Goal: Task Accomplishment & Management: Manage account settings

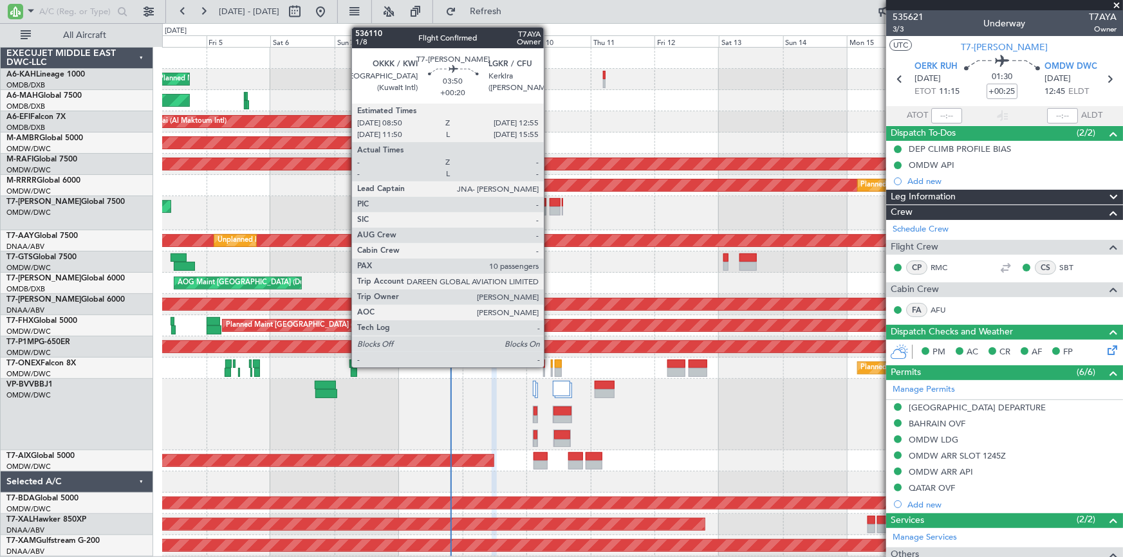
scroll to position [175, 0]
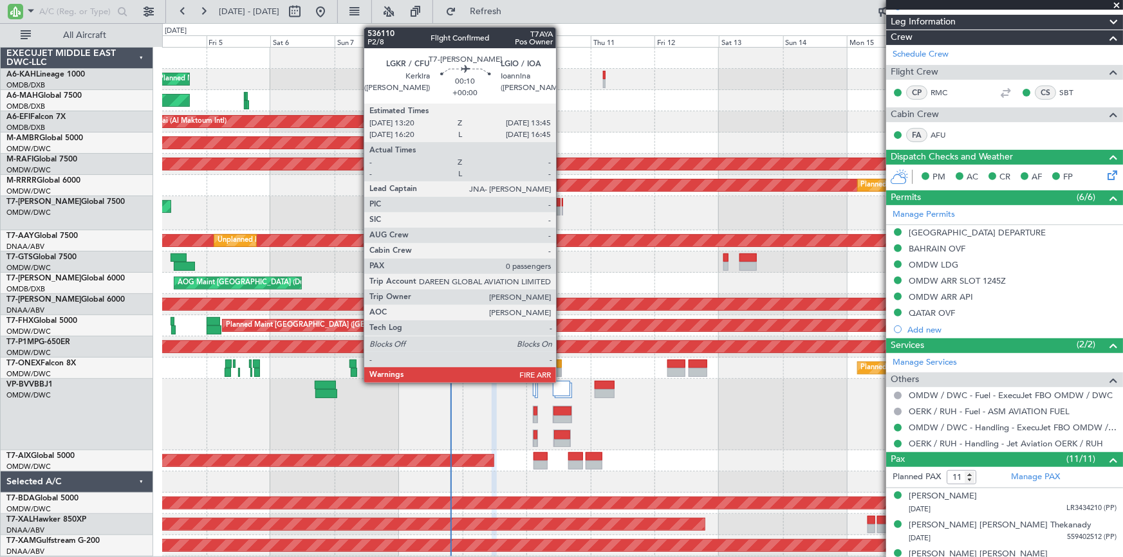
click at [562, 200] on div at bounding box center [562, 202] width 1 height 9
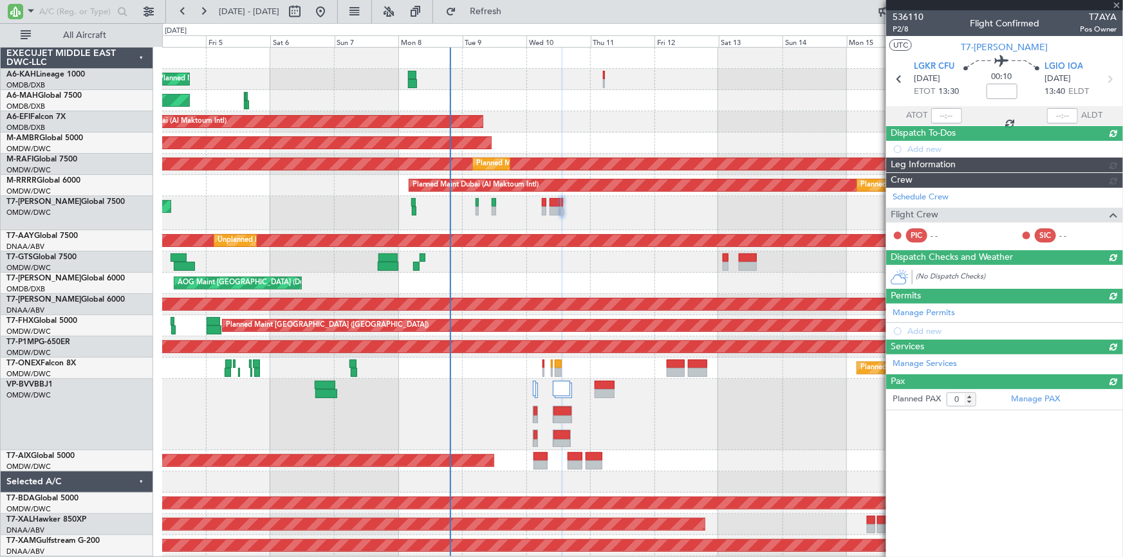
scroll to position [0, 0]
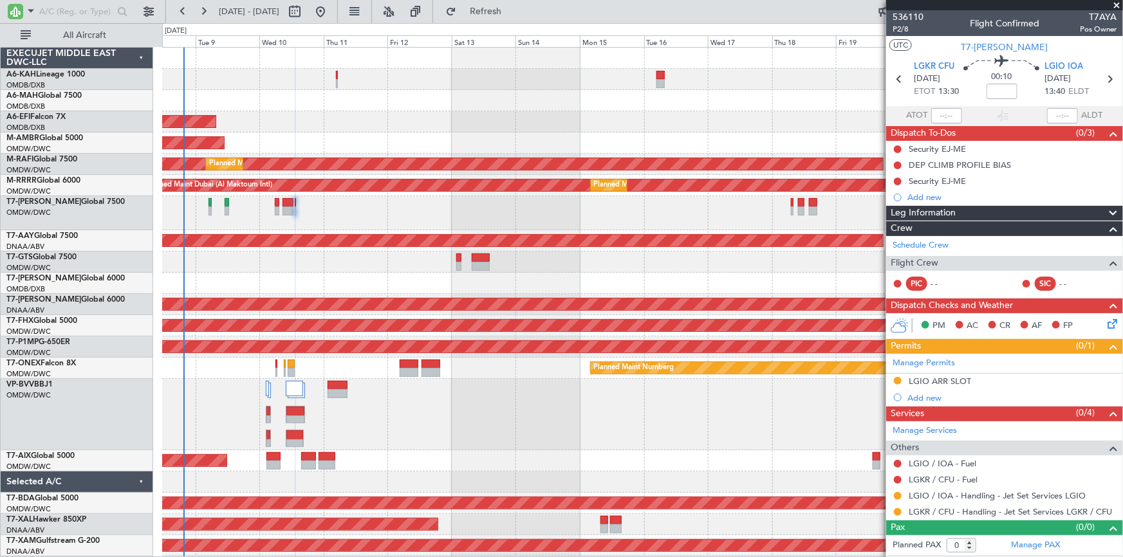
click at [465, 209] on div at bounding box center [642, 213] width 961 height 34
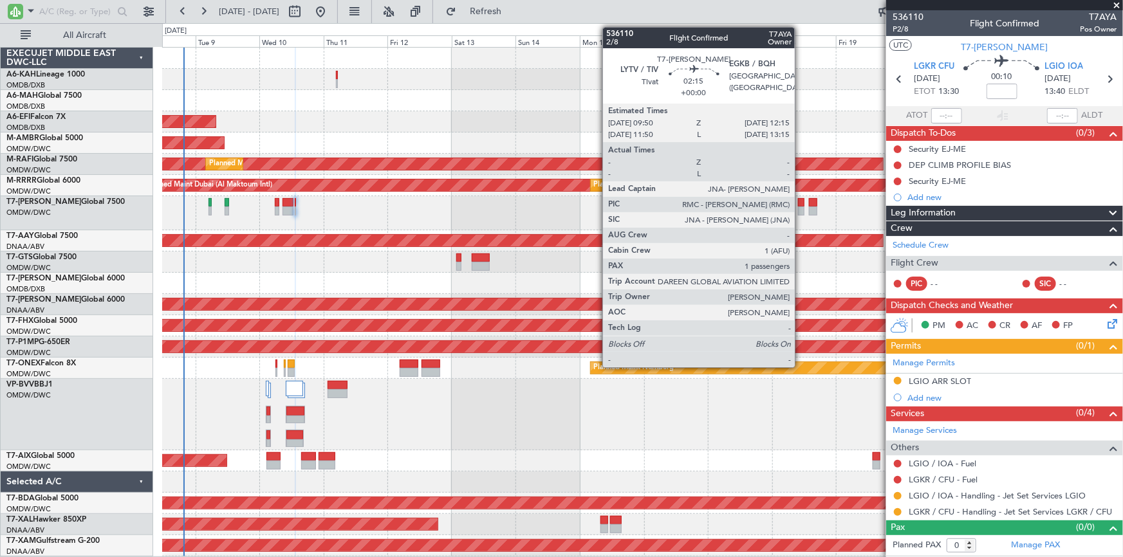
click at [801, 205] on div at bounding box center [801, 202] width 7 height 9
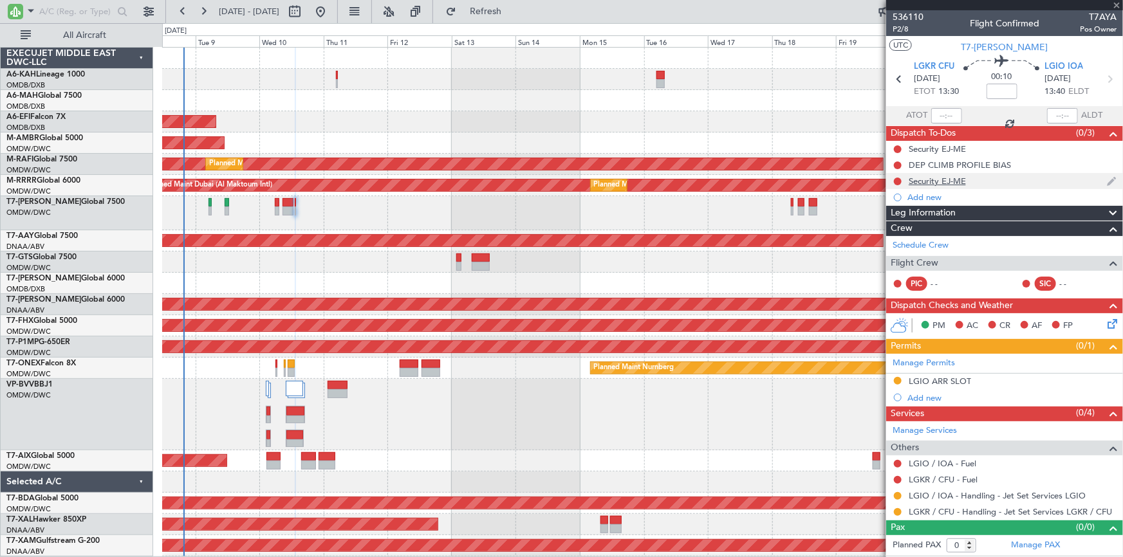
type input "1"
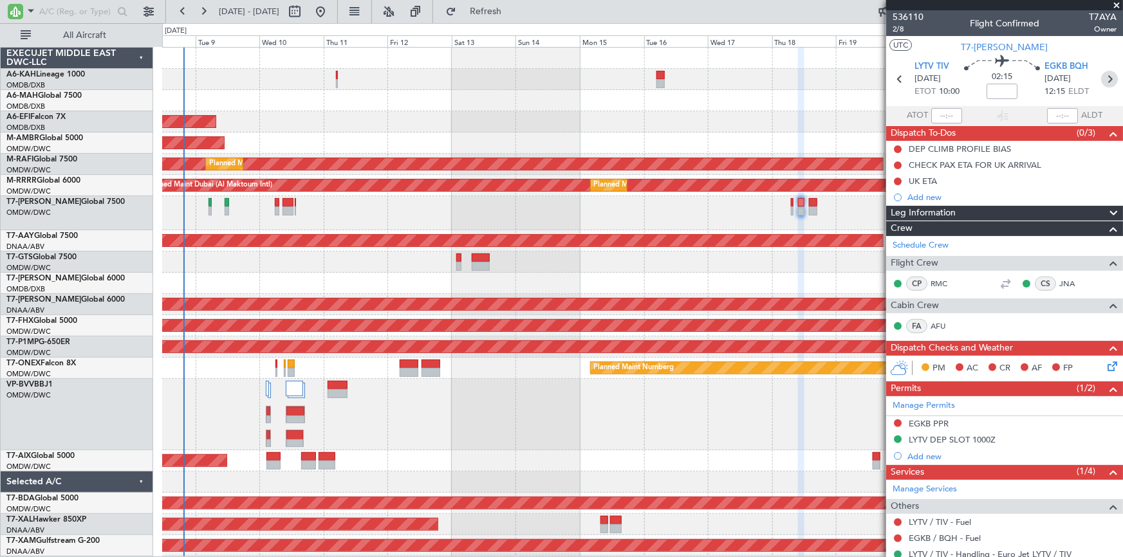
click at [1104, 79] on icon at bounding box center [1109, 79] width 17 height 17
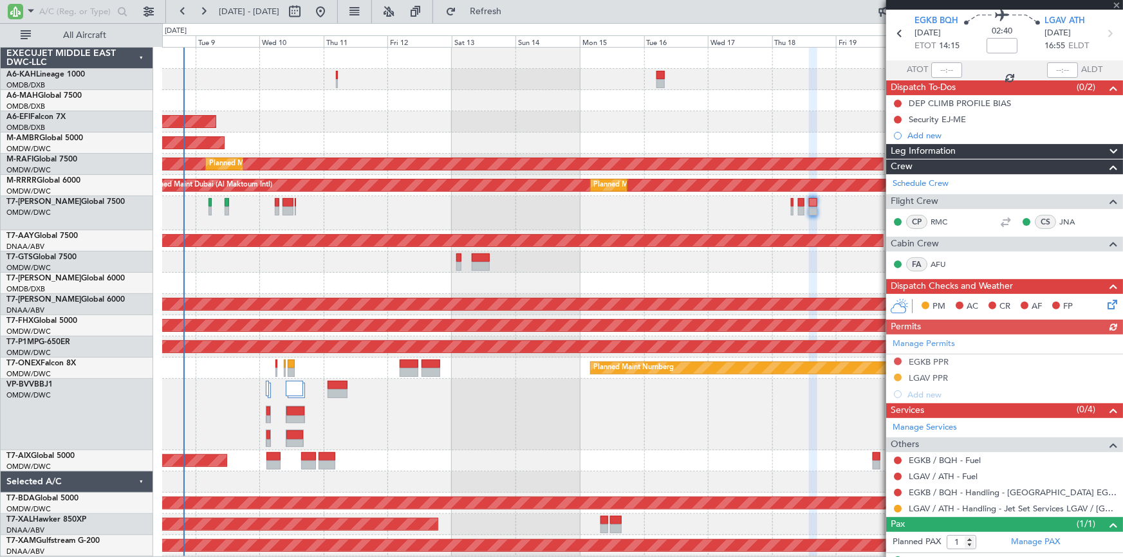
scroll to position [69, 0]
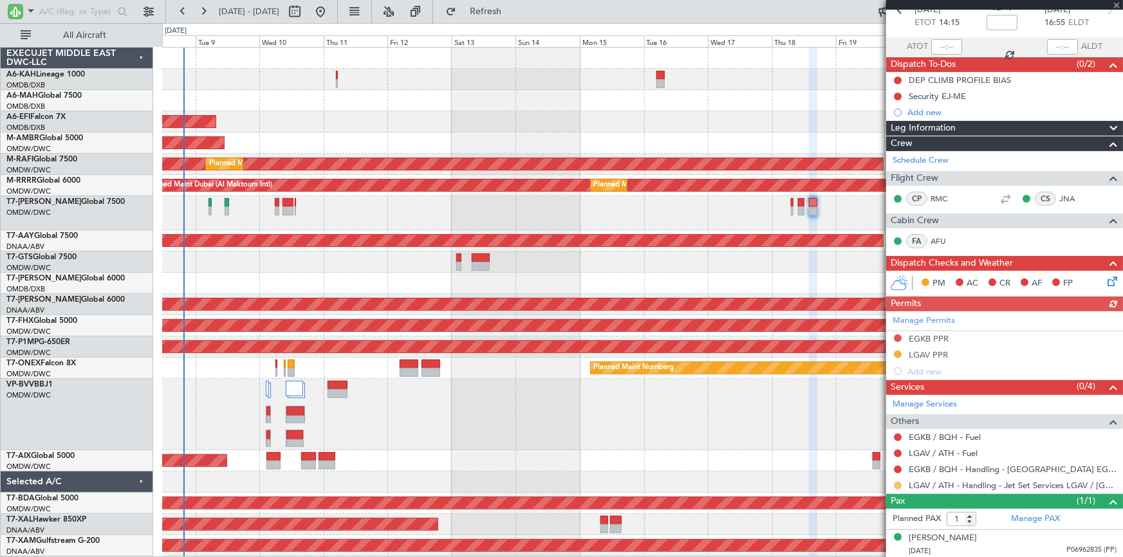
click at [898, 486] on button at bounding box center [898, 486] width 8 height 8
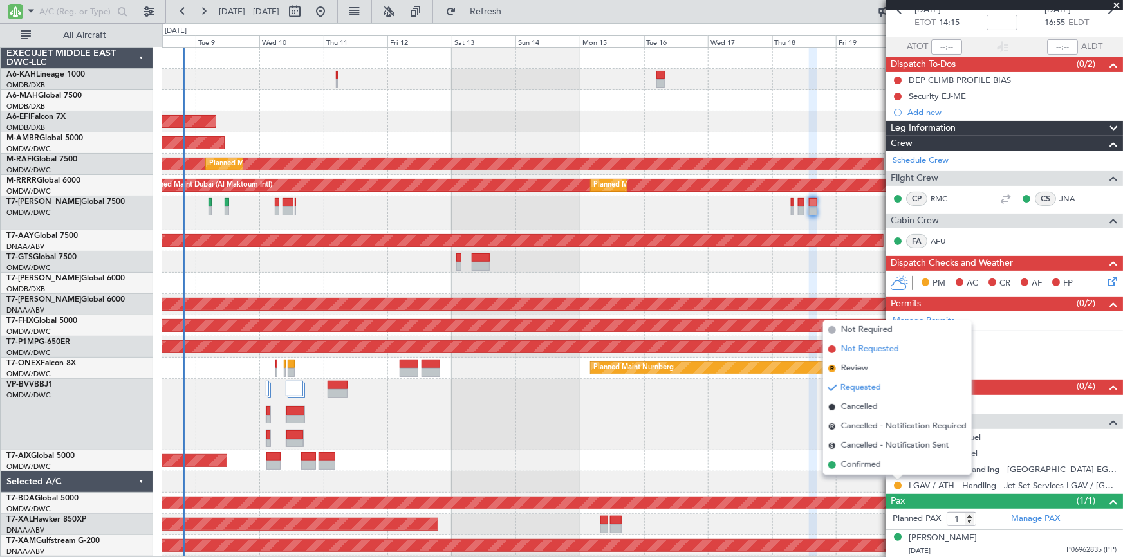
click at [877, 349] on span "Not Requested" at bounding box center [870, 349] width 58 height 13
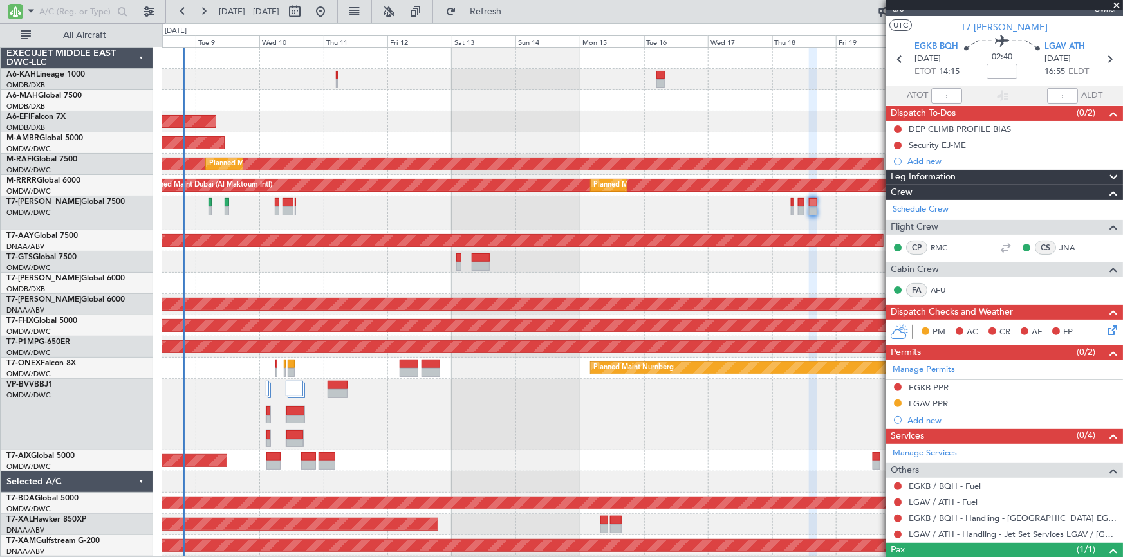
scroll to position [0, 0]
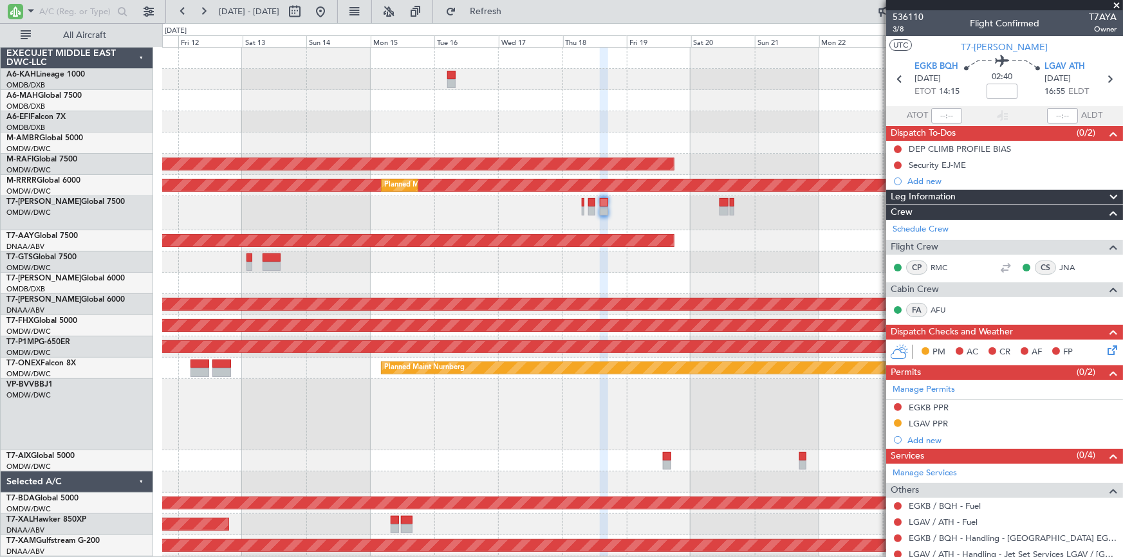
click at [616, 210] on div at bounding box center [642, 213] width 960 height 34
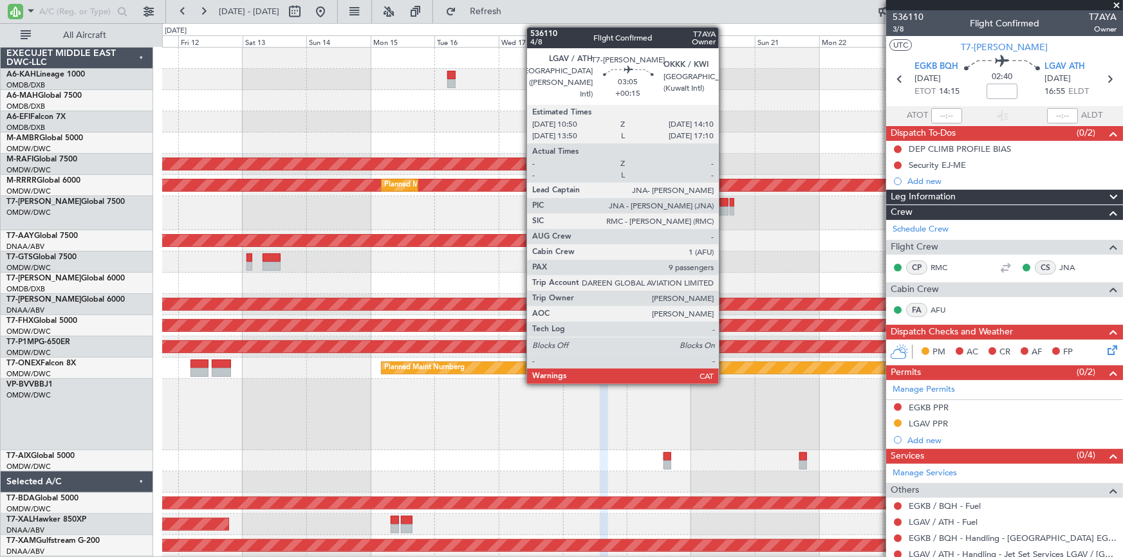
click at [725, 199] on div at bounding box center [724, 202] width 9 height 9
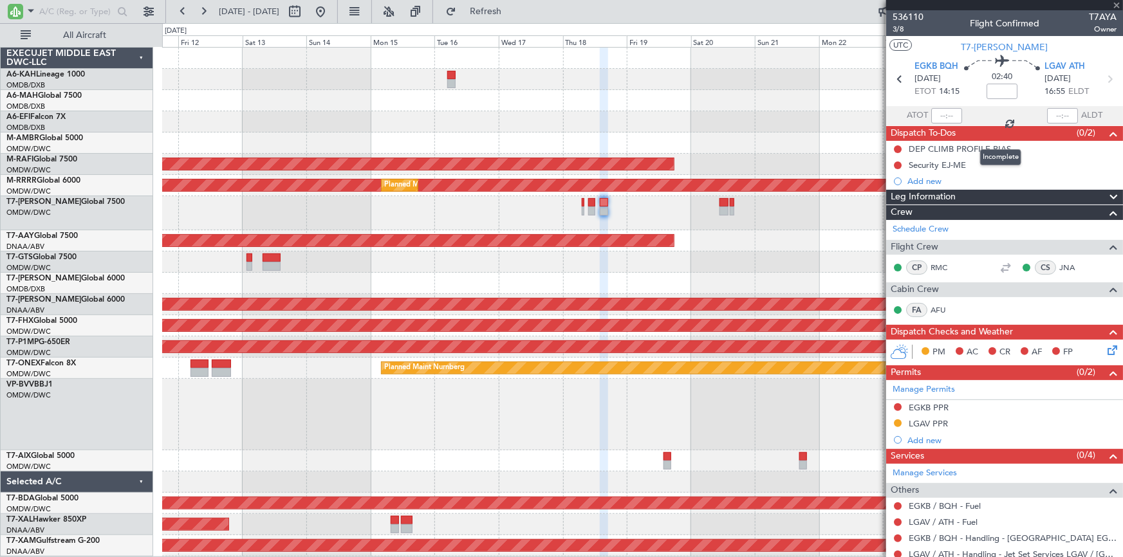
type input "+00:15"
type input "9"
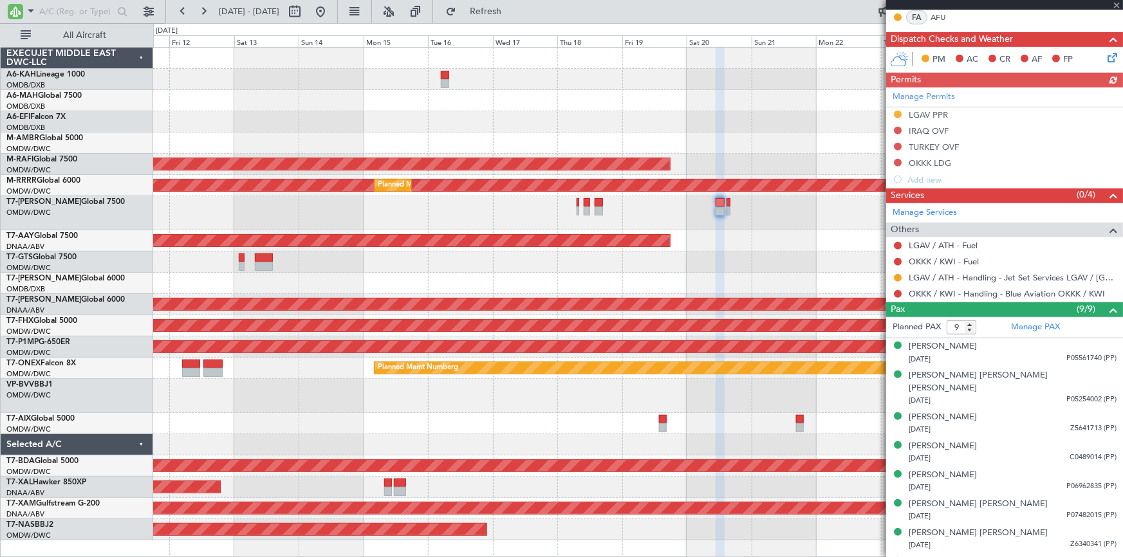
scroll to position [290, 0]
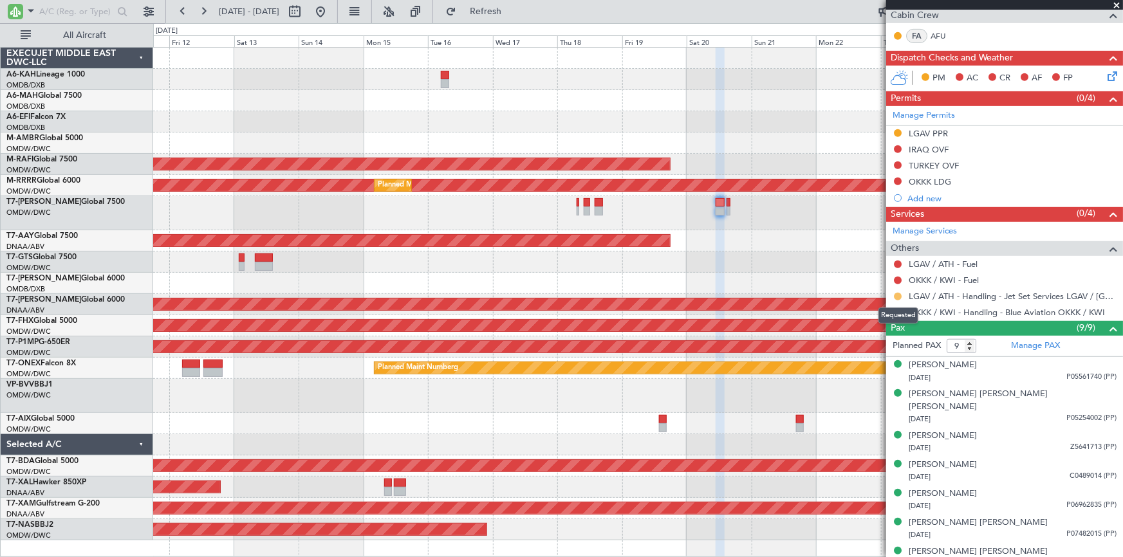
click at [898, 294] on button at bounding box center [898, 297] width 8 height 8
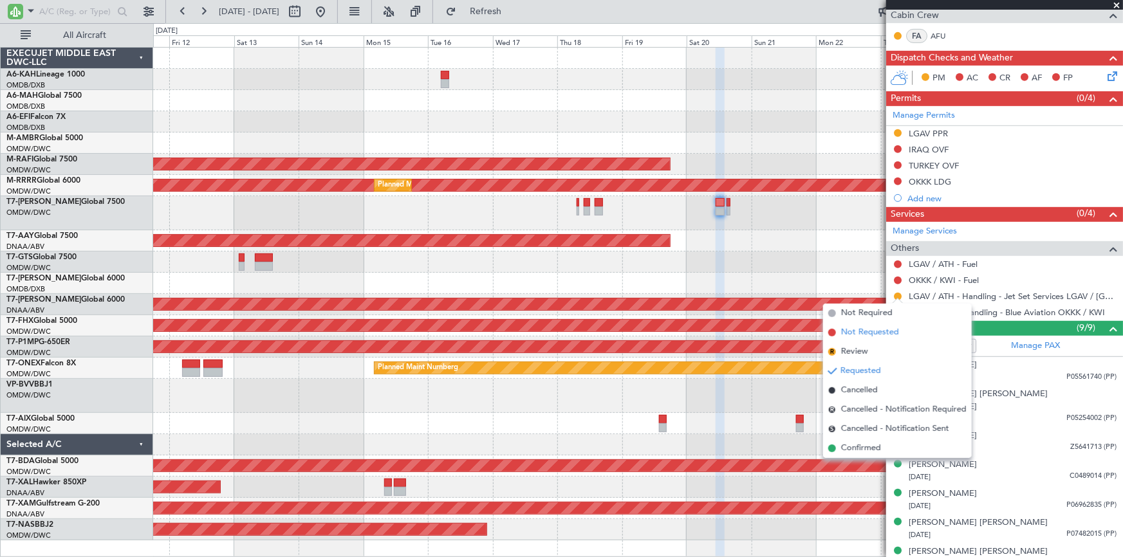
click at [859, 334] on span "Not Requested" at bounding box center [870, 332] width 58 height 13
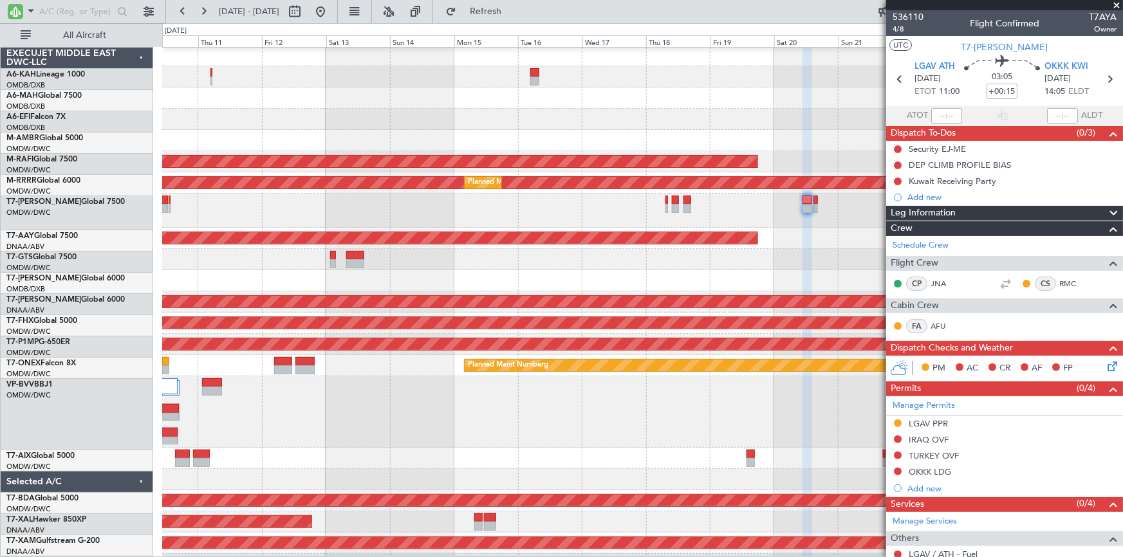
scroll to position [2, 0]
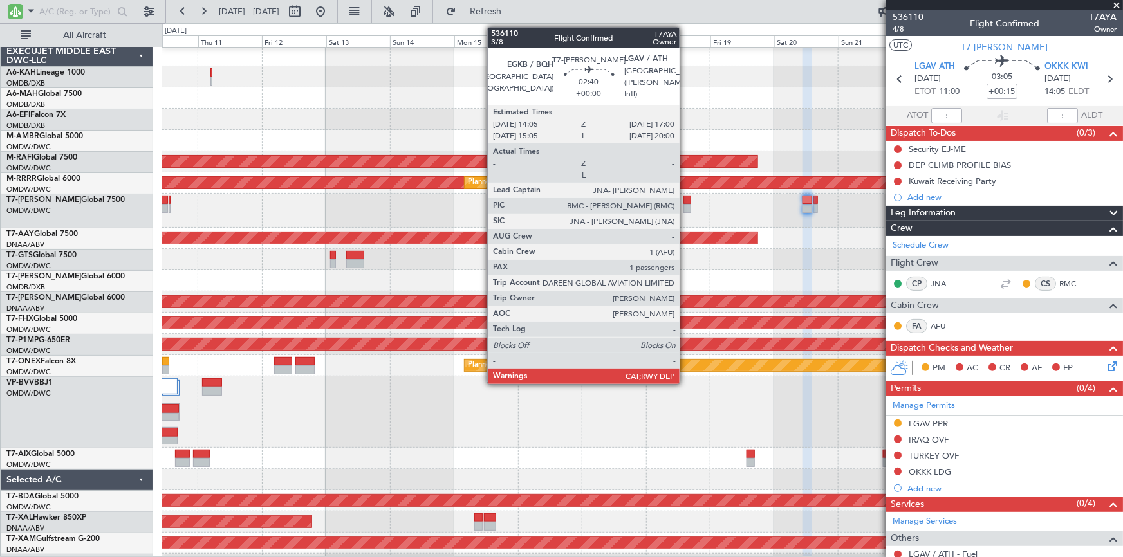
click at [685, 200] on div at bounding box center [688, 200] width 8 height 9
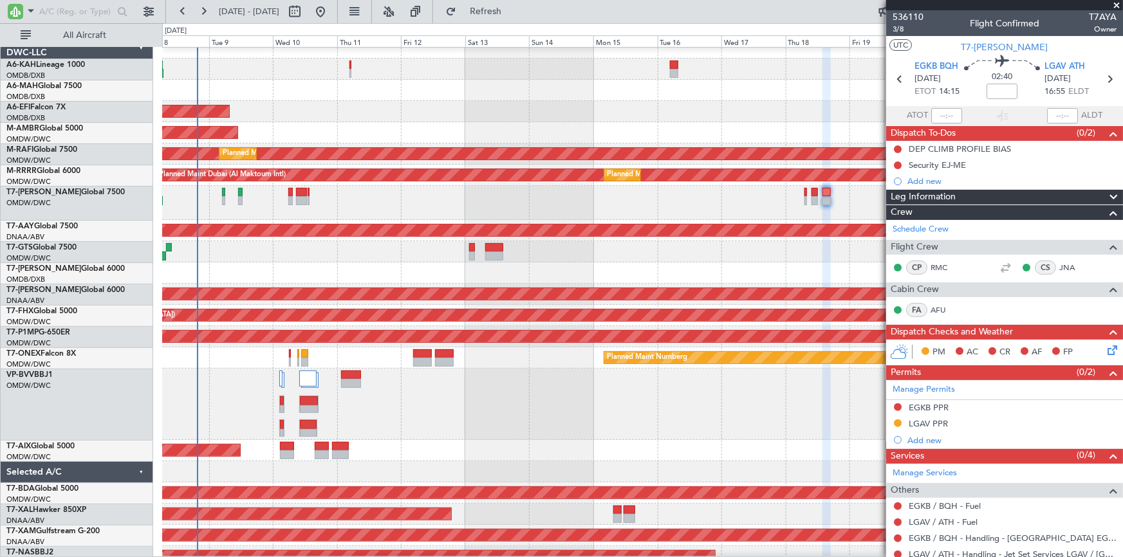
scroll to position [9, 0]
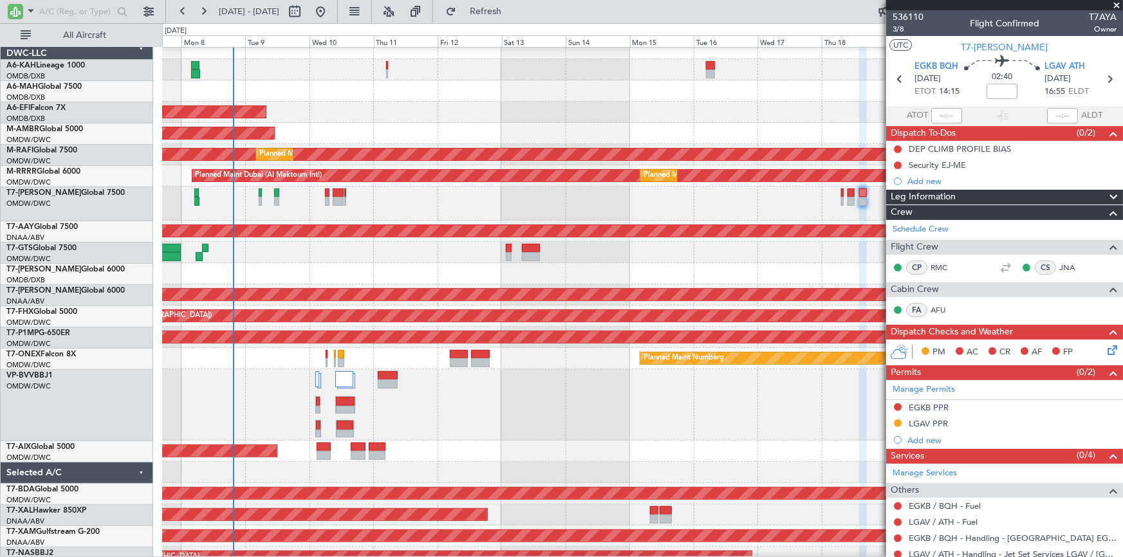
click at [729, 201] on div "Planned Maint Dubai (Al Maktoum Intl)" at bounding box center [642, 204] width 960 height 34
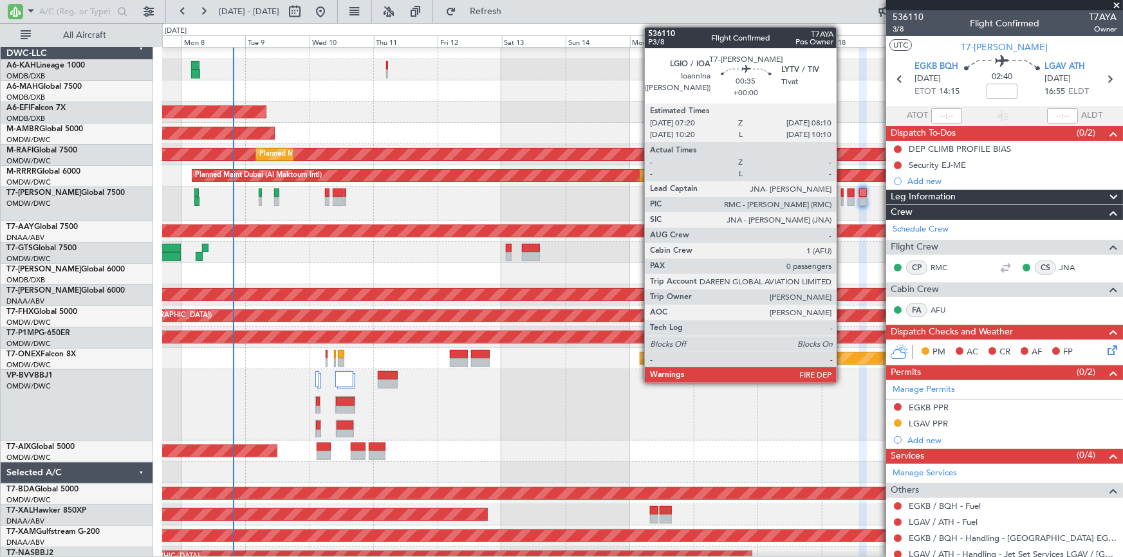
click at [842, 192] on div at bounding box center [842, 193] width 3 height 9
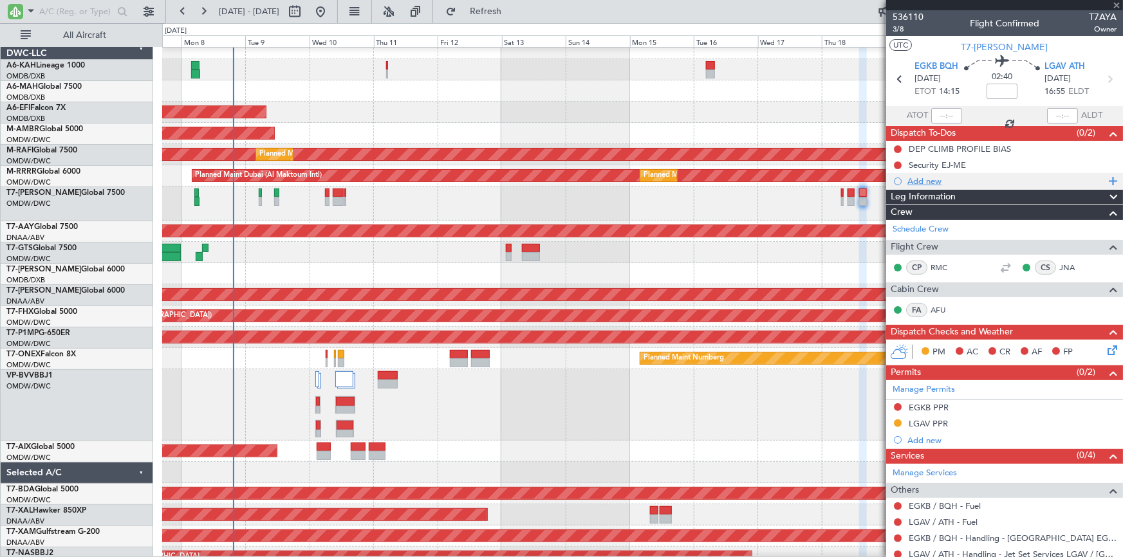
type input "0"
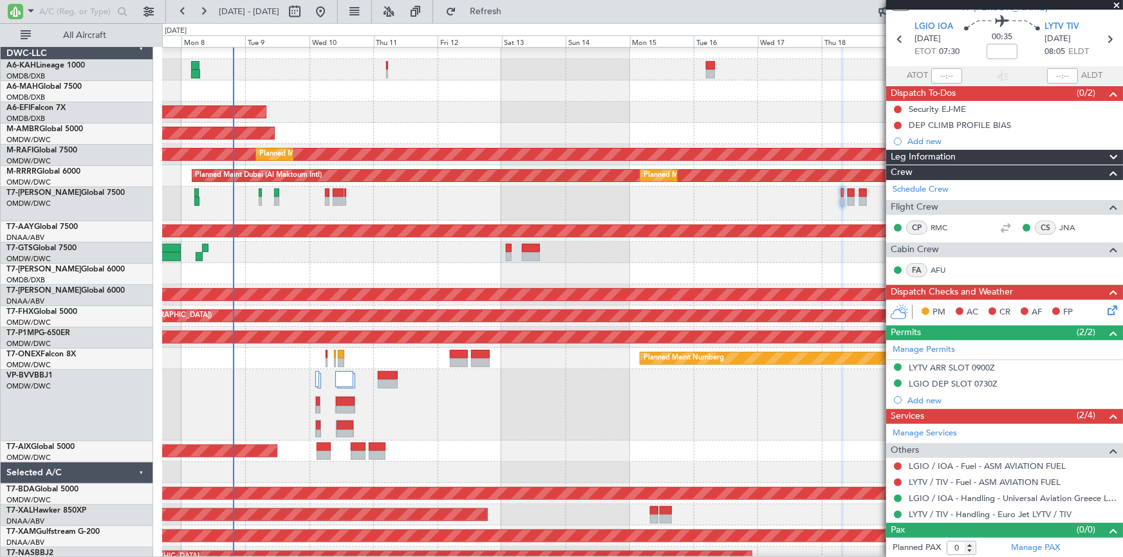
scroll to position [0, 0]
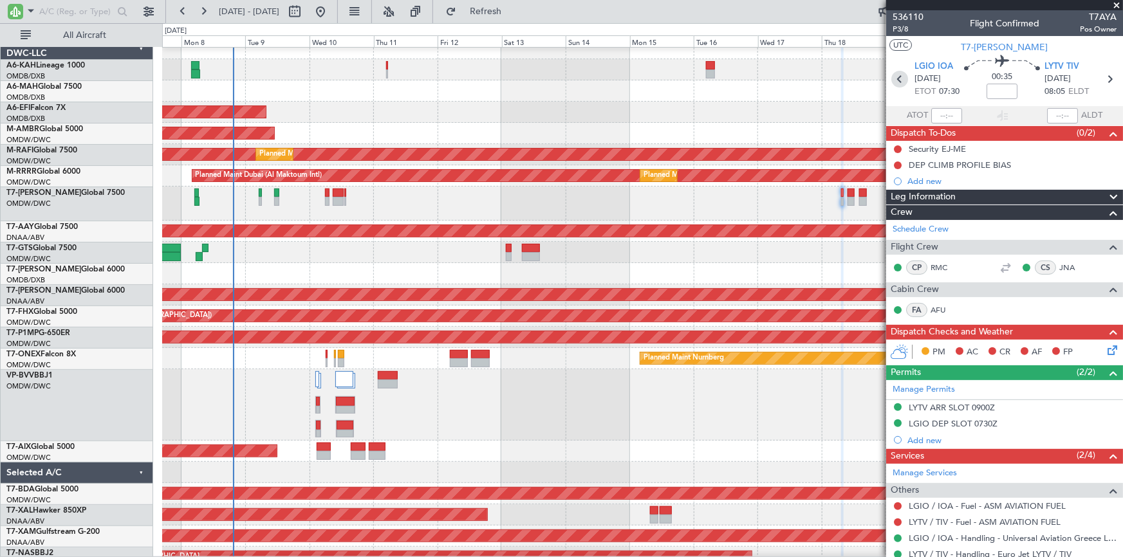
click at [898, 82] on icon at bounding box center [899, 79] width 17 height 17
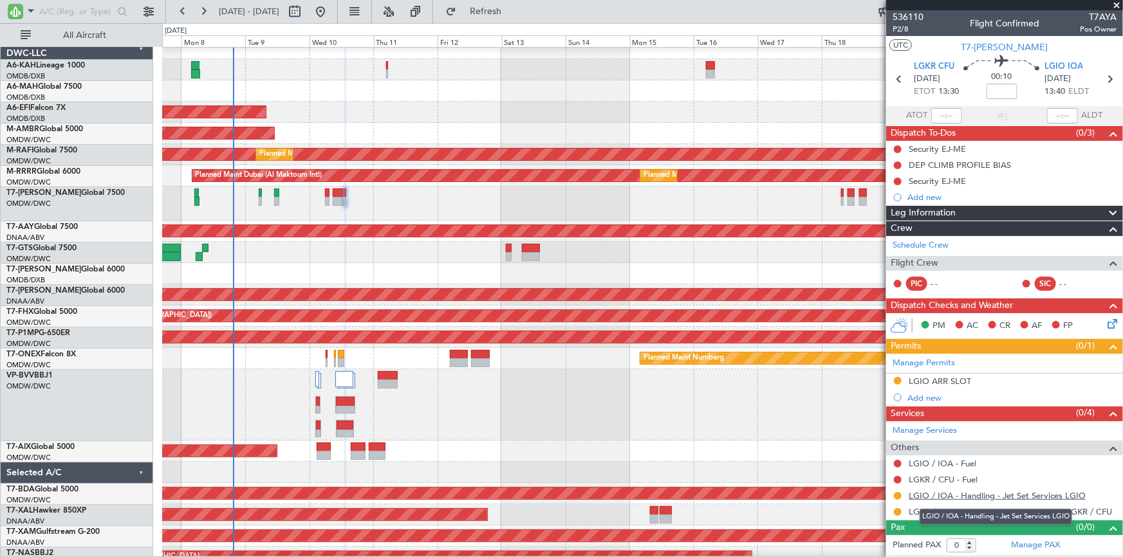
click at [960, 494] on link "LGIO / IOA - Handling - Jet Set Services LGIO" at bounding box center [997, 495] width 177 height 11
click at [513, 8] on span "Refresh" at bounding box center [486, 11] width 54 height 9
click at [897, 492] on div "Requested" at bounding box center [899, 490] width 40 height 16
click at [896, 496] on div "Requested" at bounding box center [899, 490] width 40 height 16
click at [900, 494] on button at bounding box center [898, 496] width 8 height 8
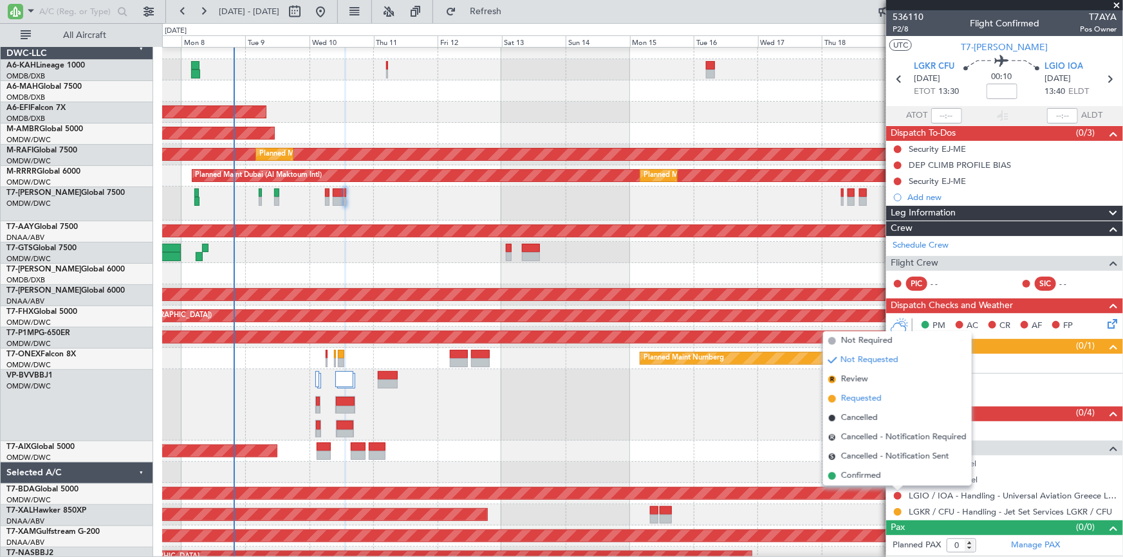
click at [862, 399] on span "Requested" at bounding box center [861, 399] width 41 height 13
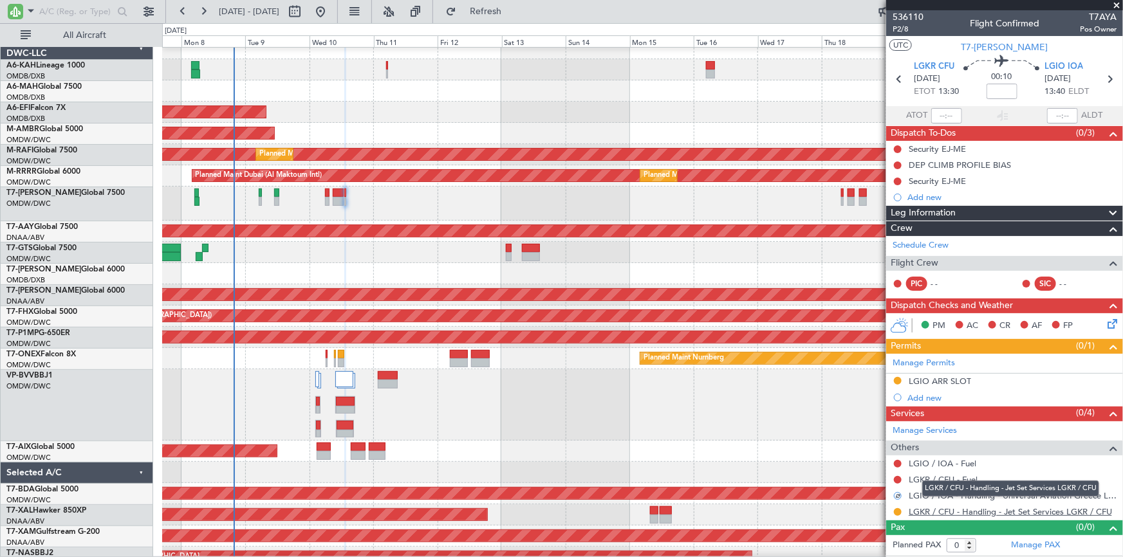
click at [943, 509] on link "LGKR / CFU - Handling - Jet Set Services LGKR / CFU" at bounding box center [1010, 512] width 203 height 11
click at [500, 8] on span "Refresh" at bounding box center [486, 11] width 54 height 9
click at [895, 511] on button at bounding box center [898, 512] width 8 height 8
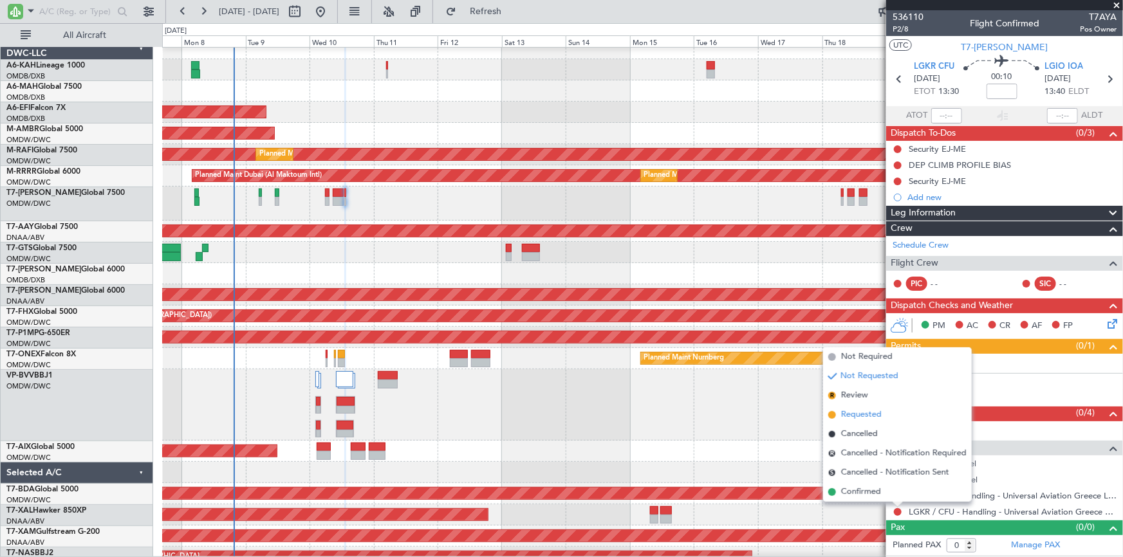
click at [850, 412] on span "Requested" at bounding box center [861, 415] width 41 height 13
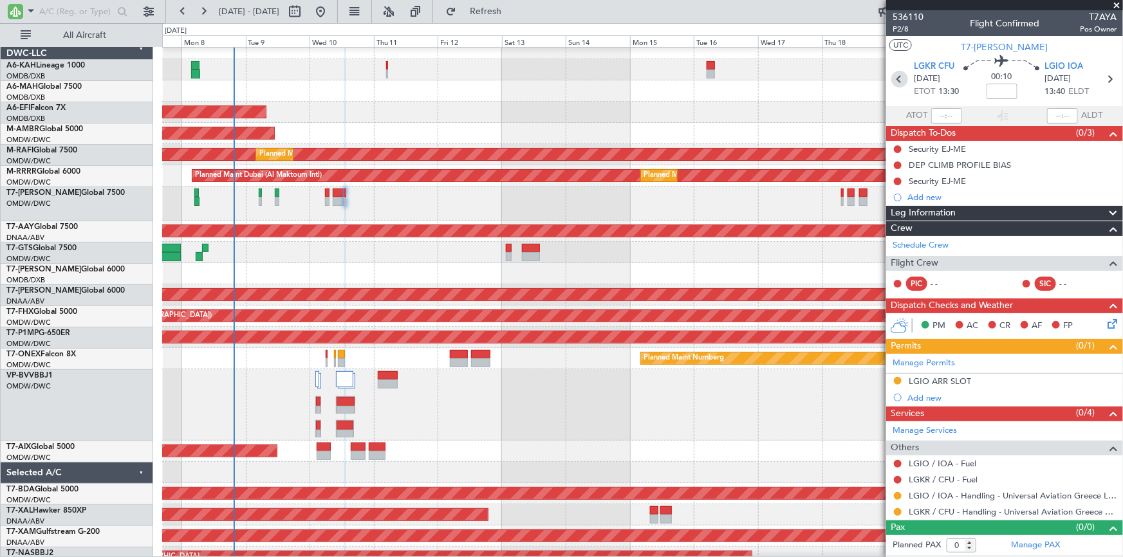
click at [900, 79] on icon at bounding box center [899, 79] width 17 height 17
type input "+00:20"
type input "10"
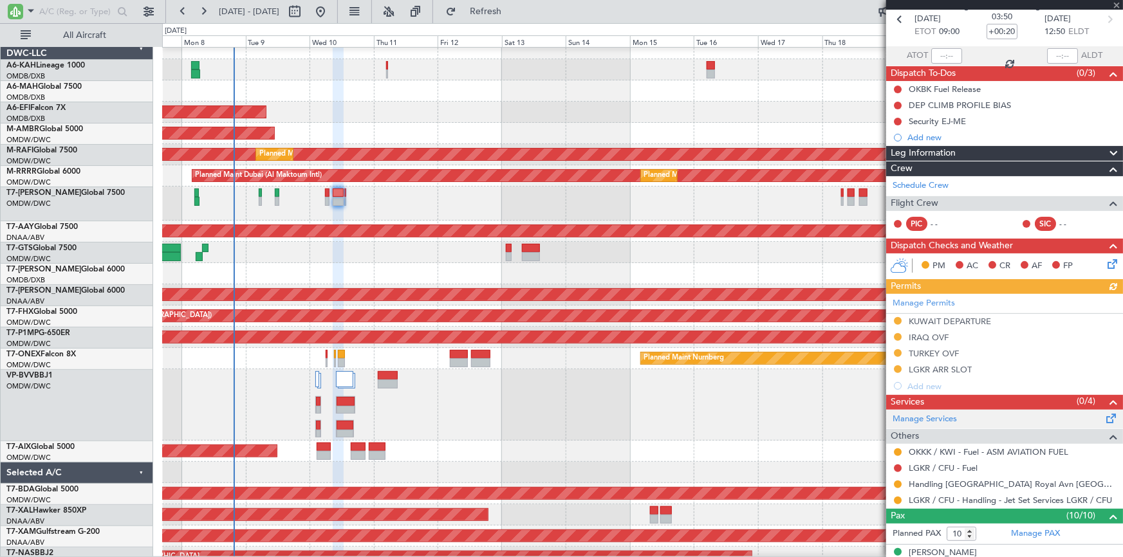
scroll to position [116, 0]
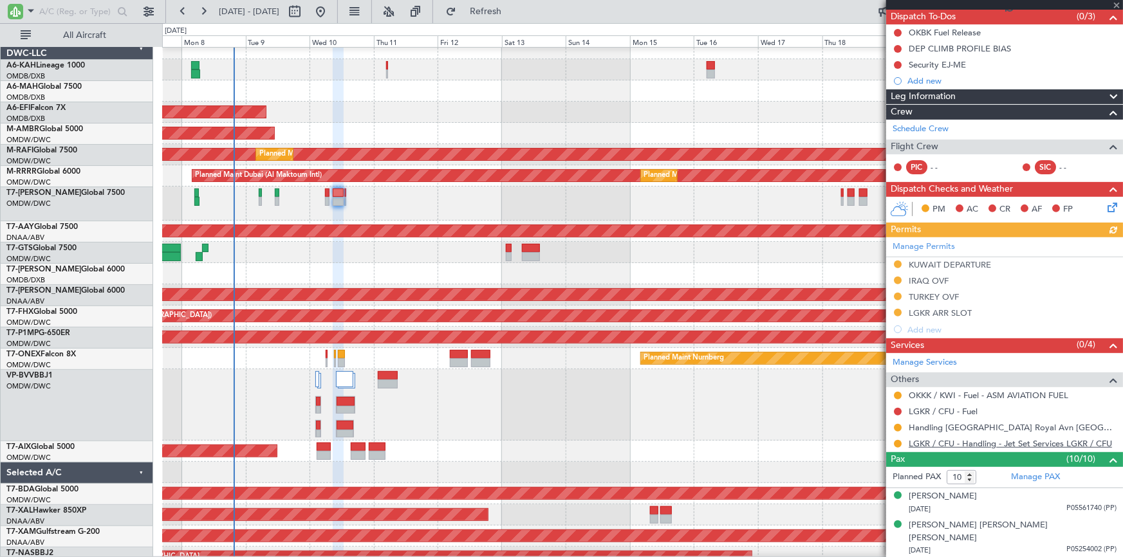
click at [987, 439] on link "LGKR / CFU - Handling - Jet Set Services LGKR / CFU" at bounding box center [1010, 443] width 203 height 11
click at [513, 13] on span "Refresh" at bounding box center [486, 11] width 54 height 9
click at [901, 442] on button at bounding box center [898, 444] width 8 height 8
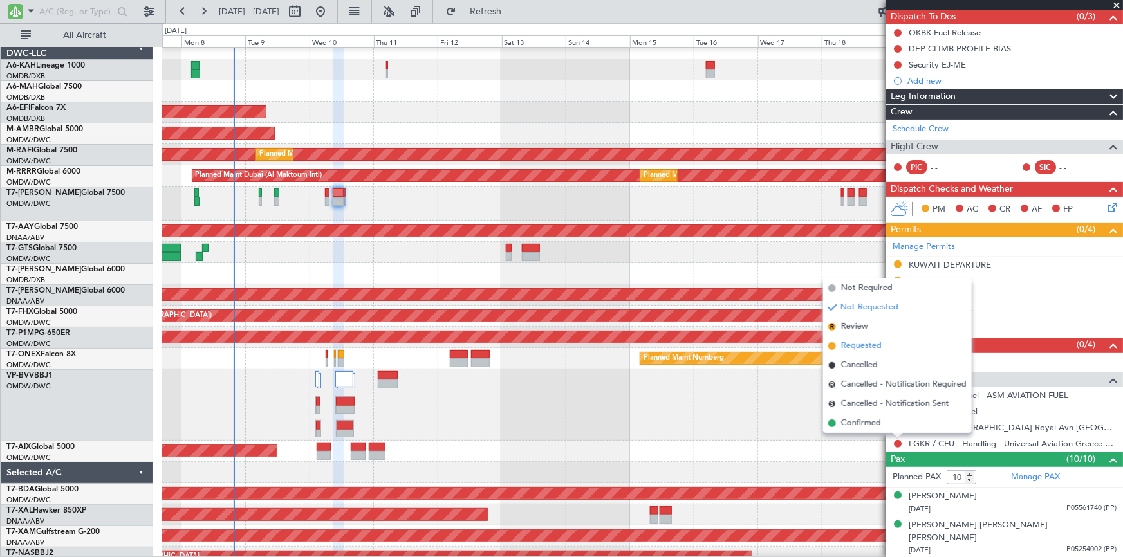
click at [866, 348] on span "Requested" at bounding box center [861, 346] width 41 height 13
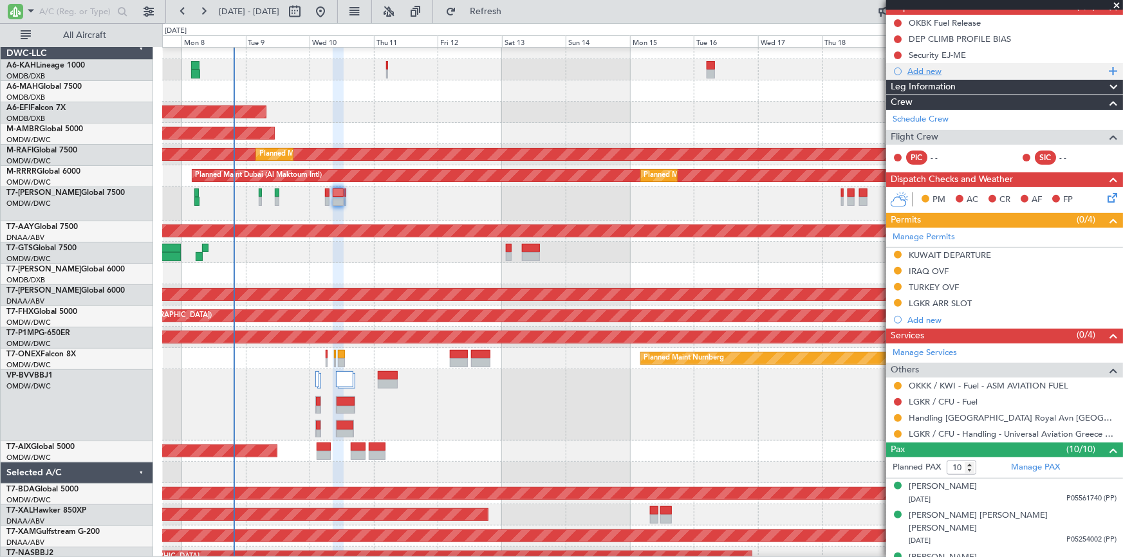
scroll to position [58, 0]
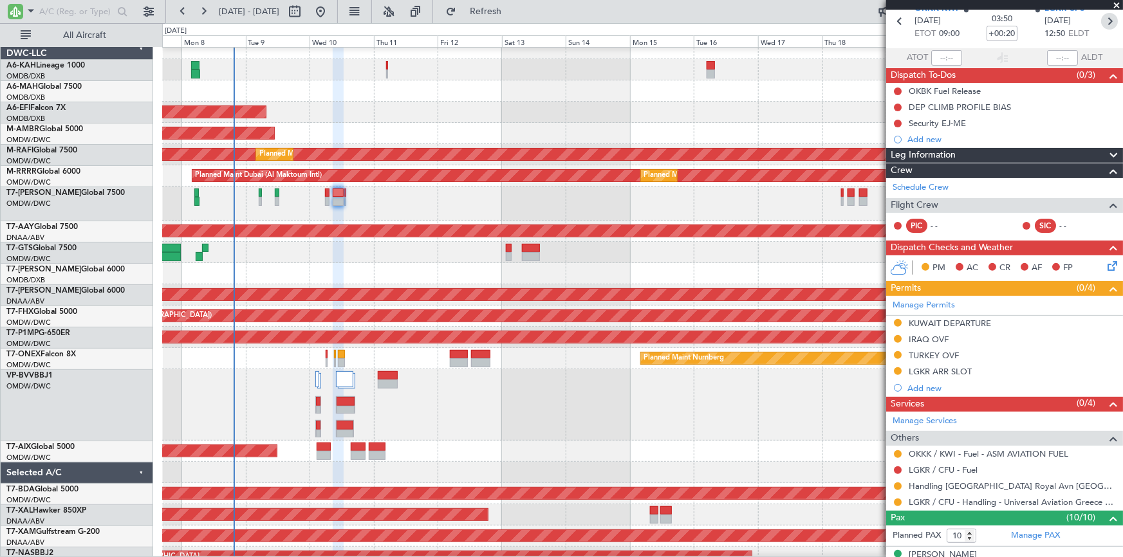
click at [1103, 21] on icon at bounding box center [1109, 21] width 17 height 17
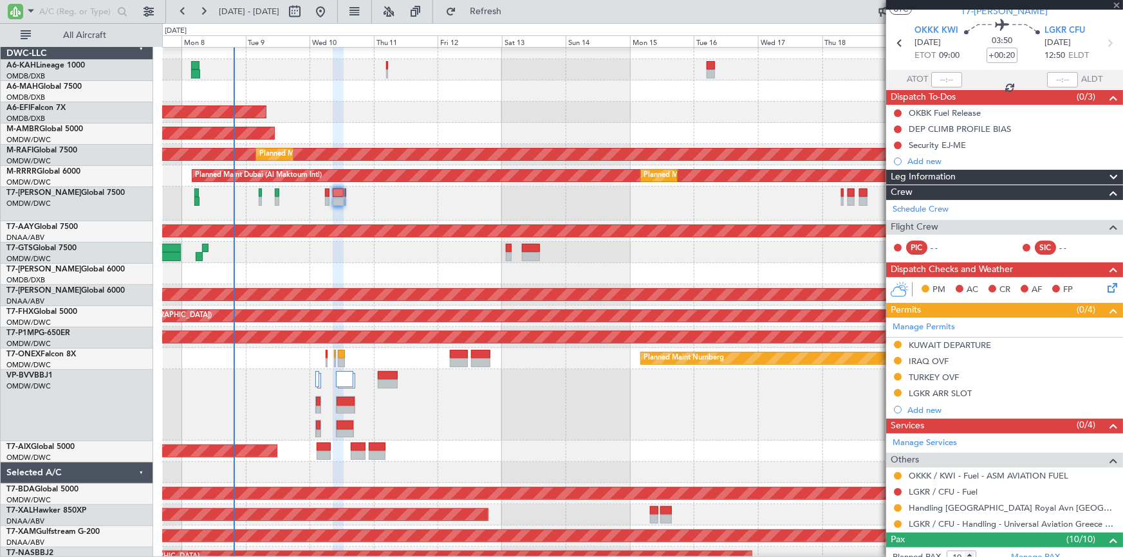
scroll to position [0, 0]
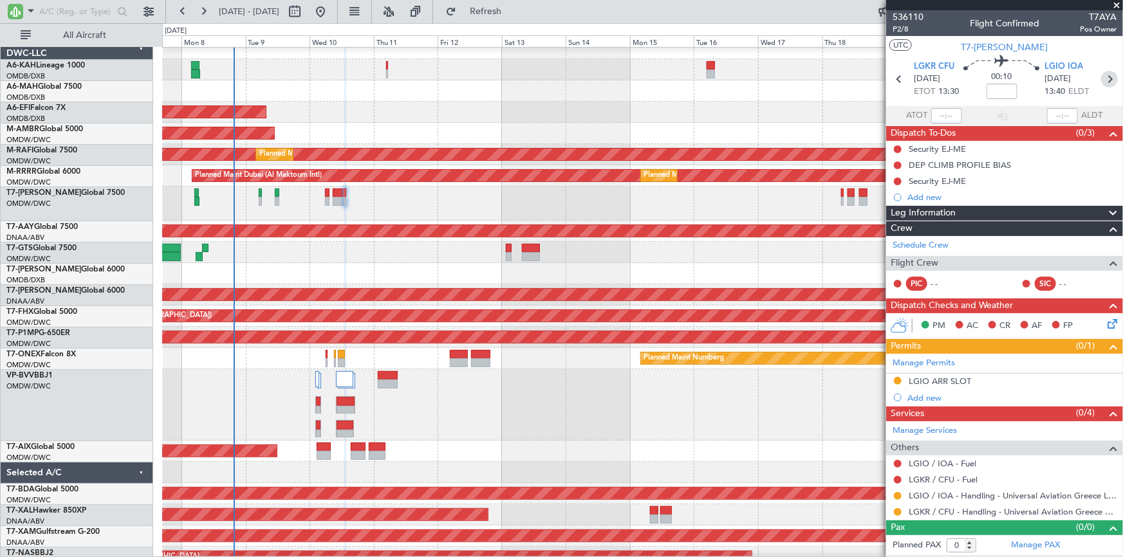
click at [1109, 77] on icon at bounding box center [1109, 79] width 17 height 17
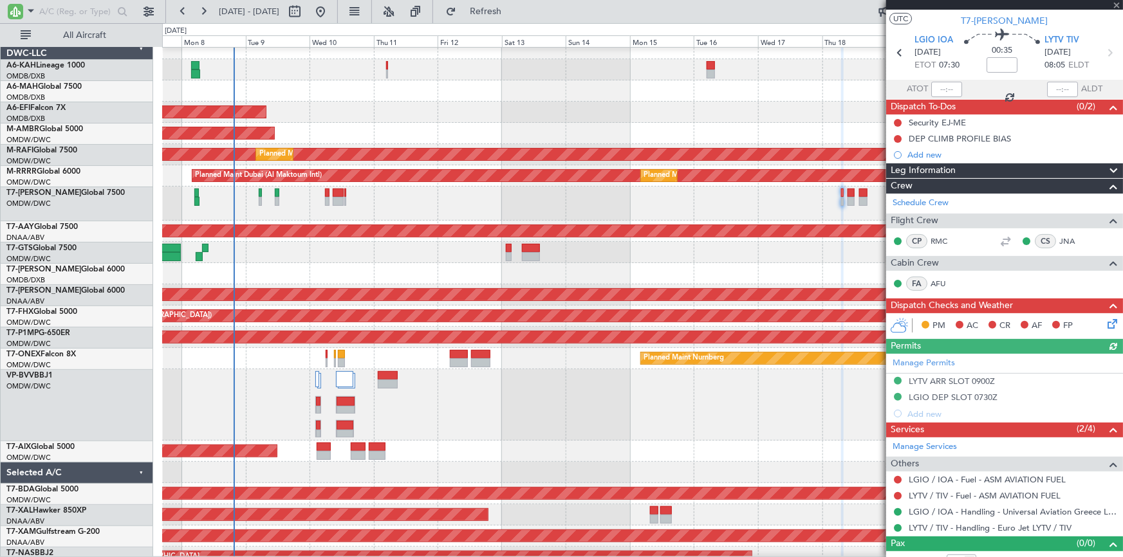
scroll to position [40, 0]
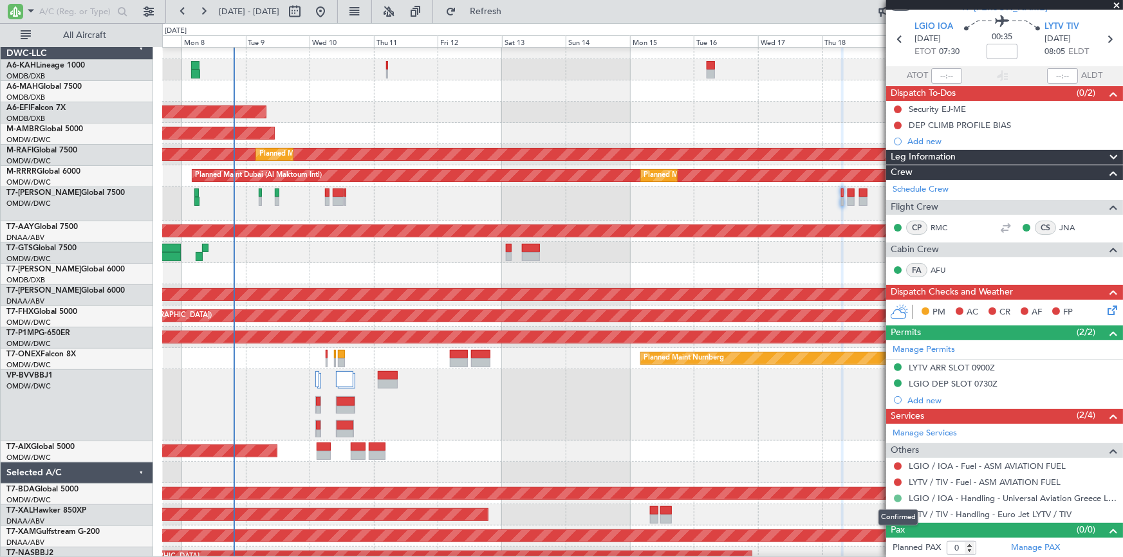
click at [898, 496] on button at bounding box center [898, 499] width 8 height 8
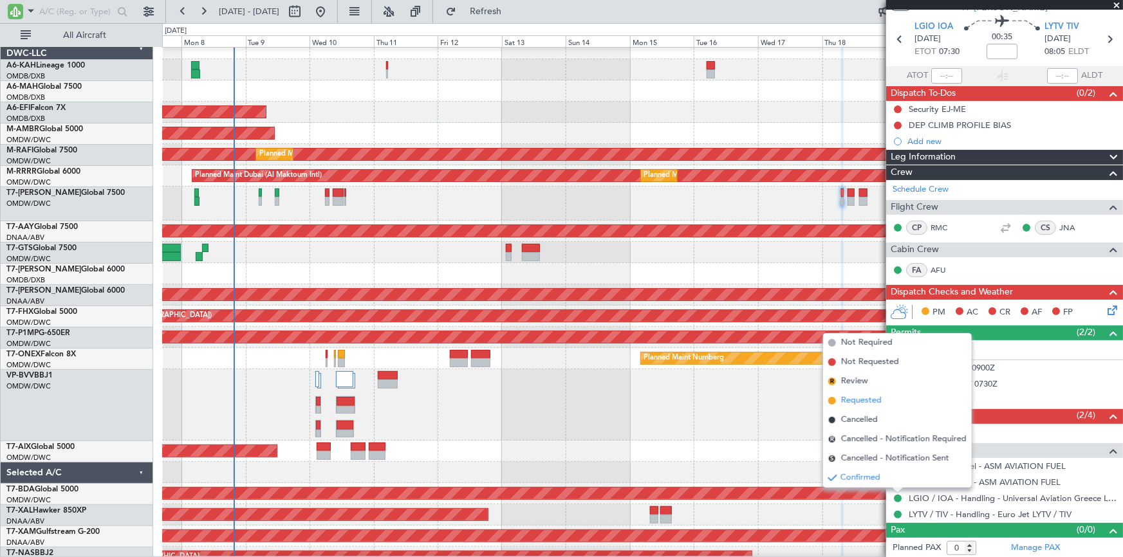
click at [855, 397] on span "Requested" at bounding box center [861, 401] width 41 height 13
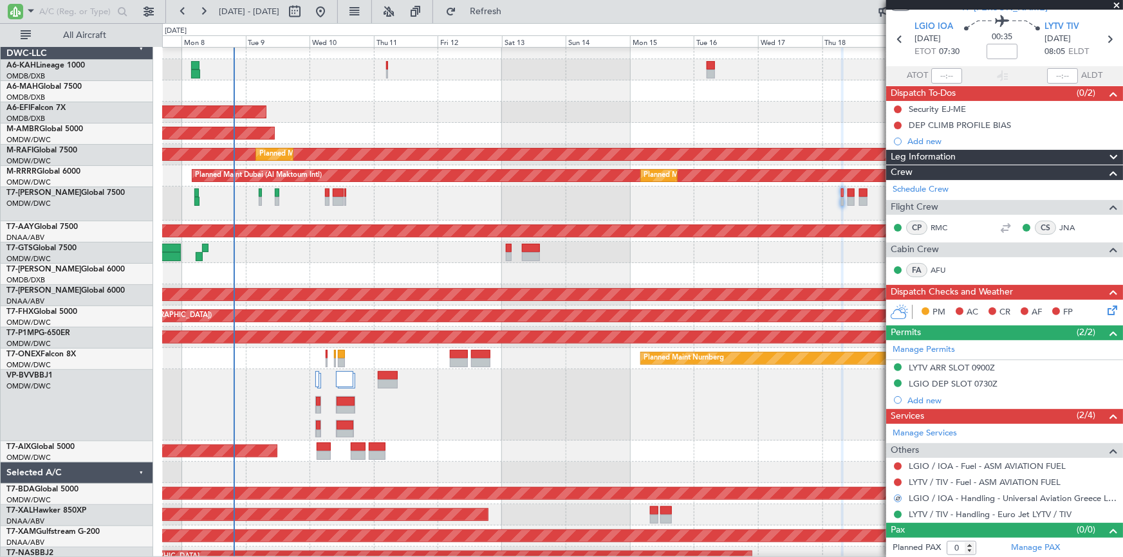
scroll to position [0, 0]
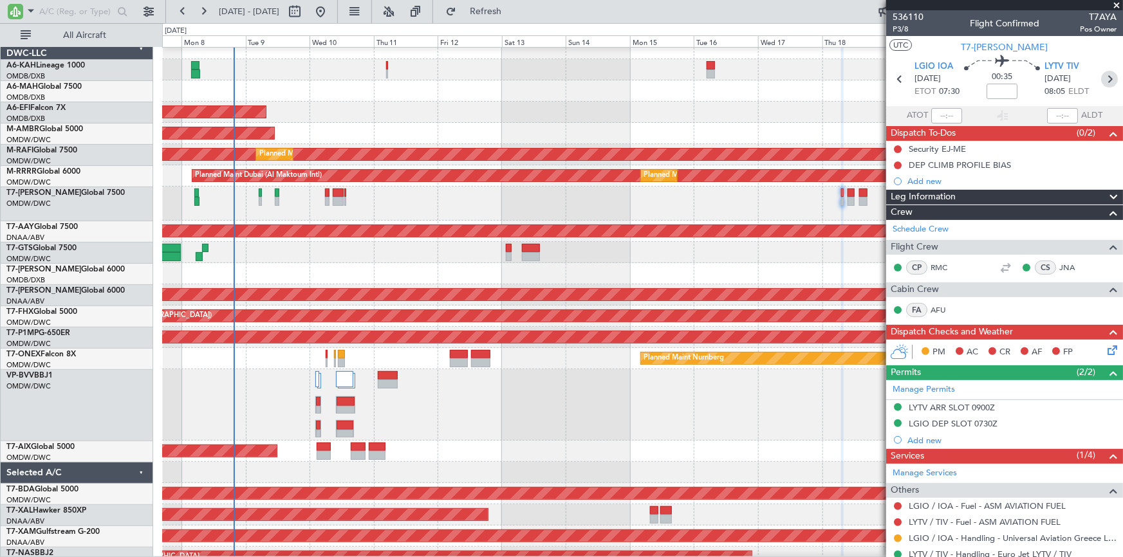
click at [1105, 78] on icon at bounding box center [1109, 79] width 17 height 17
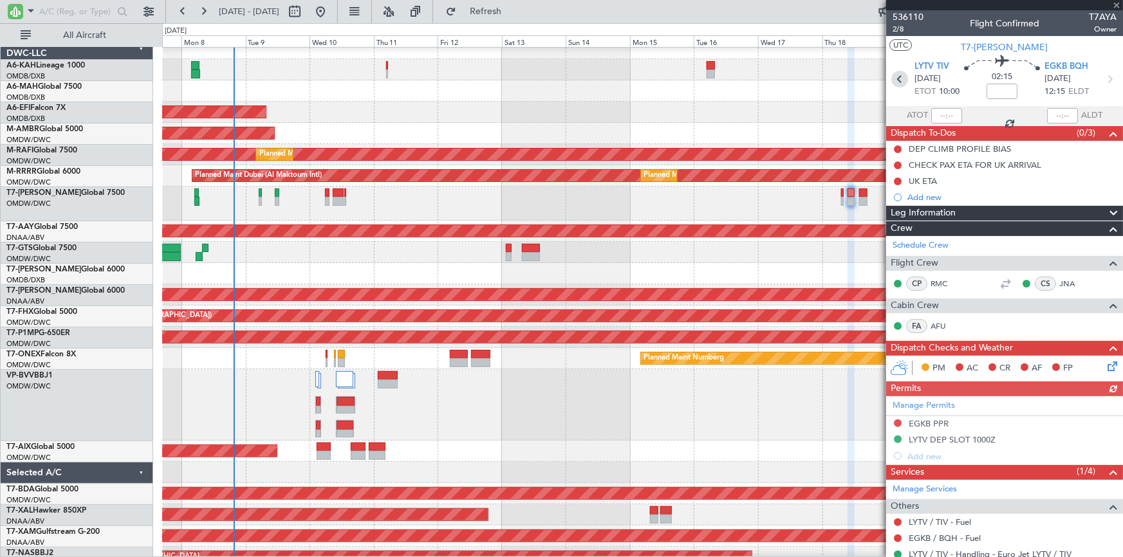
click at [895, 79] on icon at bounding box center [899, 79] width 17 height 17
type input "0"
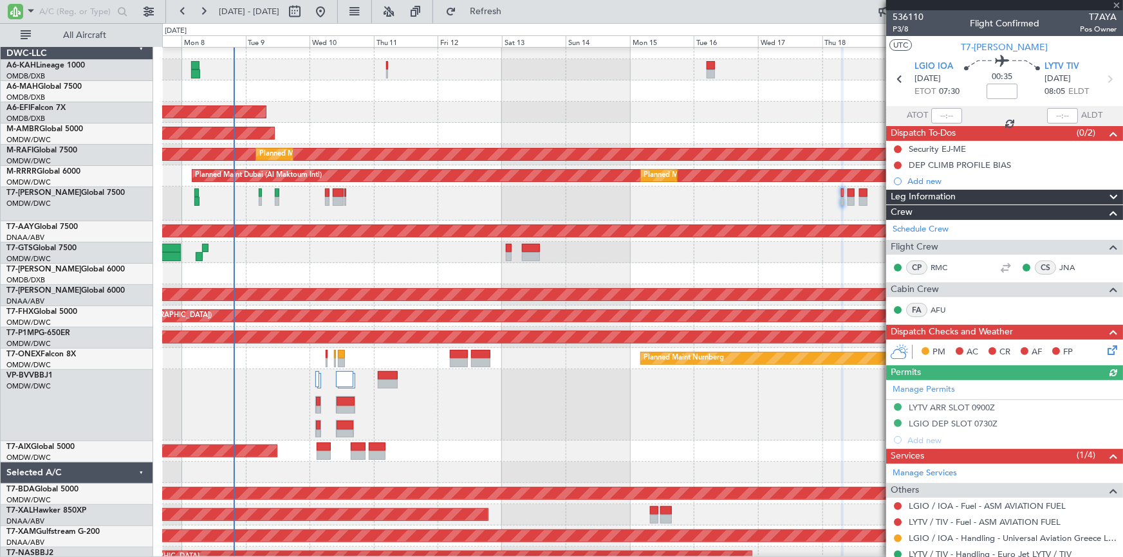
click at [897, 420] on div "Manage Permits LYTV ARR SLOT 0900Z LGIO DEP SLOT 0730Z Add new" at bounding box center [1004, 414] width 237 height 68
click at [897, 422] on button at bounding box center [898, 424] width 8 height 8
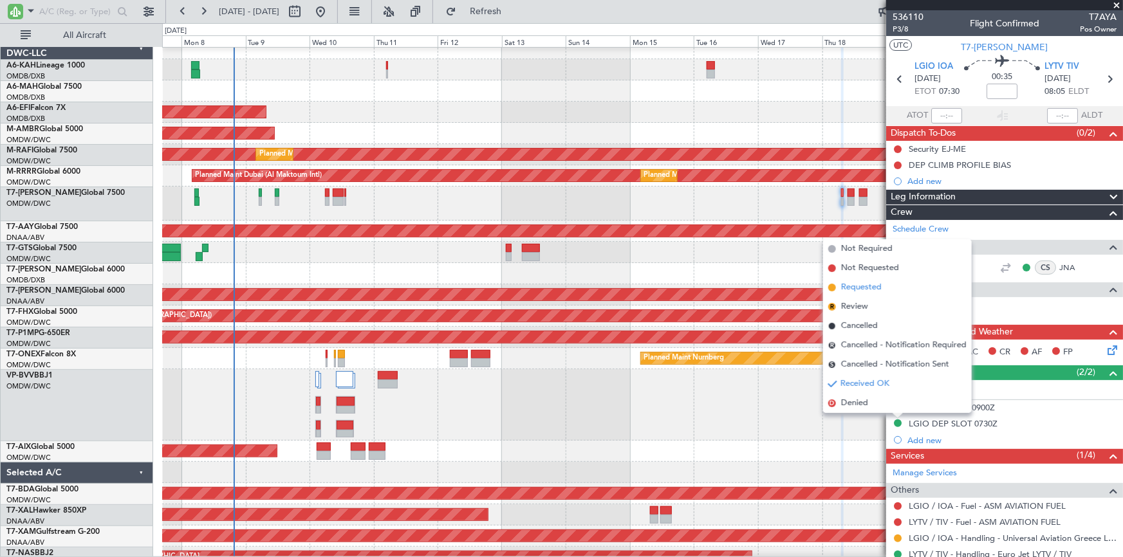
click at [859, 288] on span "Requested" at bounding box center [861, 287] width 41 height 13
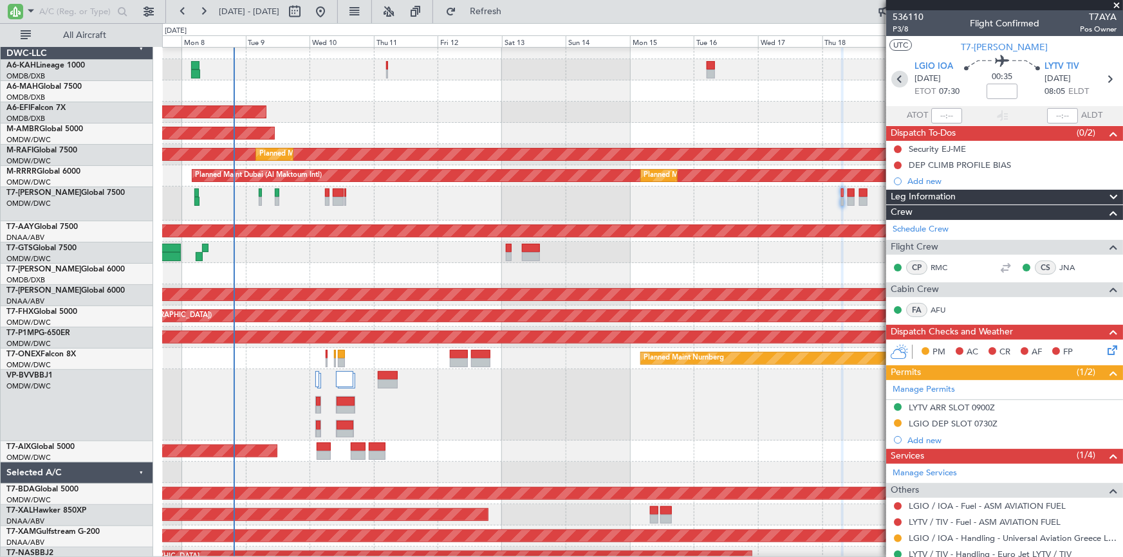
click at [897, 77] on icon at bounding box center [899, 79] width 17 height 17
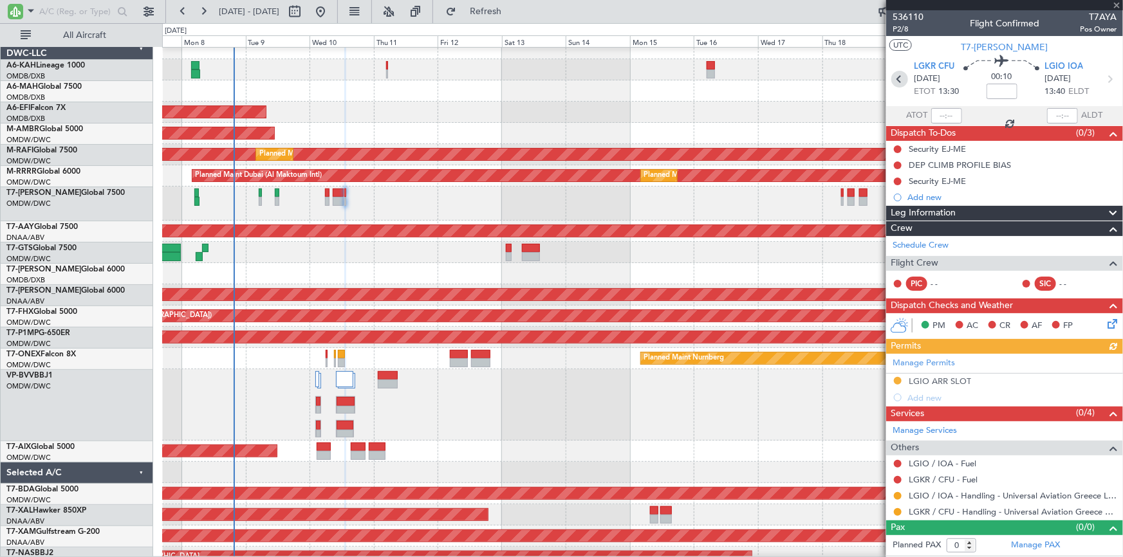
click at [898, 79] on icon at bounding box center [899, 79] width 17 height 17
type input "+00:20"
type input "10"
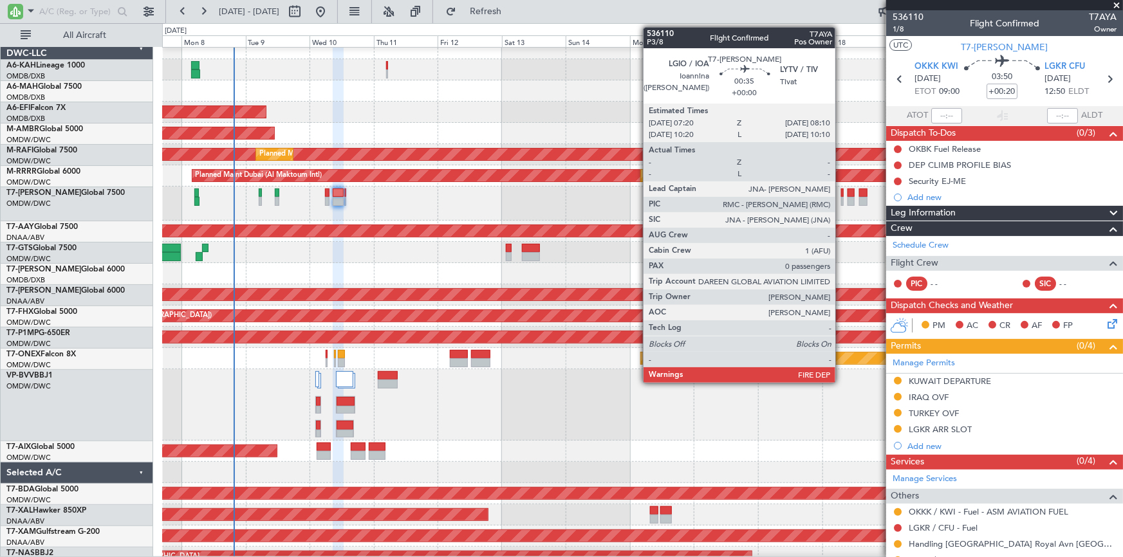
click at [841, 192] on div at bounding box center [842, 193] width 3 height 9
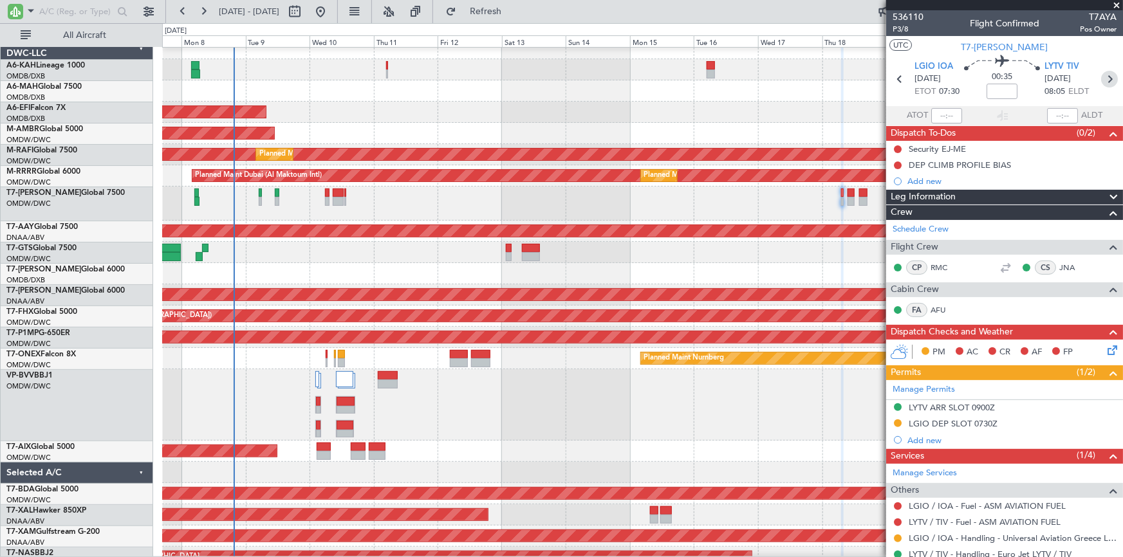
click at [1107, 78] on icon at bounding box center [1109, 79] width 17 height 17
type input "1"
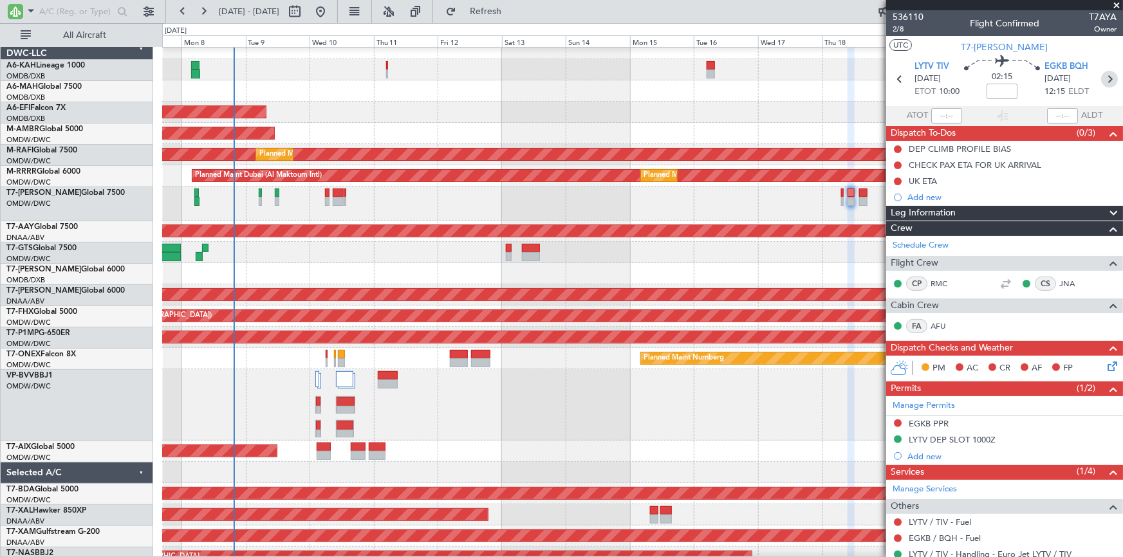
click at [1105, 77] on icon at bounding box center [1109, 79] width 17 height 17
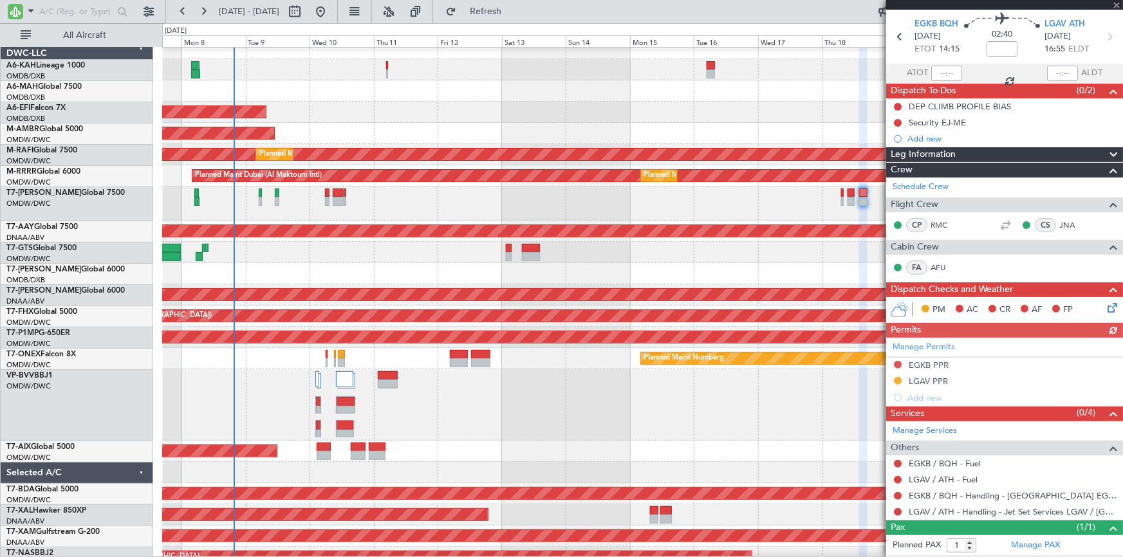
scroll to position [69, 0]
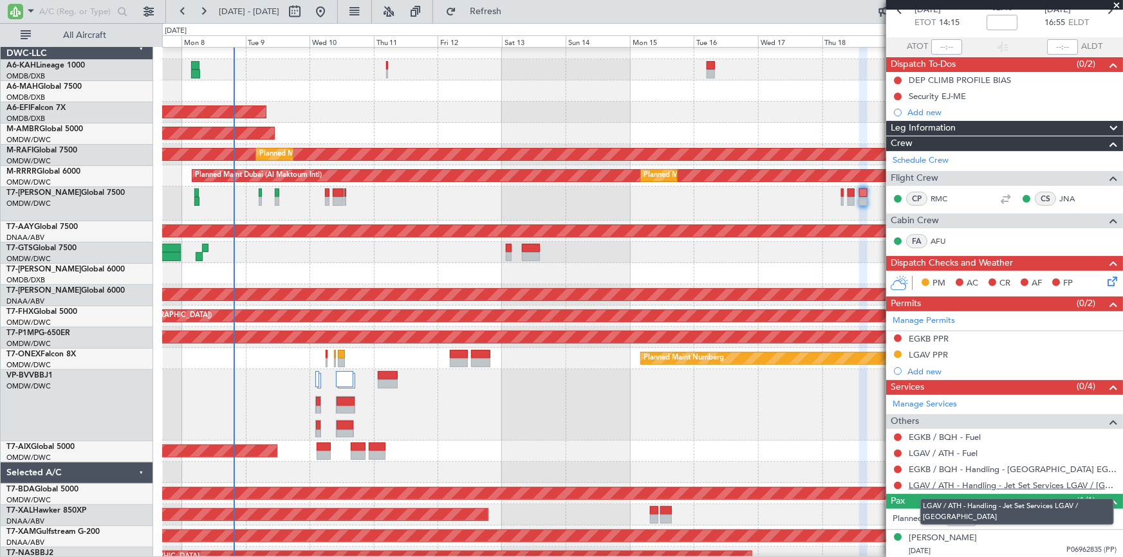
click at [974, 484] on link "LGAV / ATH - Handling - Jet Set Services LGAV / ATH" at bounding box center [1013, 485] width 208 height 11
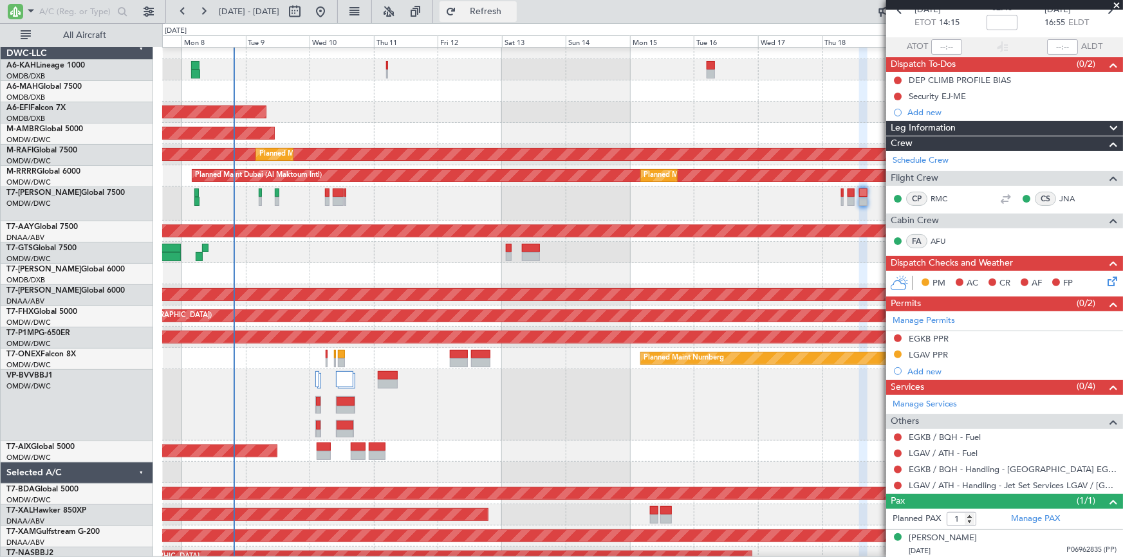
click at [506, 14] on span "Refresh" at bounding box center [486, 11] width 54 height 9
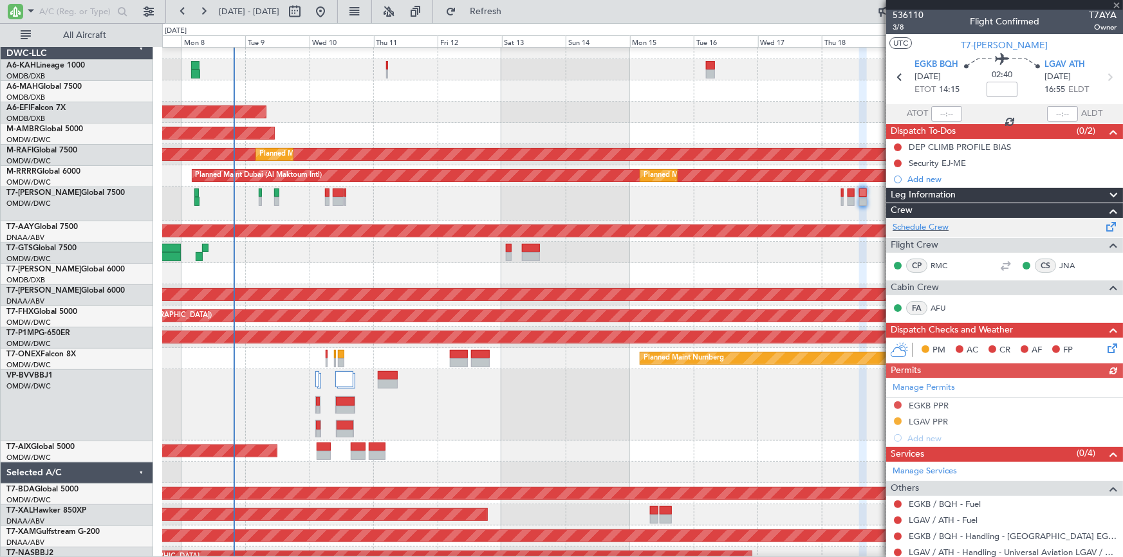
scroll to position [0, 0]
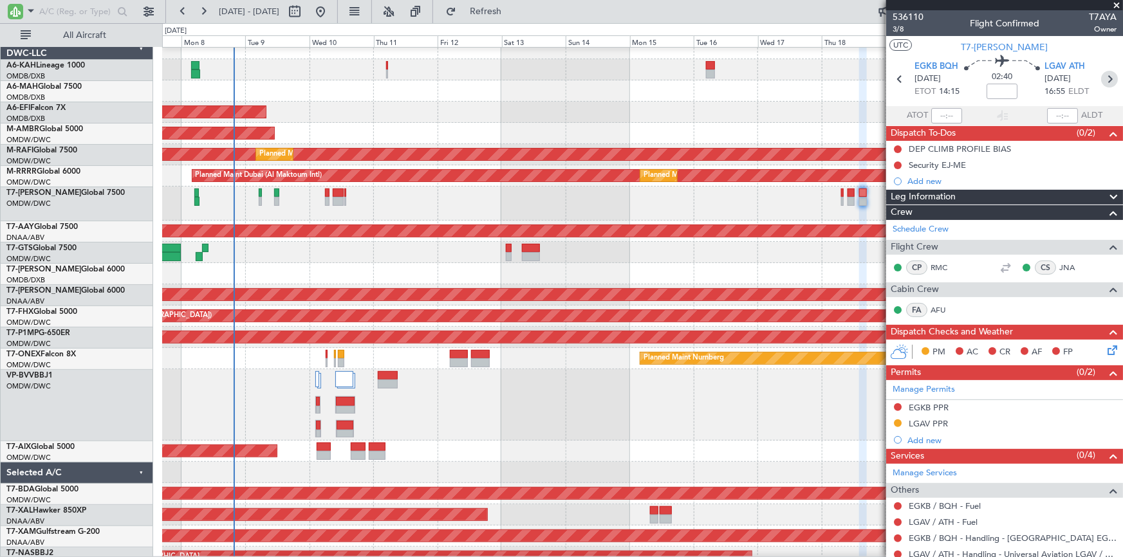
click at [1104, 78] on icon at bounding box center [1109, 79] width 17 height 17
type input "+00:15"
type input "9"
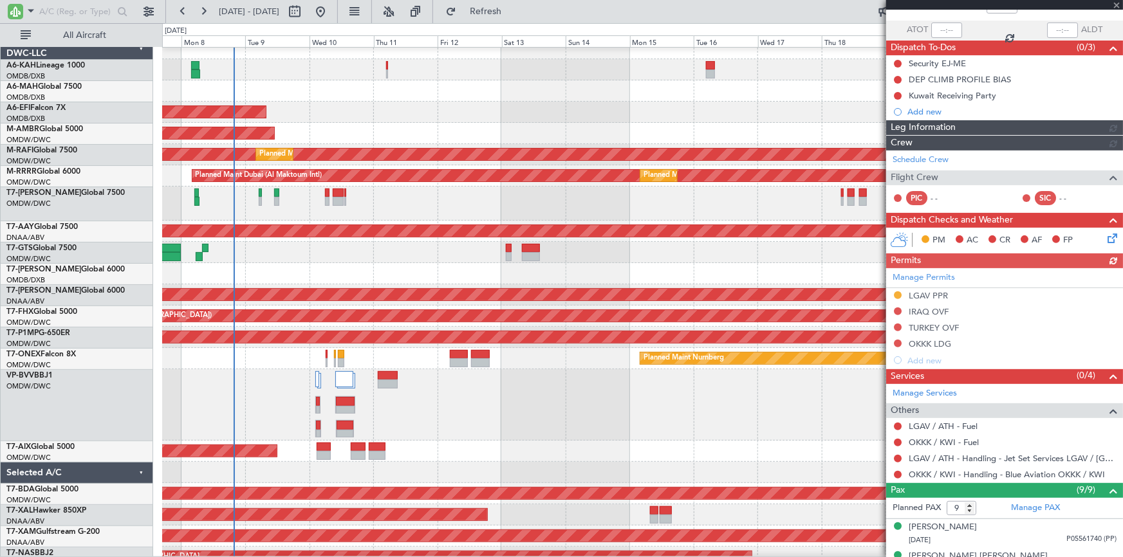
scroll to position [175, 0]
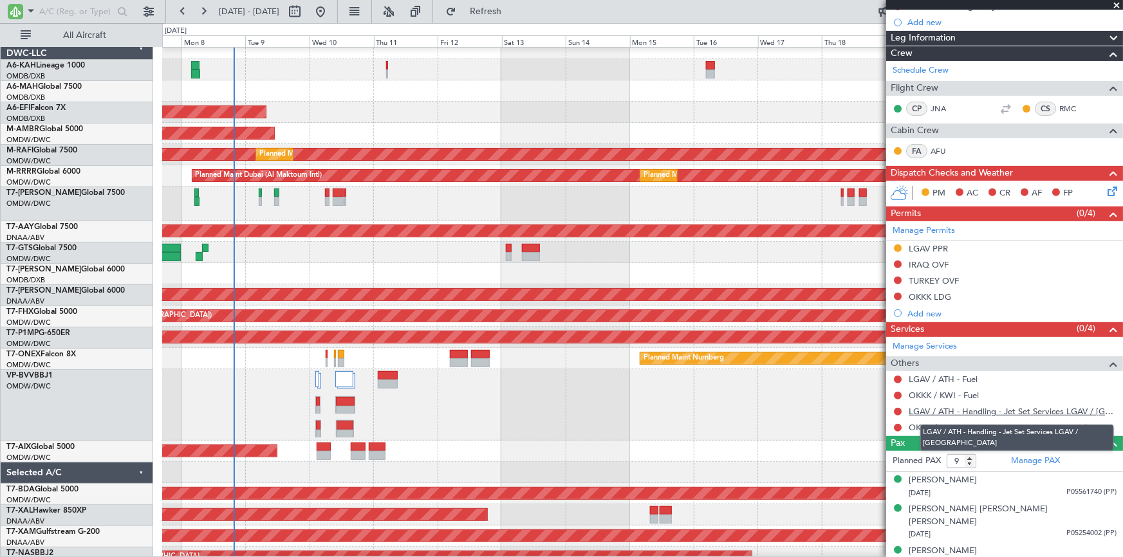
click at [963, 410] on link "LGAV / ATH - Handling - Jet Set Services LGAV / ATH" at bounding box center [1013, 411] width 208 height 11
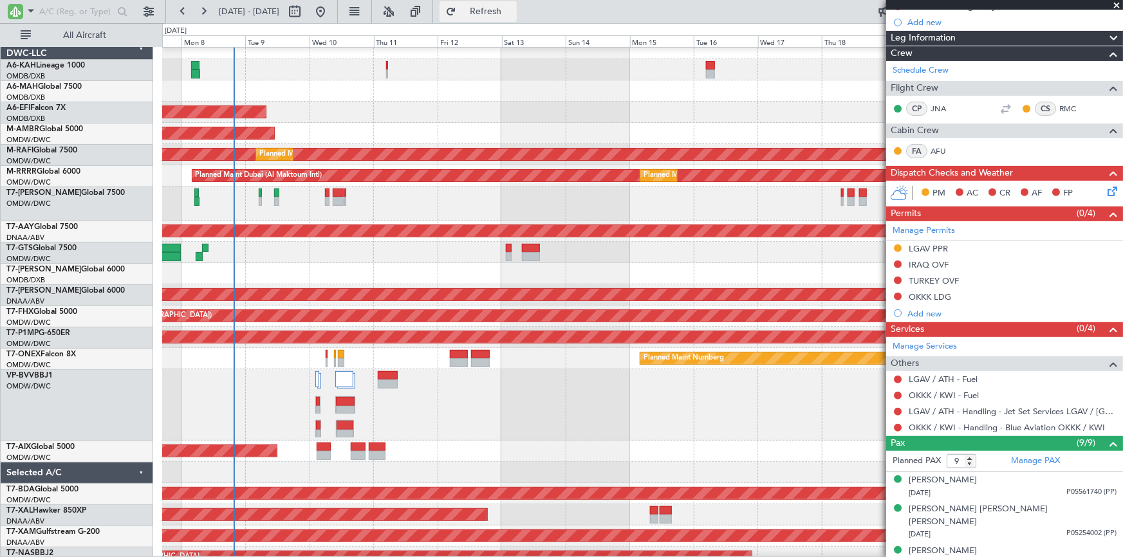
click at [507, 18] on button "Refresh" at bounding box center [478, 11] width 77 height 21
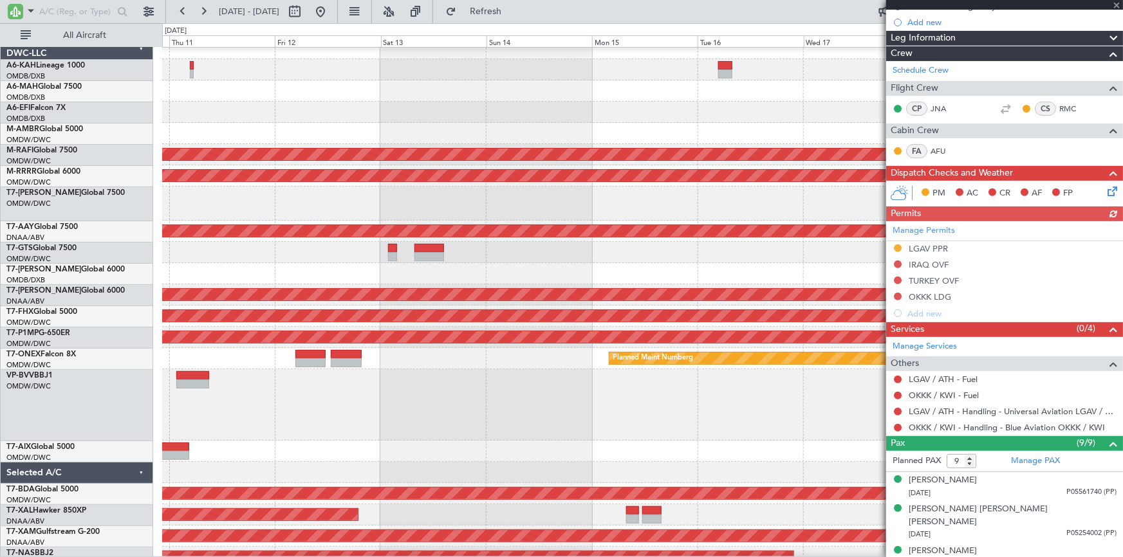
scroll to position [0, 0]
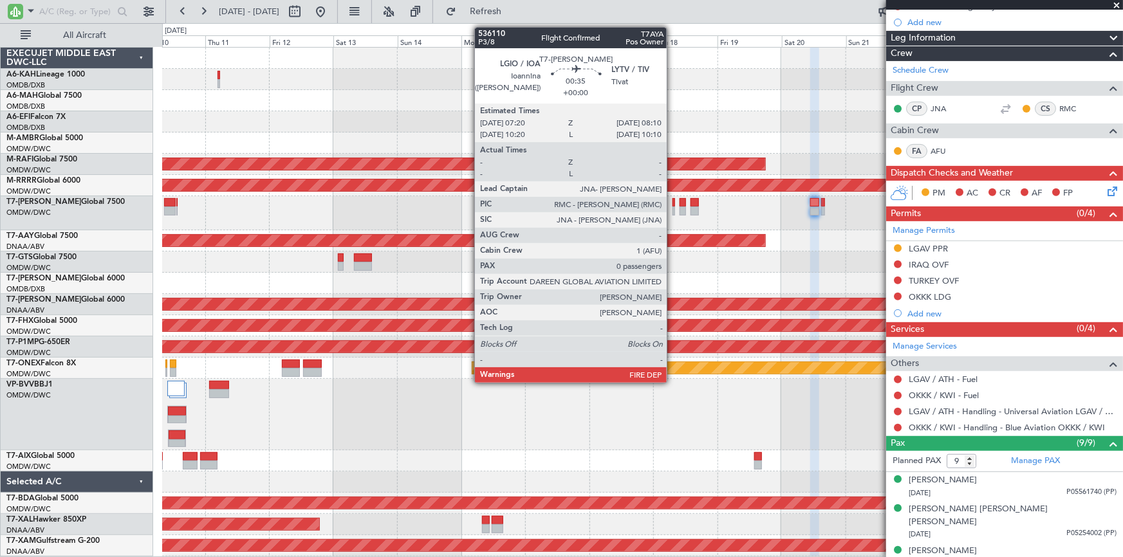
click at [673, 203] on div at bounding box center [674, 202] width 3 height 9
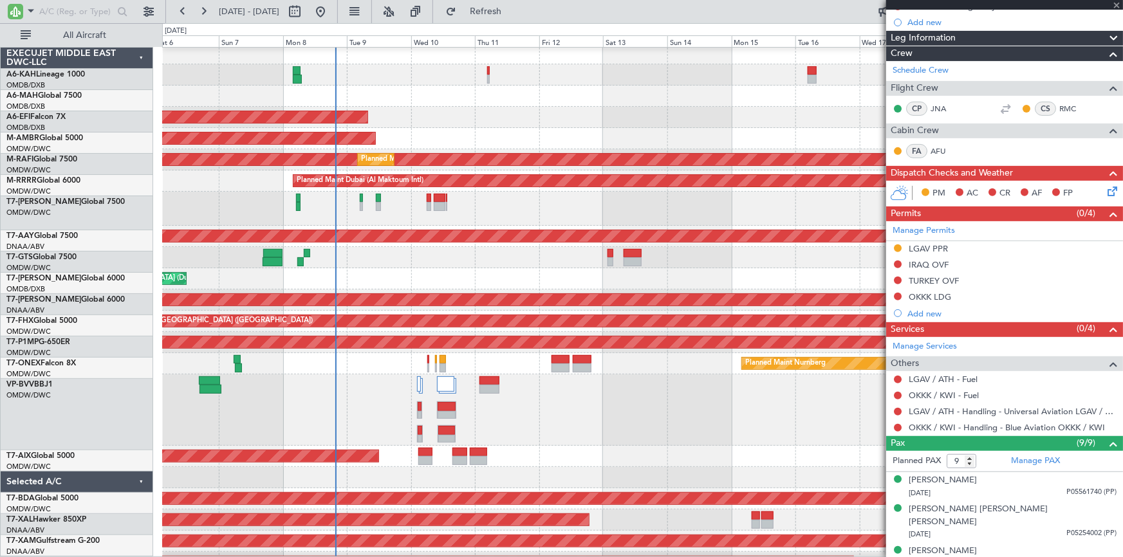
scroll to position [5, 0]
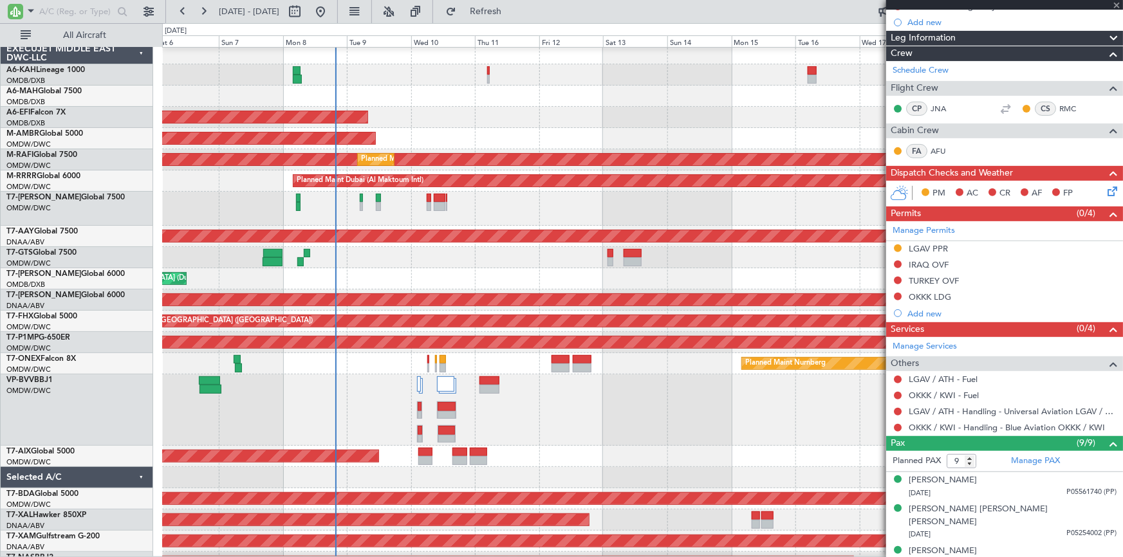
click at [727, 210] on div "Planned Maint Dubai (Al Maktoum Intl)" at bounding box center [642, 209] width 961 height 34
type input "0"
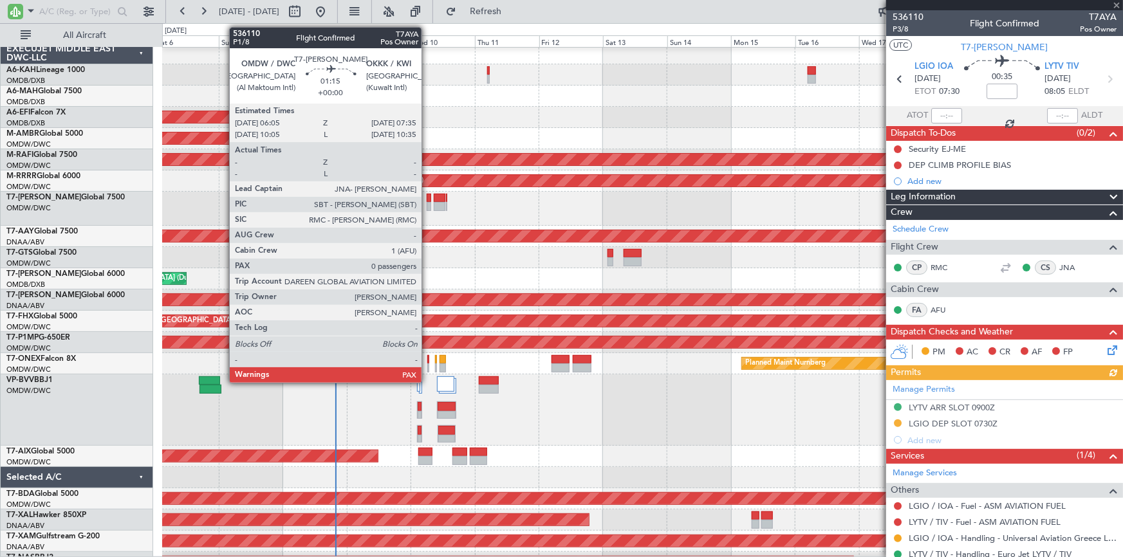
click at [427, 200] on div at bounding box center [429, 198] width 5 height 9
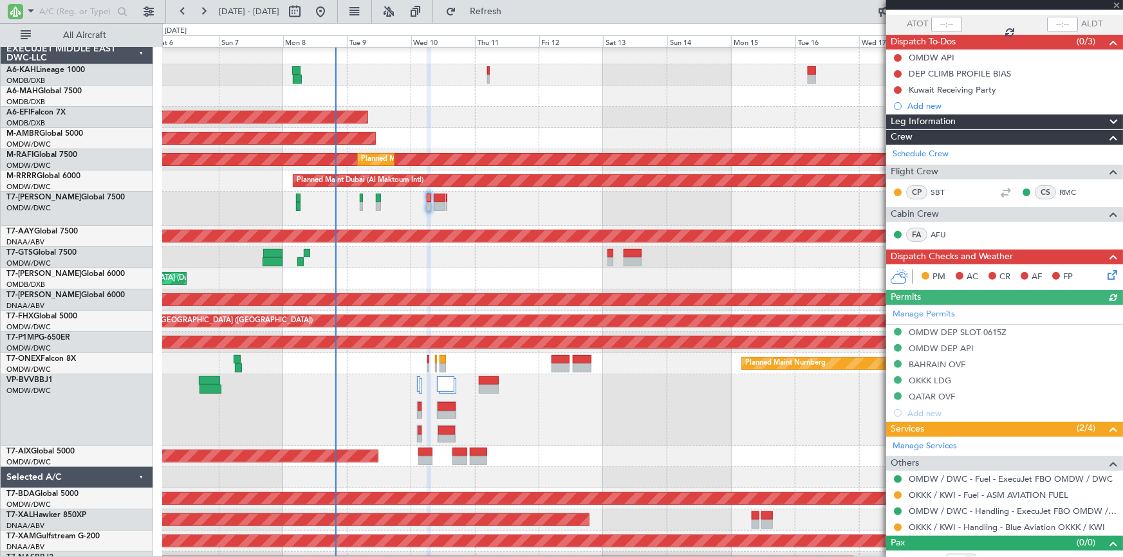
scroll to position [104, 0]
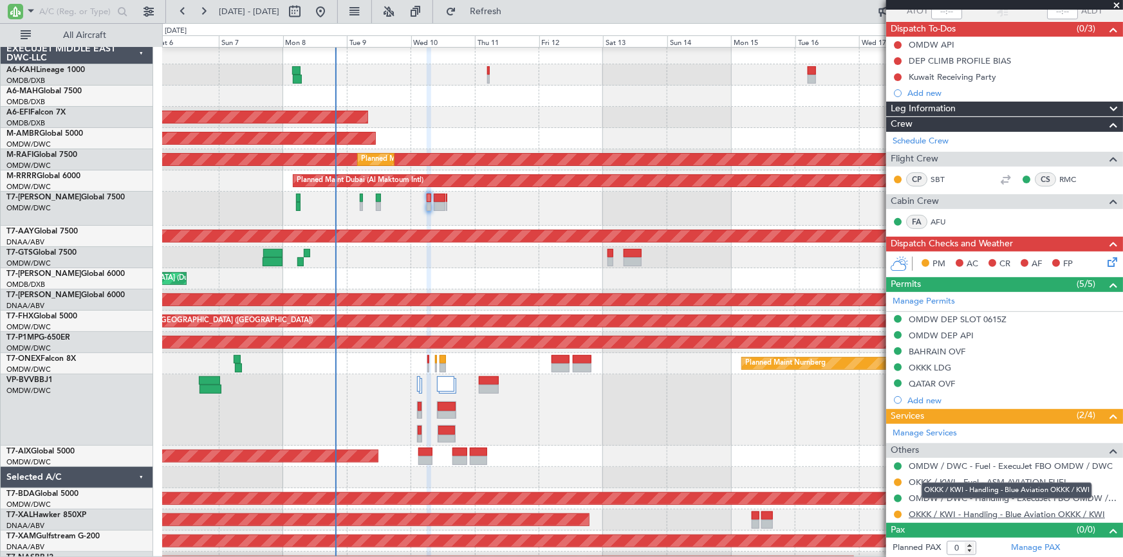
click at [947, 512] on link "OKKK / KWI - Handling - Blue Aviation OKKK / KWI" at bounding box center [1007, 514] width 196 height 11
click at [934, 365] on div "OKKK LDG" at bounding box center [930, 367] width 42 height 11
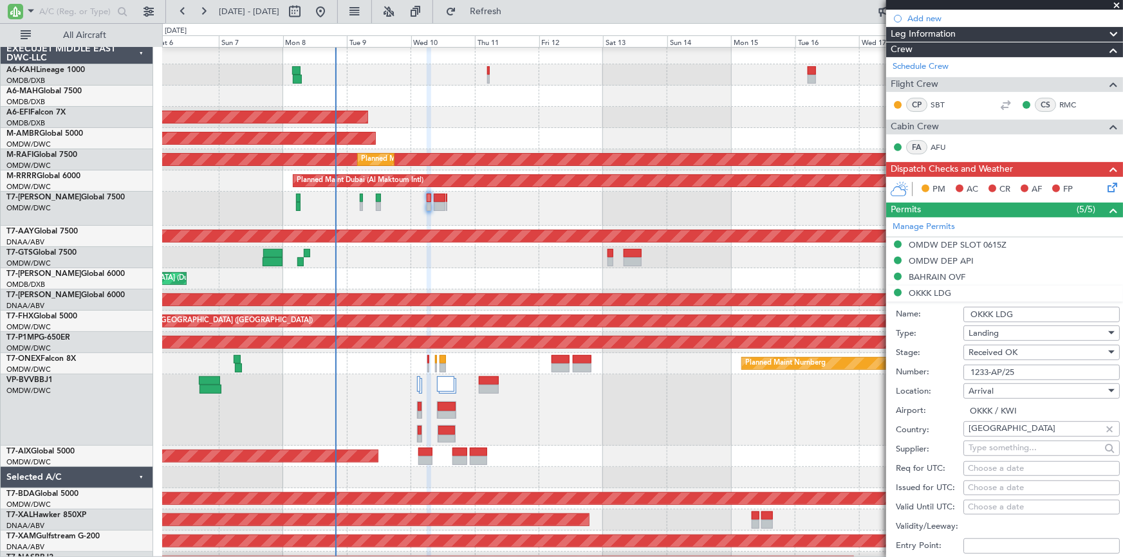
scroll to position [221, 0]
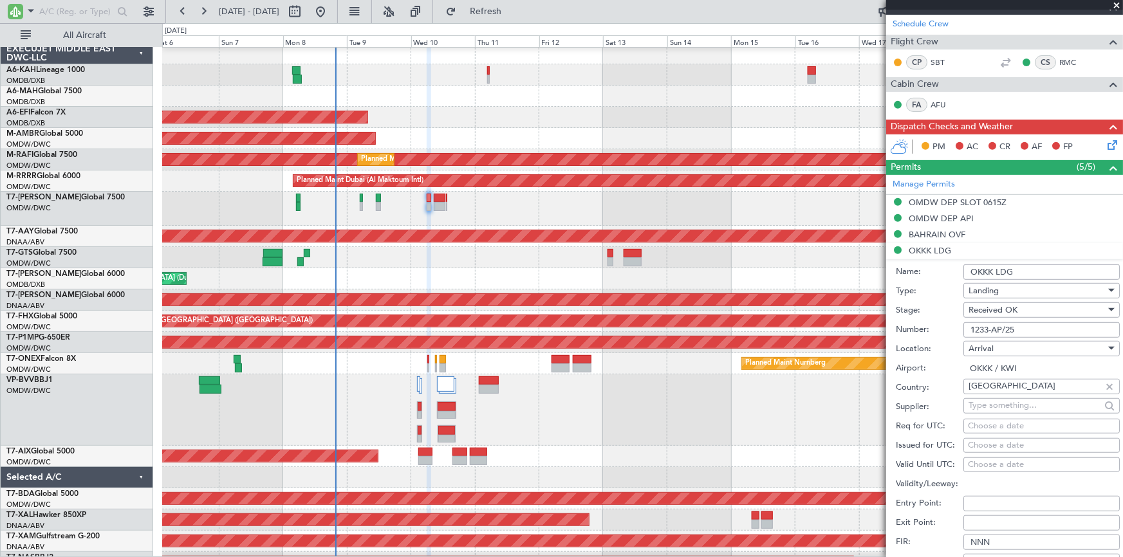
drag, startPoint x: 1036, startPoint y: 330, endPoint x: 787, endPoint y: 317, distance: 248.7
click at [787, 317] on fb-app "06 Sep 2025 - 21 Sep 2025 Refresh Quick Links All Aircraft Planned Maint Dubai …" at bounding box center [561, 284] width 1123 height 548
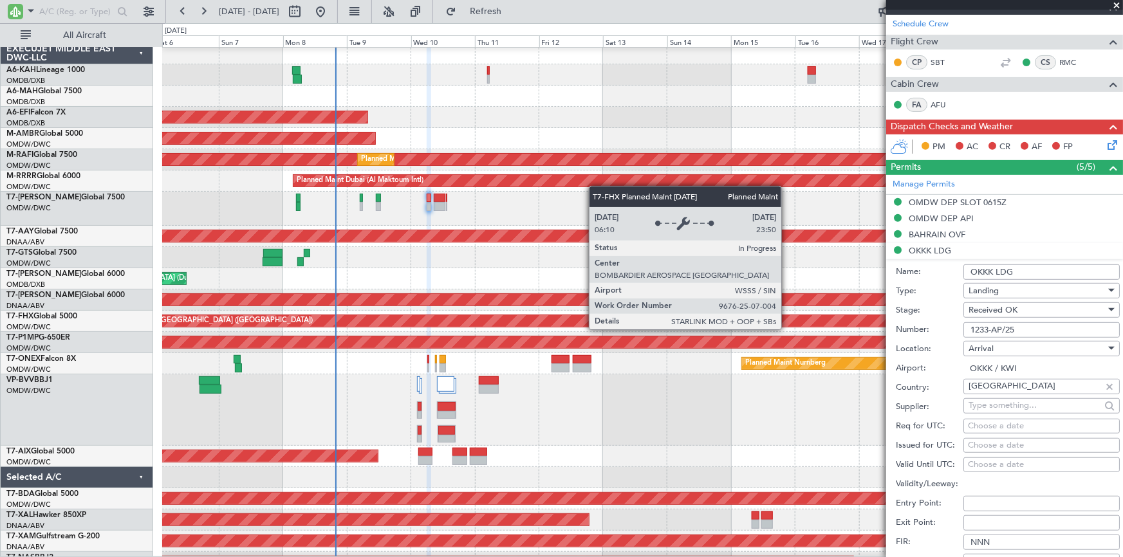
paste input "text"
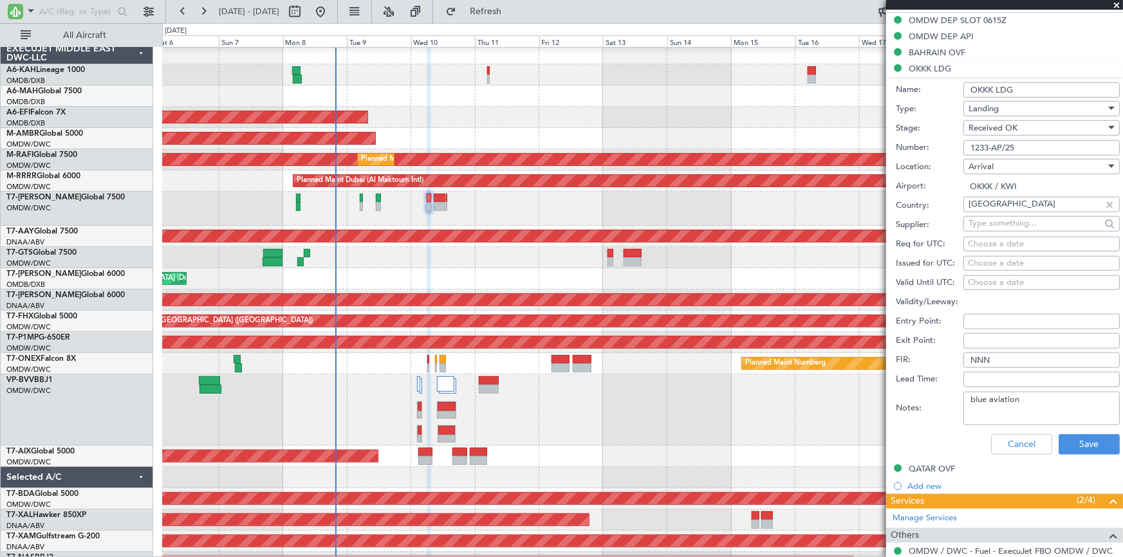
scroll to position [456, 0]
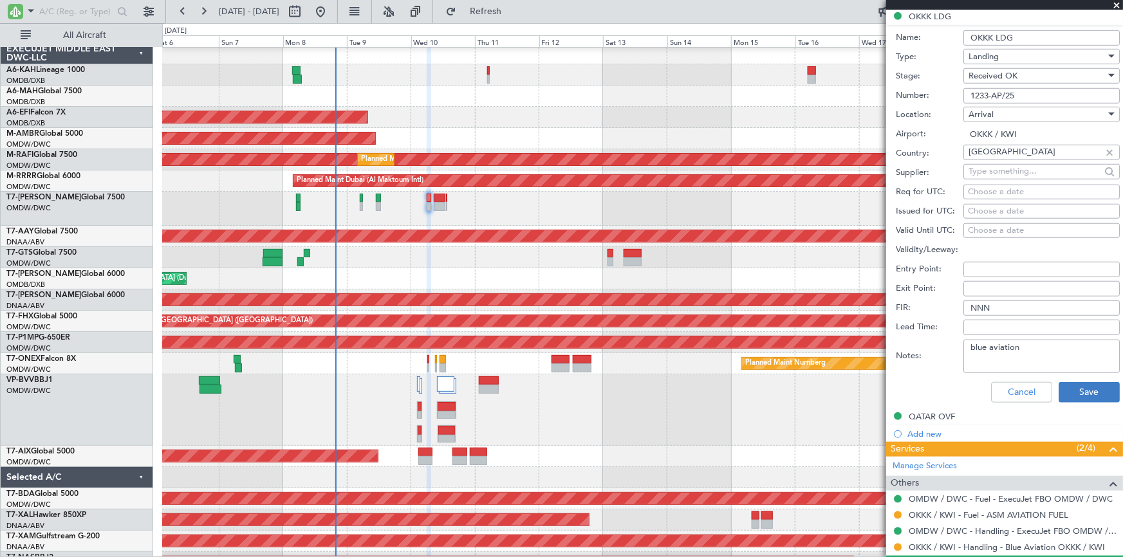
type input "1233-AP/25"
click at [1080, 395] on button "Save" at bounding box center [1089, 392] width 61 height 21
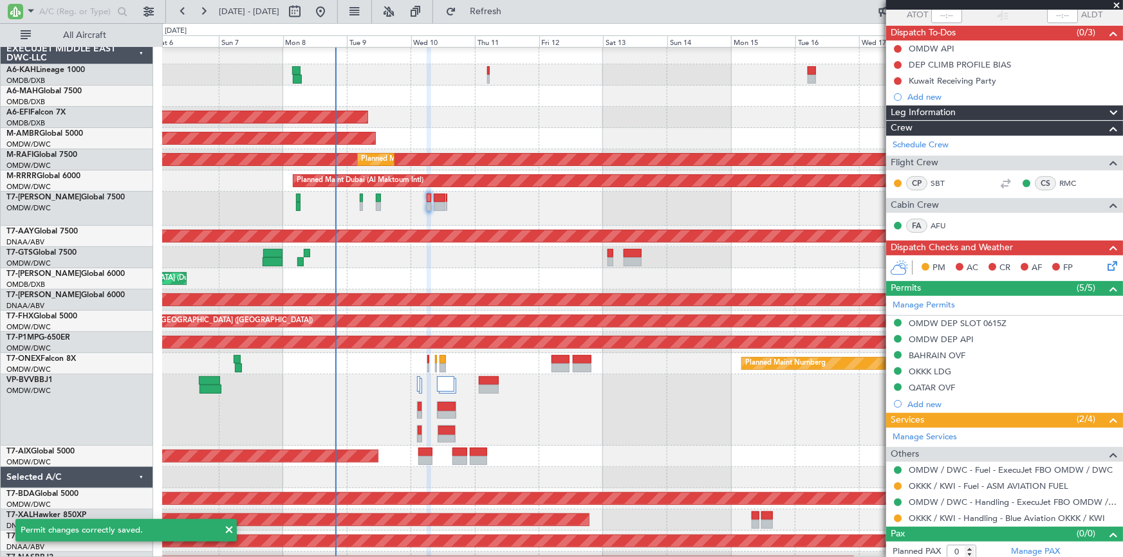
scroll to position [104, 0]
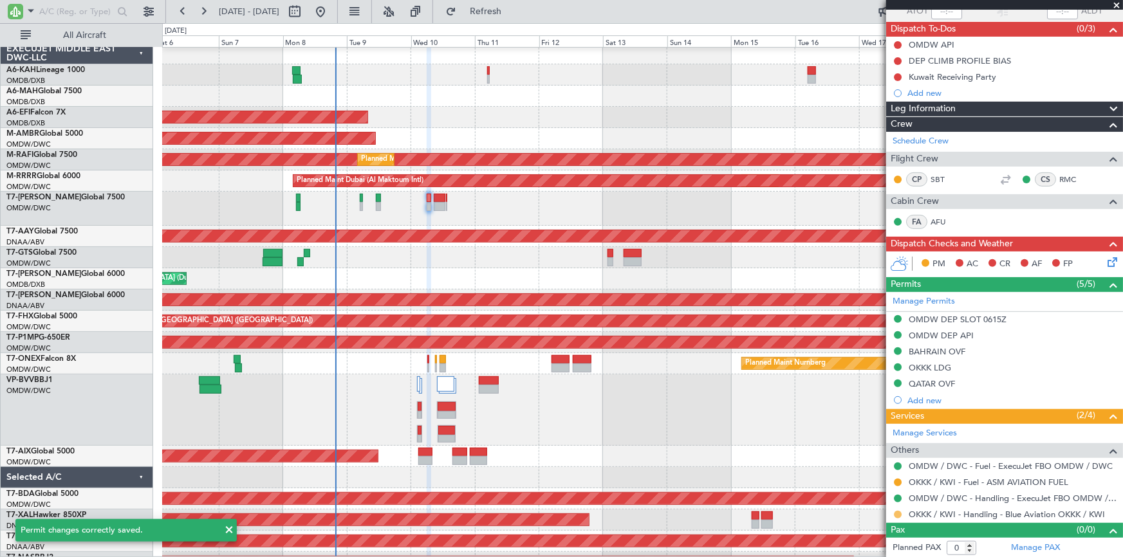
click at [900, 512] on button at bounding box center [898, 515] width 8 height 8
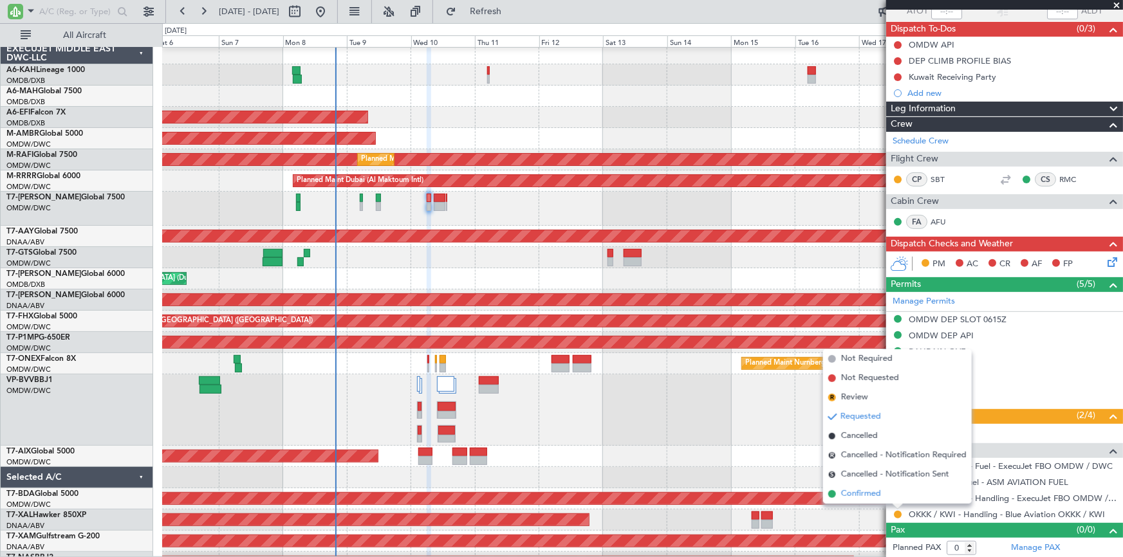
click at [862, 492] on span "Confirmed" at bounding box center [861, 494] width 40 height 13
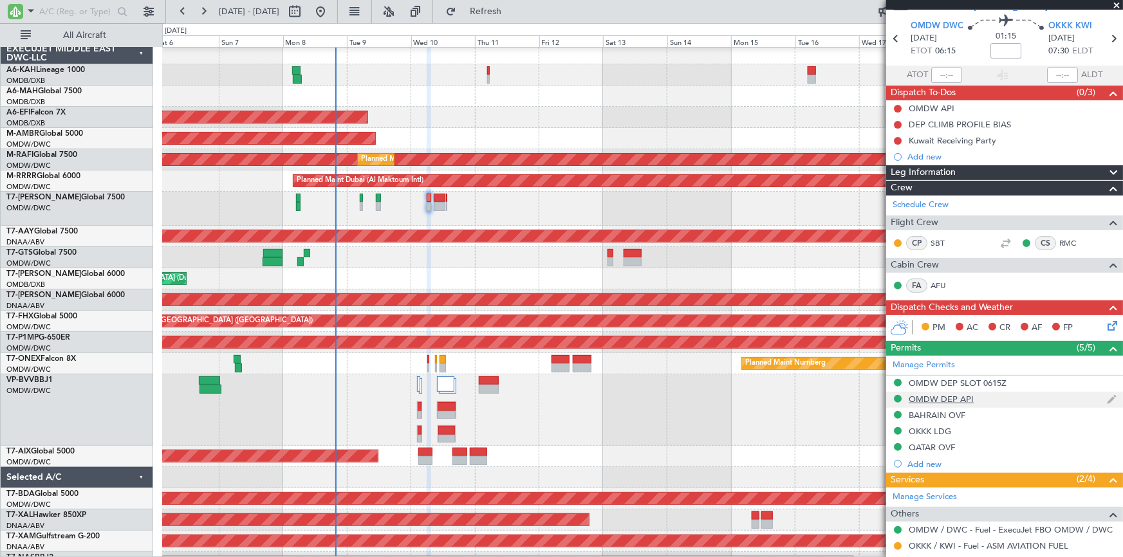
scroll to position [0, 0]
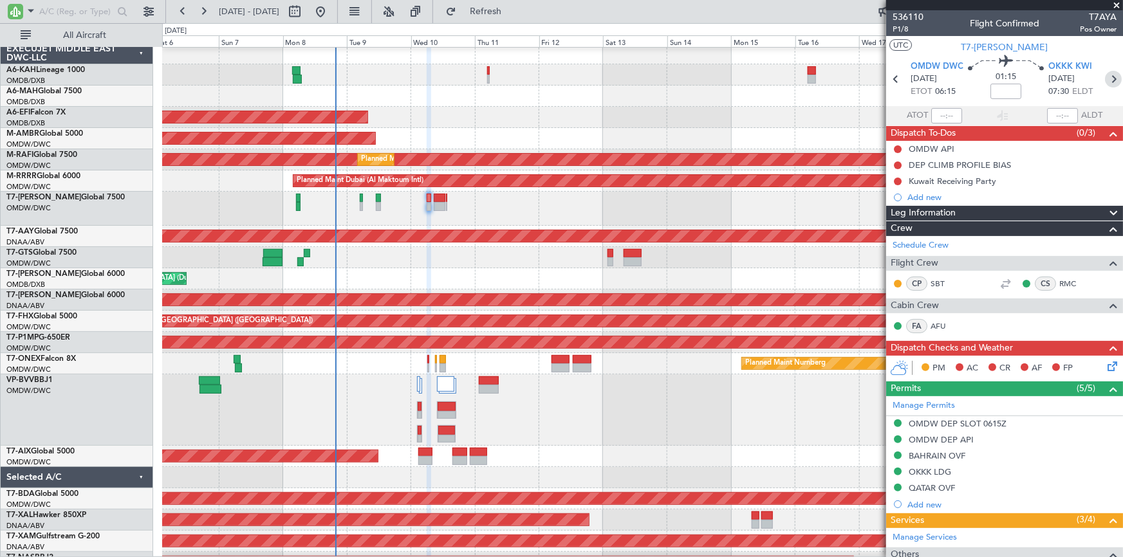
click at [1105, 80] on icon at bounding box center [1113, 79] width 17 height 17
type input "+00:20"
type input "10"
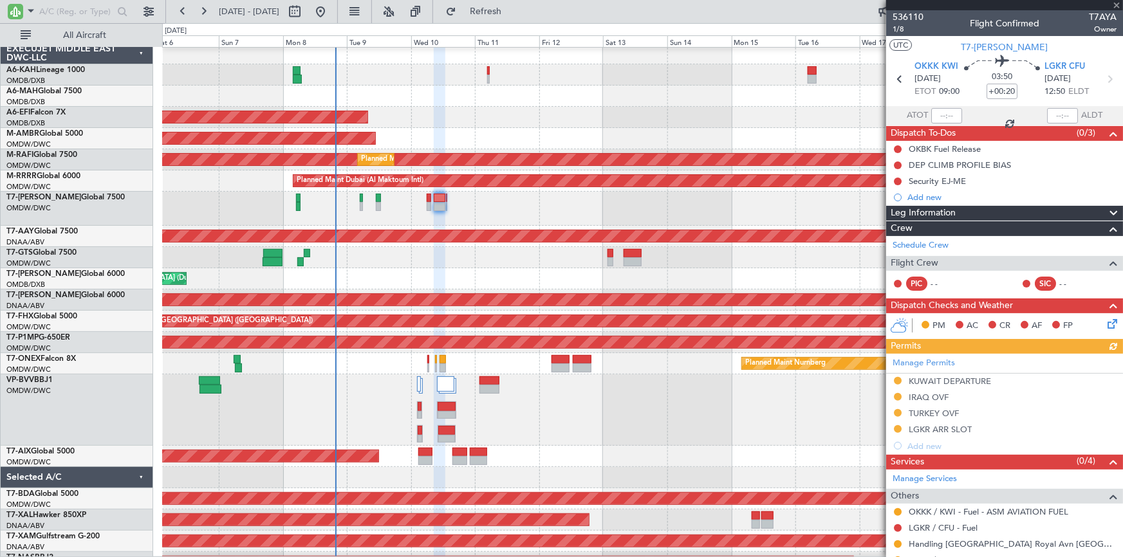
click at [946, 382] on div "Manage Permits KUWAIT DEPARTURE IRAQ OVF TURKEY OVF LGKR ARR SLOT Add new" at bounding box center [1004, 404] width 237 height 100
click at [935, 380] on div "KUWAIT DEPARTURE" at bounding box center [950, 381] width 82 height 11
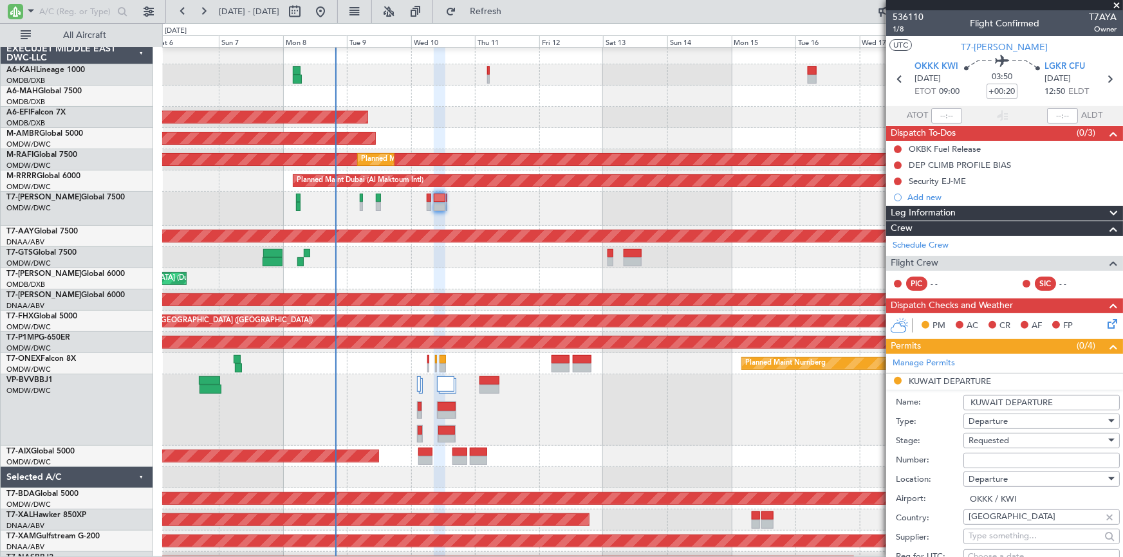
scroll to position [116, 0]
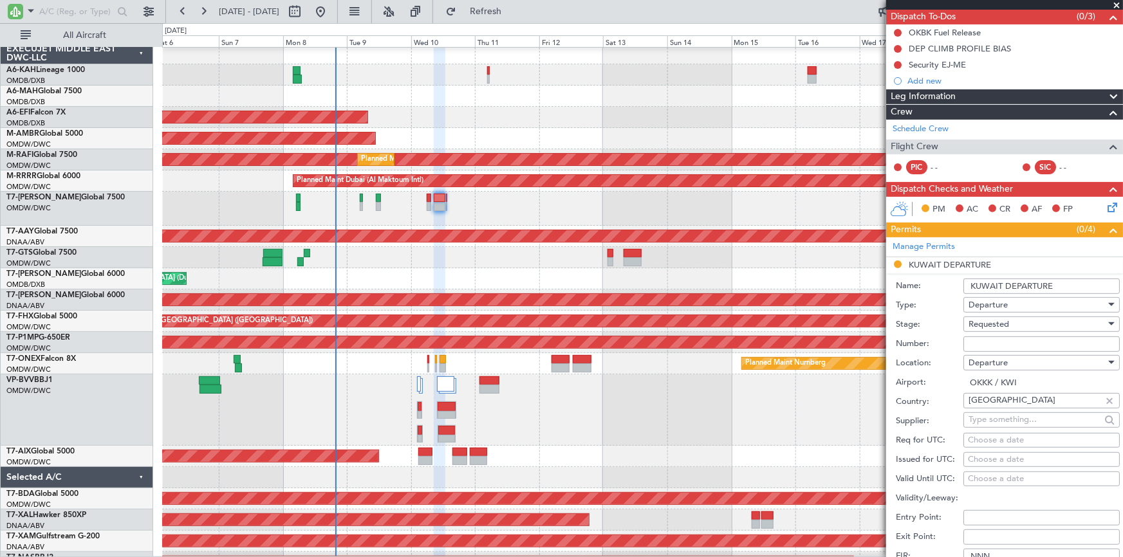
click at [1027, 321] on div "Requested" at bounding box center [1037, 324] width 137 height 19
drag, startPoint x: 999, startPoint y: 418, endPoint x: 1007, endPoint y: 357, distance: 62.4
click at [1000, 418] on span "Received OK" at bounding box center [1037, 421] width 136 height 19
click at [1004, 342] on input "Number:" at bounding box center [1042, 344] width 156 height 15
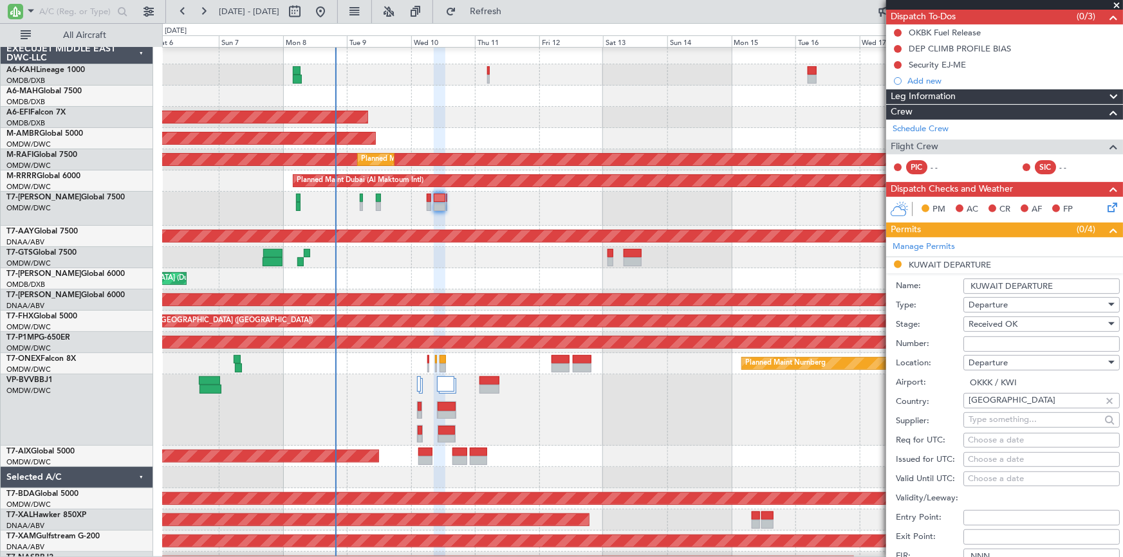
paste input "1233-AP/25"
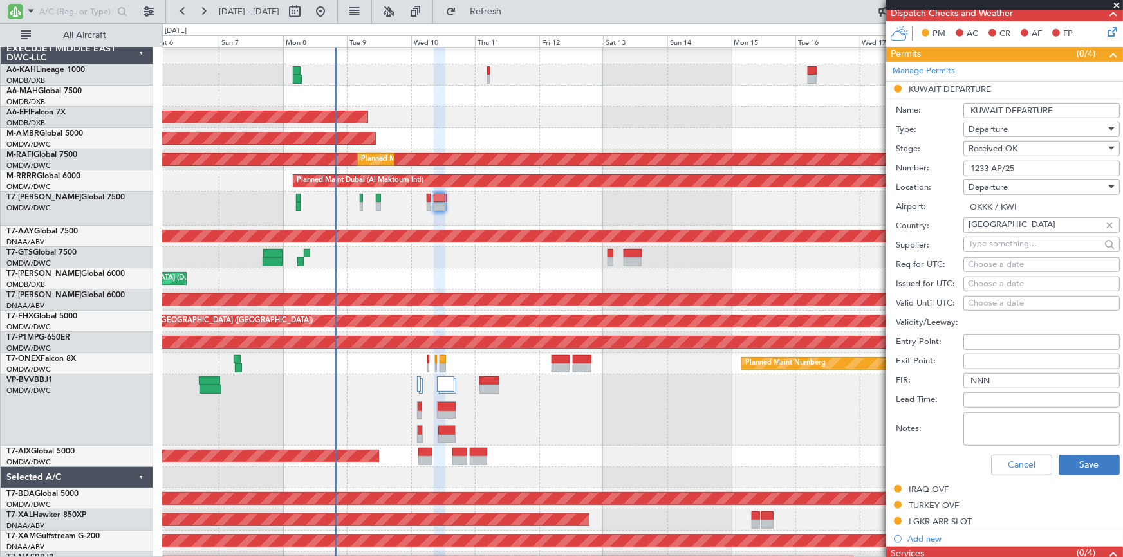
type input "1233-AP/25"
click at [1079, 468] on button "Save" at bounding box center [1089, 465] width 61 height 21
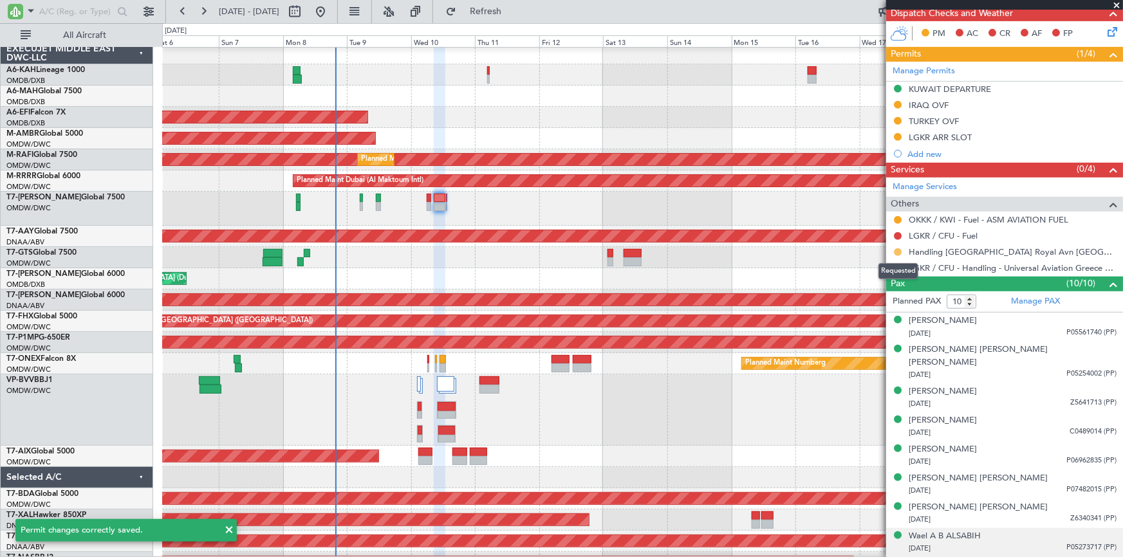
click at [897, 250] on button at bounding box center [898, 252] width 8 height 8
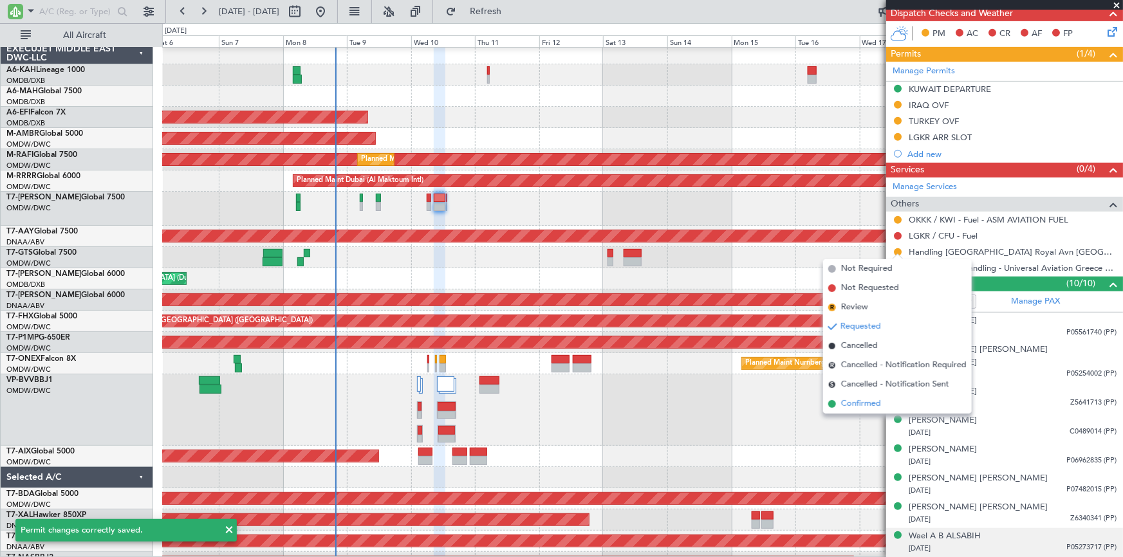
click at [859, 405] on span "Confirmed" at bounding box center [861, 404] width 40 height 13
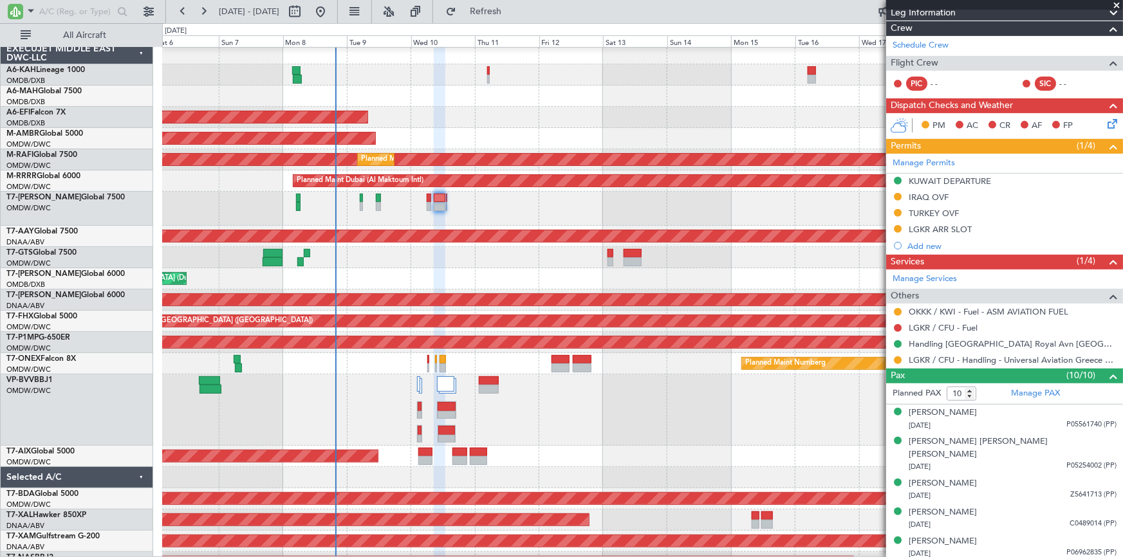
scroll to position [58, 0]
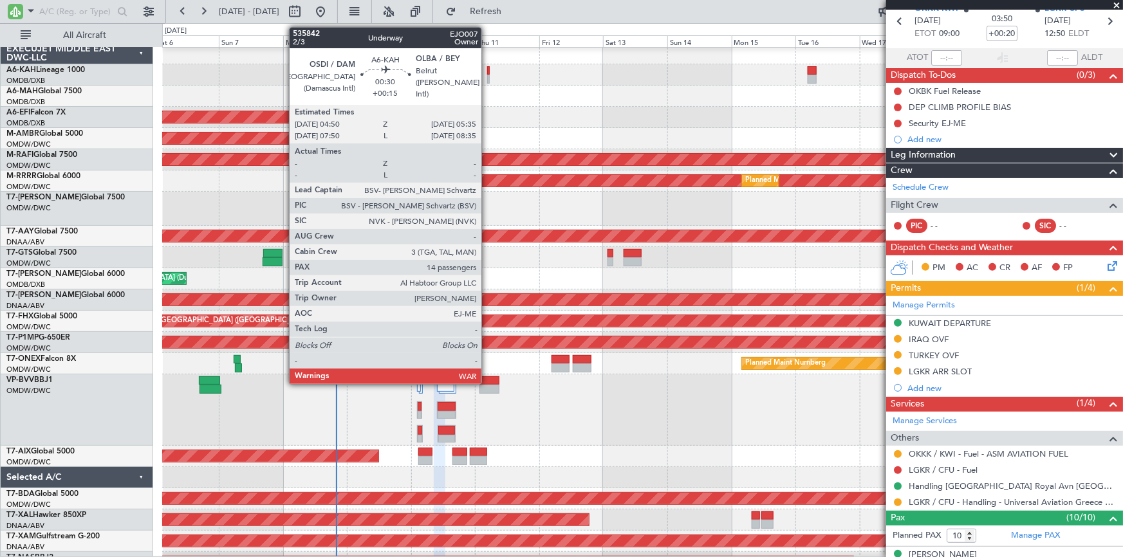
click at [487, 71] on div at bounding box center [488, 70] width 3 height 9
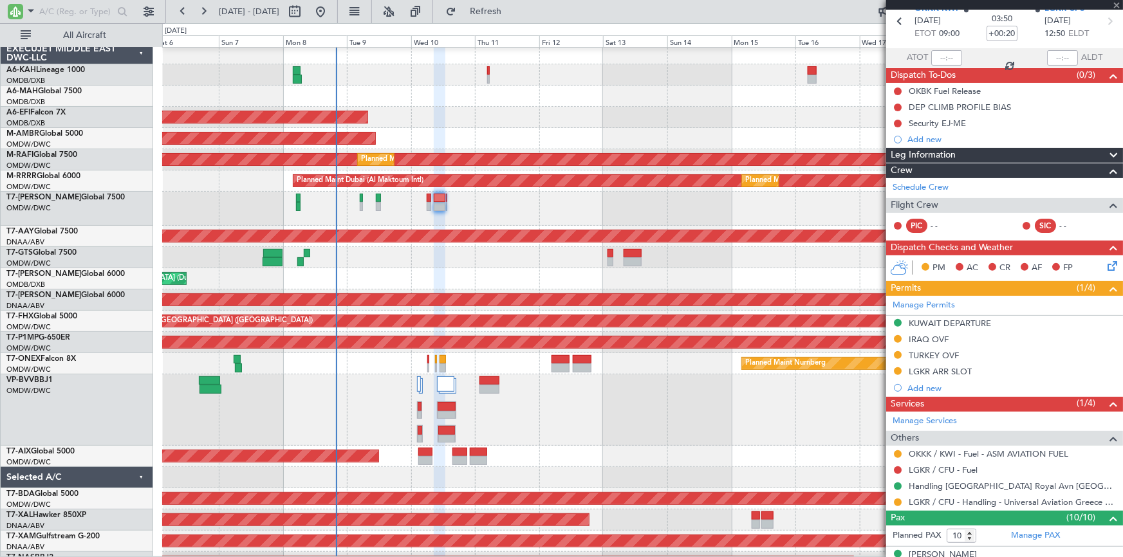
type input "+00:15"
type input "14"
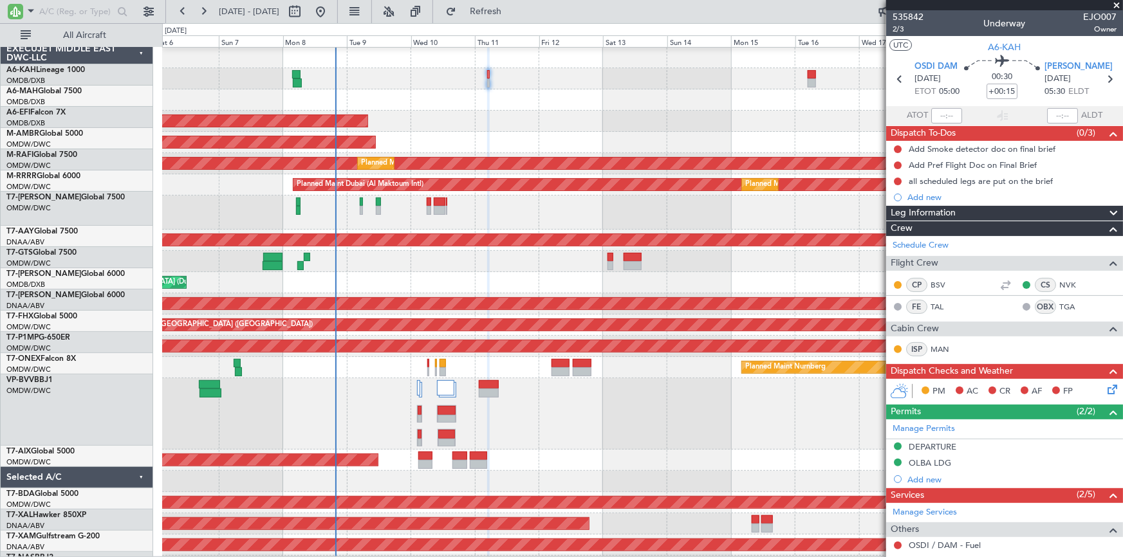
scroll to position [0, 0]
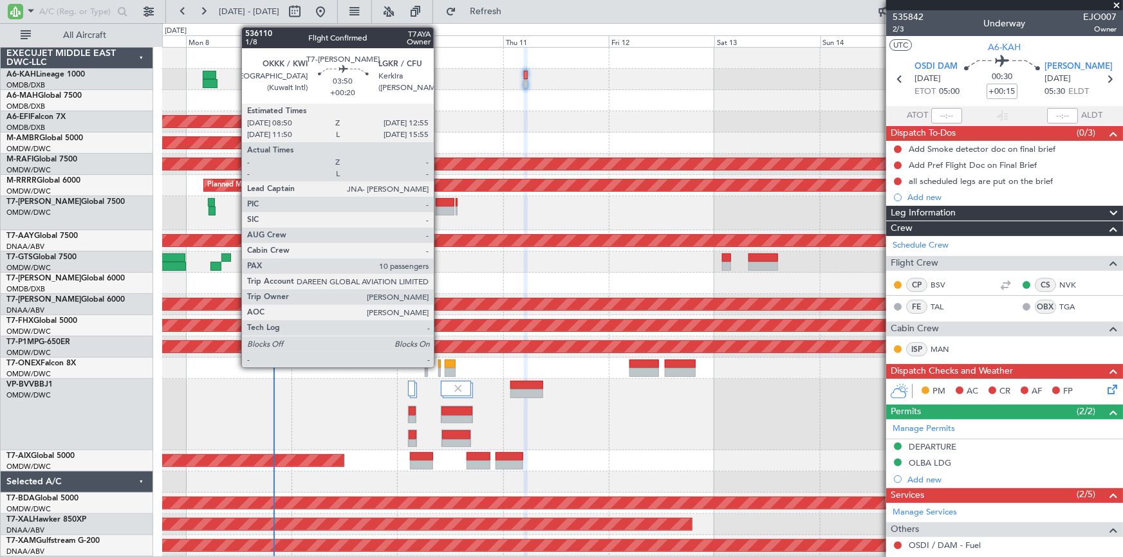
click at [440, 203] on div at bounding box center [445, 202] width 18 height 9
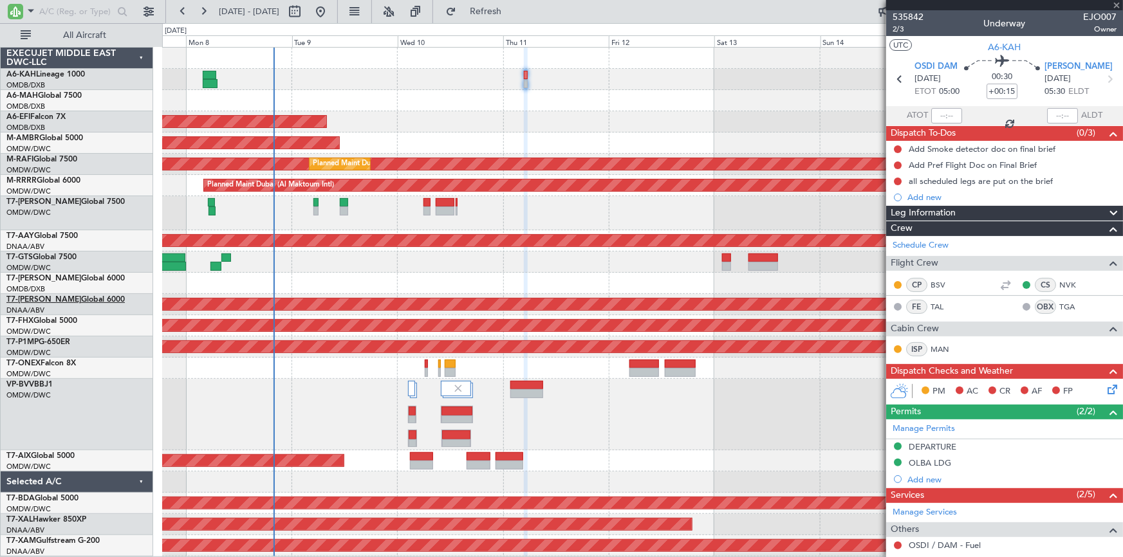
type input "+00:20"
type input "10"
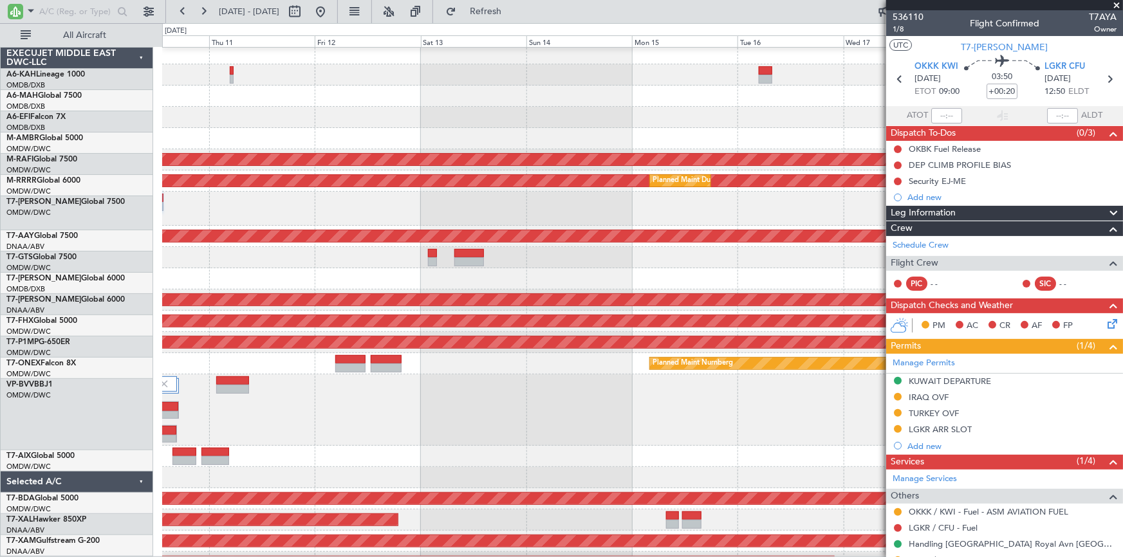
scroll to position [5, 0]
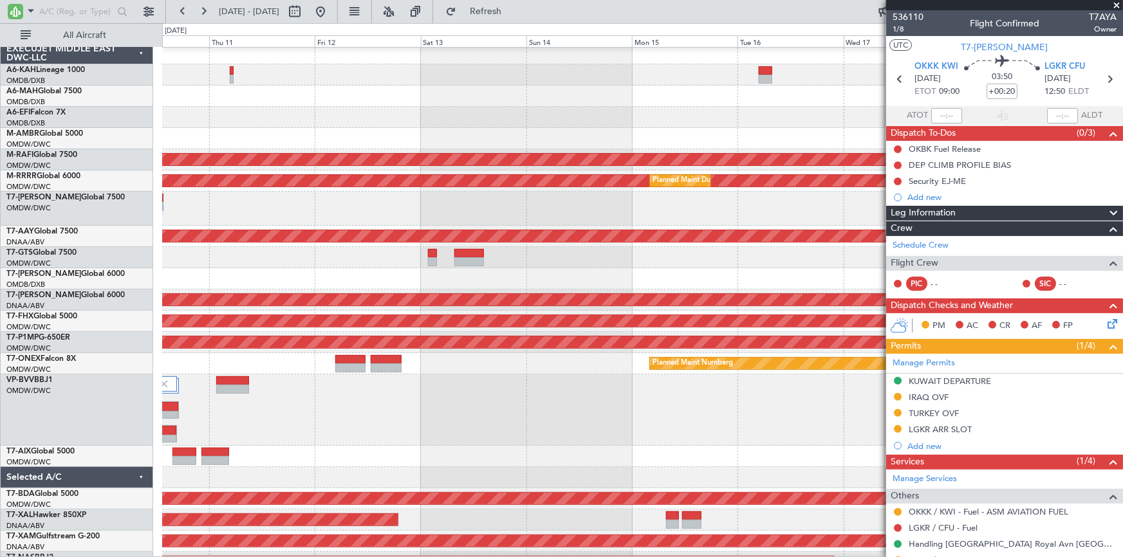
click at [362, 214] on div at bounding box center [642, 209] width 961 height 34
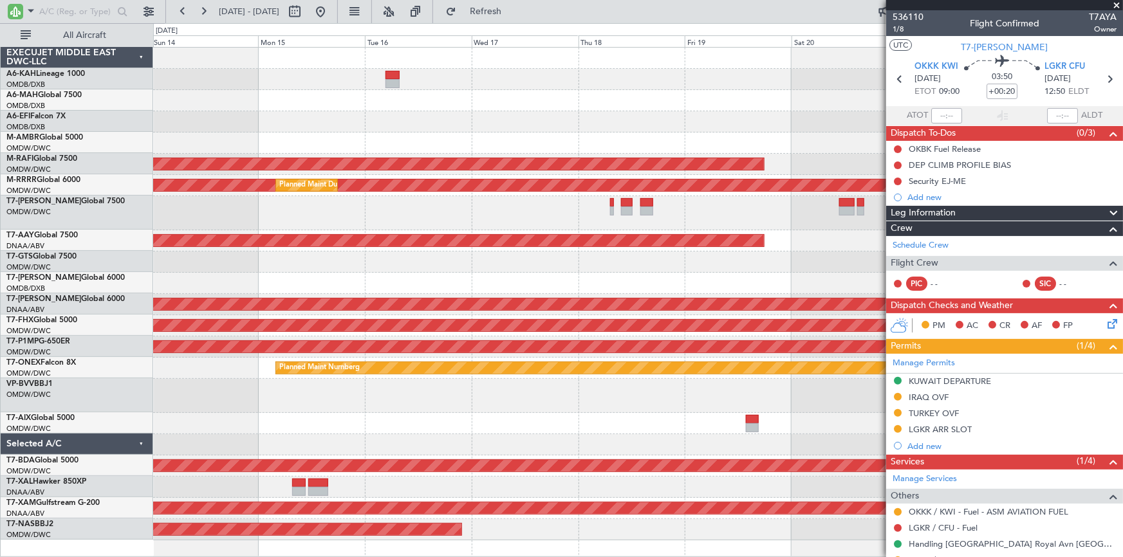
scroll to position [0, 0]
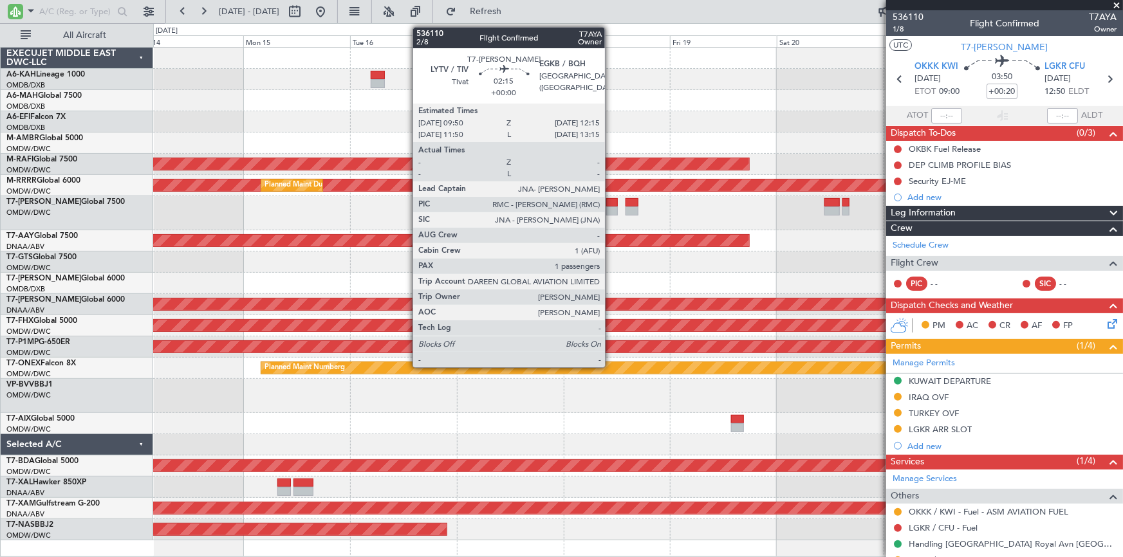
click at [611, 203] on div at bounding box center [611, 202] width 11 height 9
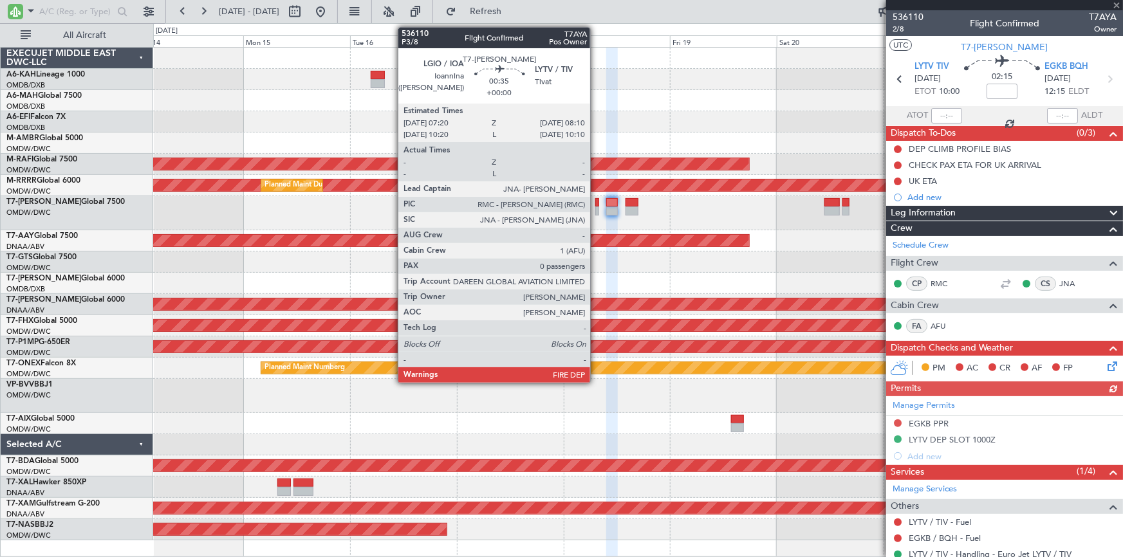
click at [596, 204] on div at bounding box center [597, 202] width 4 height 9
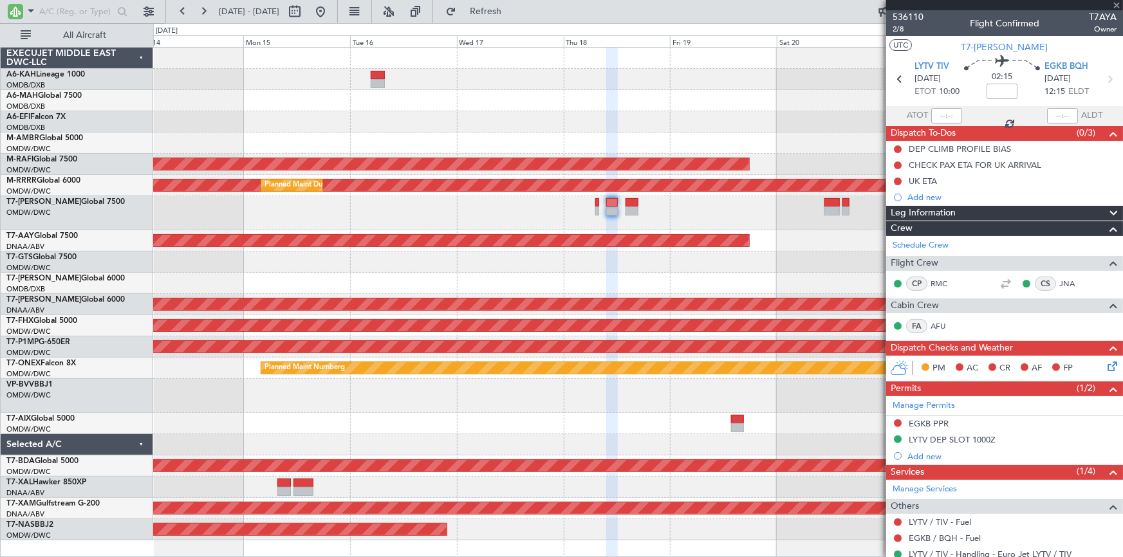
type input "0"
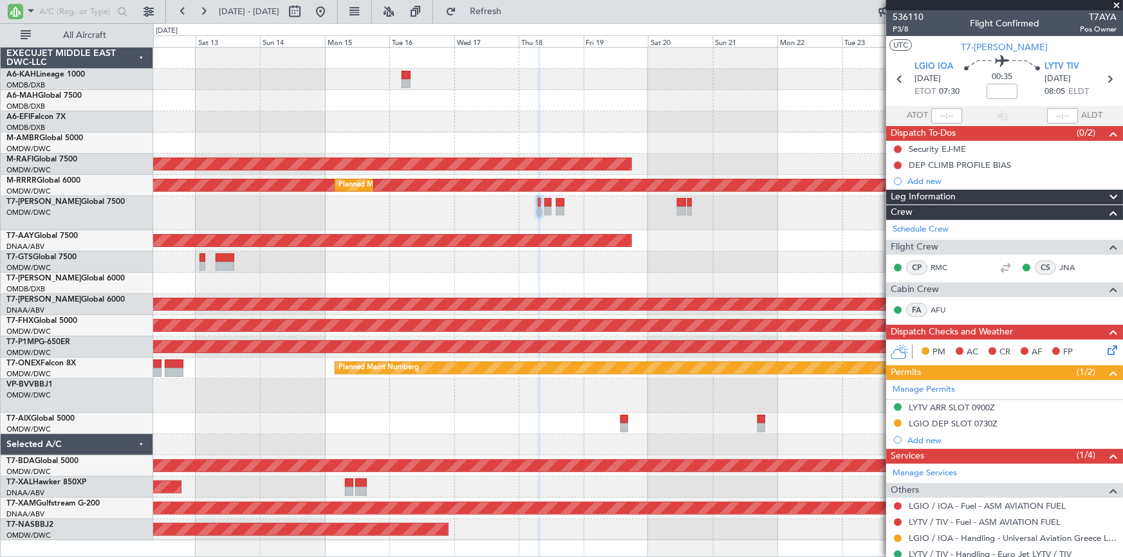
click at [393, 410] on div "Planned Maint Dubai (Al Maktoum Intl) Planned Maint Singapore (Seletar) AOG Mai…" at bounding box center [638, 294] width 970 height 493
click at [331, 12] on button at bounding box center [320, 11] width 21 height 21
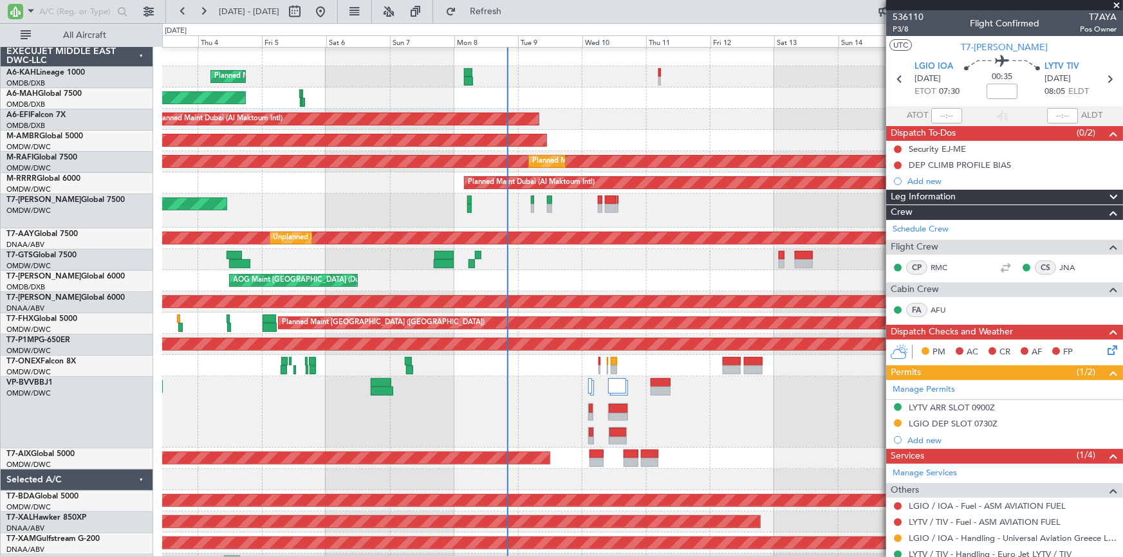
click at [740, 386] on div "Planned Maint Dubai (Al Maktoum Intl) Planned Maint Dubai (Al Maktoum Intl)" at bounding box center [642, 412] width 960 height 71
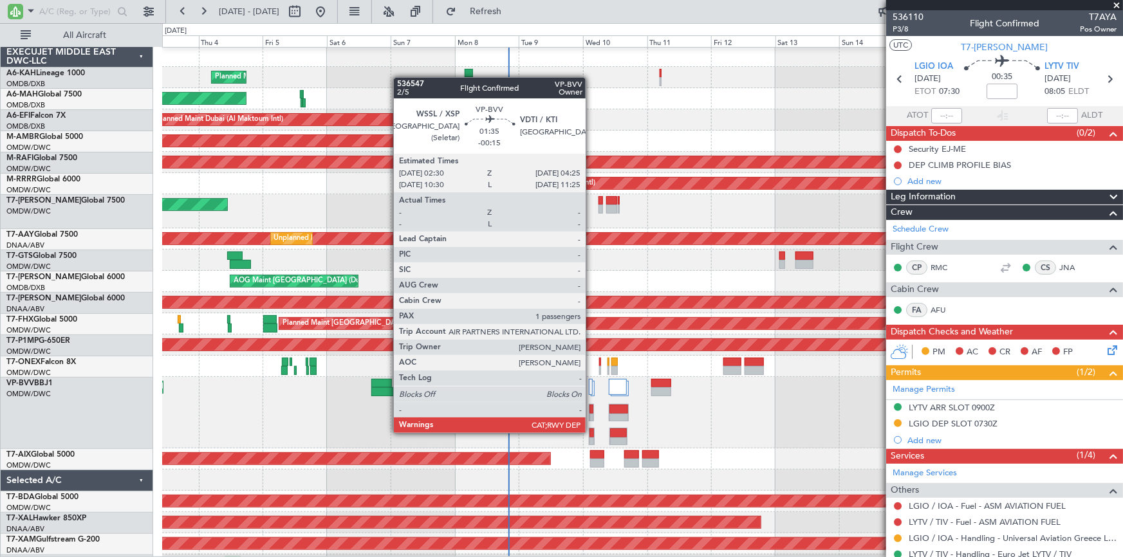
click at [591, 433] on div at bounding box center [592, 433] width 4 height 9
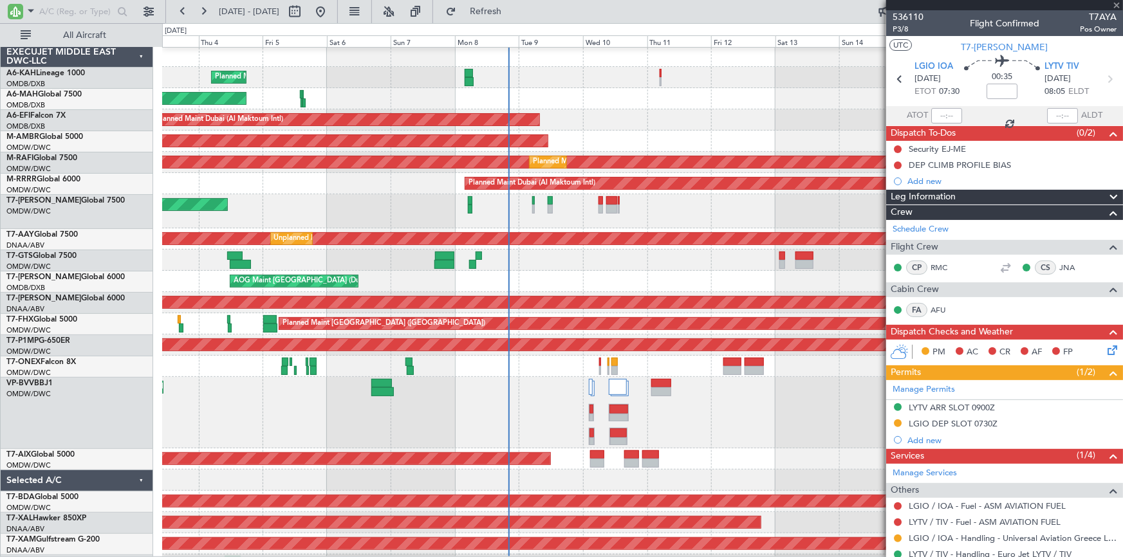
type input "-00:15"
type input "1"
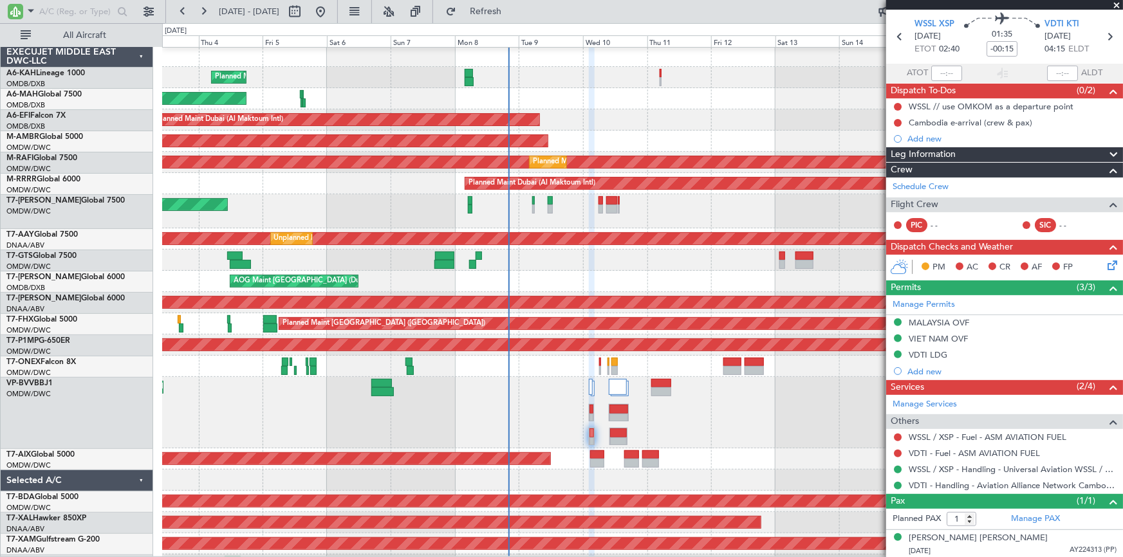
scroll to position [0, 0]
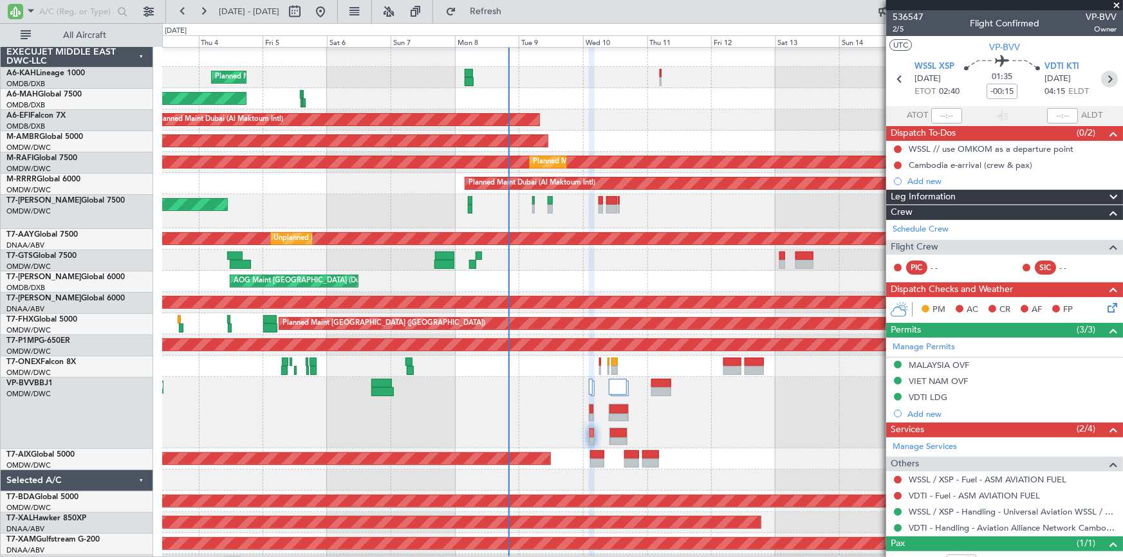
click at [1107, 77] on icon at bounding box center [1109, 79] width 17 height 17
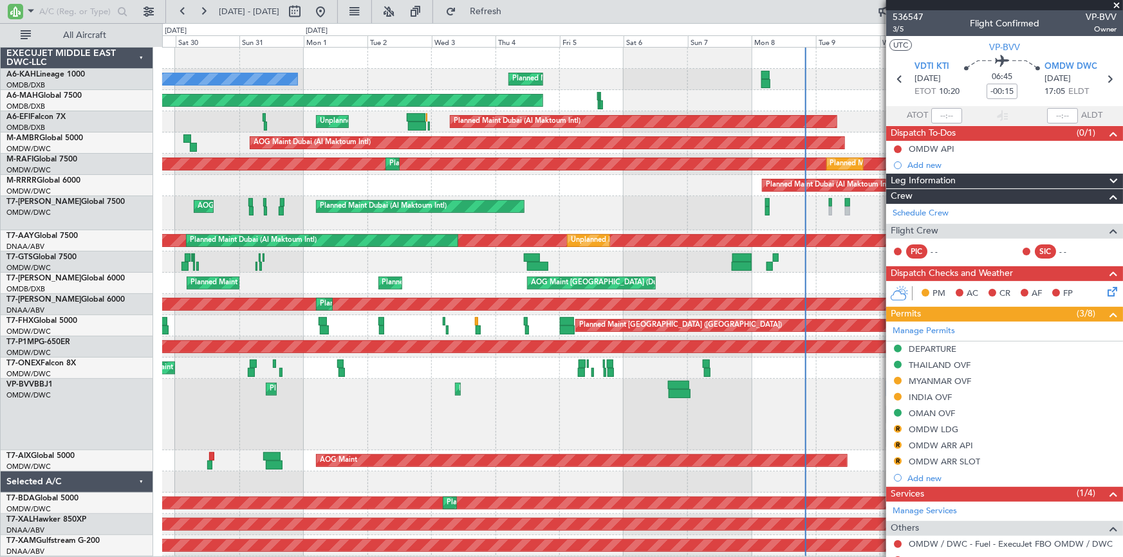
click at [853, 135] on div "Planned Maint Dubai (Al Maktoum Intl) No Crew Planned Maint Dubai (Dubai Intl) …" at bounding box center [642, 313] width 960 height 530
type input "+00:15"
type input "15:28"
type input "21:57"
type input "4"
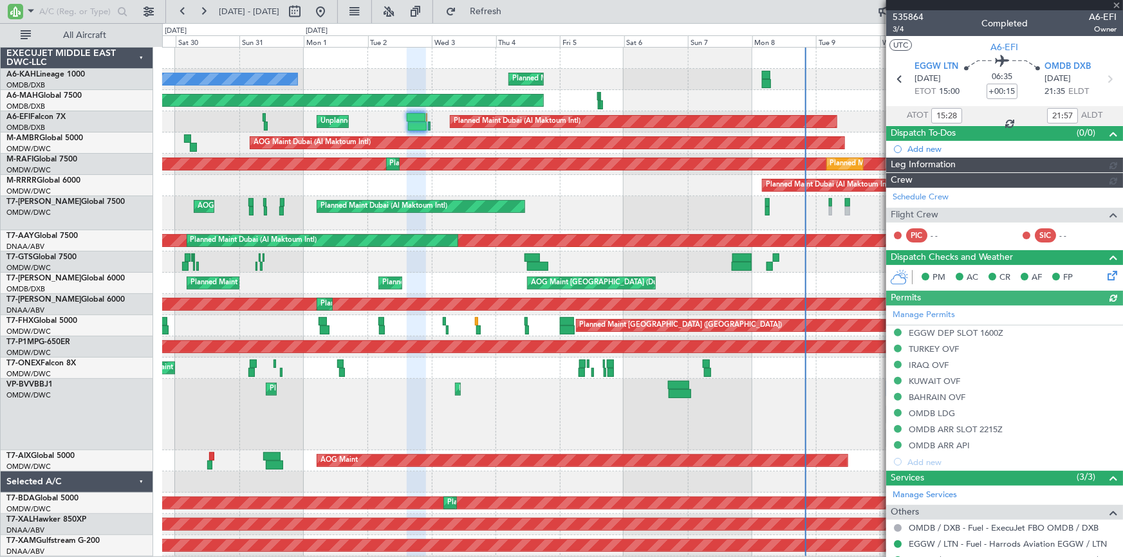
type input "[PERSON_NAME] (ANI)"
type input "7173"
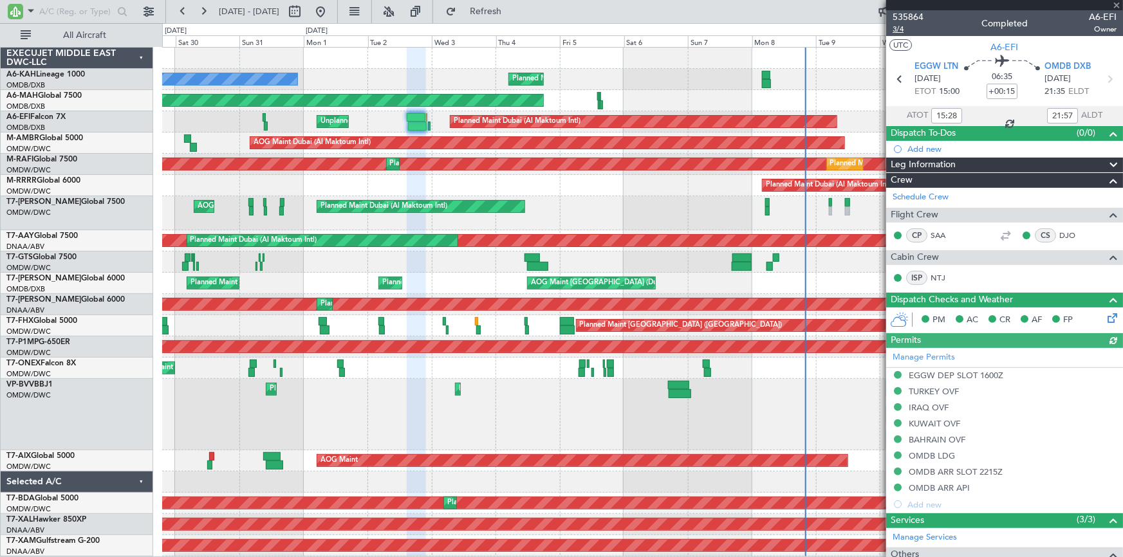
click at [903, 29] on span "3/4" at bounding box center [908, 29] width 31 height 11
type input "[PERSON_NAME] (ANI)"
type input "7173"
click at [508, 11] on span "Refresh" at bounding box center [486, 11] width 54 height 9
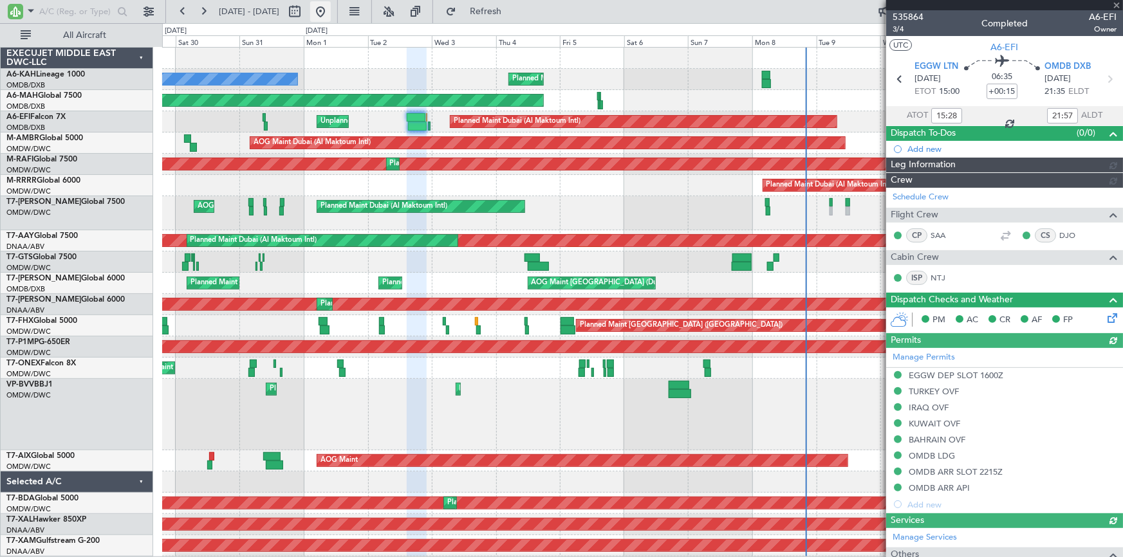
type input "[PERSON_NAME] (ANI)"
type input "7173"
click at [331, 15] on button at bounding box center [320, 11] width 21 height 21
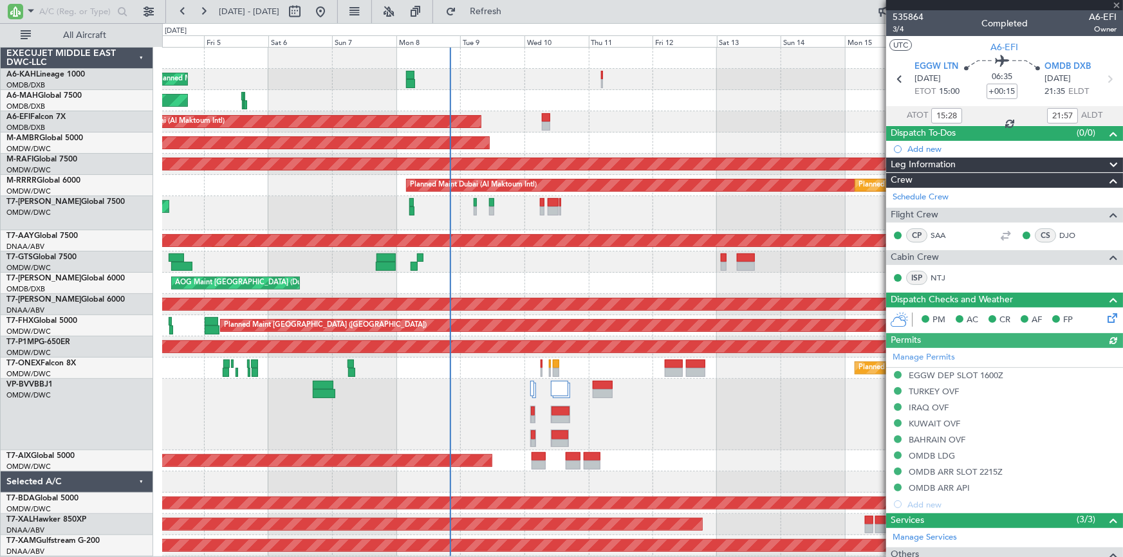
click at [507, 278] on div "AOG Maint Dubai (Dubai Intl) Planned Maint Dubai (Dubai Intl)" at bounding box center [642, 283] width 961 height 21
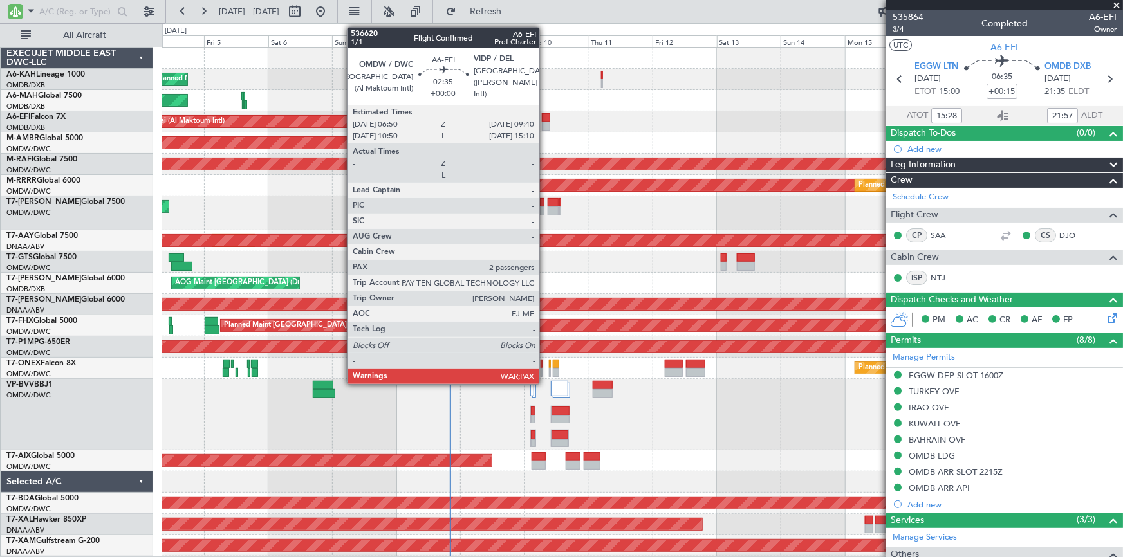
click at [545, 116] on div at bounding box center [546, 117] width 8 height 9
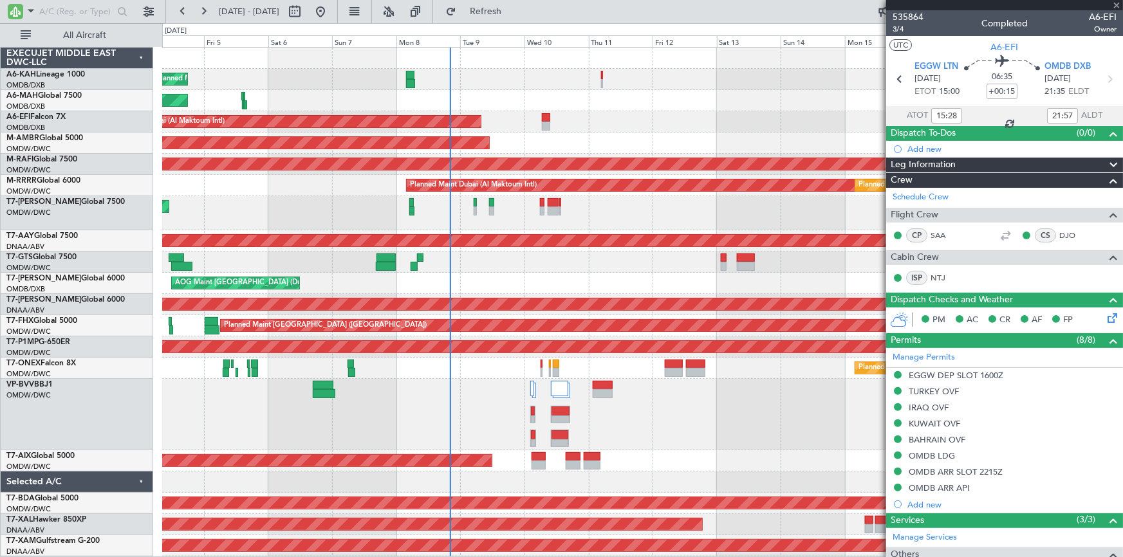
type input "16:28"
type input "01:57"
type input "15:28"
type input "21:57"
type input "2"
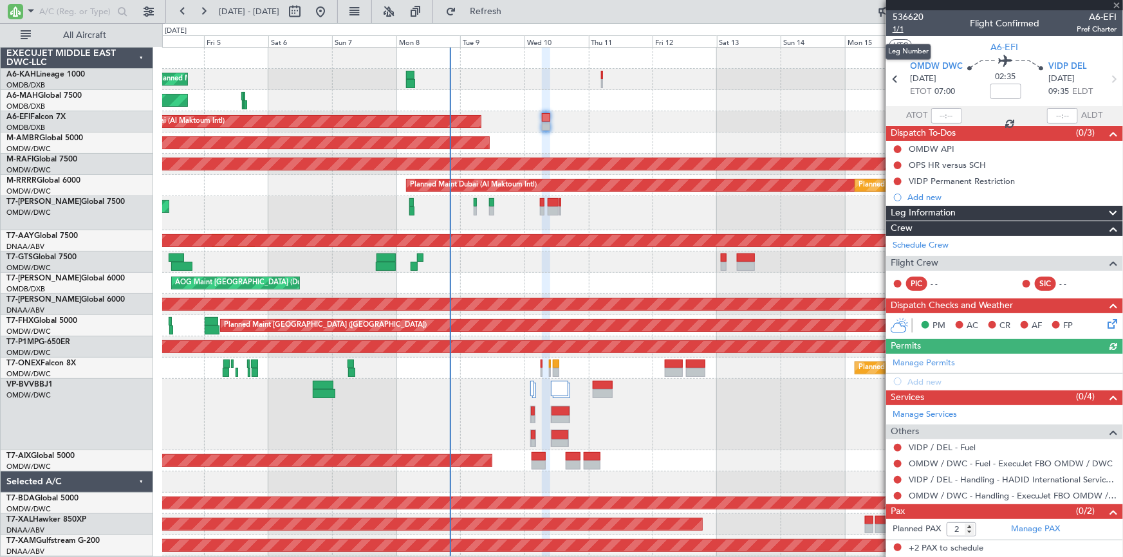
click at [900, 27] on span "1/1" at bounding box center [908, 29] width 31 height 11
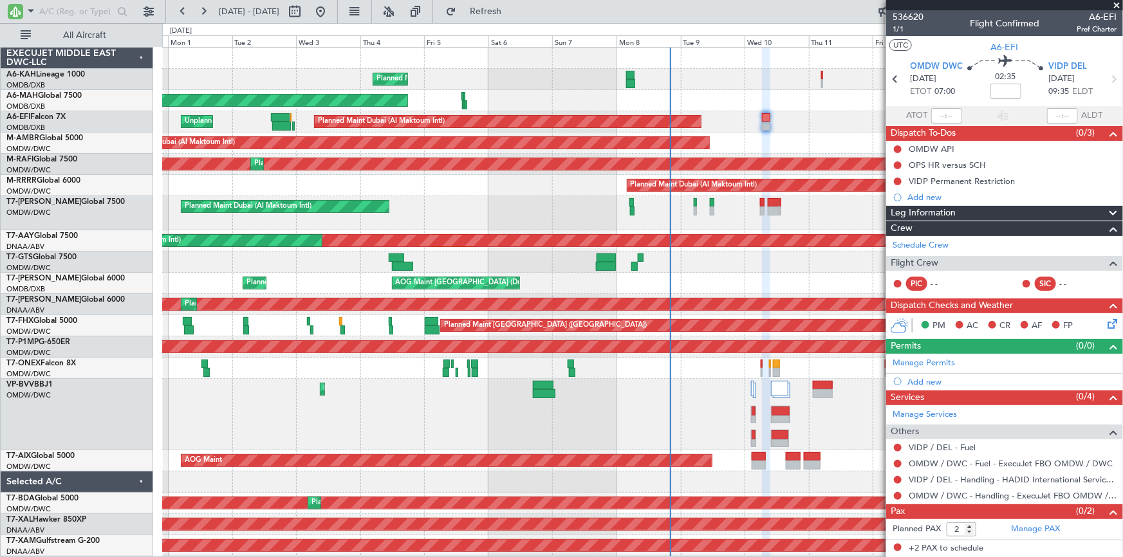
click at [731, 116] on div "Planned Maint Dubai (Al Maktoum Intl) Unplanned Maint Paris (Le Bourget) Planne…" at bounding box center [642, 121] width 961 height 21
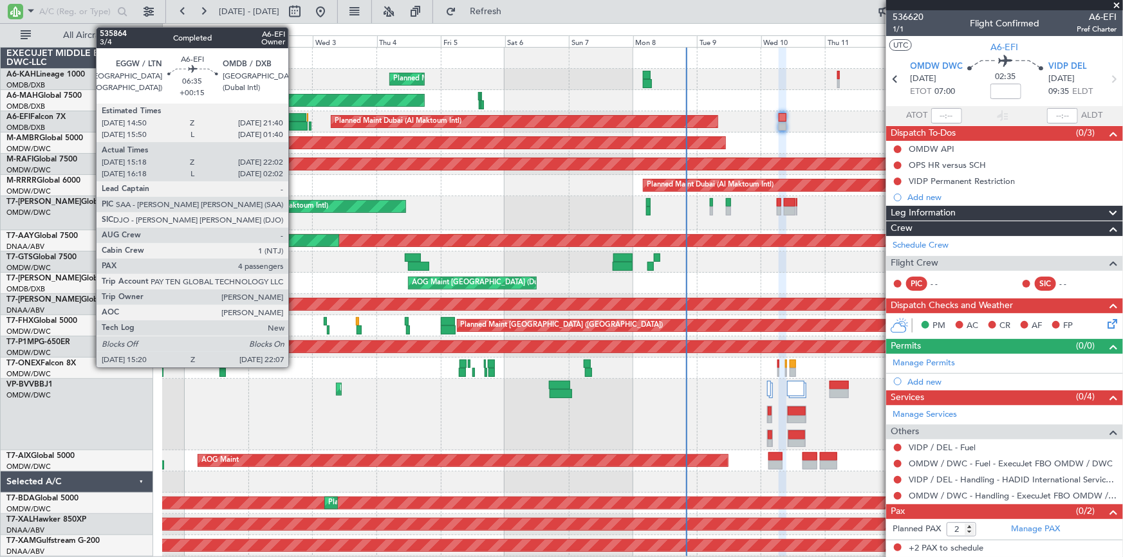
click at [294, 118] on div at bounding box center [297, 117] width 19 height 9
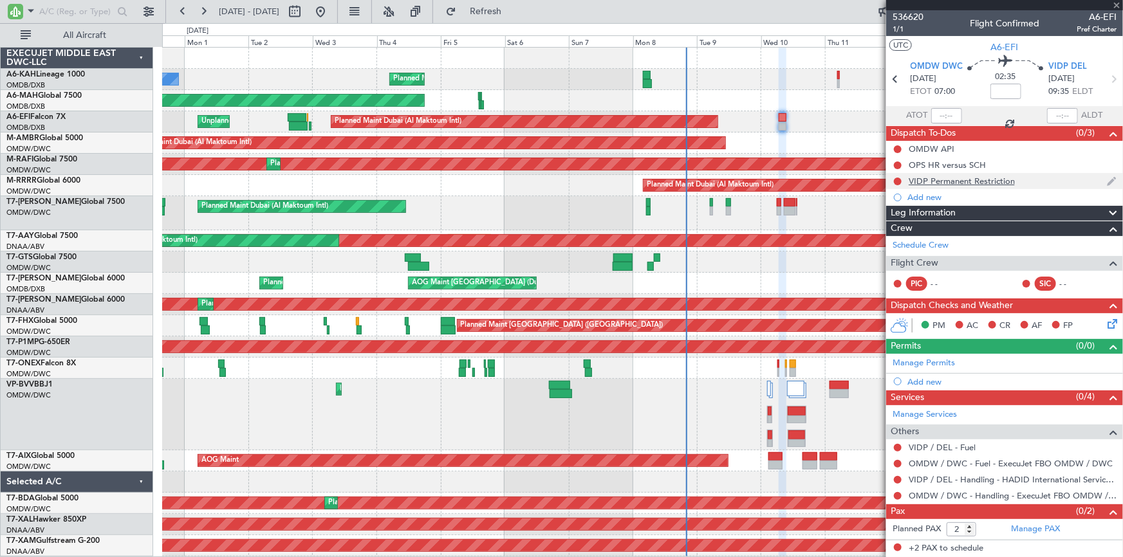
type input "+00:15"
type input "15:28"
type input "21:57"
type input "4"
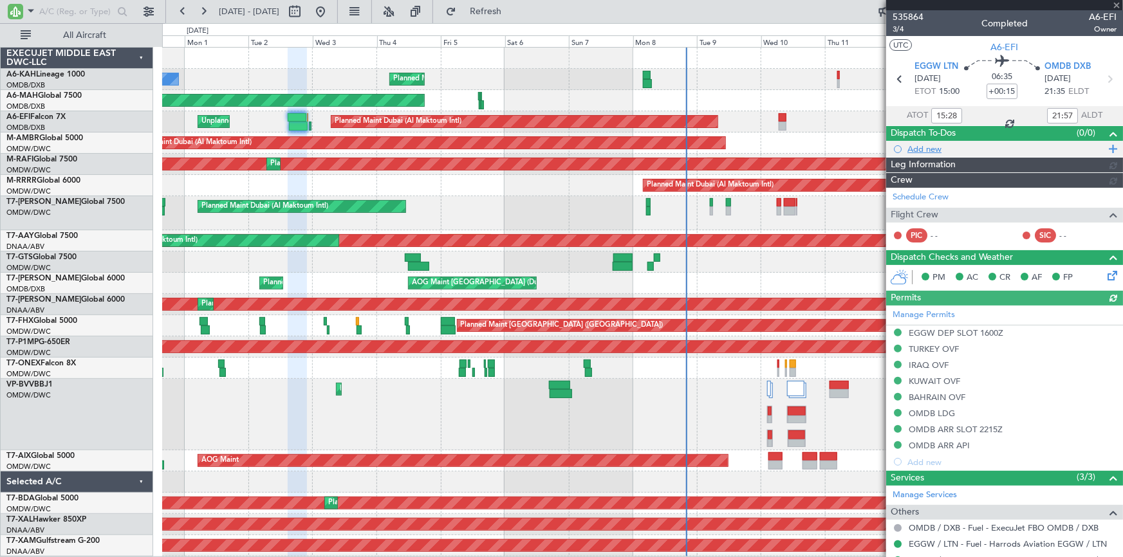
type input "[PERSON_NAME] (ANI)"
type input "7173"
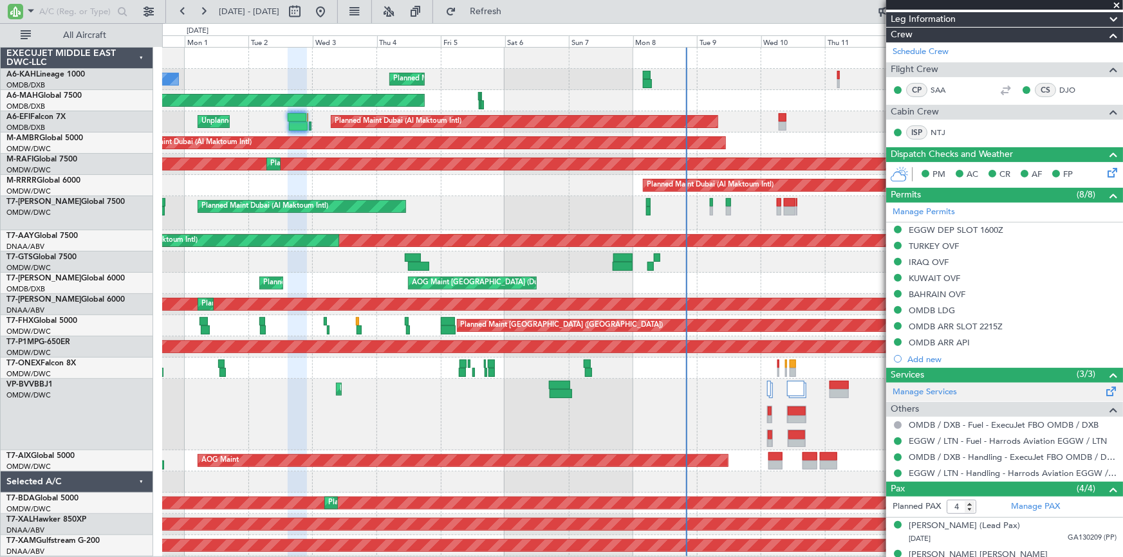
scroll to position [220, 0]
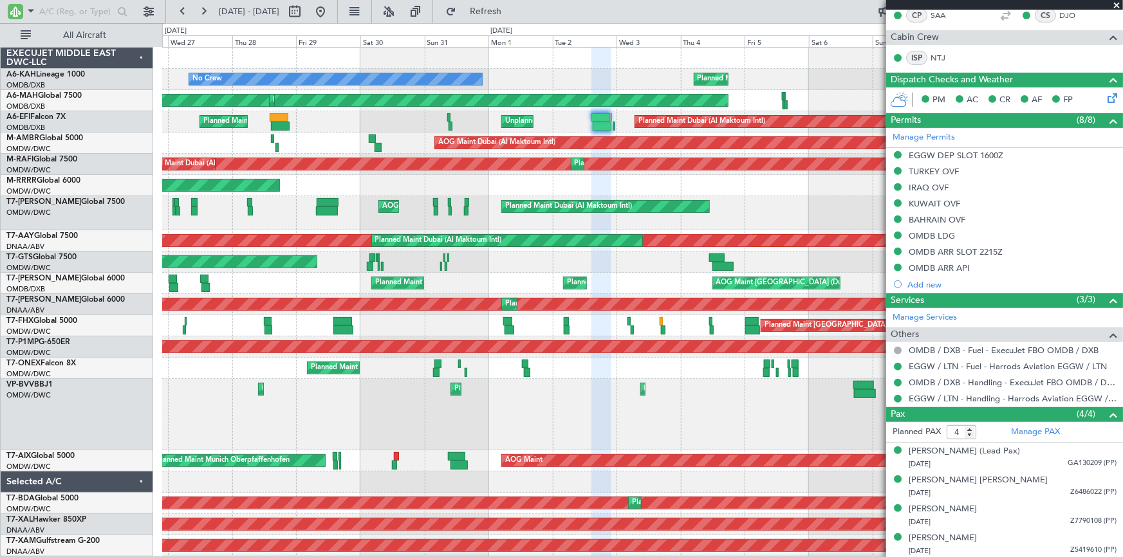
click at [886, 90] on fb-app "31 Aug 2025 - 15 Sep 2025 Refresh Quick Links All Aircraft No Crew Planned Main…" at bounding box center [561, 284] width 1123 height 548
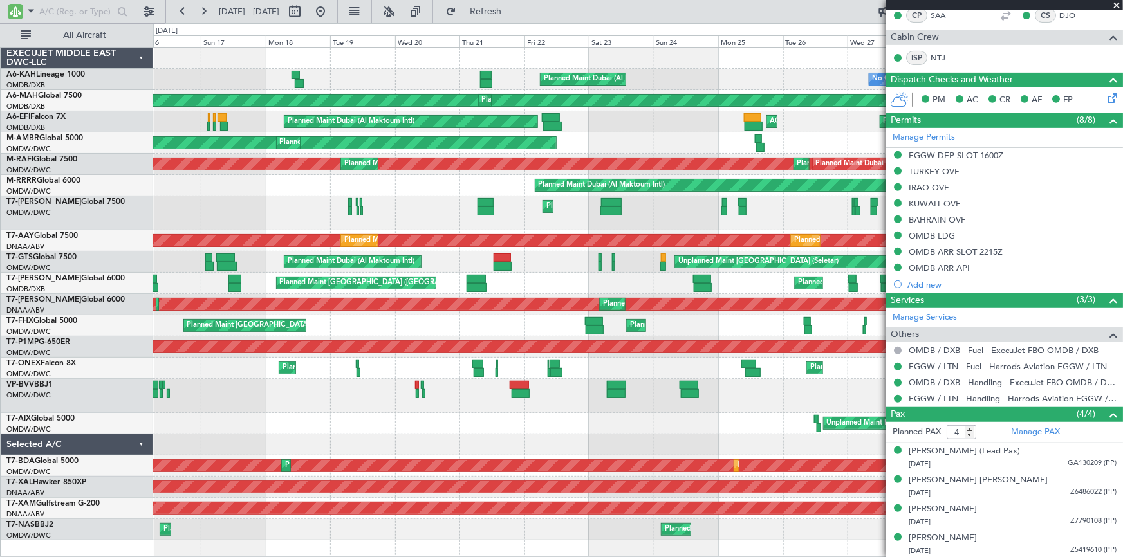
click at [687, 146] on div "No Crew Planned Maint Dubai (Al Maktoum Intl) Unplanned Maint Budapest (Ferenc …" at bounding box center [638, 294] width 970 height 493
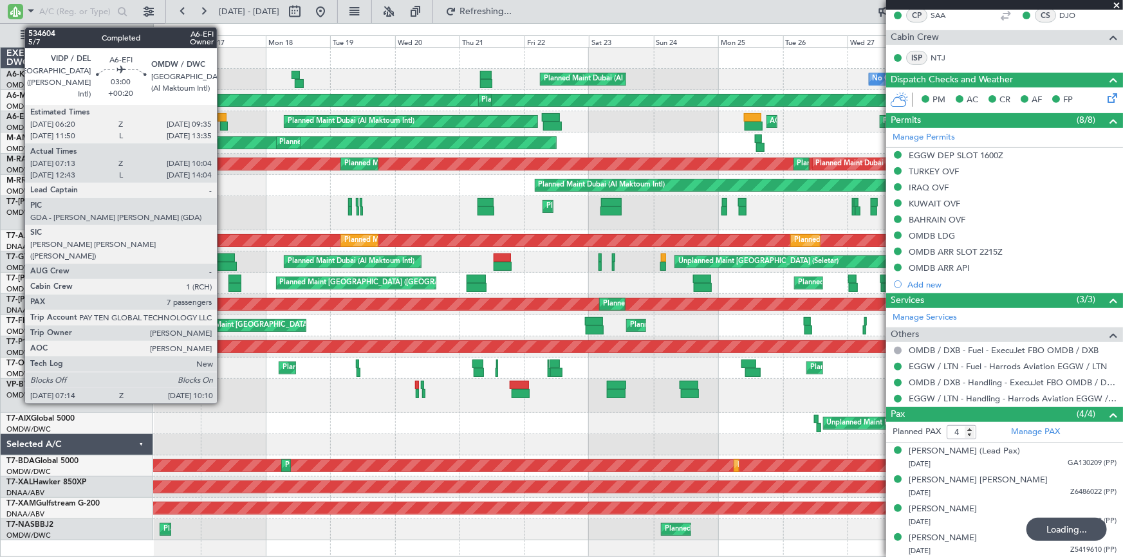
click at [223, 118] on div at bounding box center [222, 117] width 9 height 9
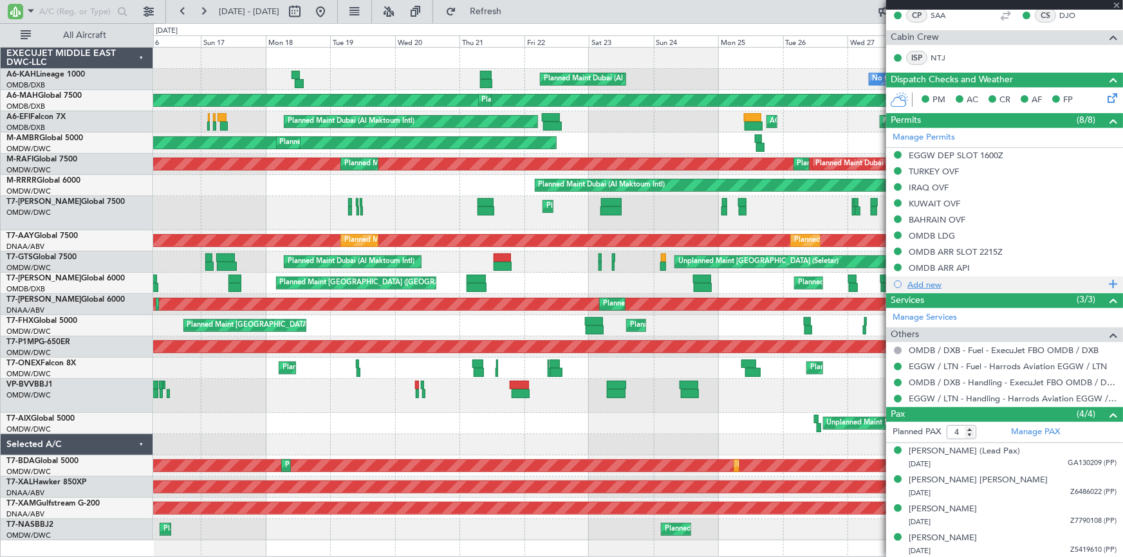
type input "+00:20"
type input "07:23"
type input "09:59"
type input "7"
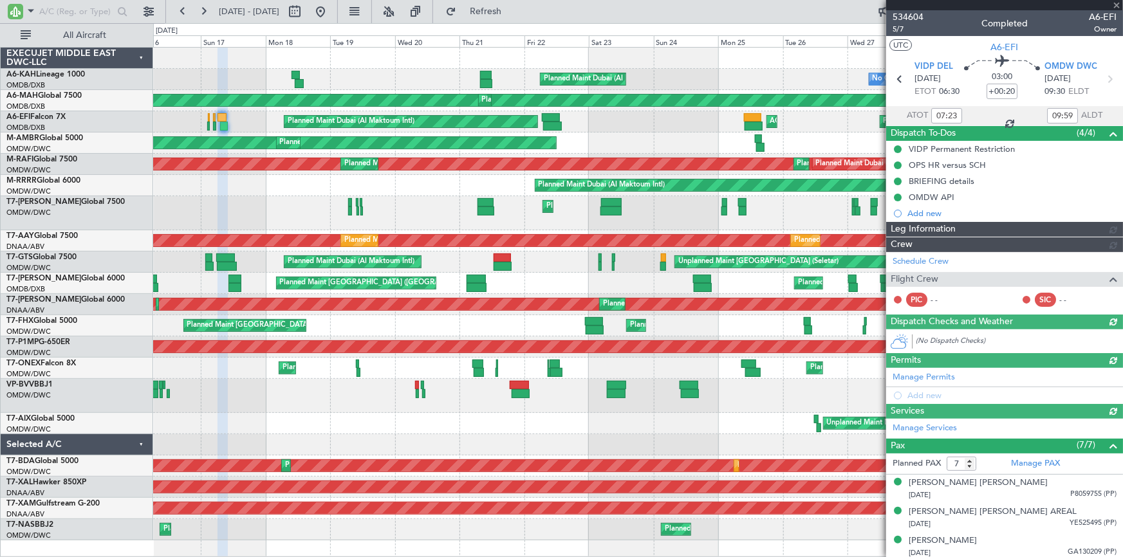
type input "[PERSON_NAME] ([PERSON_NAME])"
type input "7030"
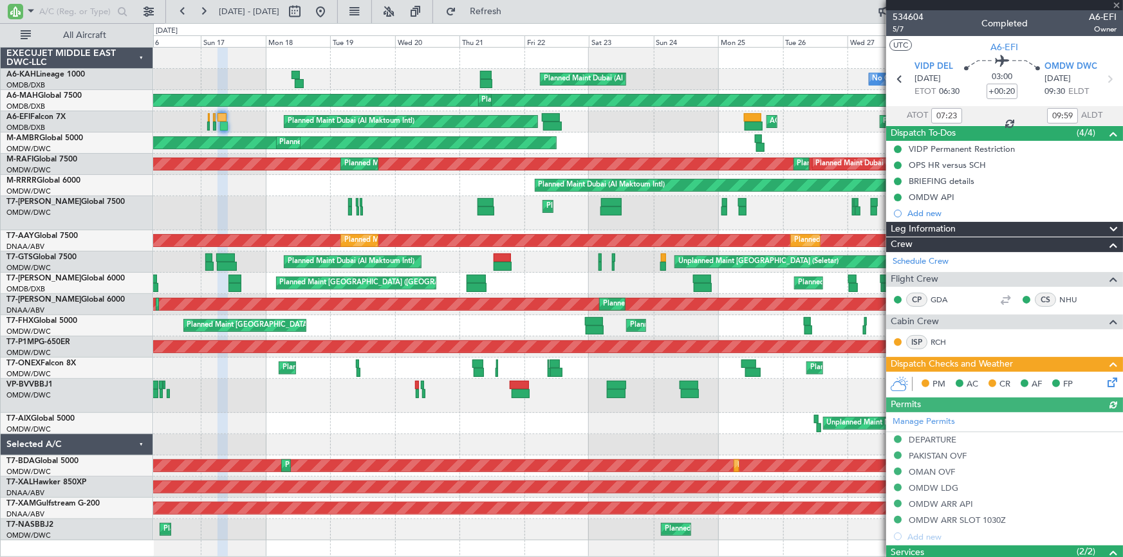
scroll to position [234, 0]
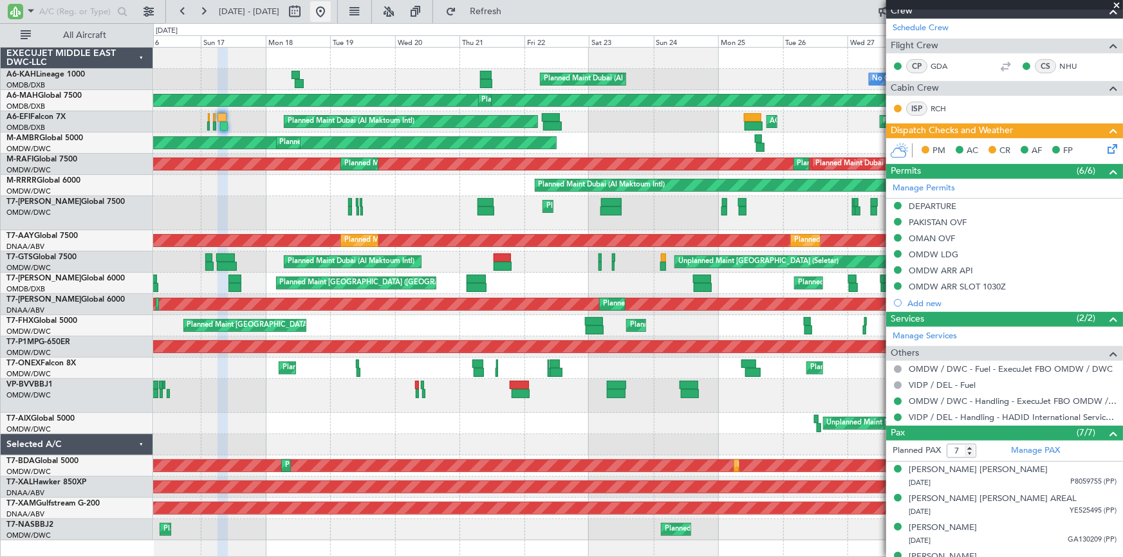
click at [331, 10] on button at bounding box center [320, 11] width 21 height 21
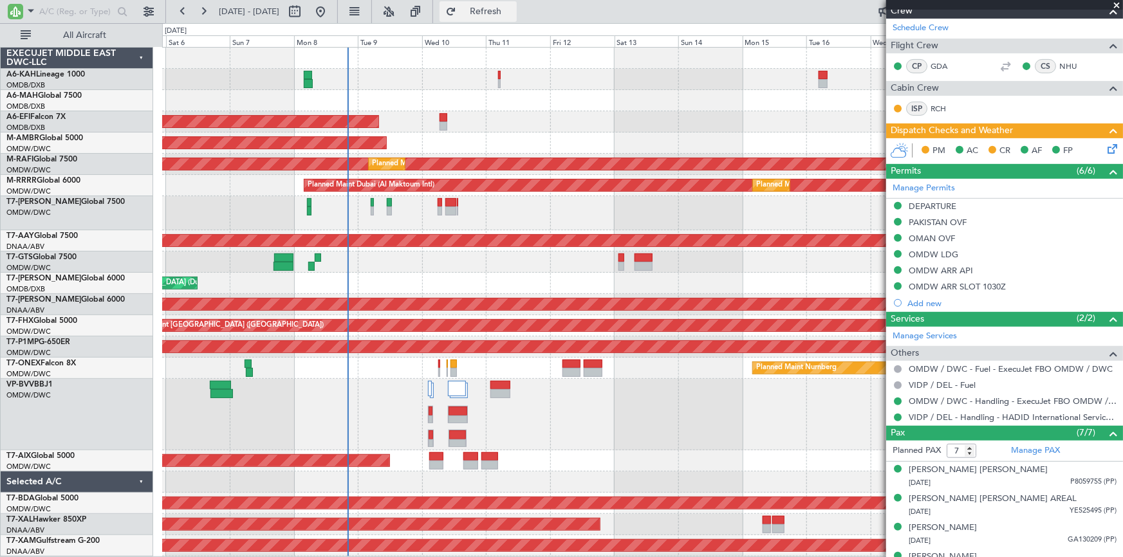
click at [513, 12] on span "Refresh" at bounding box center [486, 11] width 54 height 9
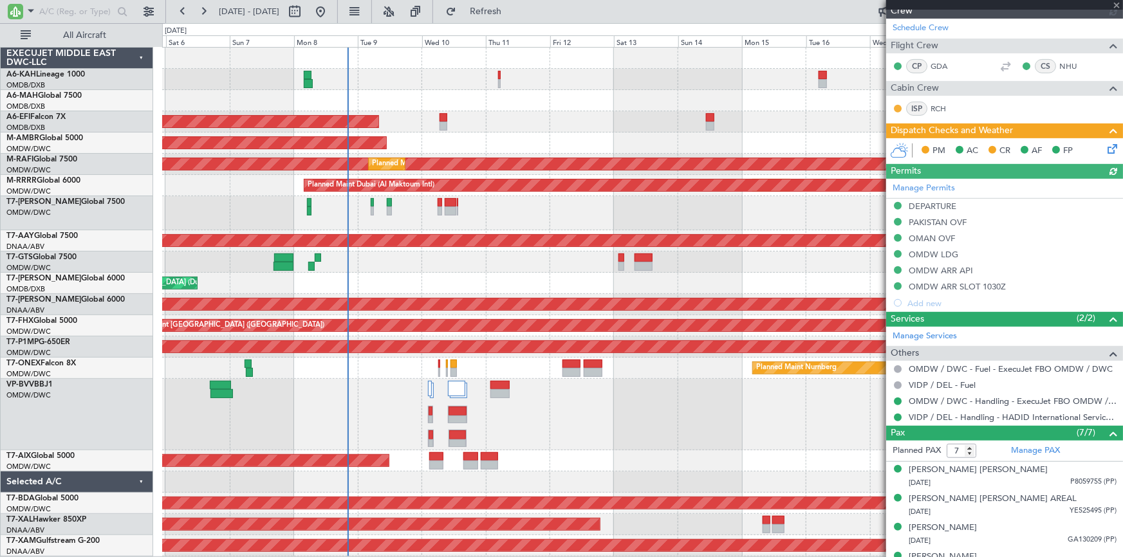
type input "[PERSON_NAME] ([PERSON_NAME])"
type input "7030"
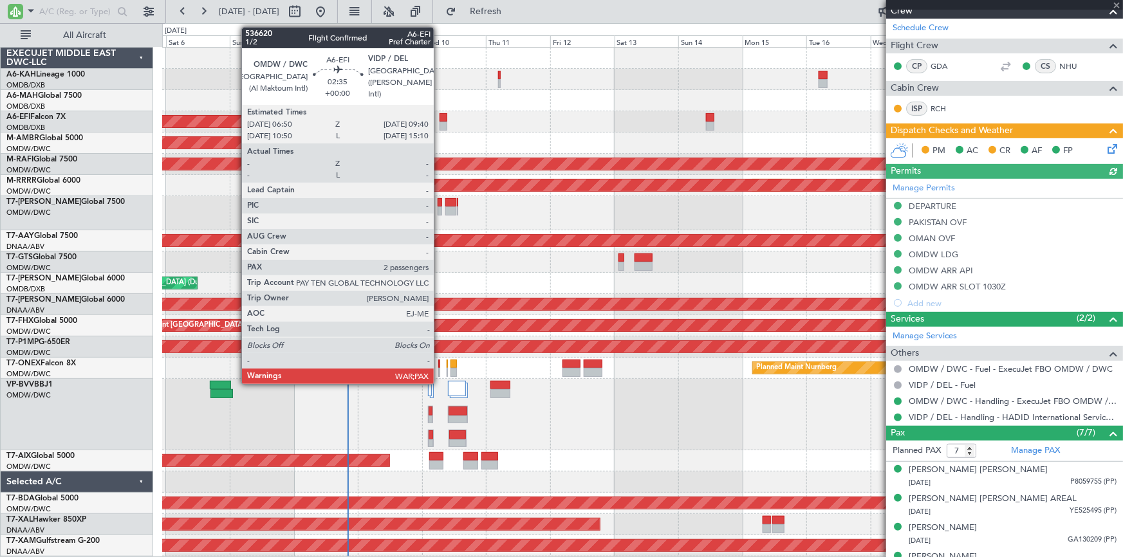
click at [440, 116] on div at bounding box center [444, 117] width 8 height 9
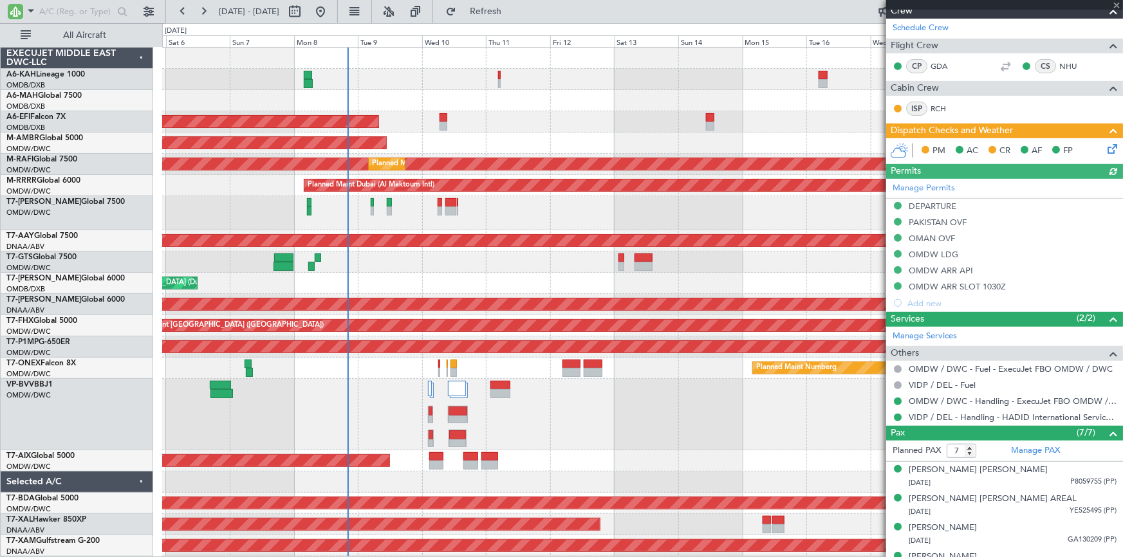
type input "2"
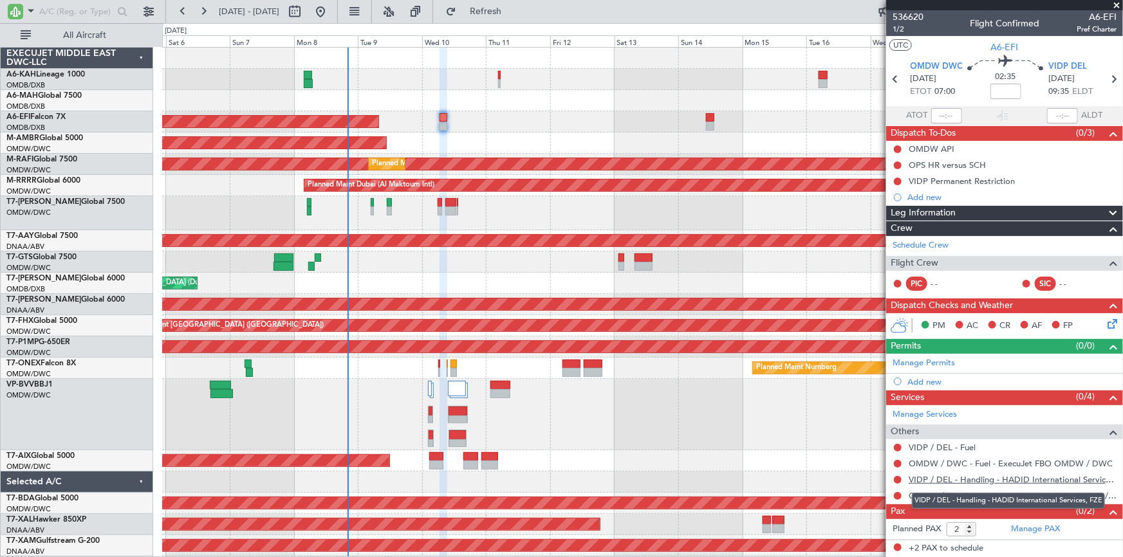
click at [1000, 478] on link "VIDP / DEL - Handling - HADID International Services, FZE" at bounding box center [1013, 479] width 208 height 11
click at [901, 28] on span "1/2" at bounding box center [908, 29] width 31 height 11
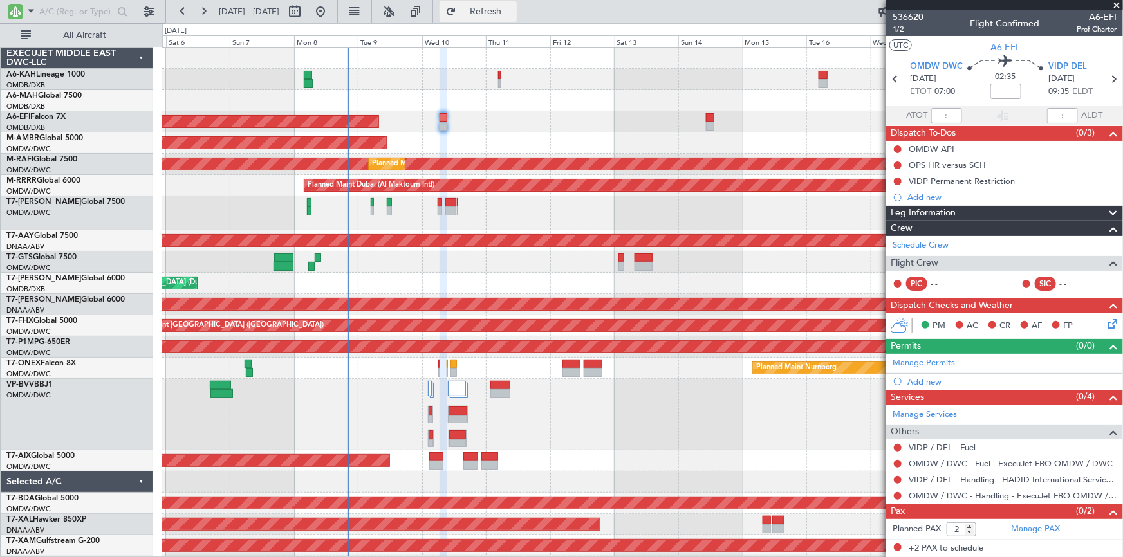
click at [513, 11] on span "Refresh" at bounding box center [486, 11] width 54 height 9
click at [502, 11] on span "Refresh" at bounding box center [486, 11] width 54 height 9
click at [899, 480] on button at bounding box center [898, 480] width 8 height 8
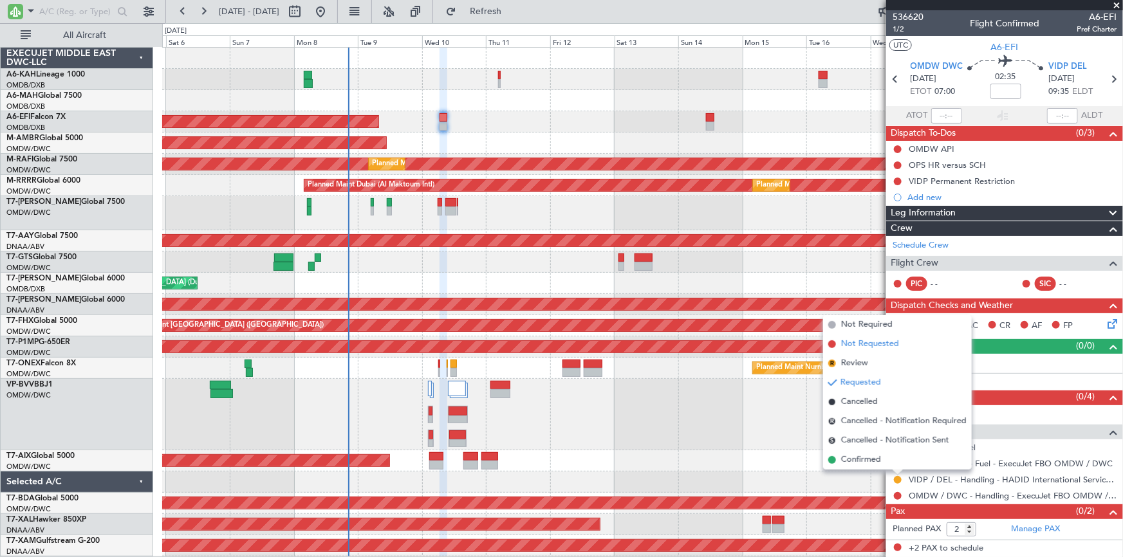
click at [863, 344] on span "Not Requested" at bounding box center [870, 344] width 58 height 13
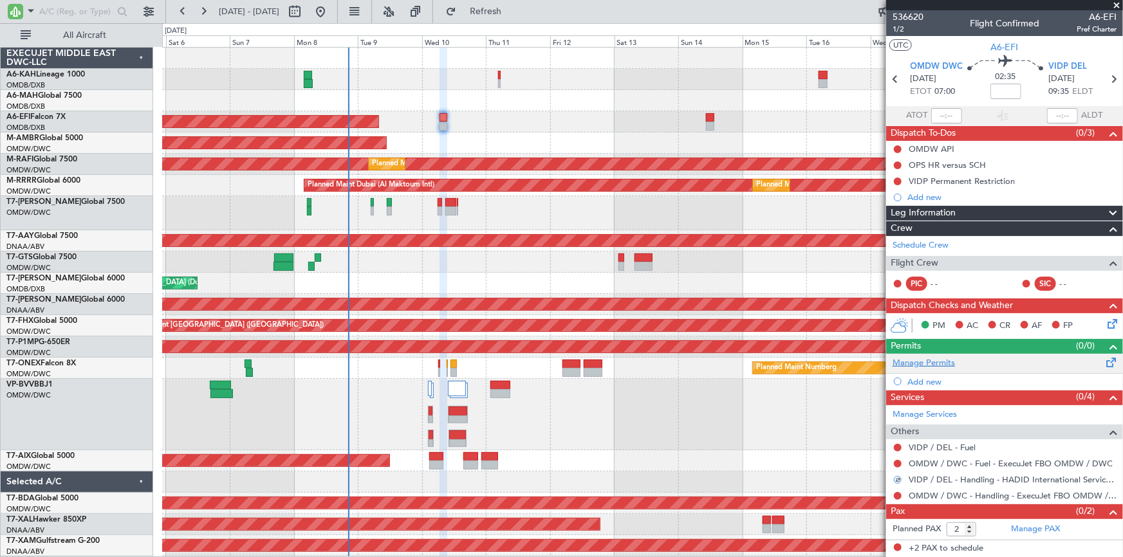
click at [931, 363] on link "Manage Permits" at bounding box center [924, 363] width 62 height 13
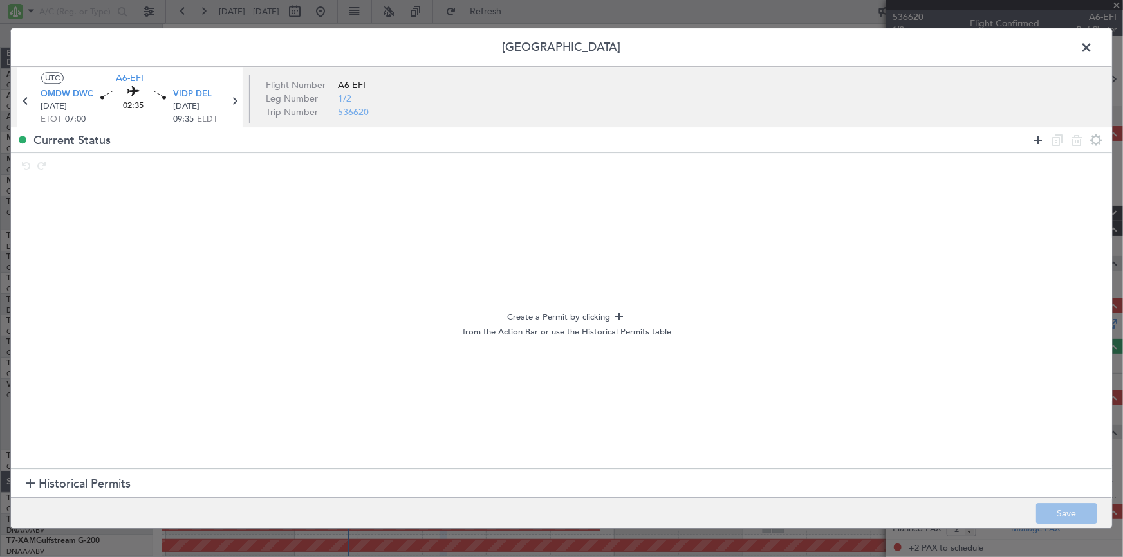
click at [1035, 138] on icon at bounding box center [1037, 140] width 15 height 15
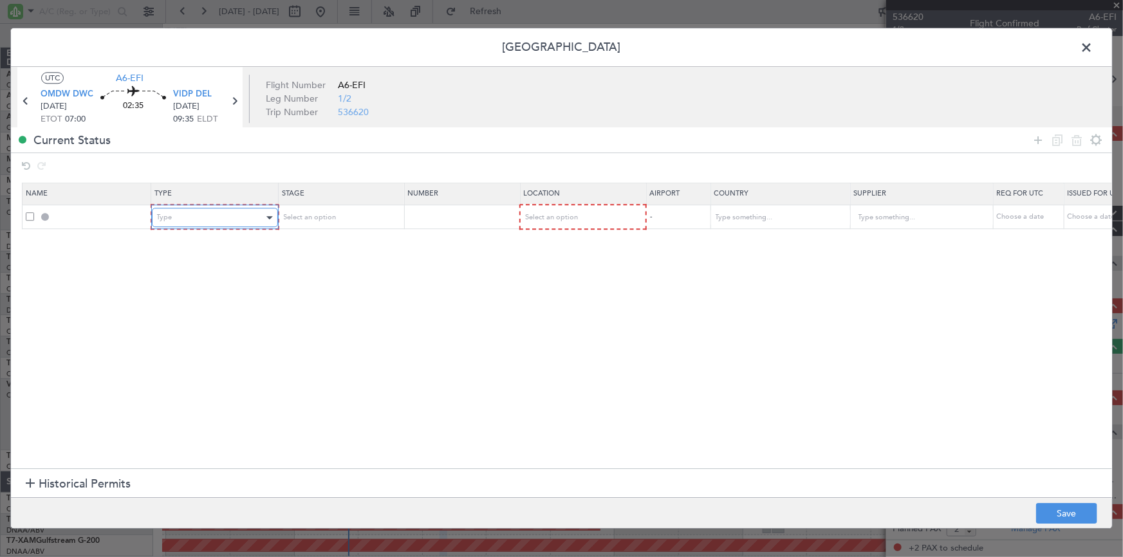
click at [250, 214] on div "Type" at bounding box center [210, 218] width 107 height 19
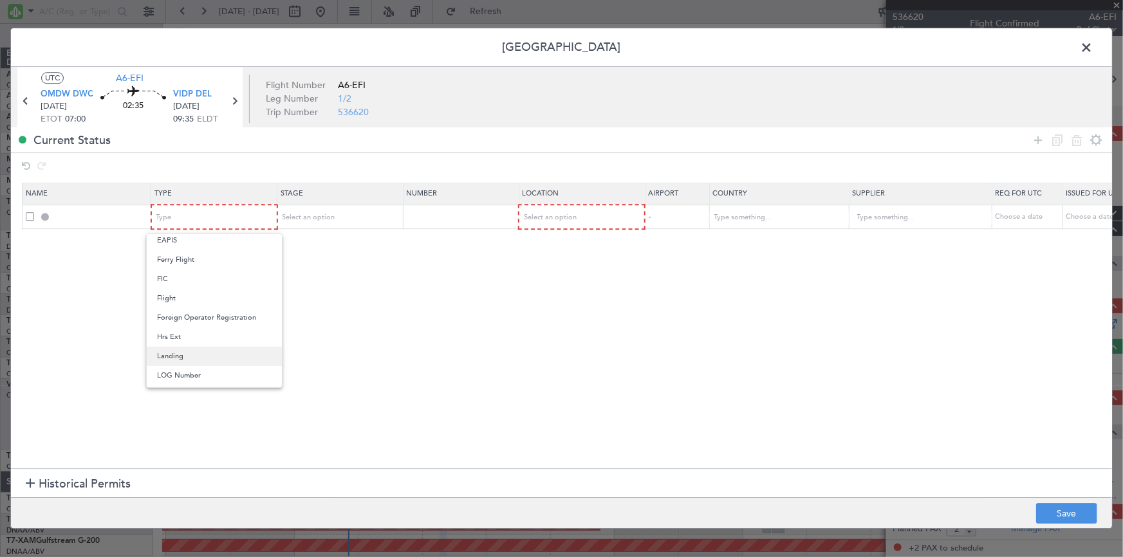
click at [181, 354] on span "Landing" at bounding box center [214, 356] width 115 height 19
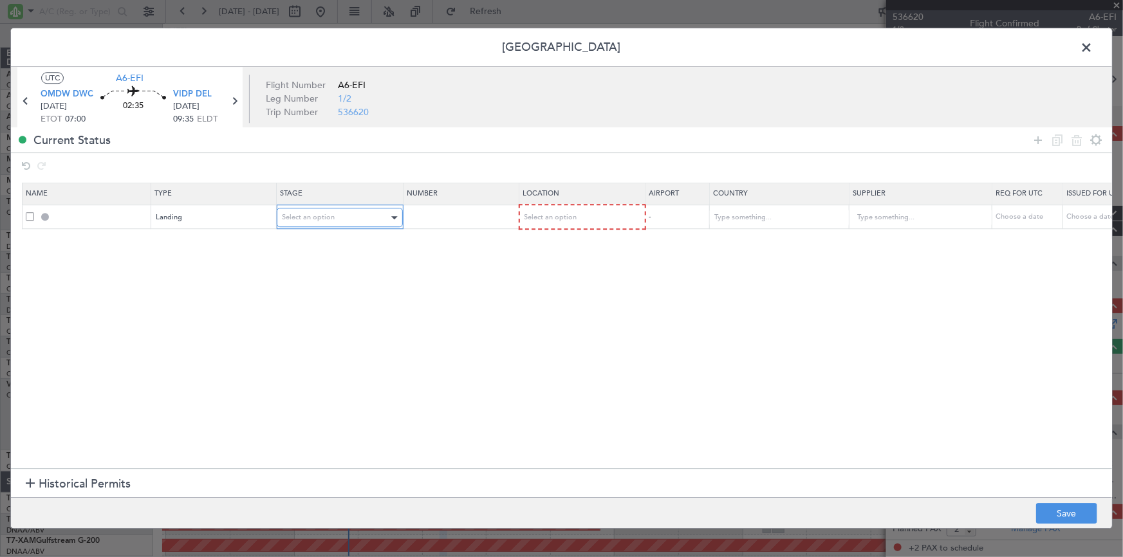
click at [324, 215] on span "Select an option" at bounding box center [308, 218] width 53 height 10
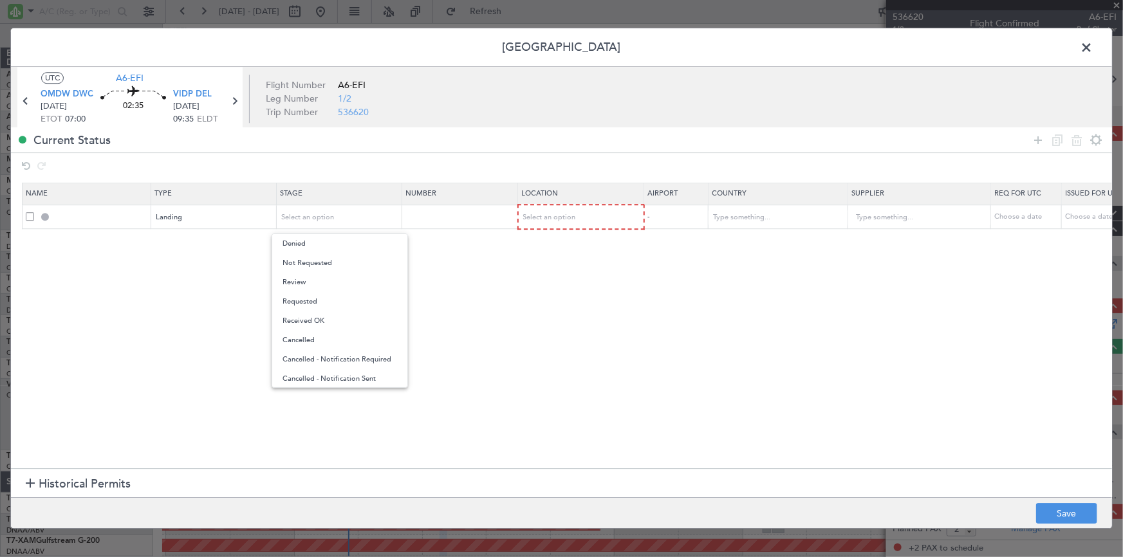
click at [312, 297] on span "Requested" at bounding box center [340, 301] width 115 height 19
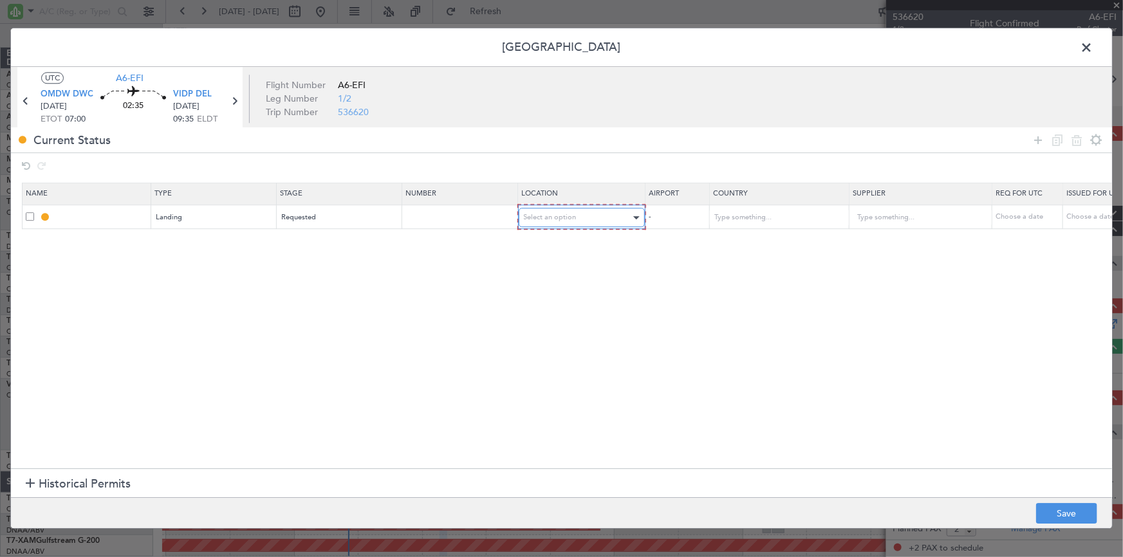
click at [574, 211] on div "Select an option" at bounding box center [577, 218] width 107 height 19
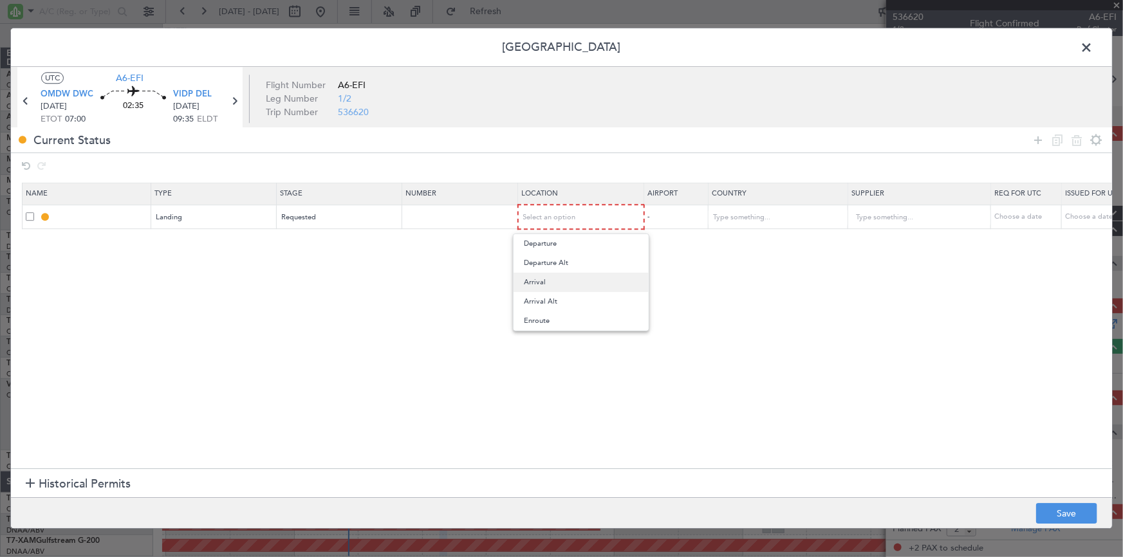
click at [541, 283] on span "Arrival" at bounding box center [581, 282] width 115 height 19
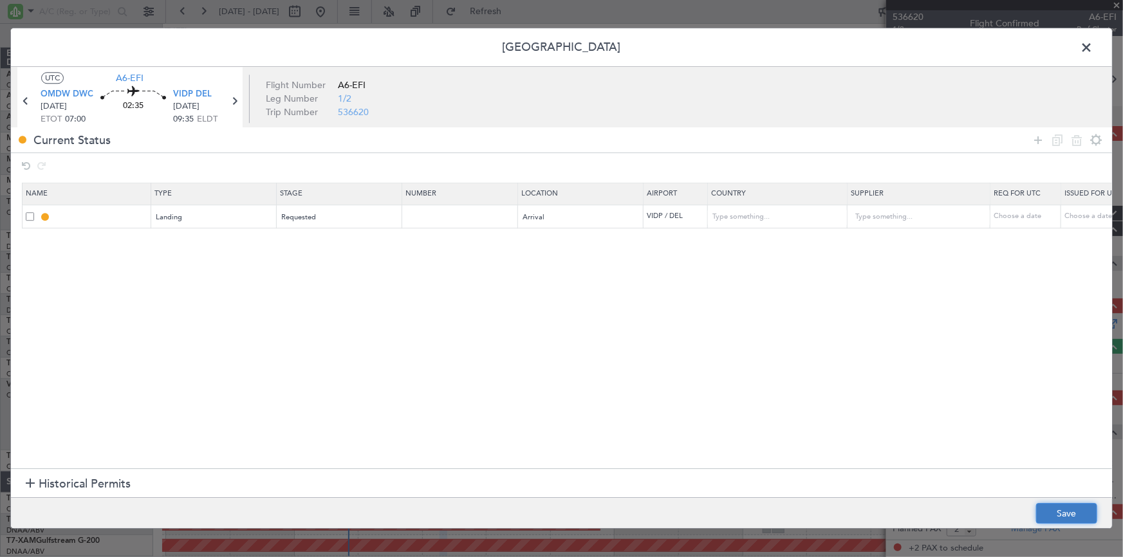
click at [1063, 516] on button "Save" at bounding box center [1066, 514] width 61 height 21
type input "VIDP LDG"
type input "[GEOGRAPHIC_DATA]"
type input "NNN"
type input "3"
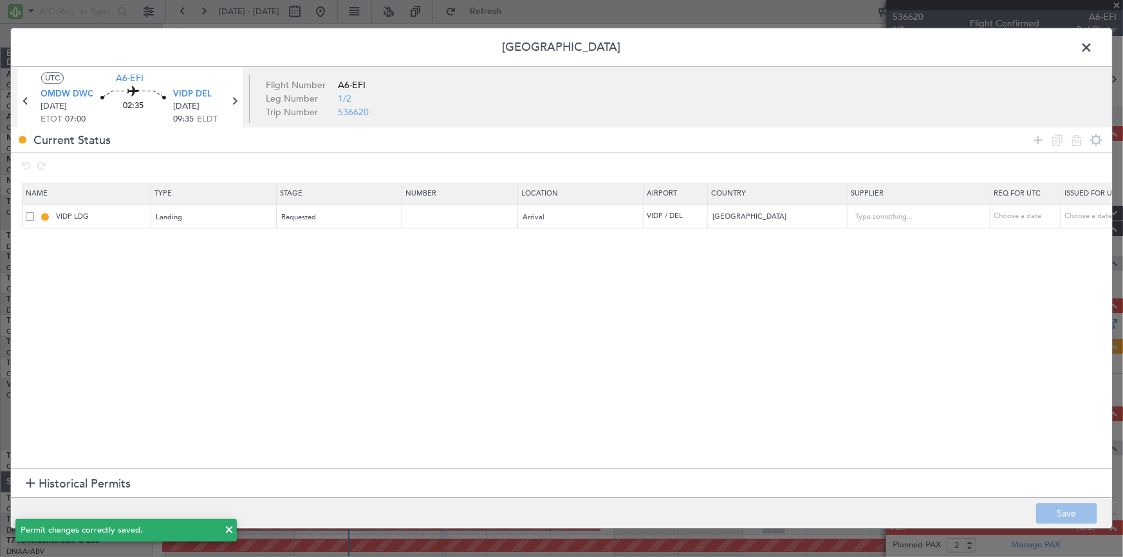
click at [1093, 50] on span at bounding box center [1093, 51] width 0 height 26
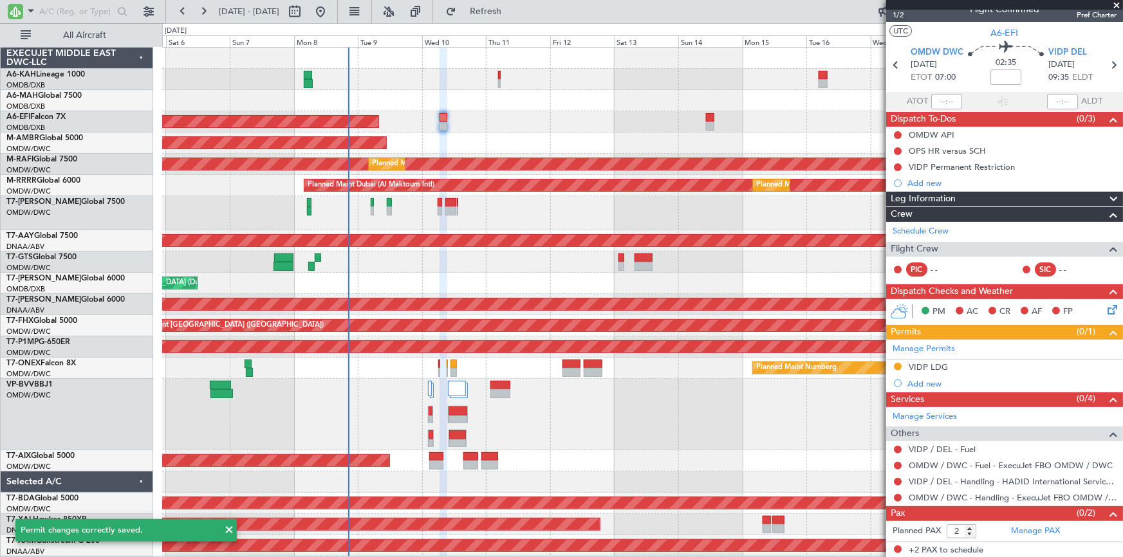
scroll to position [0, 0]
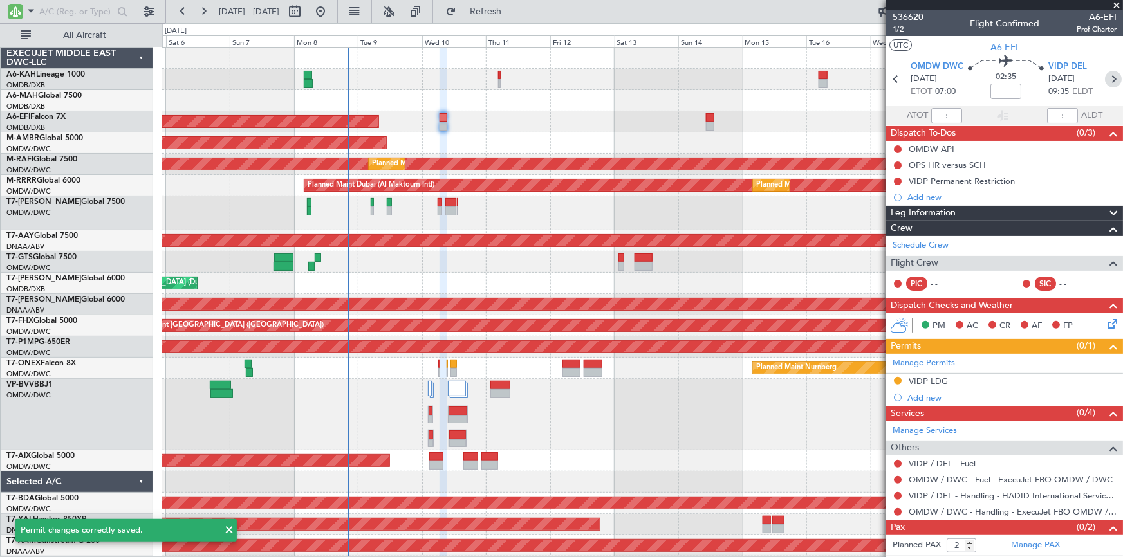
click at [1106, 80] on icon at bounding box center [1113, 79] width 17 height 17
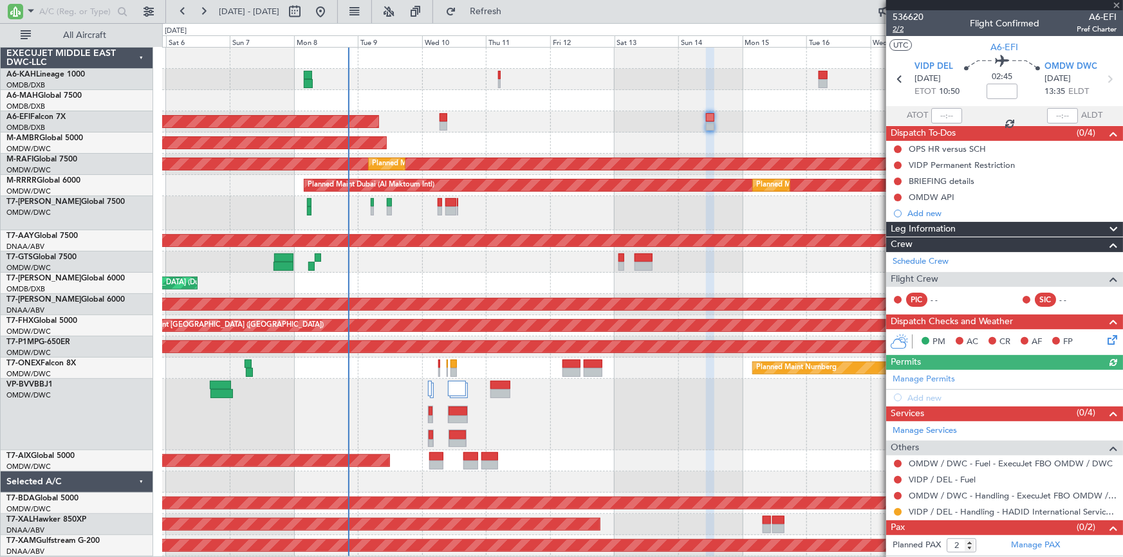
click at [900, 28] on span "2/2" at bounding box center [908, 29] width 31 height 11
click at [922, 380] on link "Manage Permits" at bounding box center [924, 379] width 62 height 13
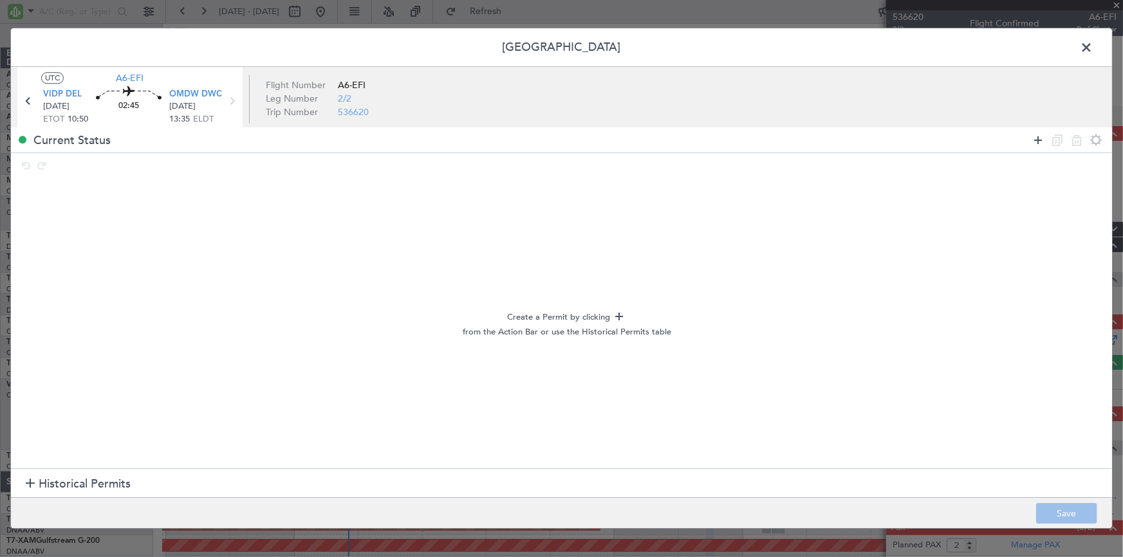
click at [1036, 144] on icon at bounding box center [1037, 140] width 15 height 15
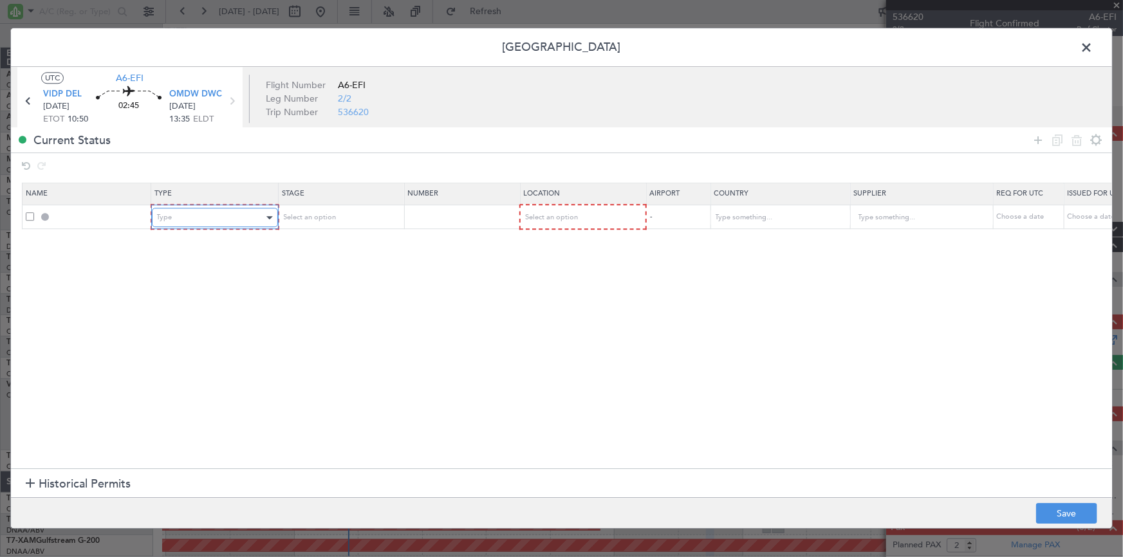
click at [227, 214] on div "Type" at bounding box center [210, 218] width 107 height 19
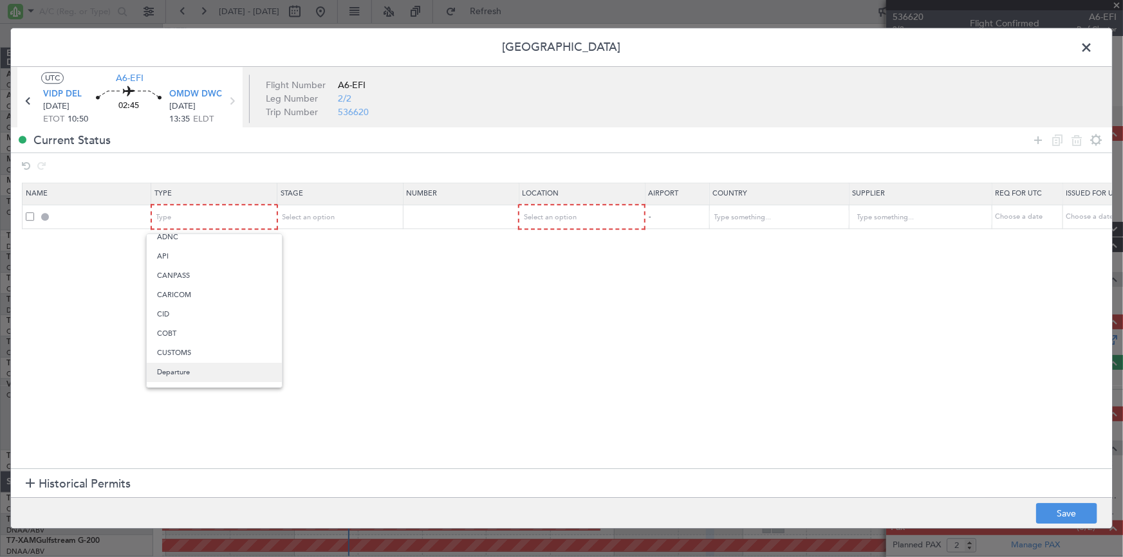
click at [189, 368] on span "Departure" at bounding box center [214, 372] width 115 height 19
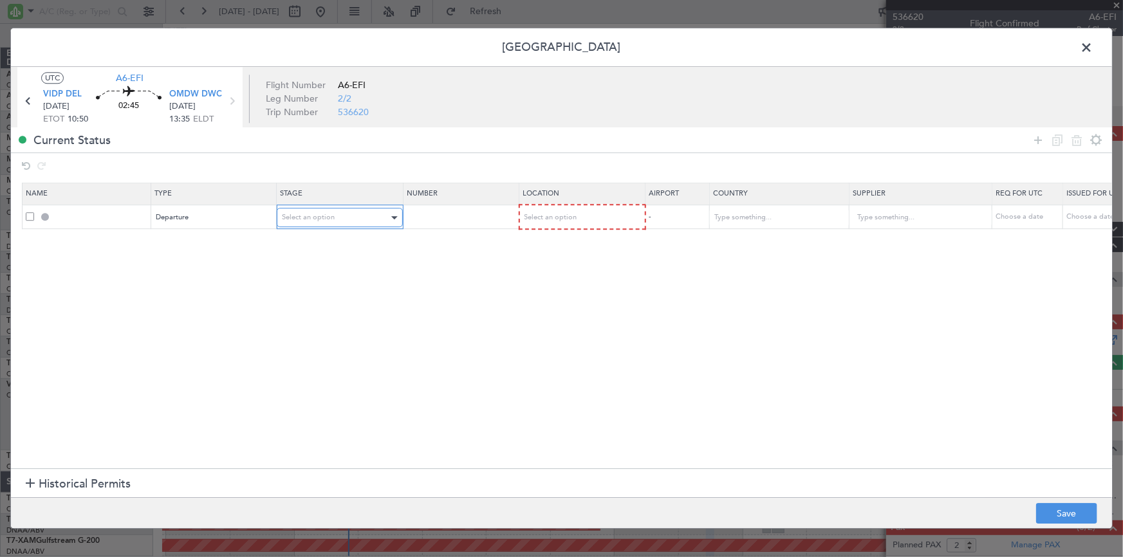
click at [345, 218] on div "Select an option" at bounding box center [335, 218] width 107 height 19
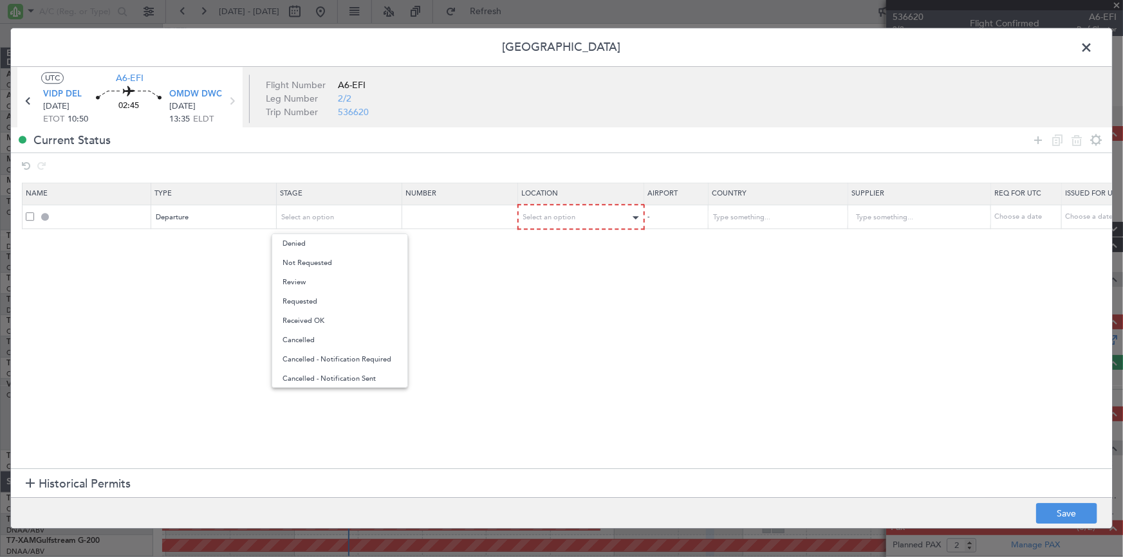
drag, startPoint x: 317, startPoint y: 297, endPoint x: 609, endPoint y: 223, distance: 301.6
click at [317, 297] on span "Requested" at bounding box center [340, 301] width 115 height 19
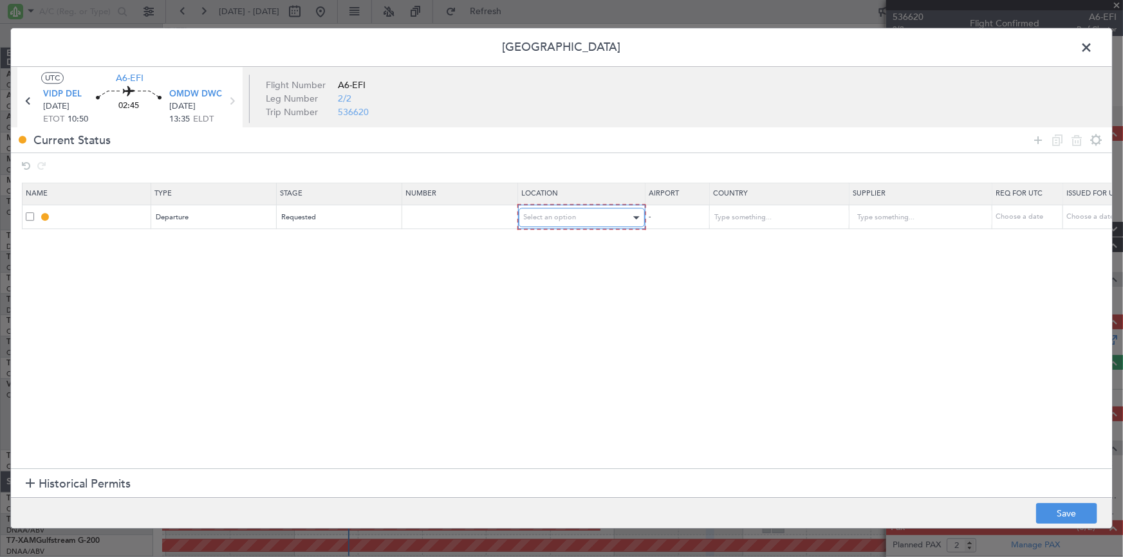
click at [595, 219] on div "Select an option" at bounding box center [577, 218] width 107 height 19
click at [555, 245] on span "Departure" at bounding box center [581, 243] width 115 height 19
click at [1068, 512] on button "Save" at bounding box center [1066, 514] width 61 height 21
type input "DEPARTURE"
type input "[GEOGRAPHIC_DATA]"
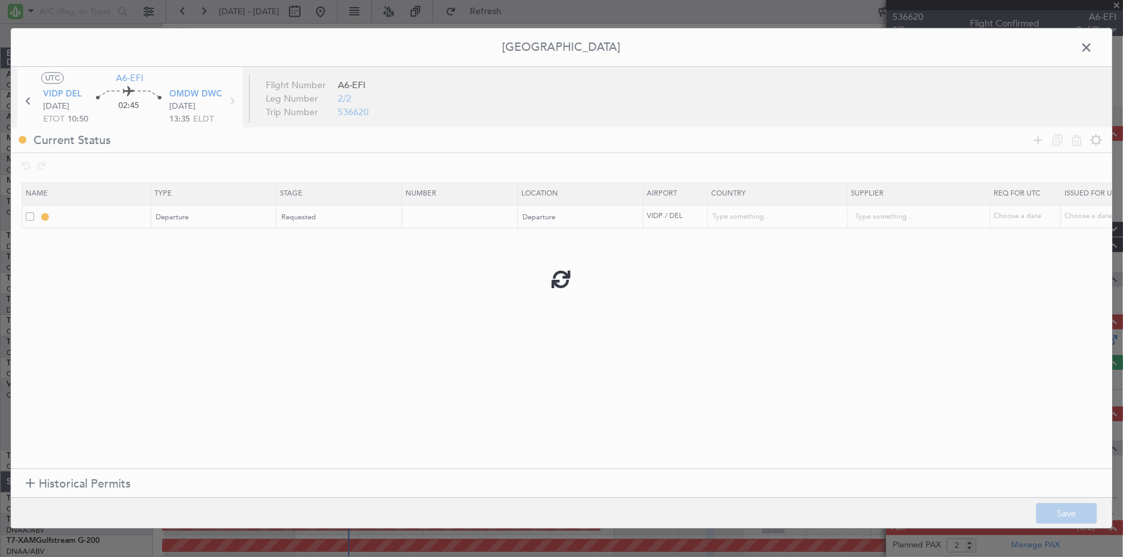
type input "NNN"
type input "3"
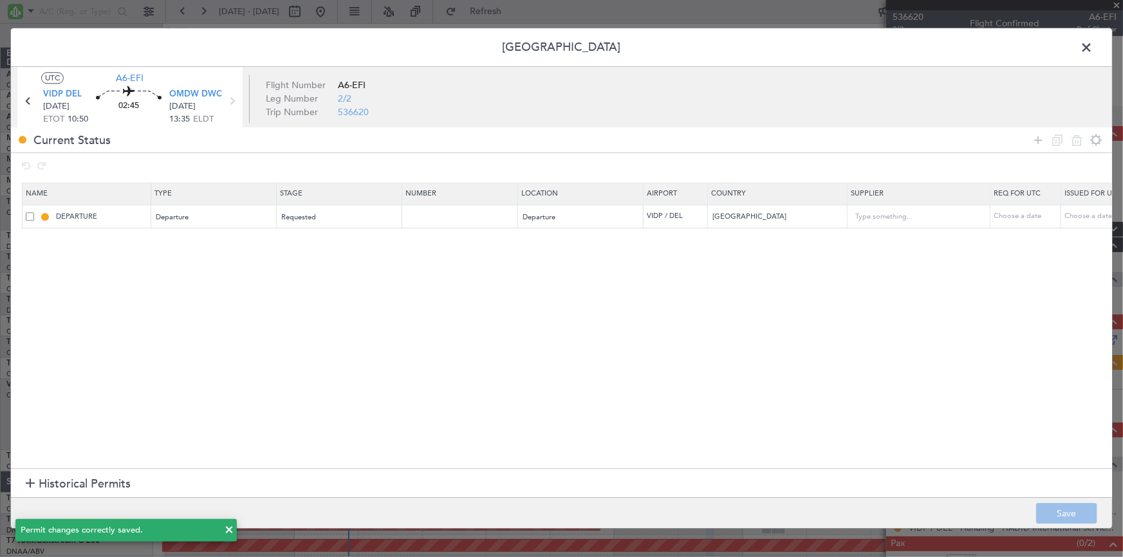
click at [1093, 46] on span at bounding box center [1093, 51] width 0 height 26
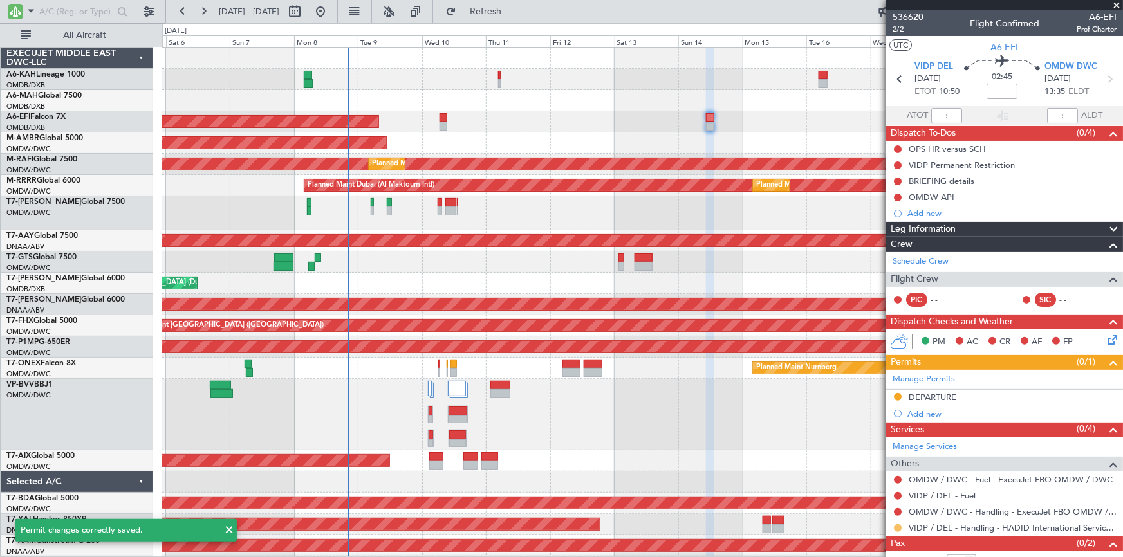
click at [900, 528] on button at bounding box center [898, 529] width 8 height 8
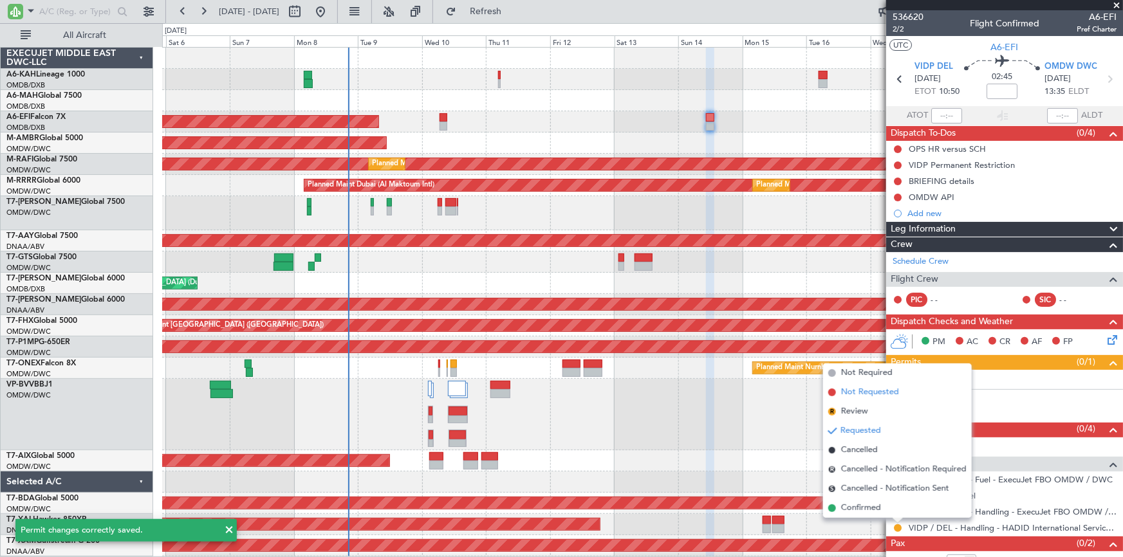
click at [863, 395] on span "Not Requested" at bounding box center [870, 392] width 58 height 13
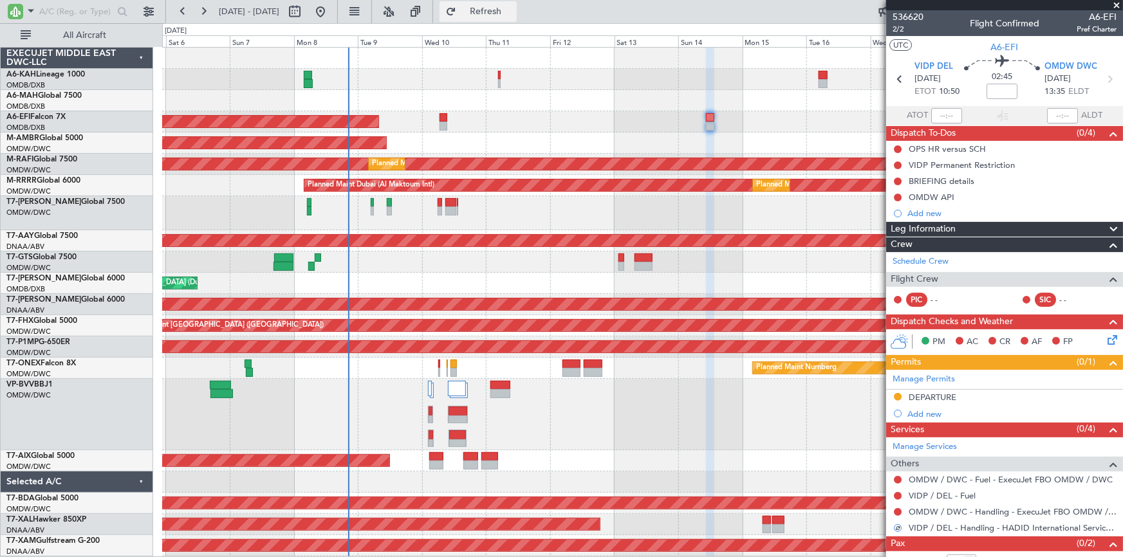
click at [494, 11] on button "Refresh" at bounding box center [478, 11] width 77 height 21
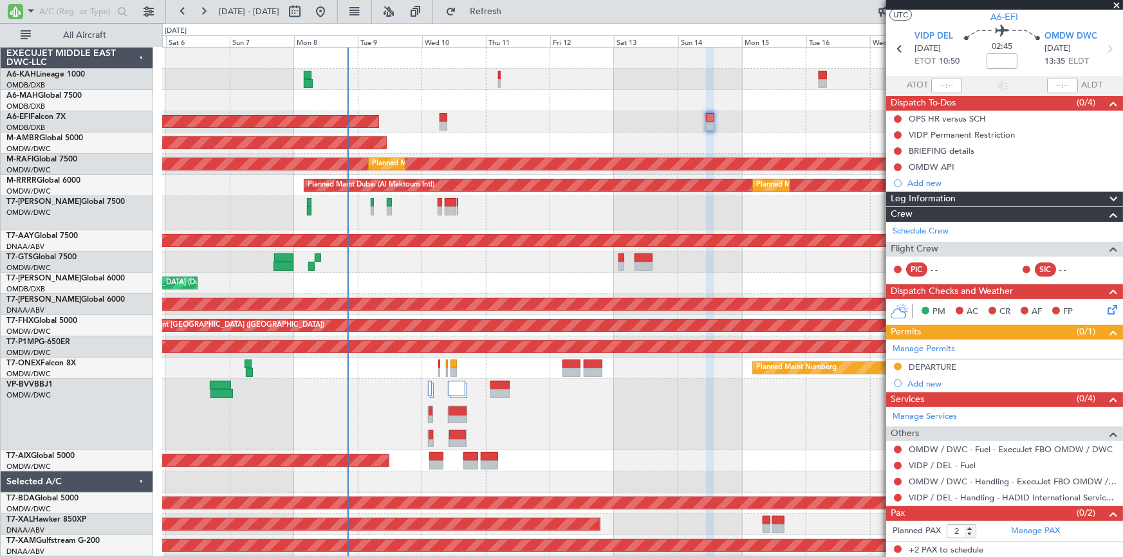
scroll to position [0, 0]
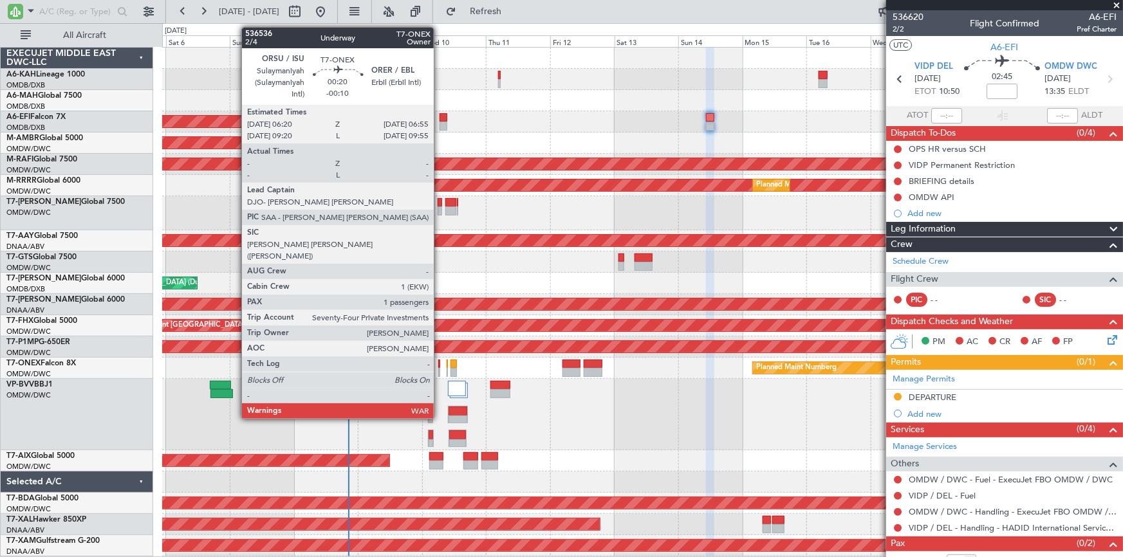
click at [440, 363] on div at bounding box center [439, 364] width 2 height 9
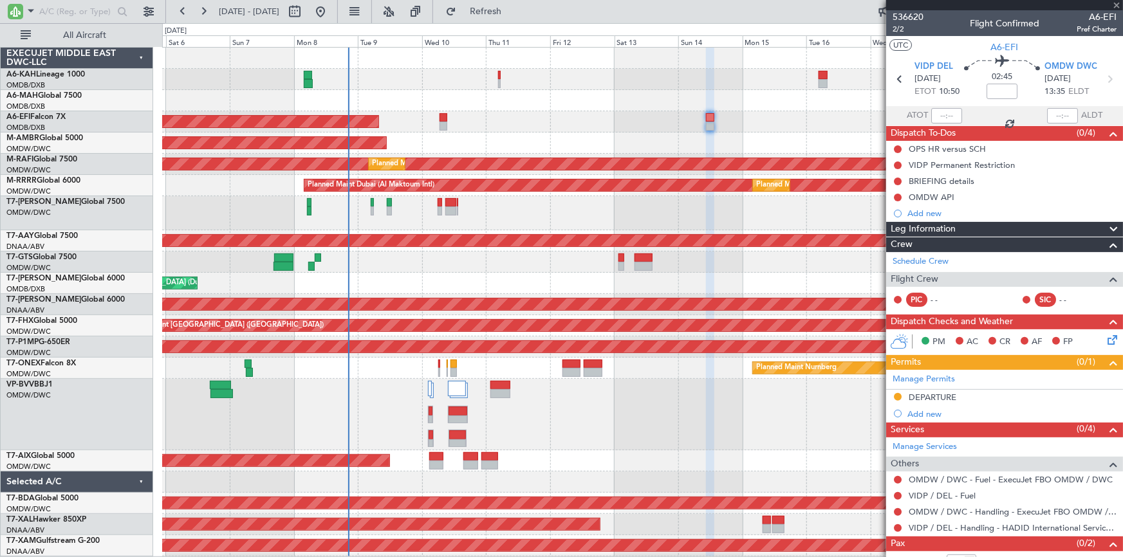
type input "-00:10"
type input "1"
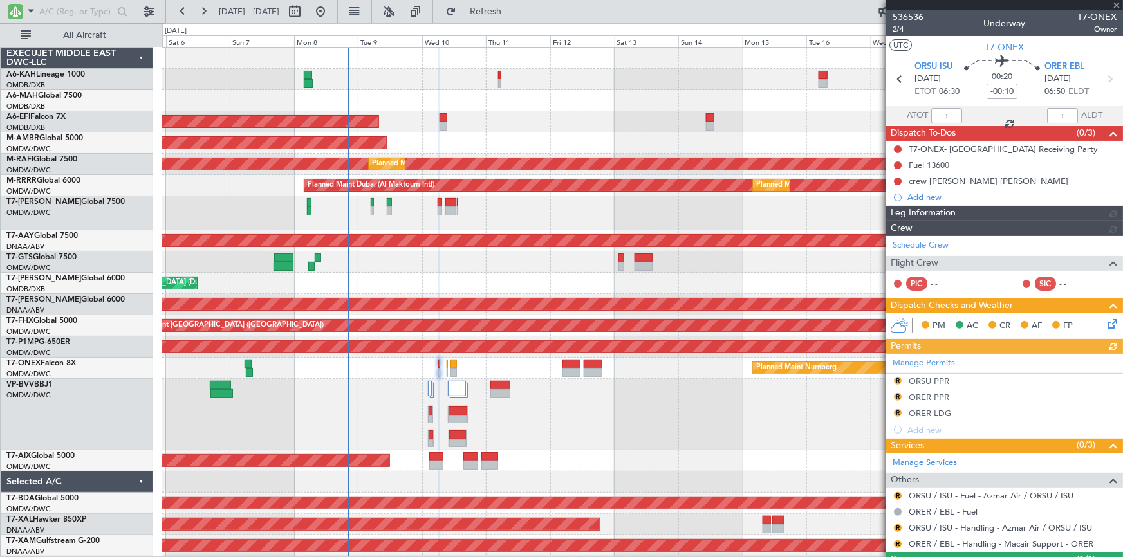
type input "Dherander Fithani (DHF)"
type input "7233"
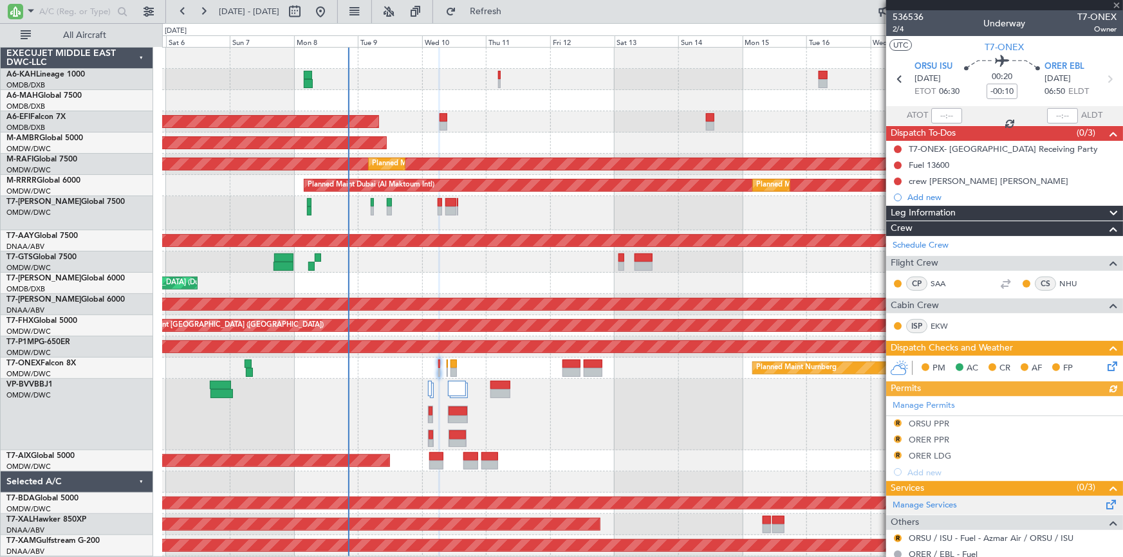
scroll to position [101, 0]
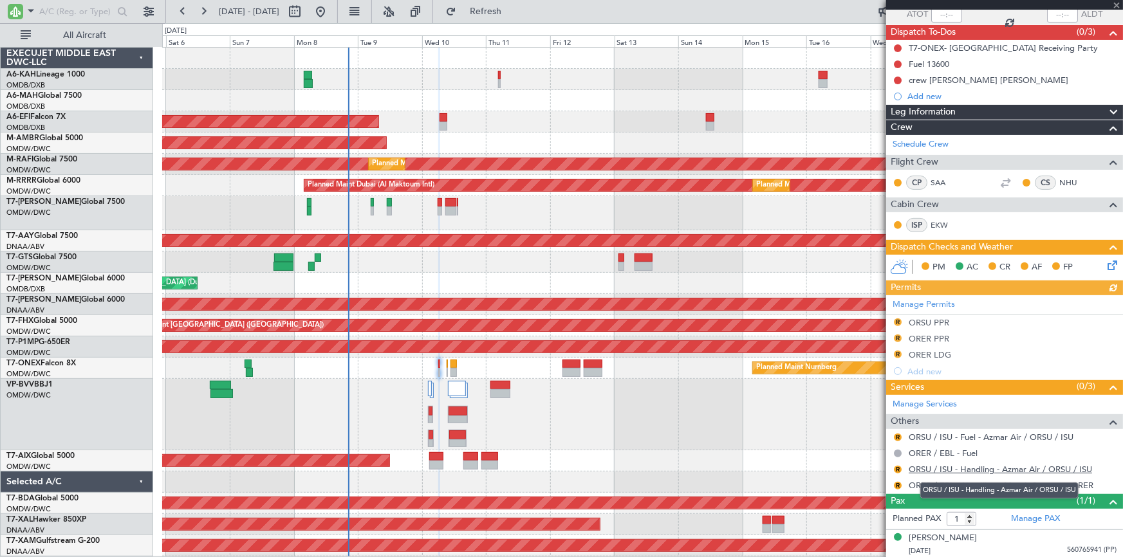
click at [973, 470] on link "ORSU / ISU - Handling - Azmar Air / ORSU / ISU" at bounding box center [1000, 469] width 183 height 11
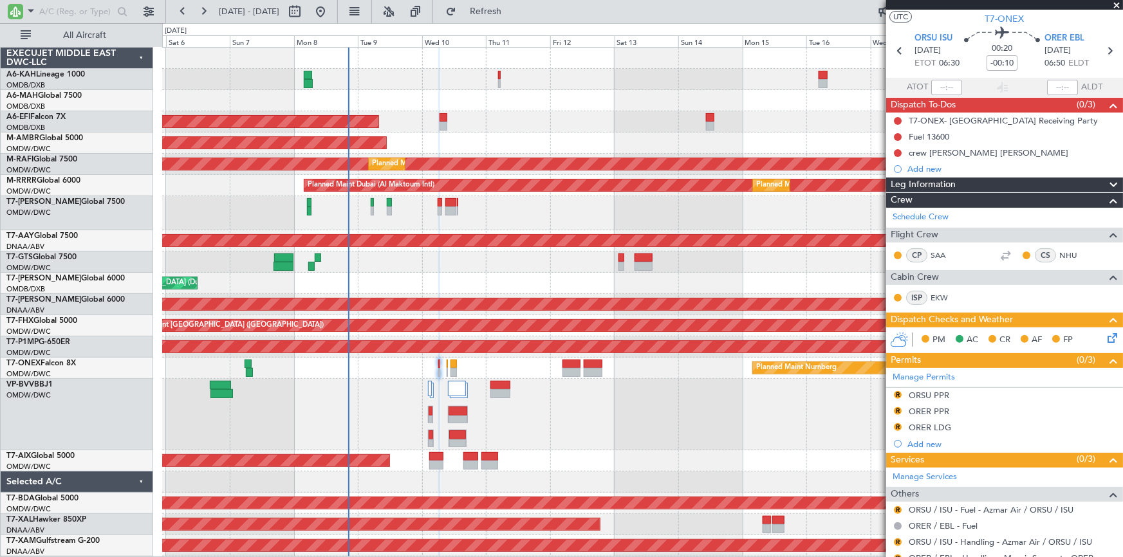
scroll to position [0, 0]
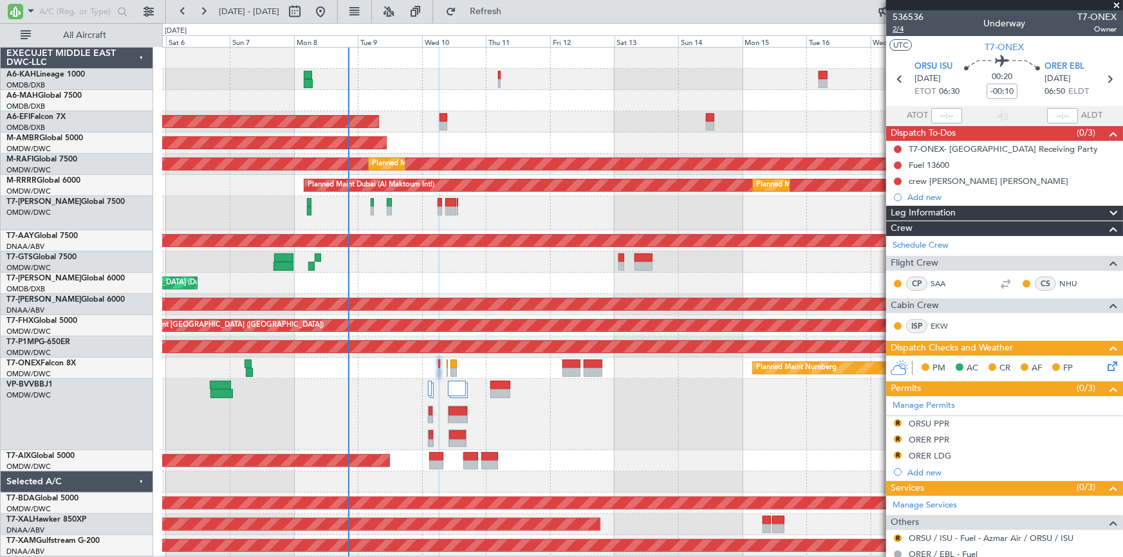
click at [901, 31] on span "2/4" at bounding box center [908, 29] width 31 height 11
click at [1106, 84] on icon at bounding box center [1109, 79] width 17 height 17
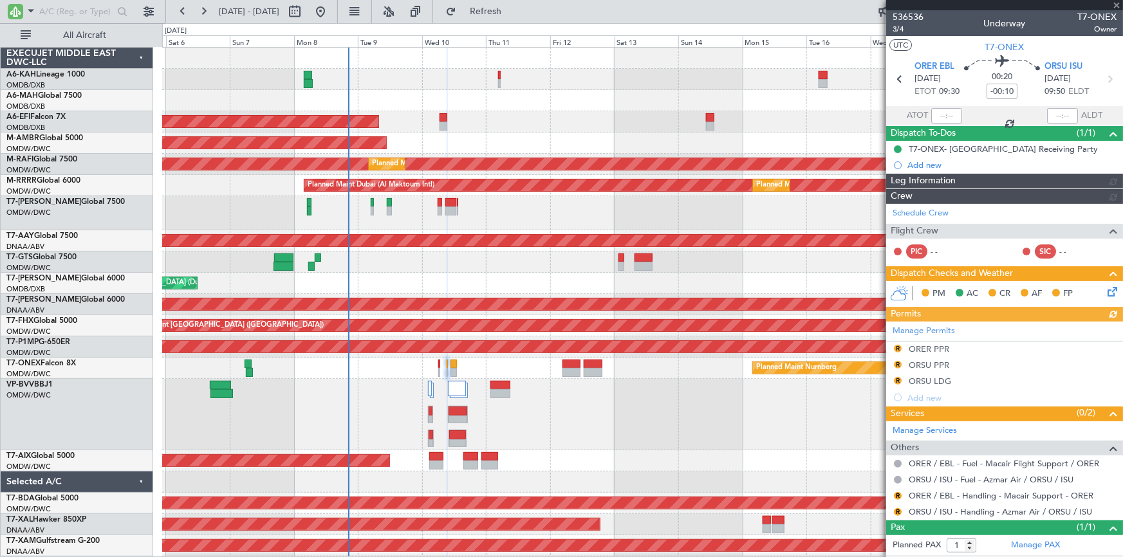
type input "Dherander Fithani (DHF)"
type input "7234"
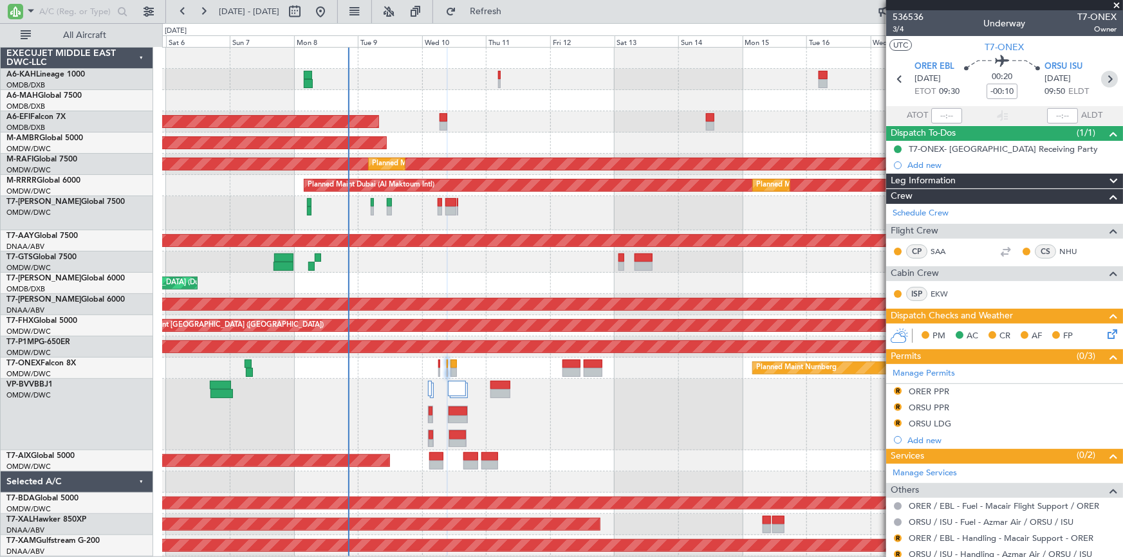
click at [1106, 79] on icon at bounding box center [1109, 79] width 17 height 17
type input "+00:10"
type input "0"
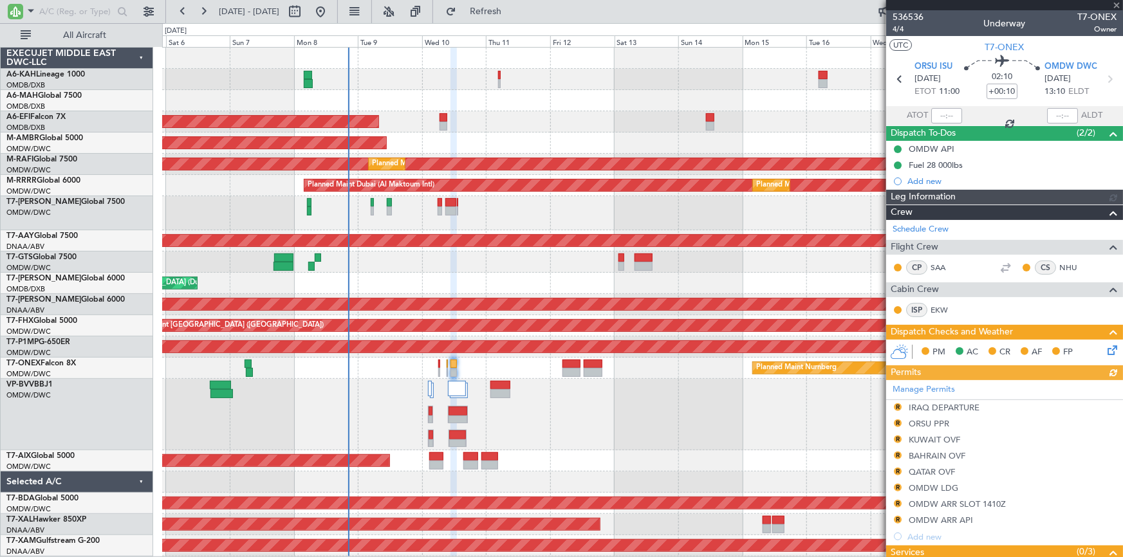
type input "[PERSON_NAME] (ANI)"
type input "7228"
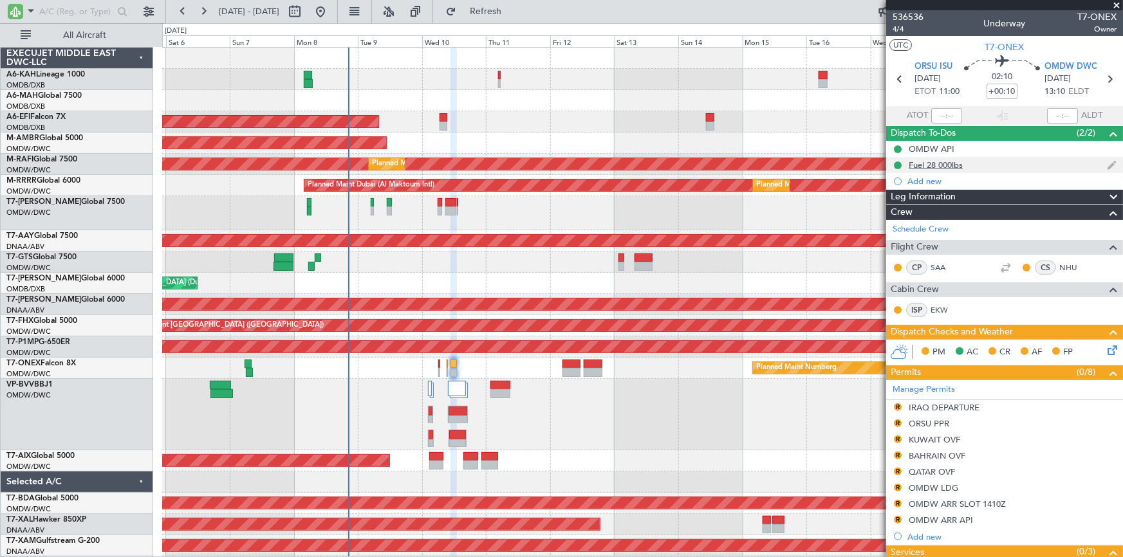
click at [1109, 160] on div "Fuel 28 000lbs" at bounding box center [1004, 165] width 237 height 16
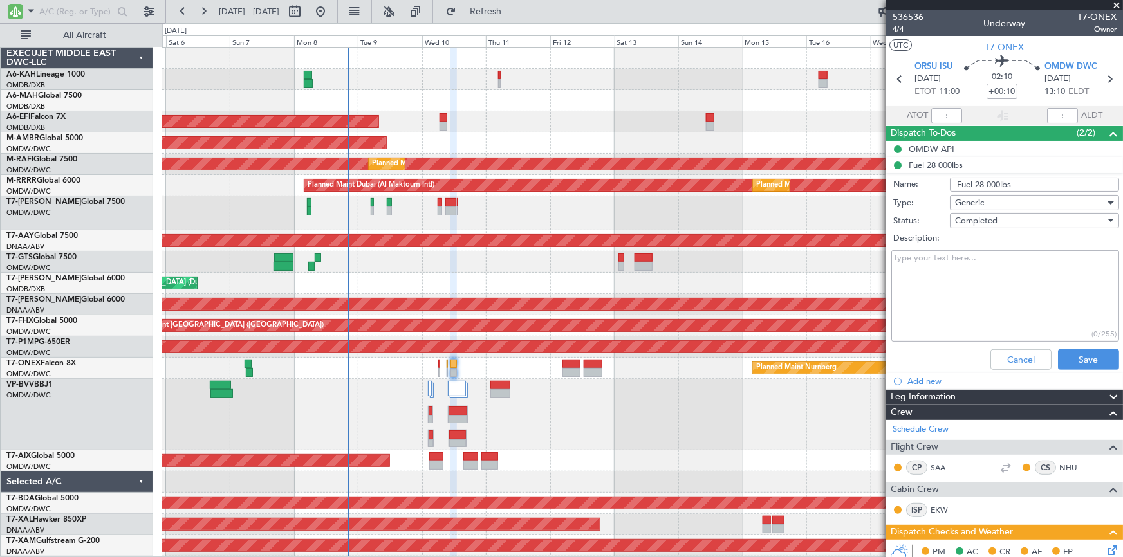
click at [952, 183] on input "Fuel 28 000lbs" at bounding box center [1034, 185] width 169 height 14
type input "Dep Fuel 28 000lbs"
click at [1074, 365] on button "Save" at bounding box center [1088, 359] width 61 height 21
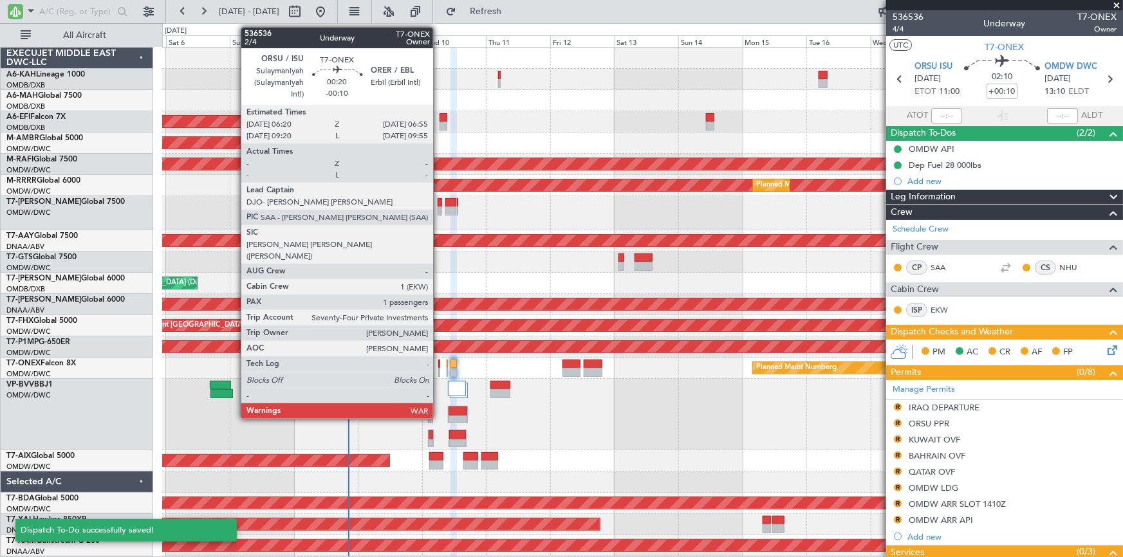
click at [439, 366] on div at bounding box center [439, 364] width 2 height 9
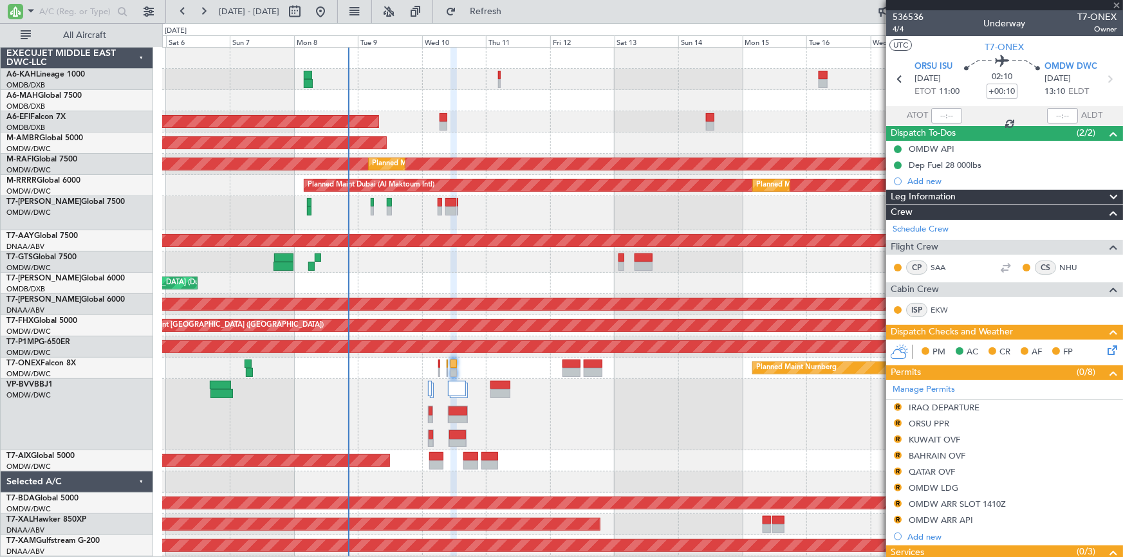
type input "-00:10"
type input "1"
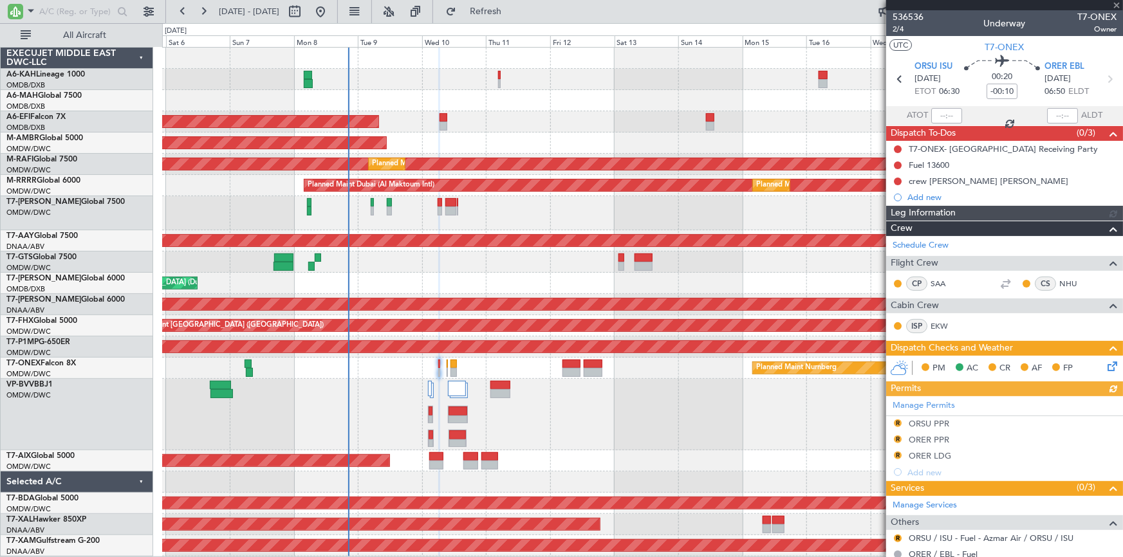
type input "Dherander Fithani (DHF)"
type input "7233"
click at [1107, 164] on img at bounding box center [1112, 166] width 10 height 12
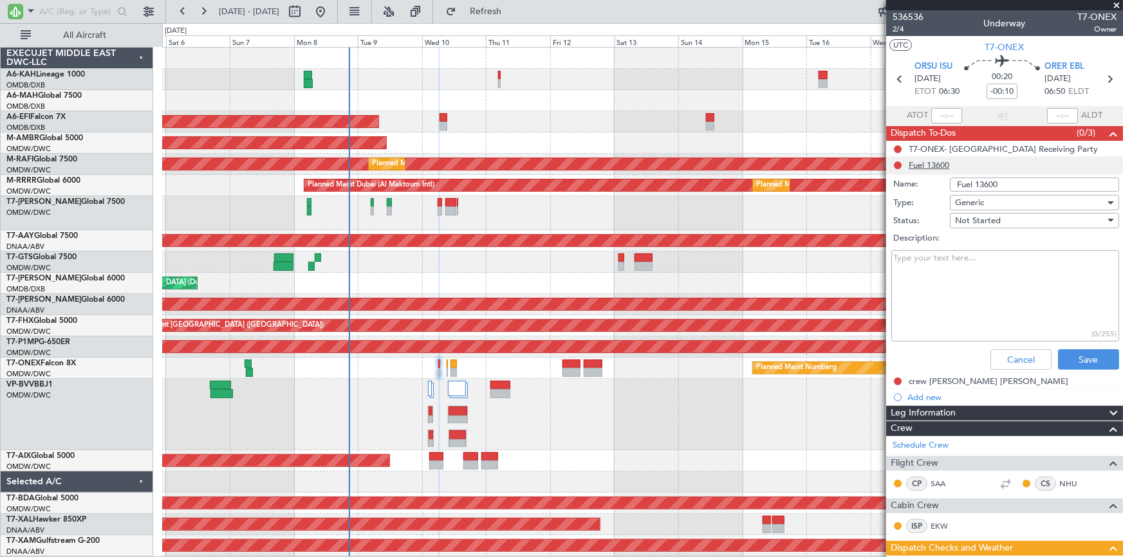
click at [953, 180] on input "Fuel 13600" at bounding box center [1034, 185] width 169 height 14
type input "Dep Fuel 13600"
click at [1077, 357] on button "Save" at bounding box center [1088, 359] width 61 height 21
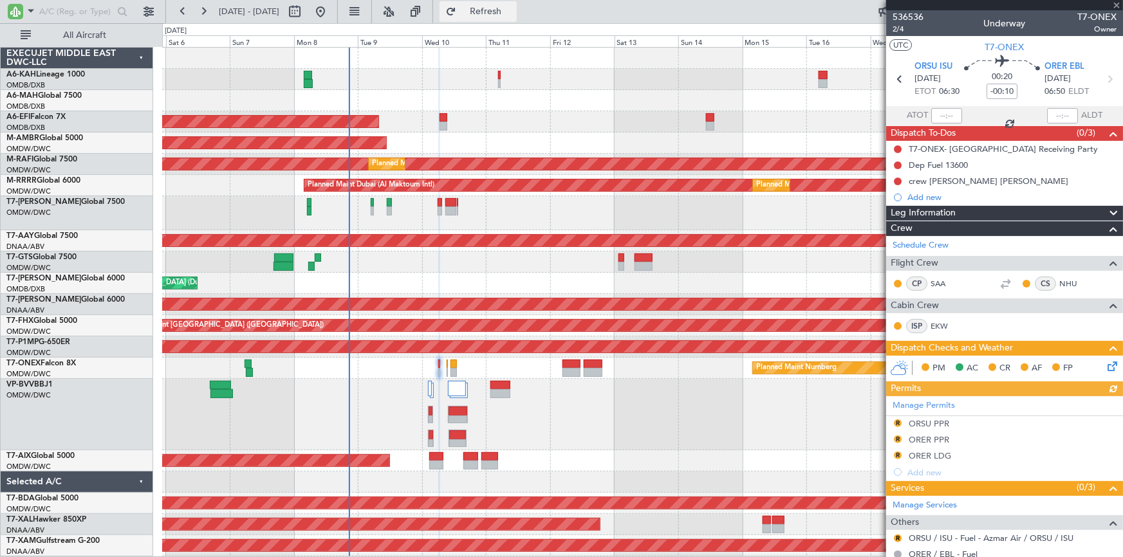
type input "Dherander Fithani (DHF)"
type input "7233"
type input "Dherander Fithani (DHF)"
type input "7233"
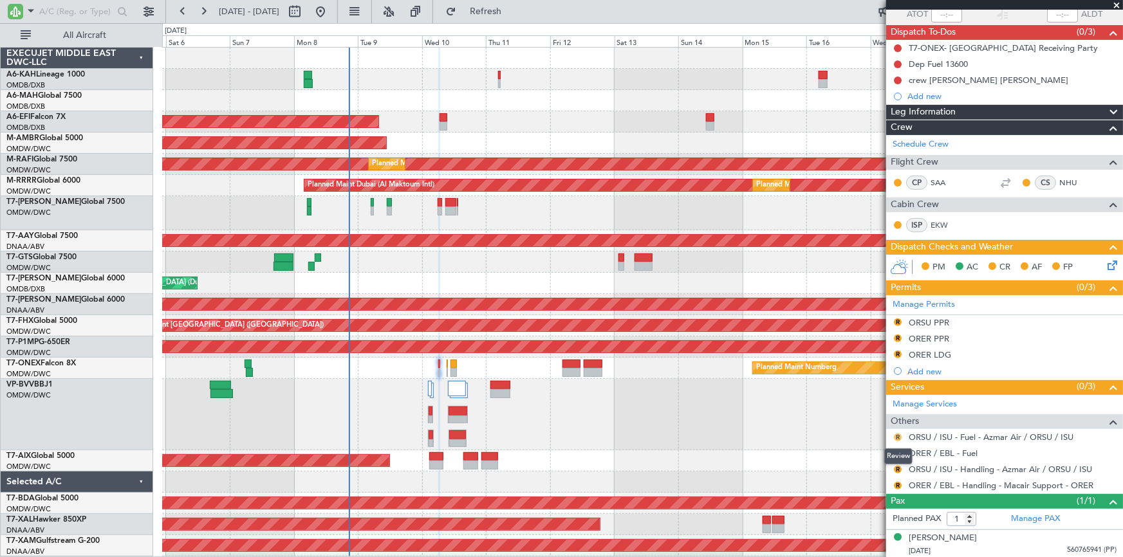
click at [896, 437] on button "R" at bounding box center [898, 438] width 8 height 8
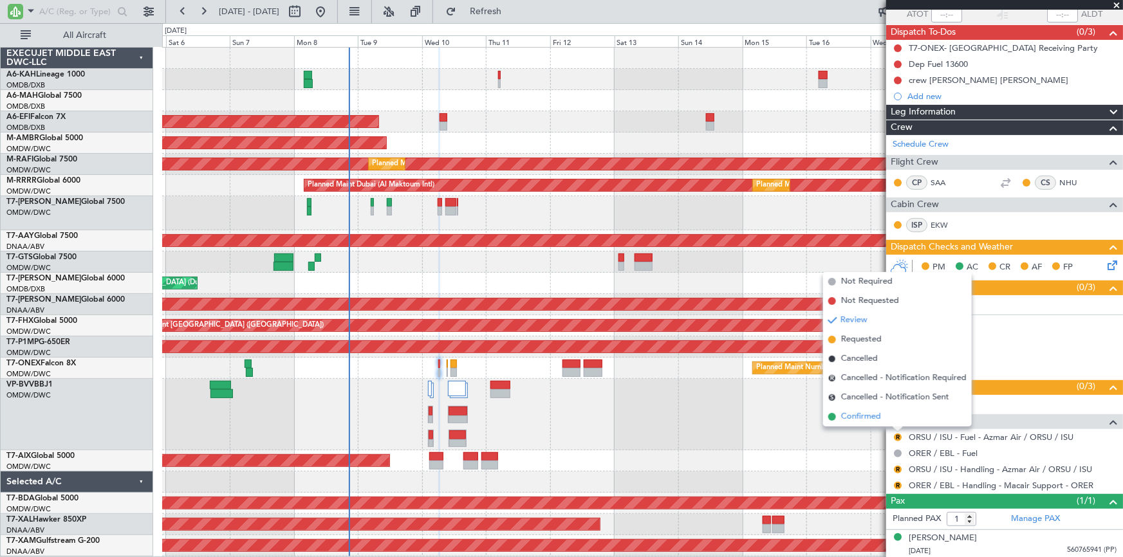
click at [862, 414] on span "Confirmed" at bounding box center [861, 417] width 40 height 13
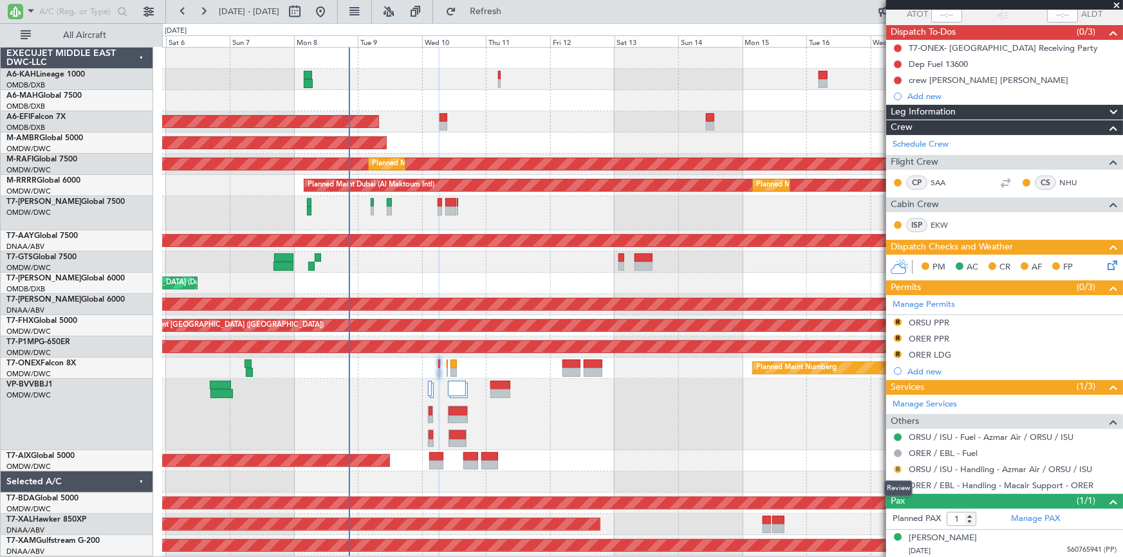
click at [899, 467] on button "R" at bounding box center [898, 470] width 8 height 8
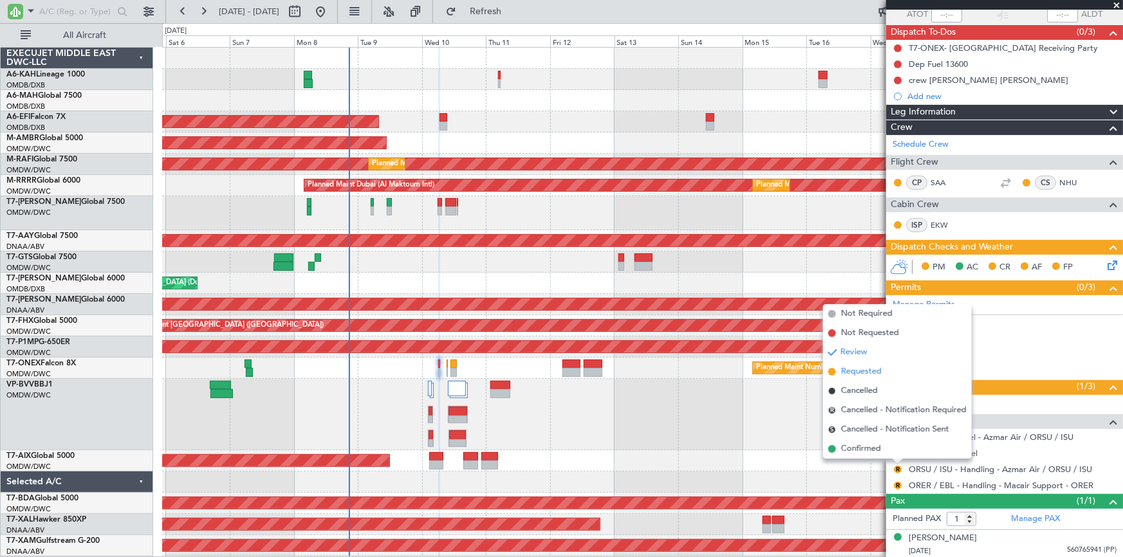
click at [863, 376] on span "Requested" at bounding box center [861, 372] width 41 height 13
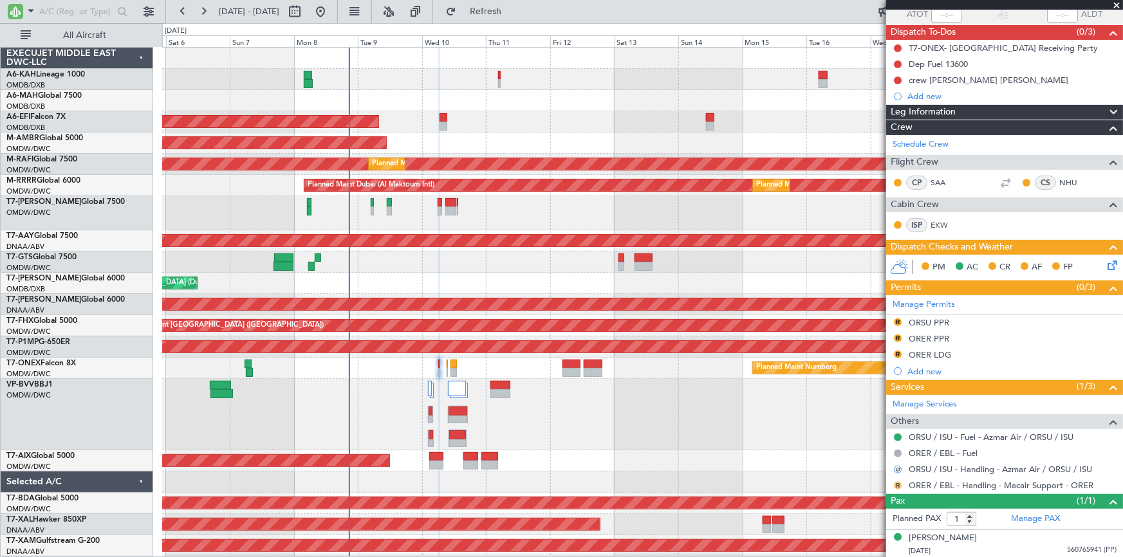
click at [897, 483] on button "R" at bounding box center [898, 486] width 8 height 8
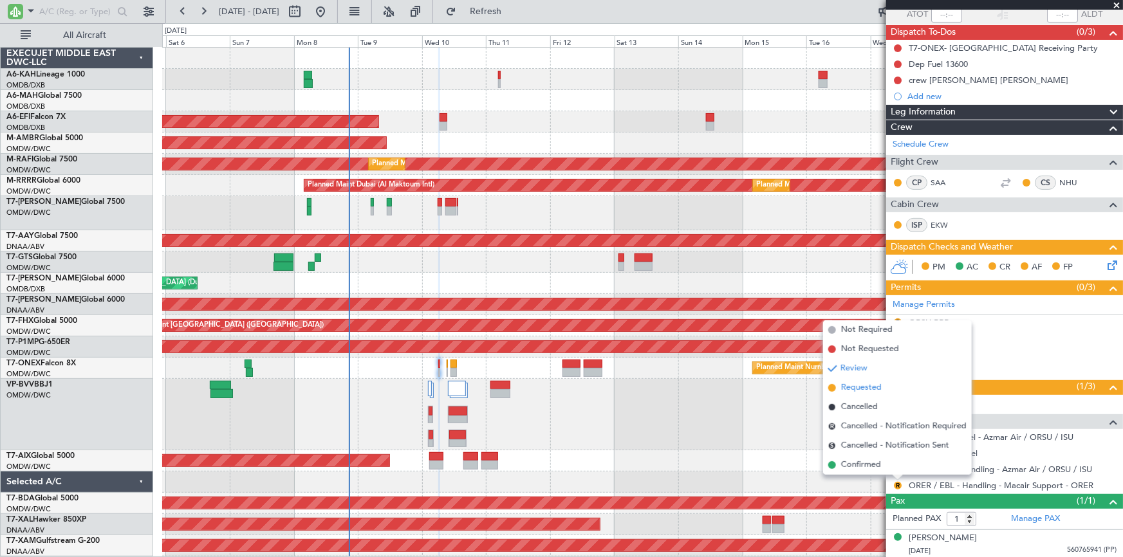
click at [868, 386] on span "Requested" at bounding box center [861, 388] width 41 height 13
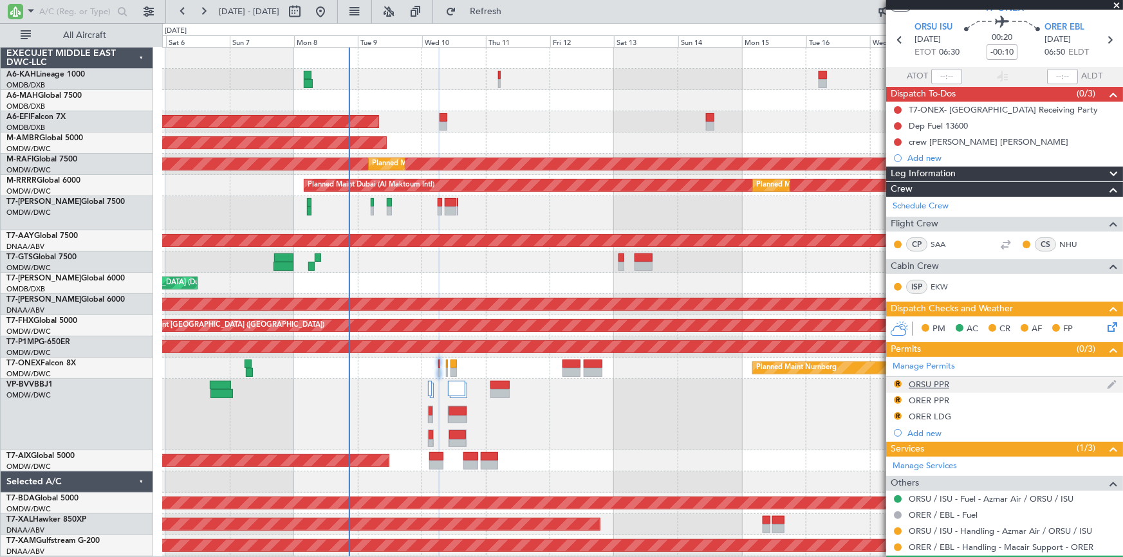
scroll to position [0, 0]
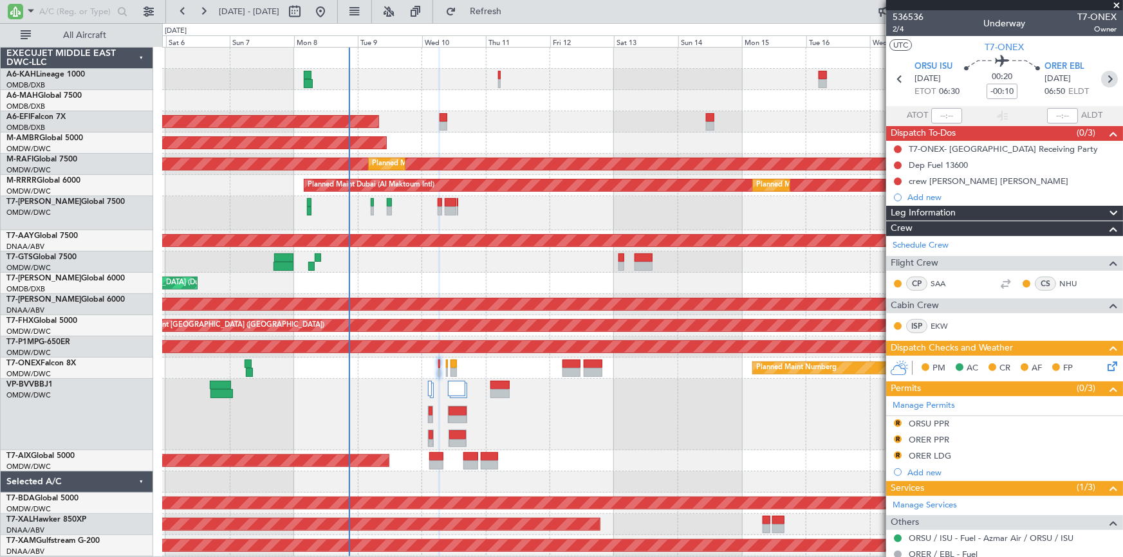
click at [1105, 82] on icon at bounding box center [1109, 79] width 17 height 17
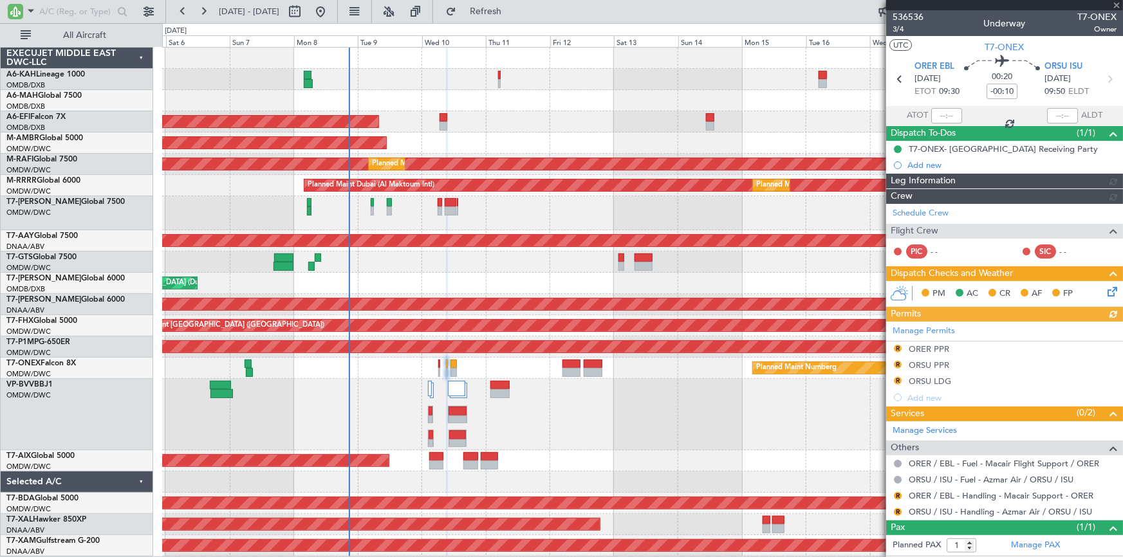
type input "Dherander Fithani (DHF)"
type input "7234"
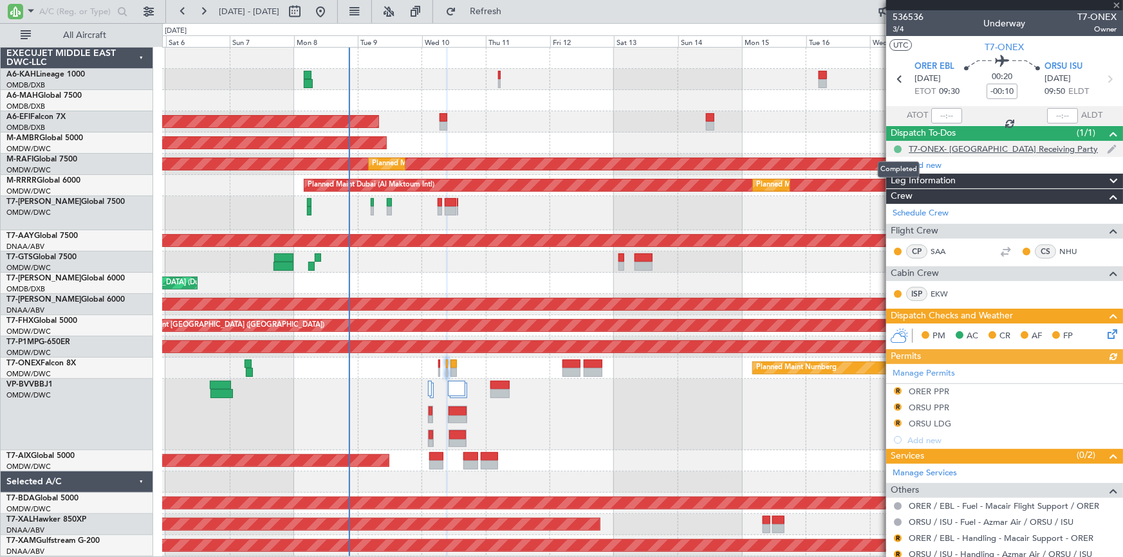
click at [897, 148] on button at bounding box center [898, 149] width 8 height 8
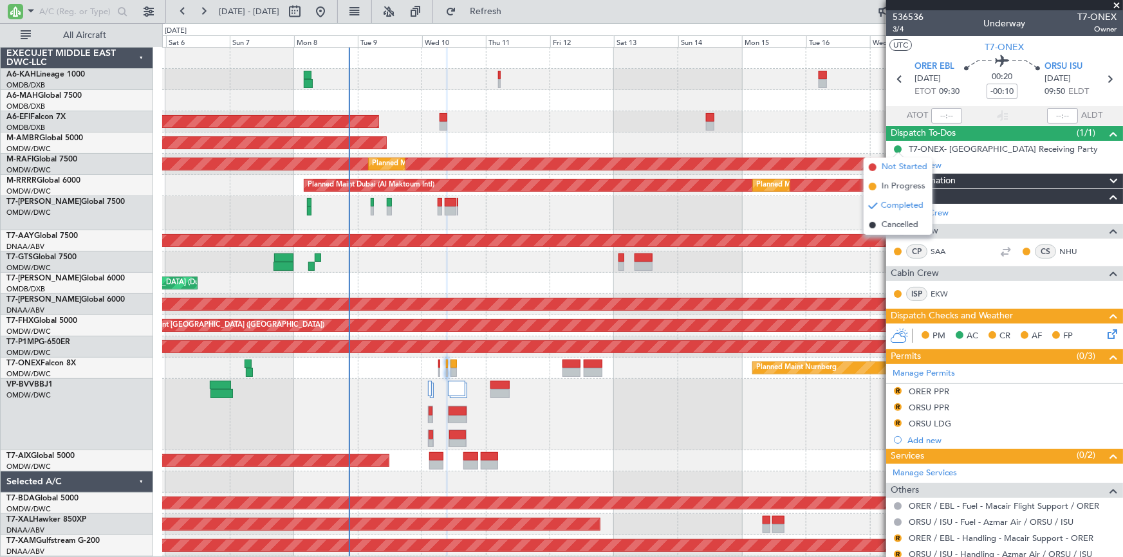
click at [898, 166] on span "Not Started" at bounding box center [905, 167] width 46 height 13
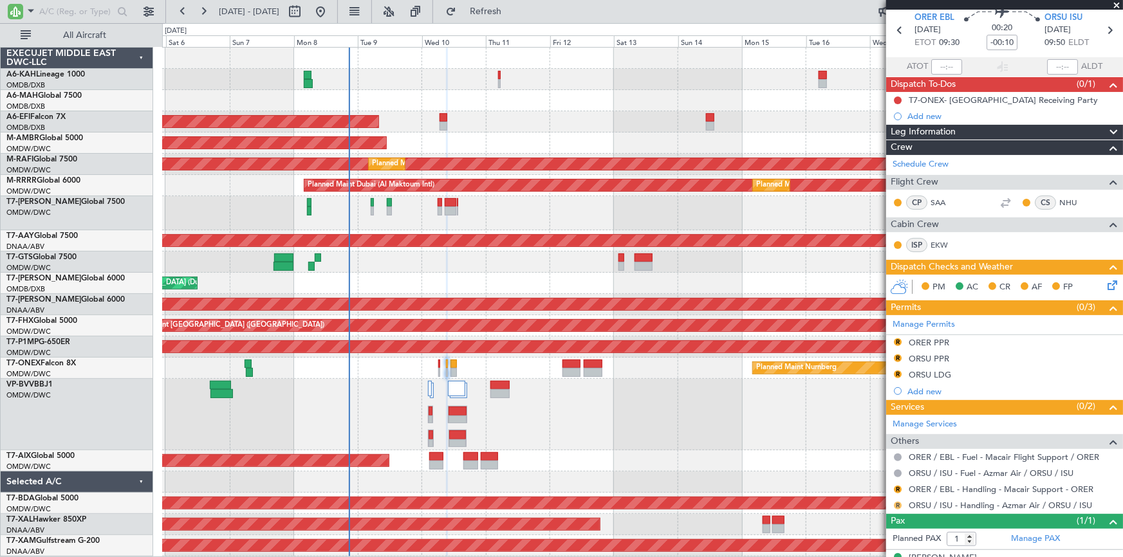
scroll to position [69, 0]
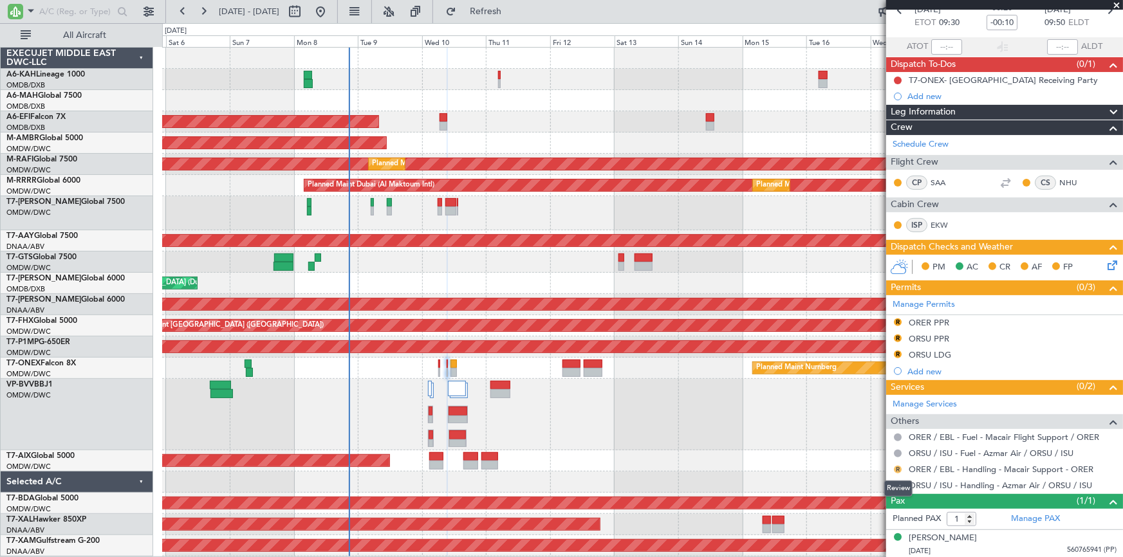
click at [895, 466] on button "R" at bounding box center [898, 470] width 8 height 8
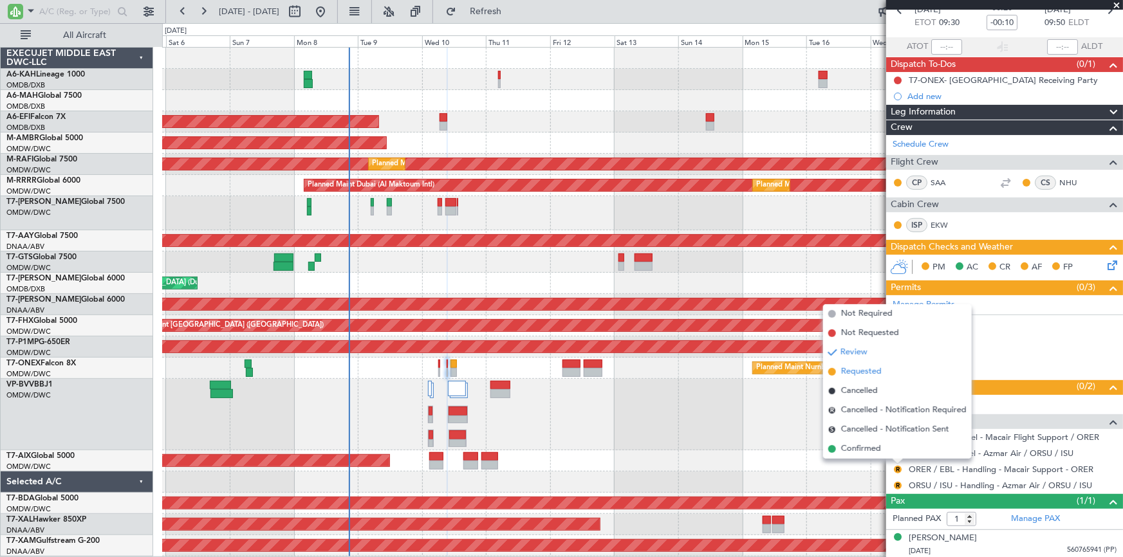
click at [856, 373] on span "Requested" at bounding box center [861, 372] width 41 height 13
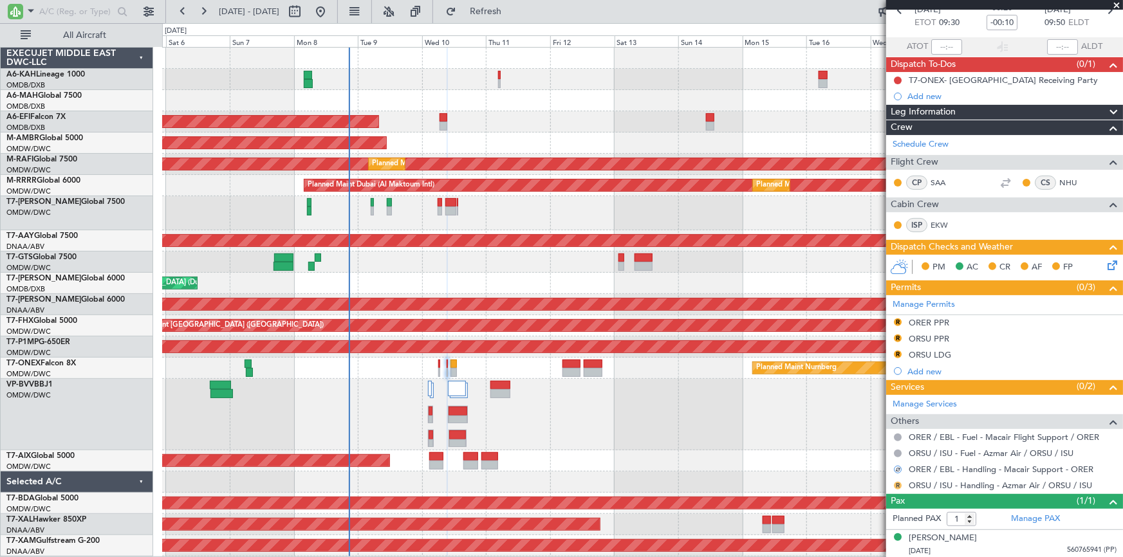
click at [897, 482] on button "R" at bounding box center [898, 486] width 8 height 8
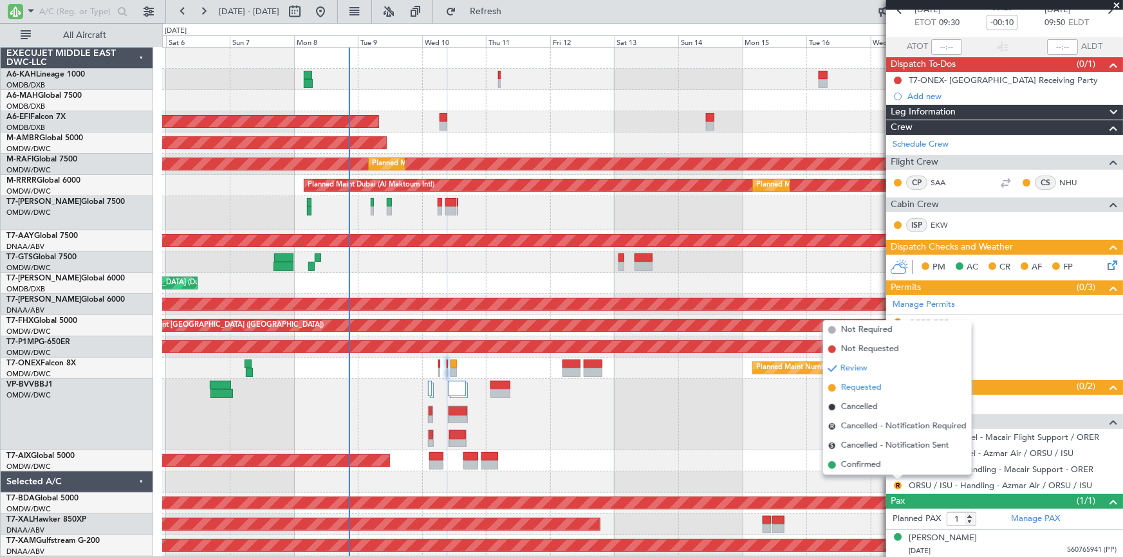
click at [861, 387] on span "Requested" at bounding box center [861, 388] width 41 height 13
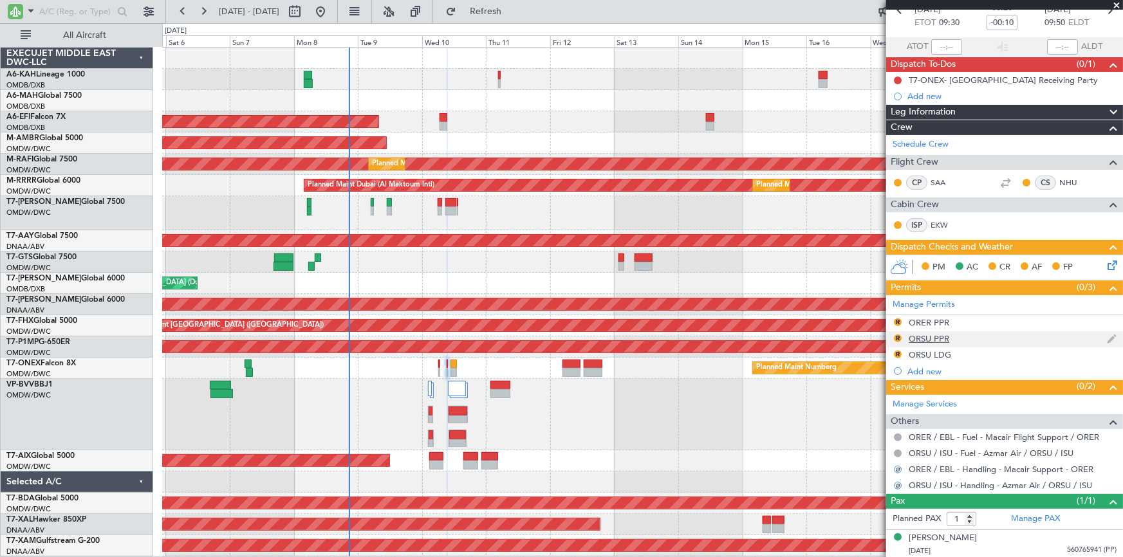
scroll to position [0, 0]
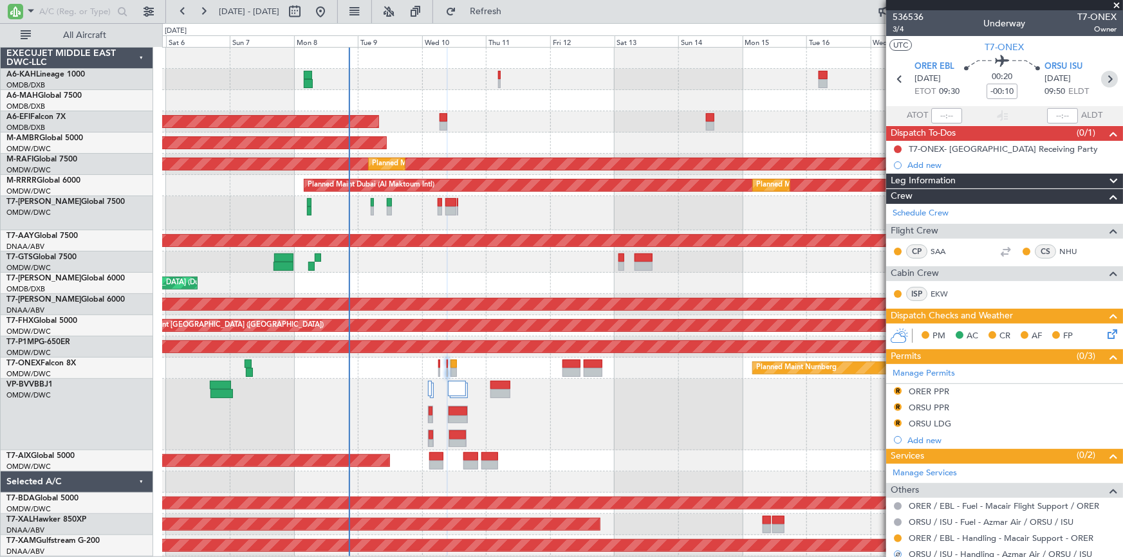
click at [1104, 77] on icon at bounding box center [1109, 79] width 17 height 17
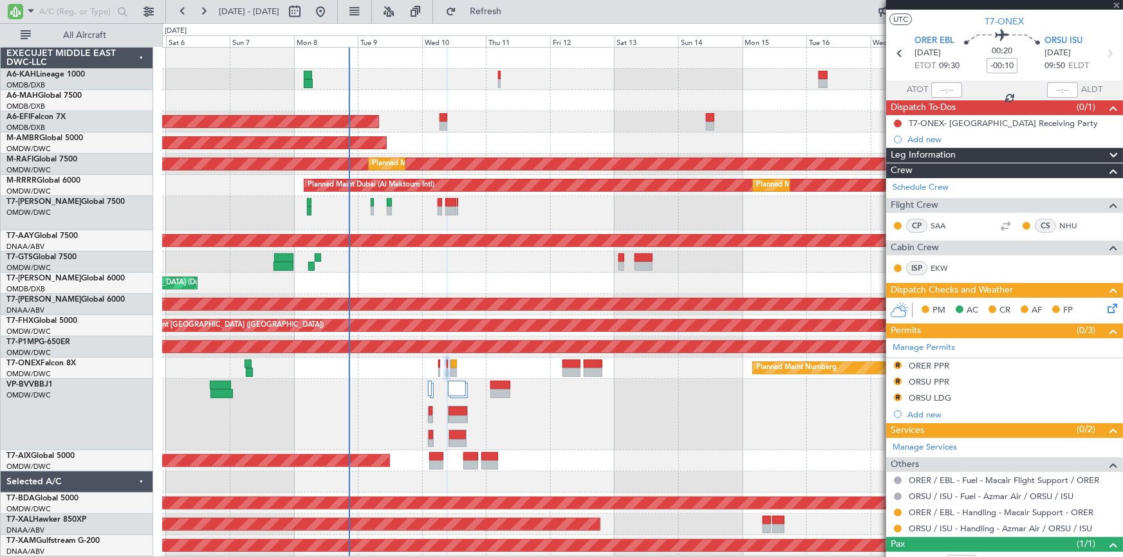
scroll to position [69, 0]
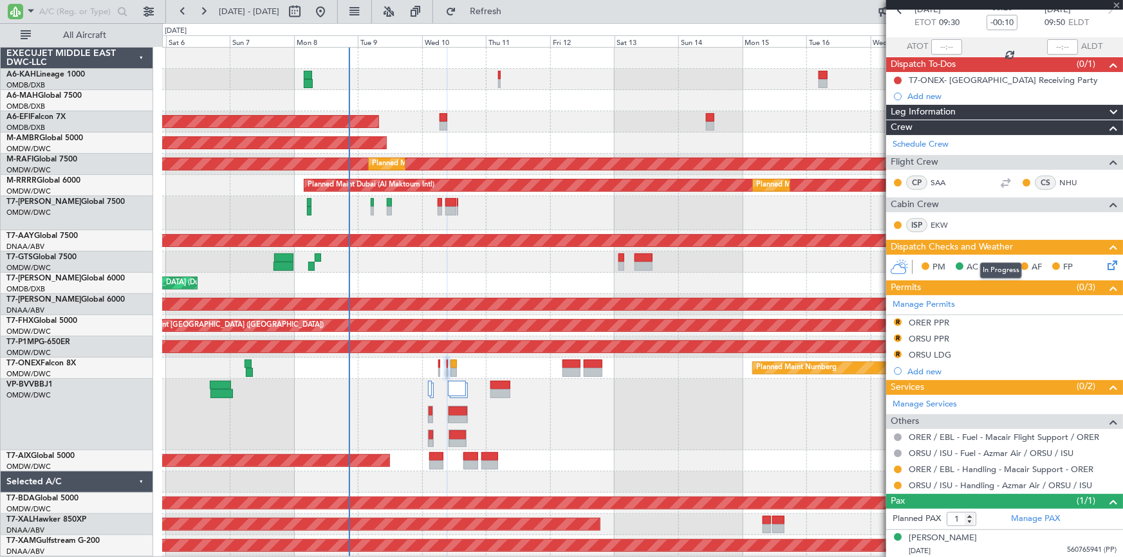
type input "+00:10"
type input "0"
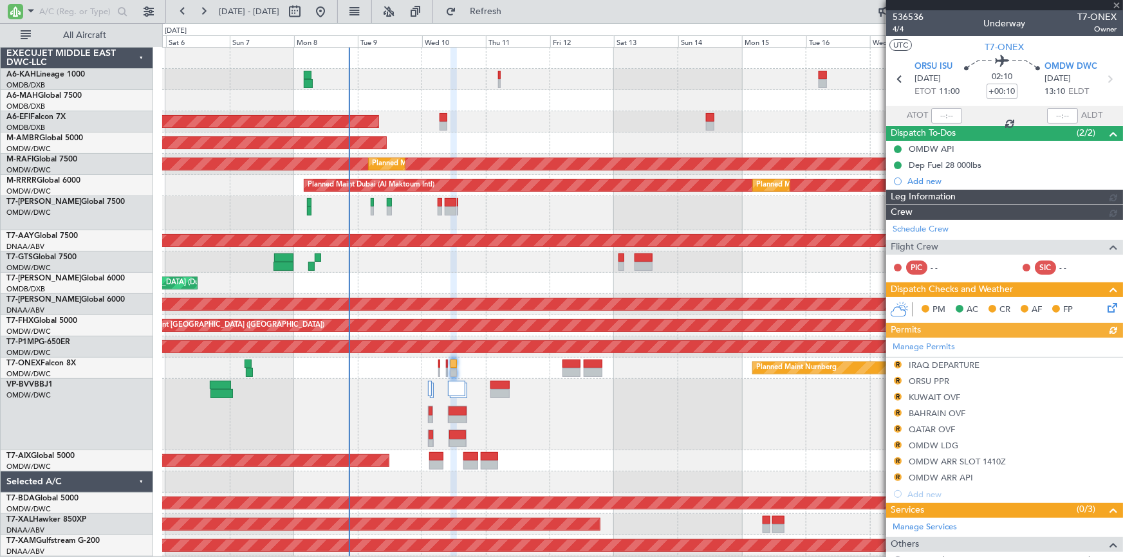
type input "[PERSON_NAME] (ANI)"
type input "7228"
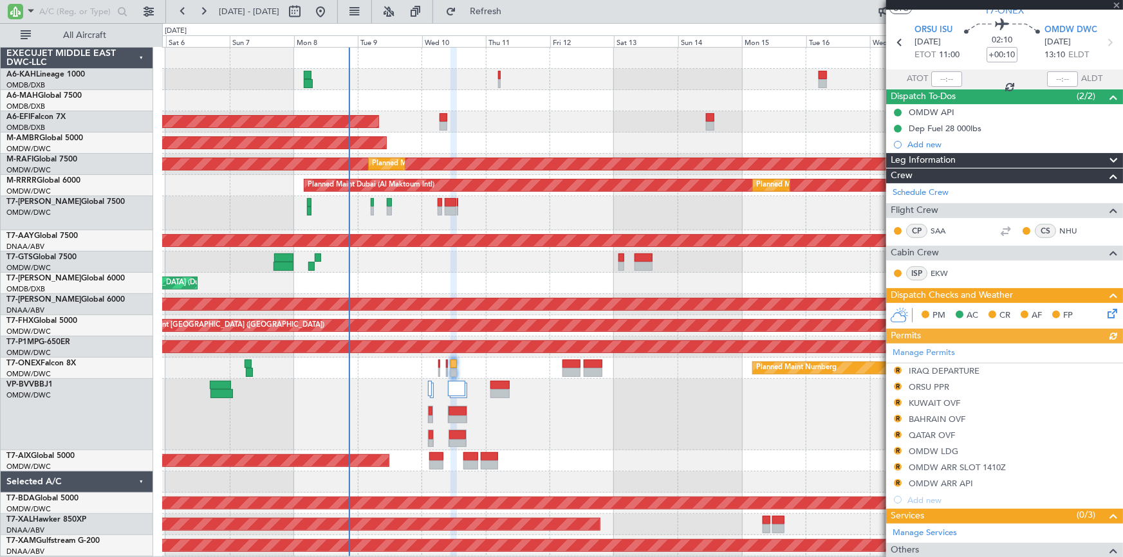
scroll to position [136, 0]
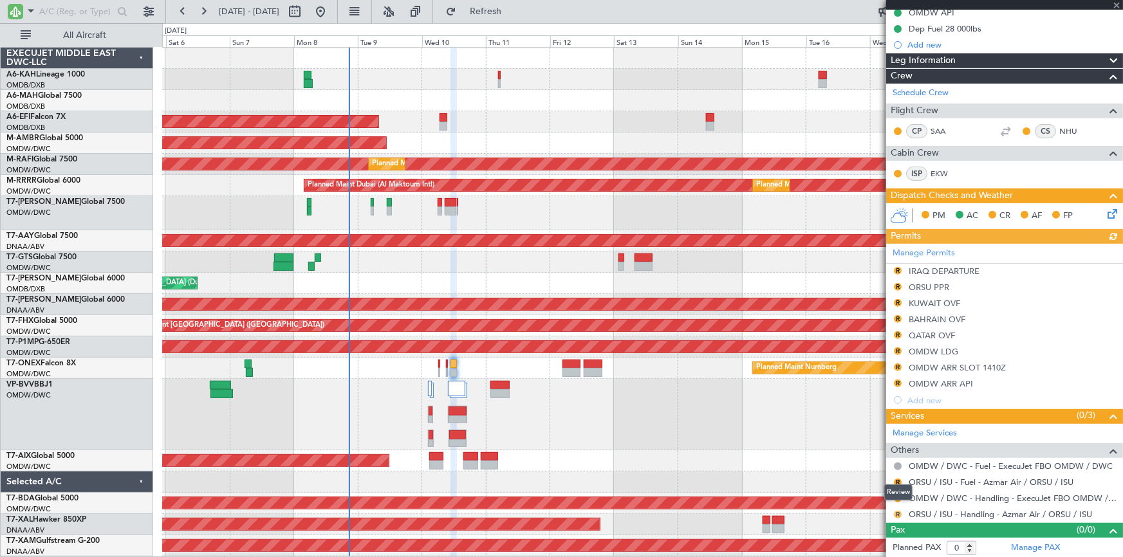
click at [897, 514] on button "R" at bounding box center [898, 515] width 8 height 8
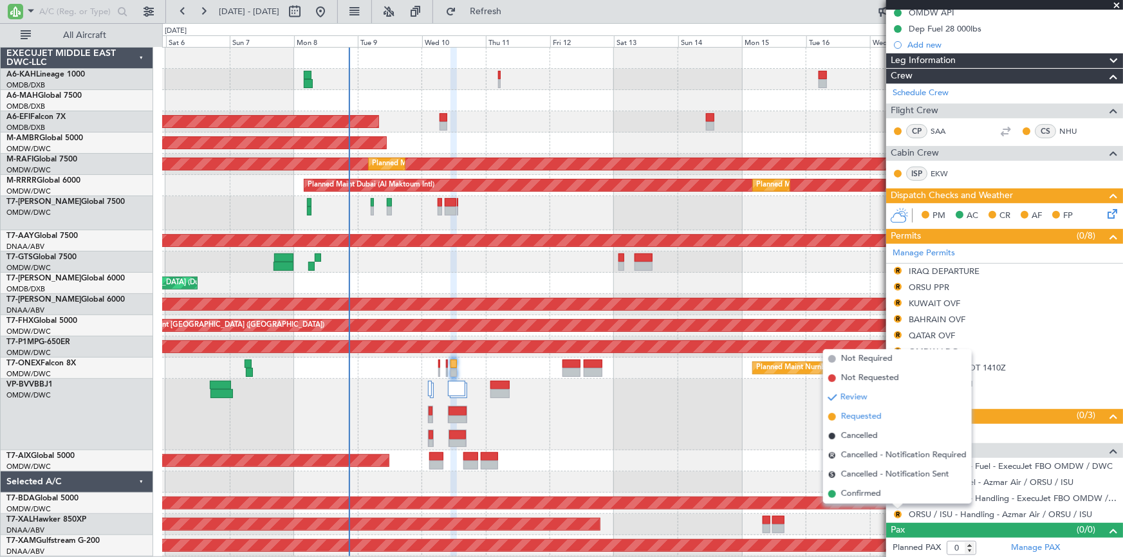
click at [861, 416] on span "Requested" at bounding box center [861, 417] width 41 height 13
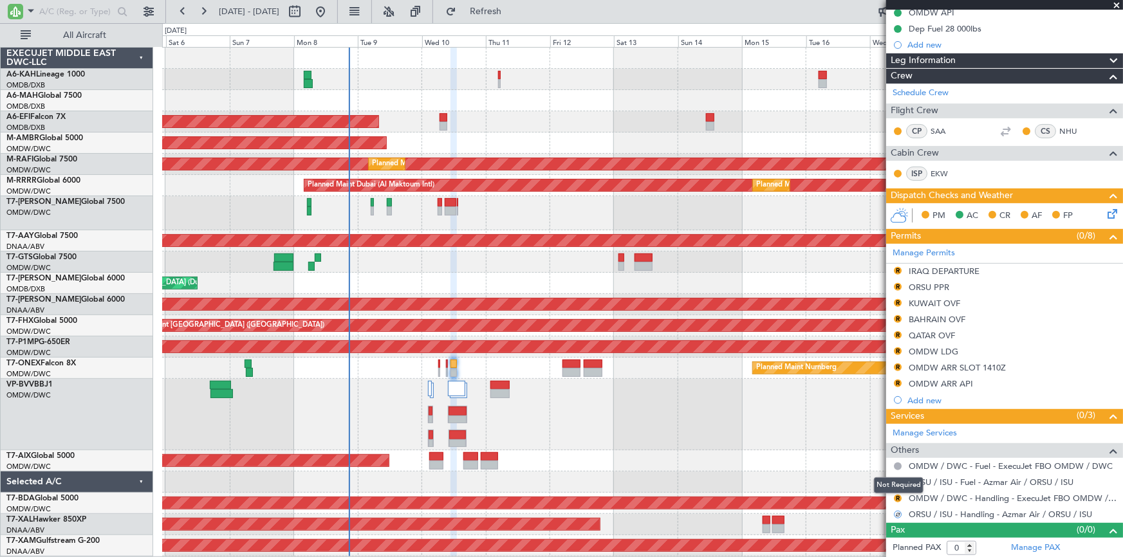
click at [898, 498] on mat-tooltip-component "Not Required" at bounding box center [899, 486] width 68 height 34
click at [900, 495] on button "R" at bounding box center [898, 499] width 8 height 8
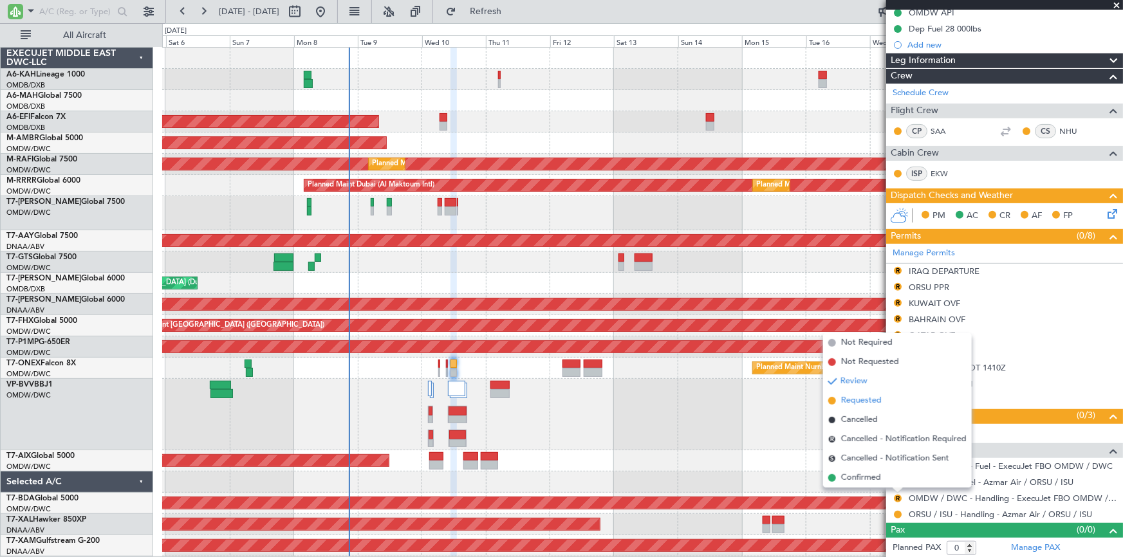
click at [866, 400] on span "Requested" at bounding box center [861, 401] width 41 height 13
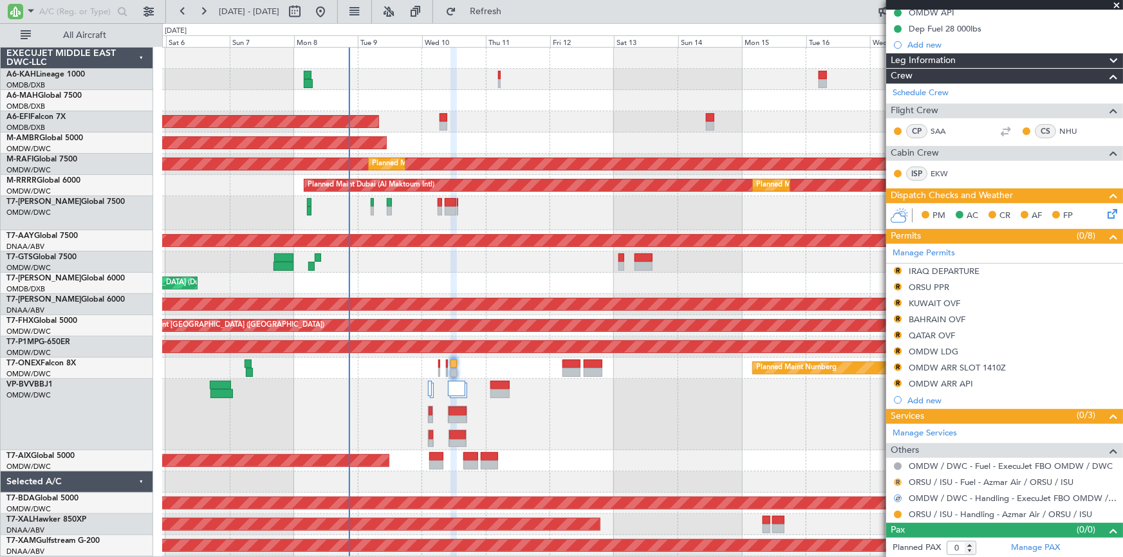
click at [895, 479] on button "R" at bounding box center [898, 483] width 8 height 8
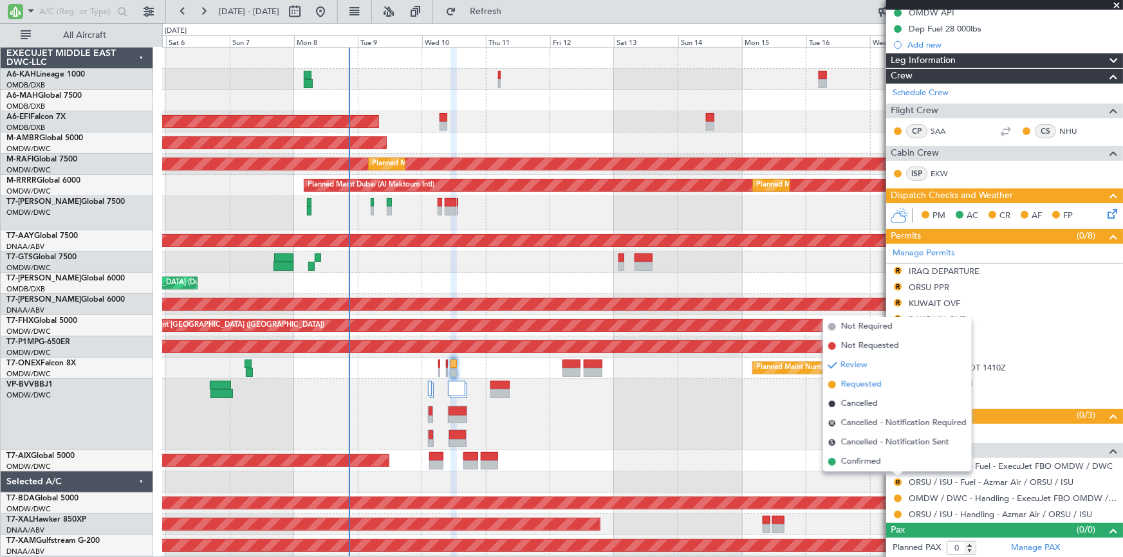
click at [866, 386] on span "Requested" at bounding box center [861, 384] width 41 height 13
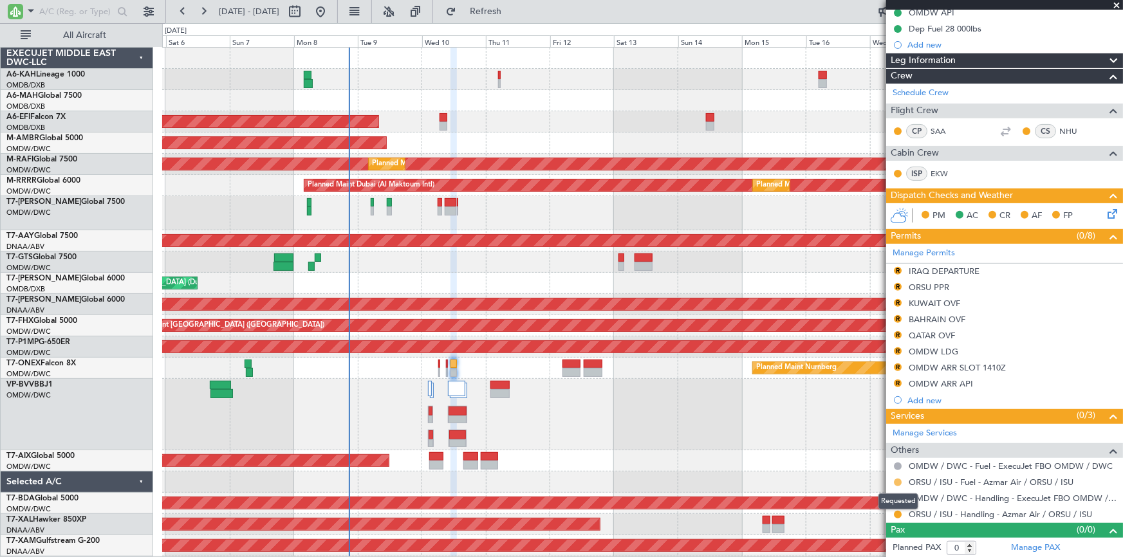
click at [897, 480] on button at bounding box center [898, 483] width 8 height 8
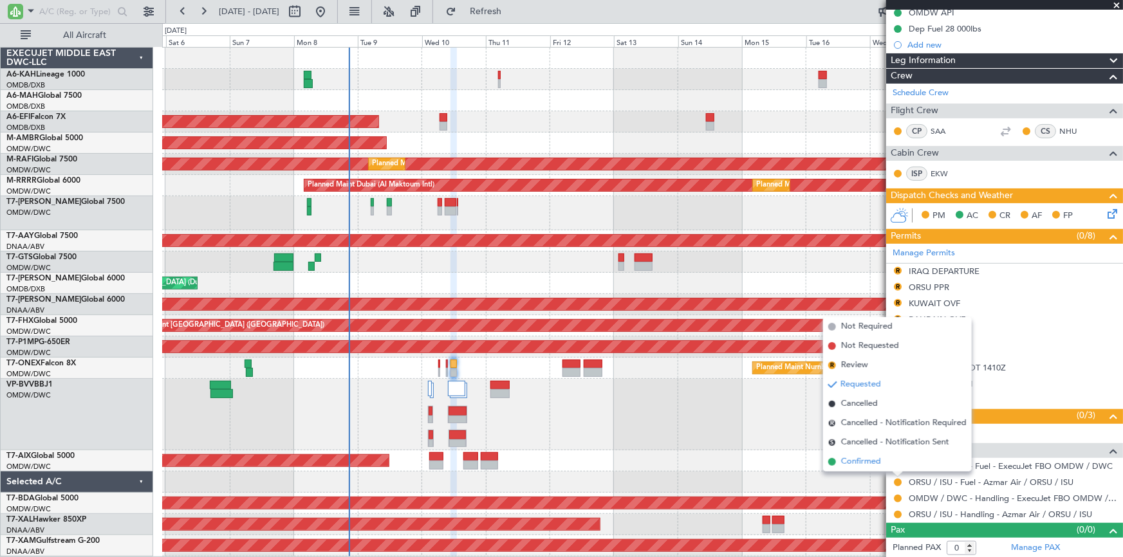
click at [853, 459] on span "Confirmed" at bounding box center [861, 462] width 40 height 13
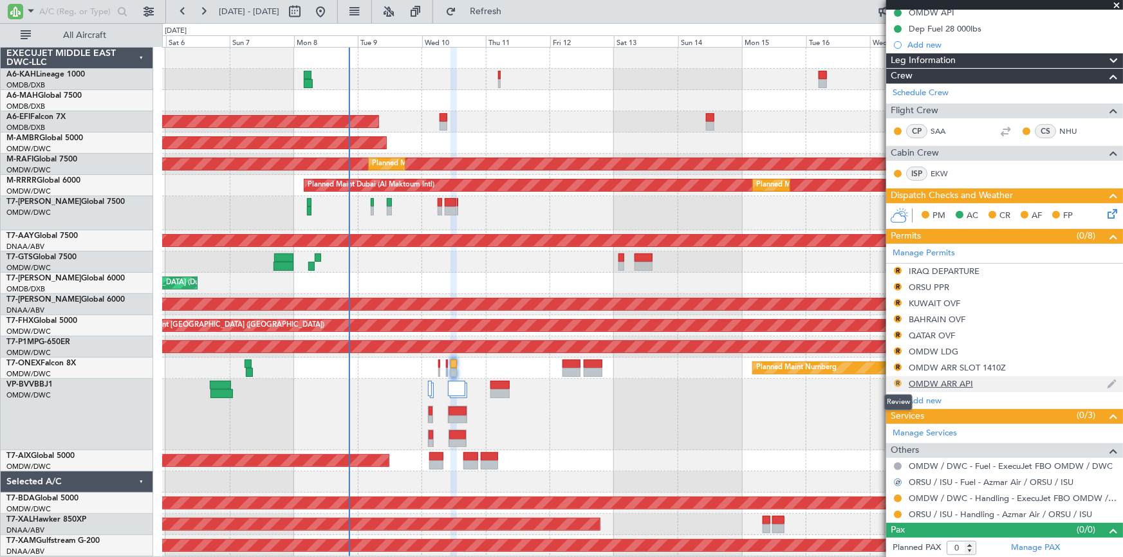
click at [896, 380] on button "R" at bounding box center [898, 384] width 8 height 8
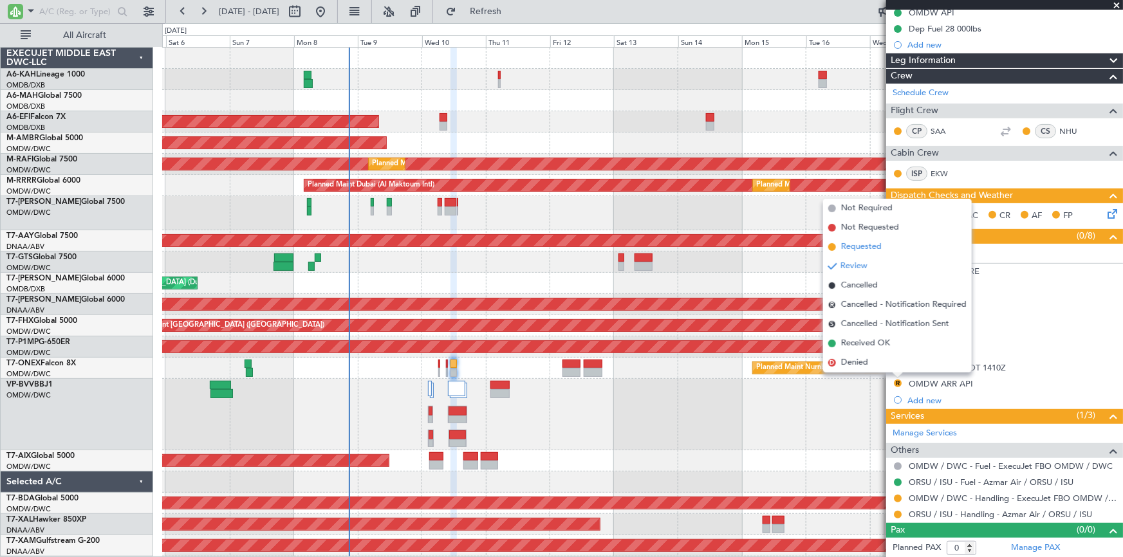
click at [860, 248] on span "Requested" at bounding box center [861, 247] width 41 height 13
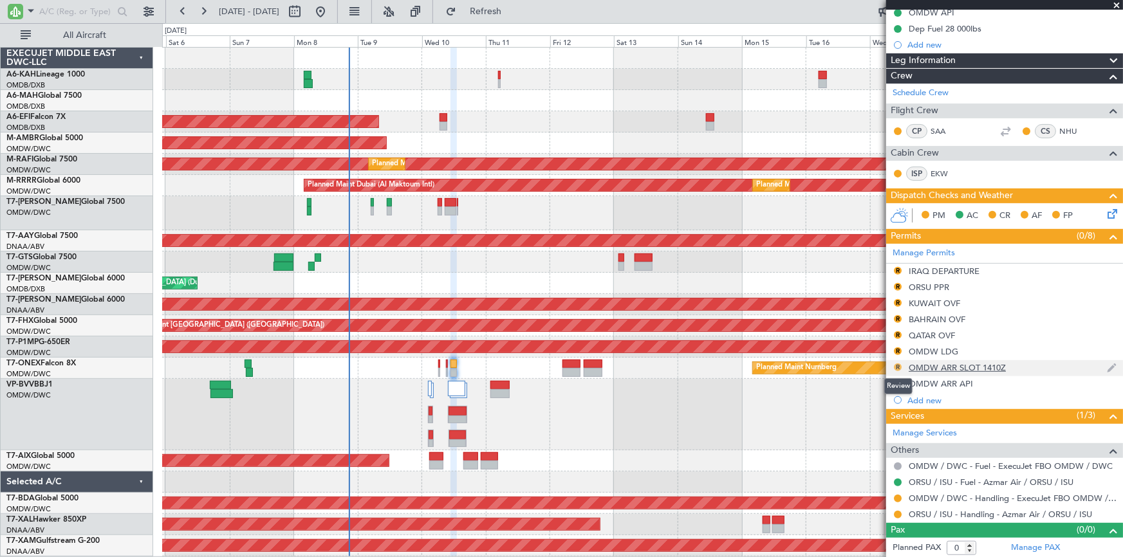
click at [898, 364] on button "R" at bounding box center [898, 368] width 8 height 8
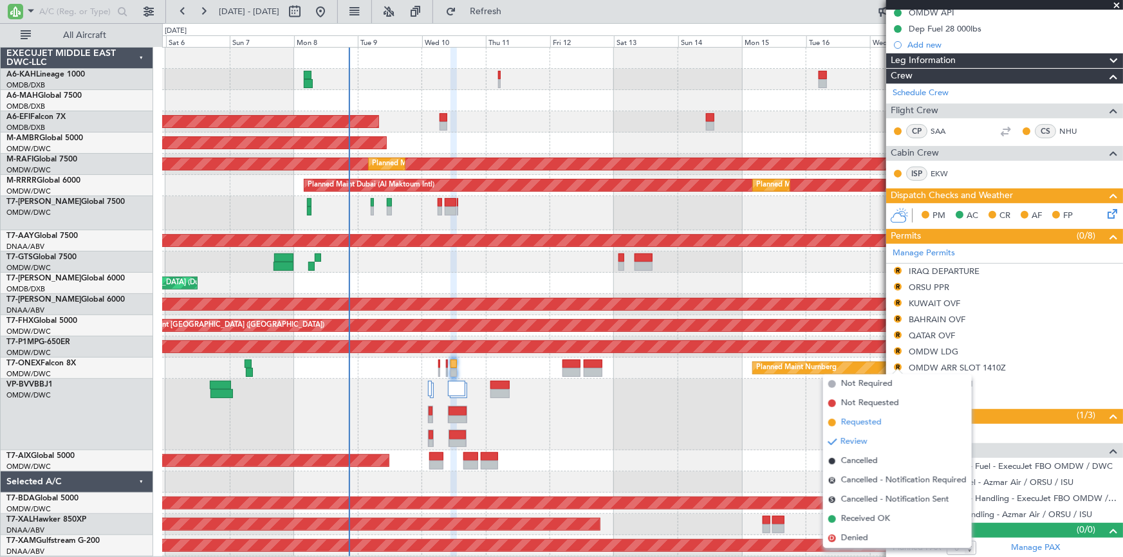
click at [859, 422] on span "Requested" at bounding box center [861, 422] width 41 height 13
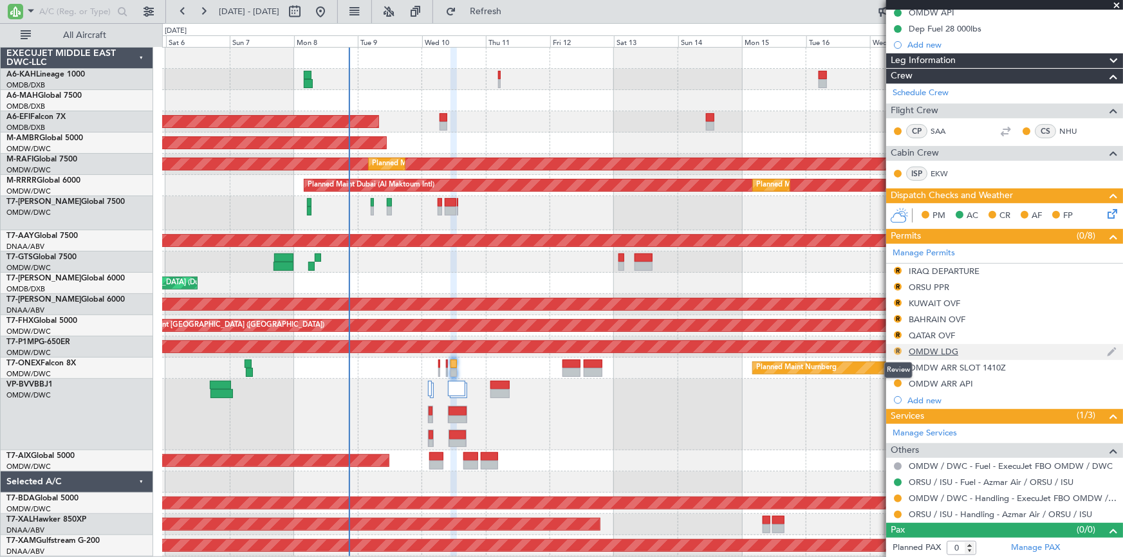
click at [897, 348] on button "R" at bounding box center [898, 352] width 8 height 8
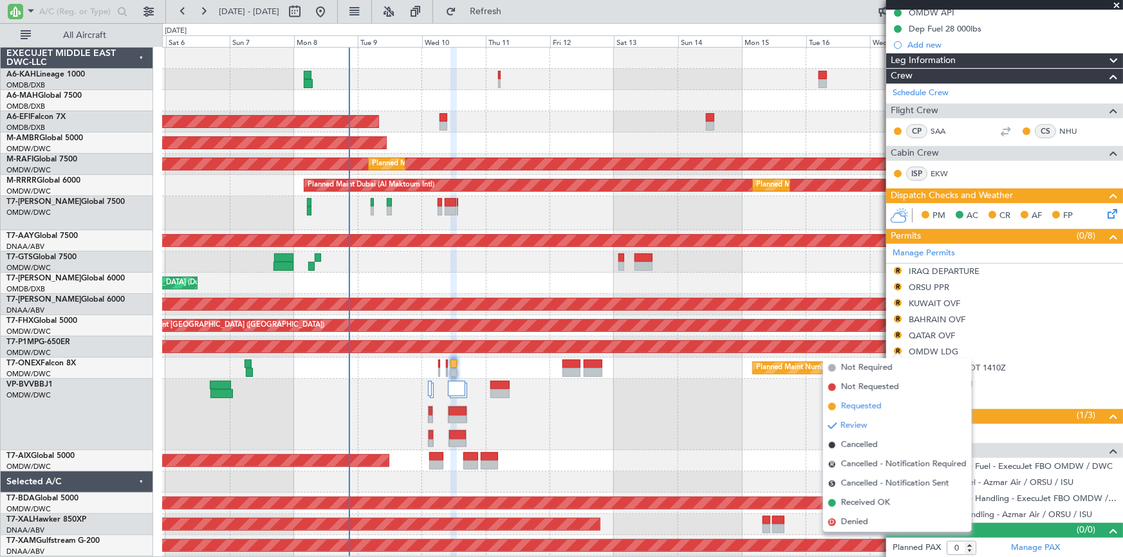
click at [866, 406] on span "Requested" at bounding box center [861, 406] width 41 height 13
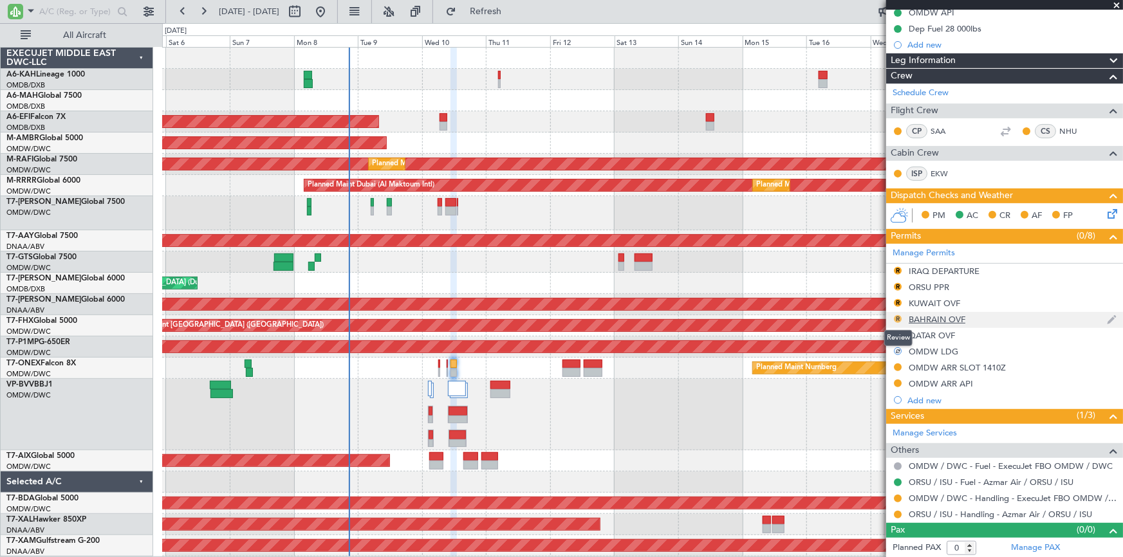
click at [896, 316] on button "R" at bounding box center [898, 319] width 8 height 8
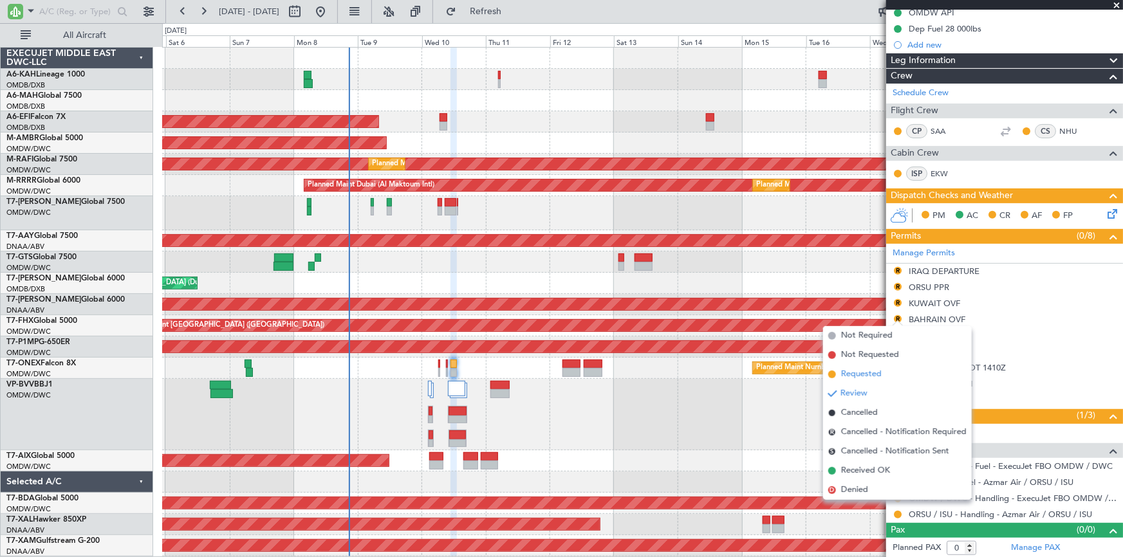
click at [857, 373] on span "Requested" at bounding box center [861, 374] width 41 height 13
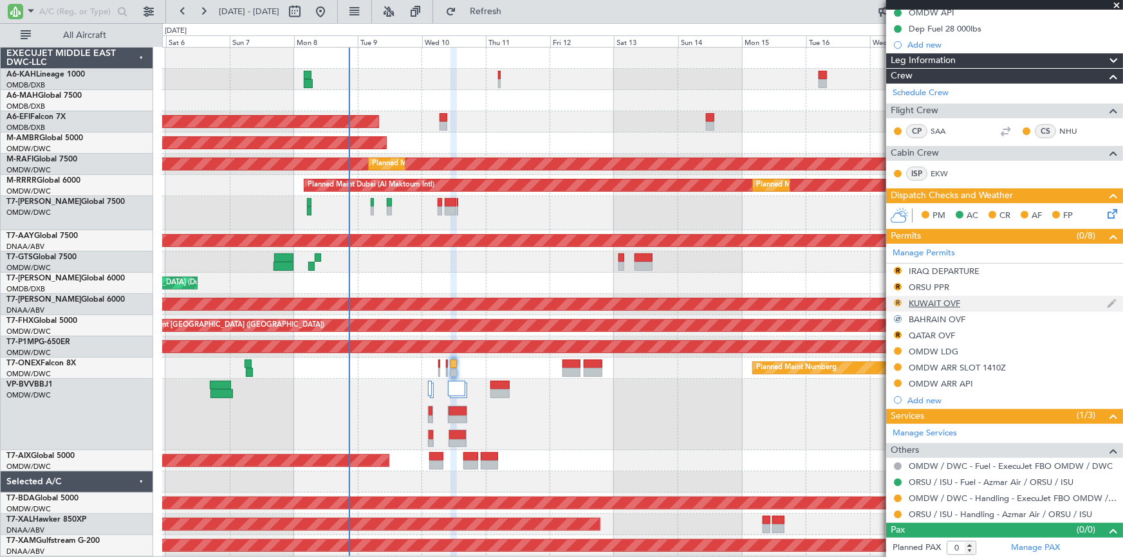
click at [897, 299] on button "R" at bounding box center [898, 303] width 8 height 8
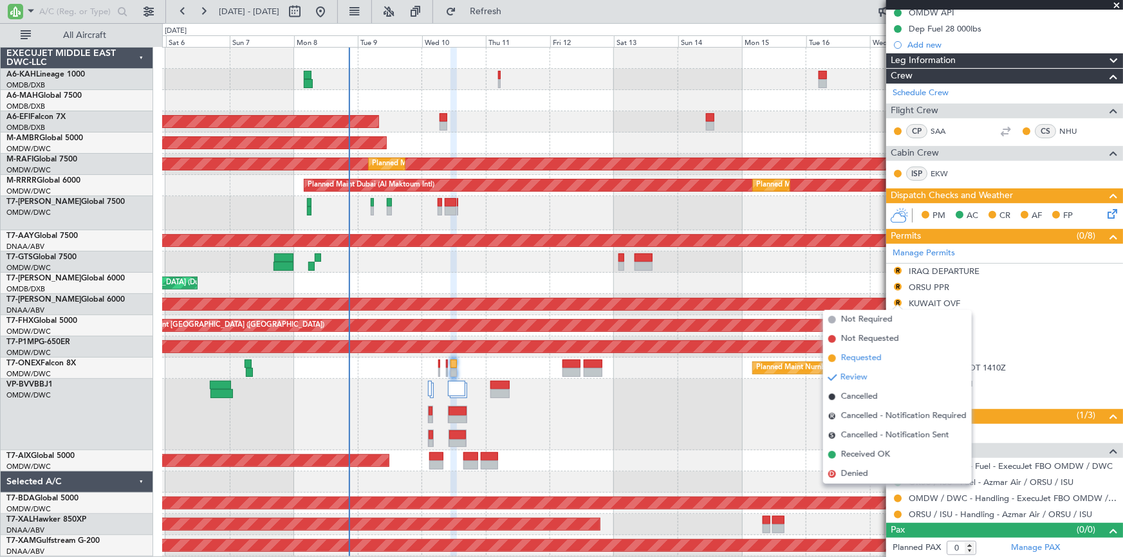
click at [865, 359] on span "Requested" at bounding box center [861, 358] width 41 height 13
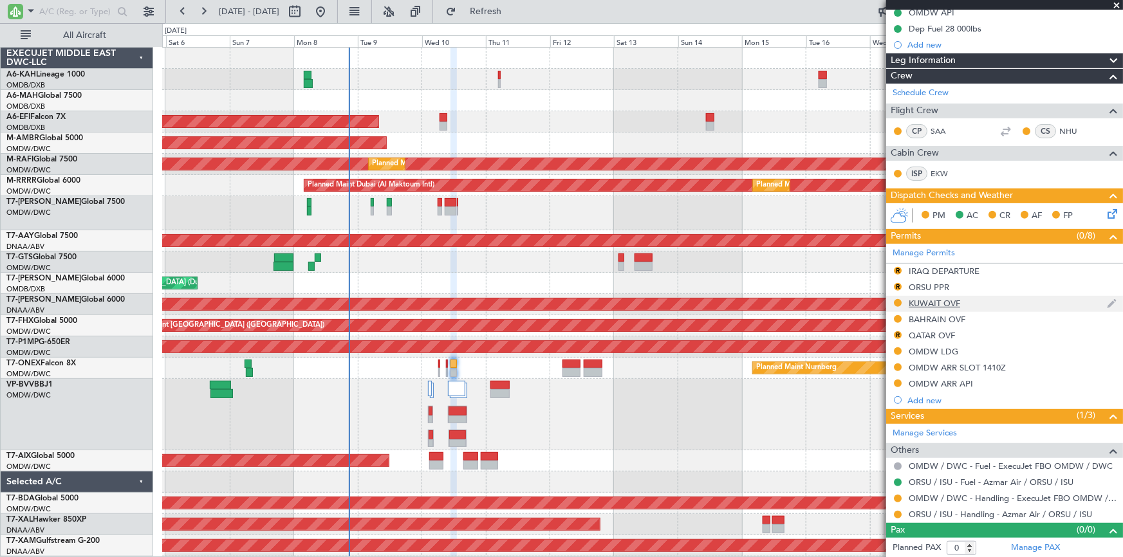
click at [936, 303] on div "KUWAIT OVF" at bounding box center [934, 303] width 51 height 11
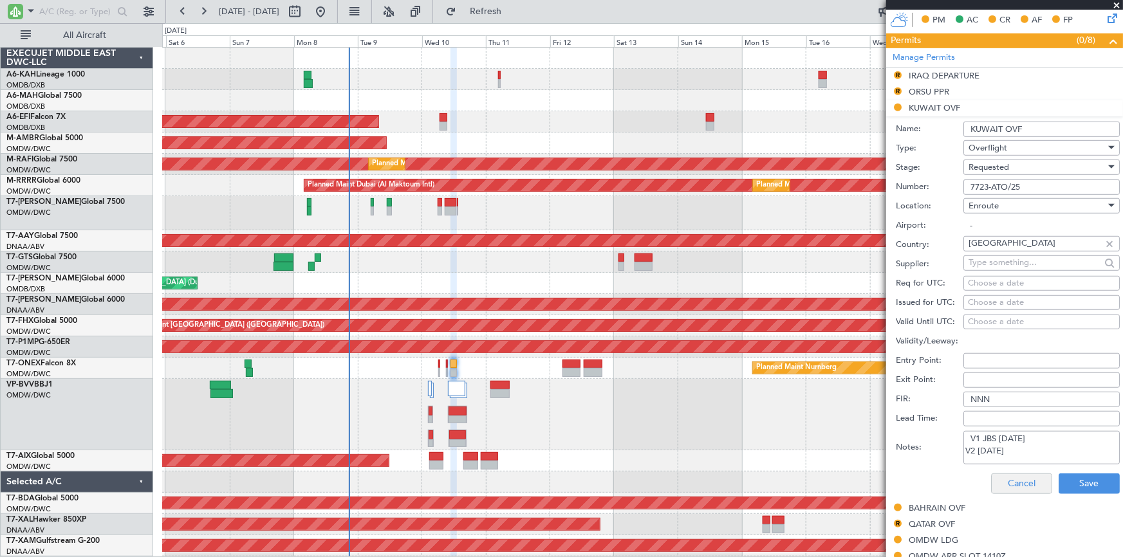
scroll to position [371, 0]
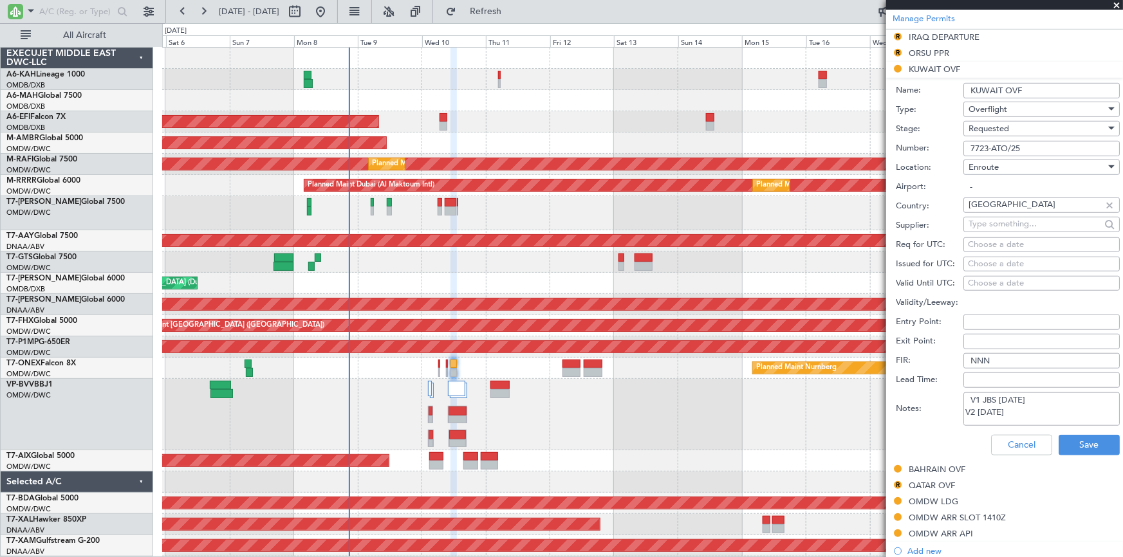
click at [1014, 409] on textarea "V1 JBS [DATE] V2 [DATE]" at bounding box center [1042, 409] width 156 height 33
type textarea "V1 JBS [DATE] V2 [DATE] V3 [DATE]"
click at [1065, 438] on button "Save" at bounding box center [1089, 445] width 61 height 21
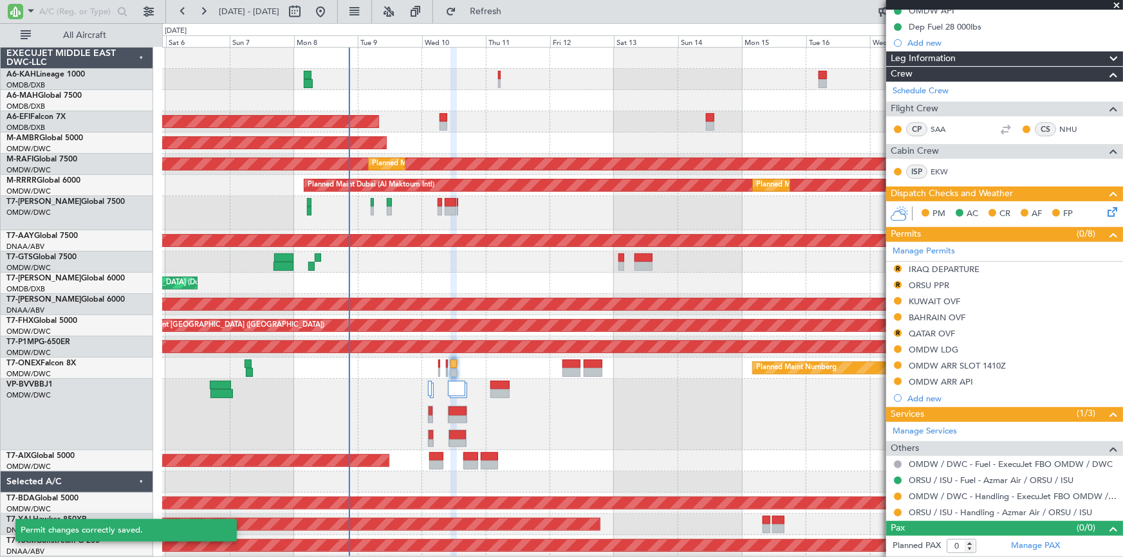
scroll to position [136, 0]
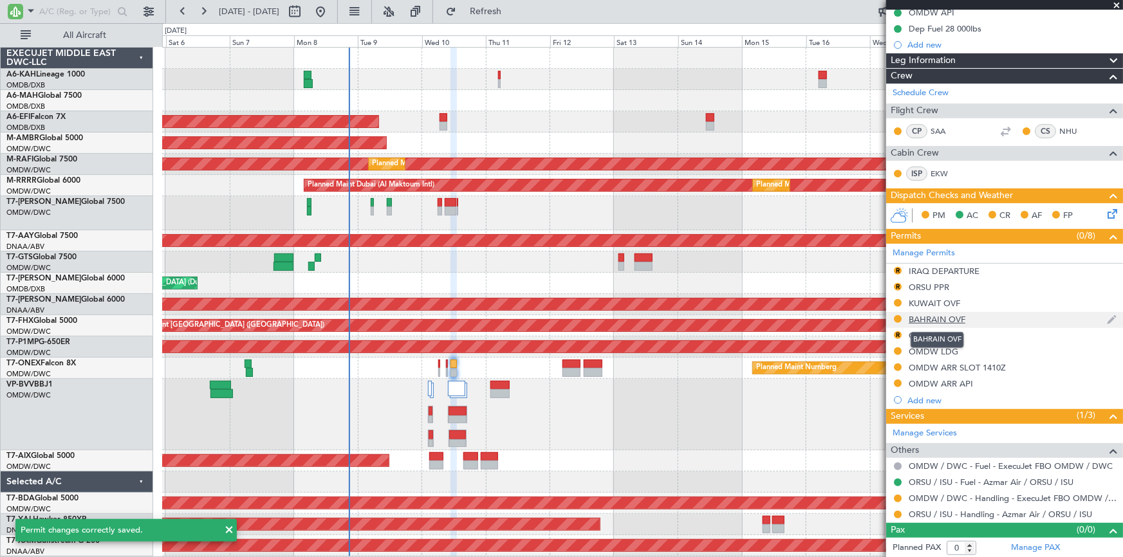
click at [933, 316] on div "BAHRAIN OVF" at bounding box center [937, 319] width 57 height 11
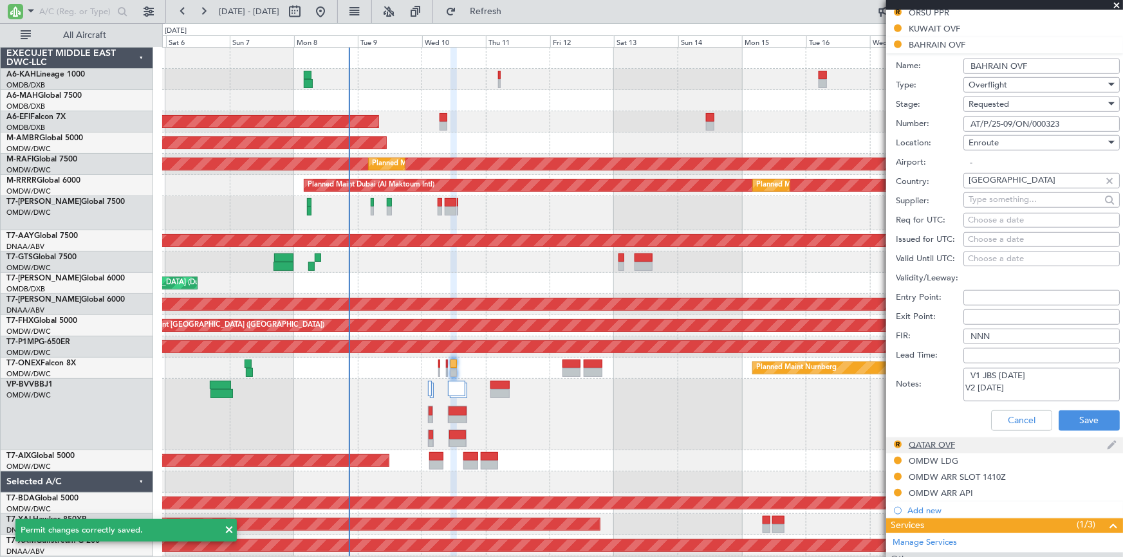
scroll to position [429, 0]
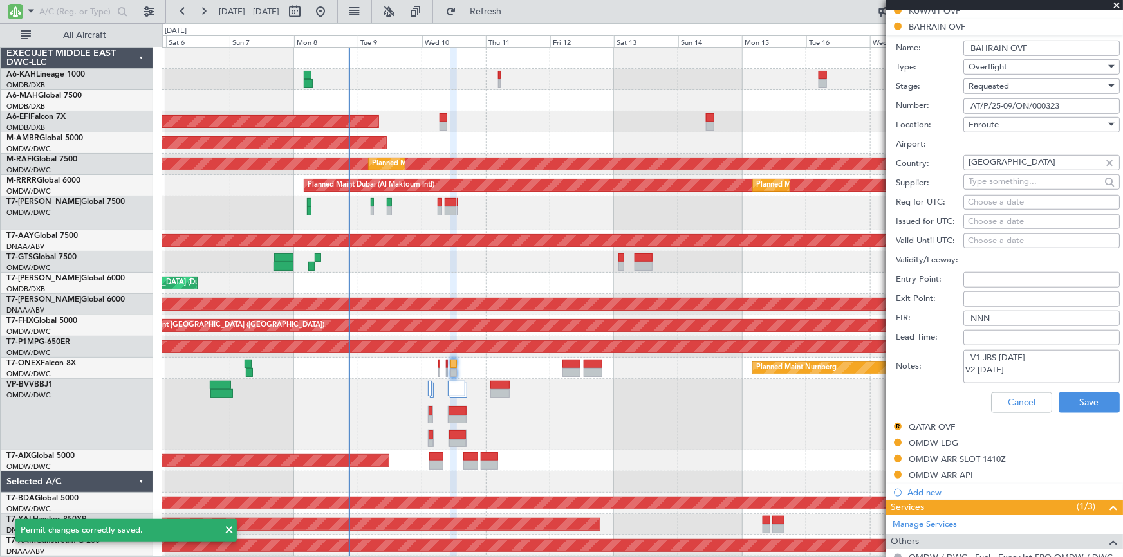
click at [1017, 367] on textarea "V1 JBS [DATE] V2 [DATE]" at bounding box center [1042, 366] width 156 height 33
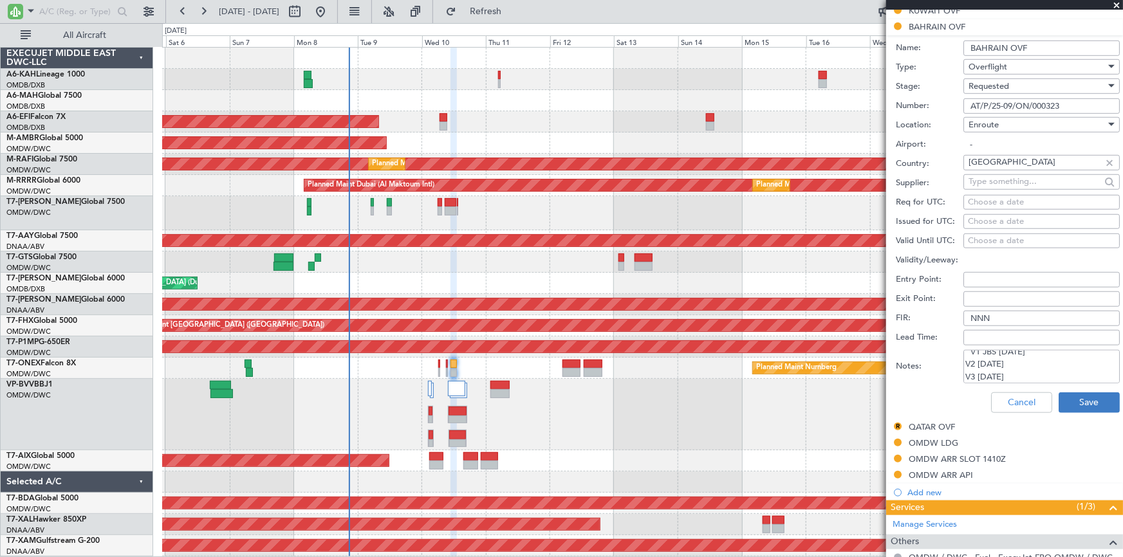
type textarea "V1 JBS [DATE] V2 [DATE] V3 [DATE]"
click at [1065, 403] on button "Save" at bounding box center [1089, 403] width 61 height 21
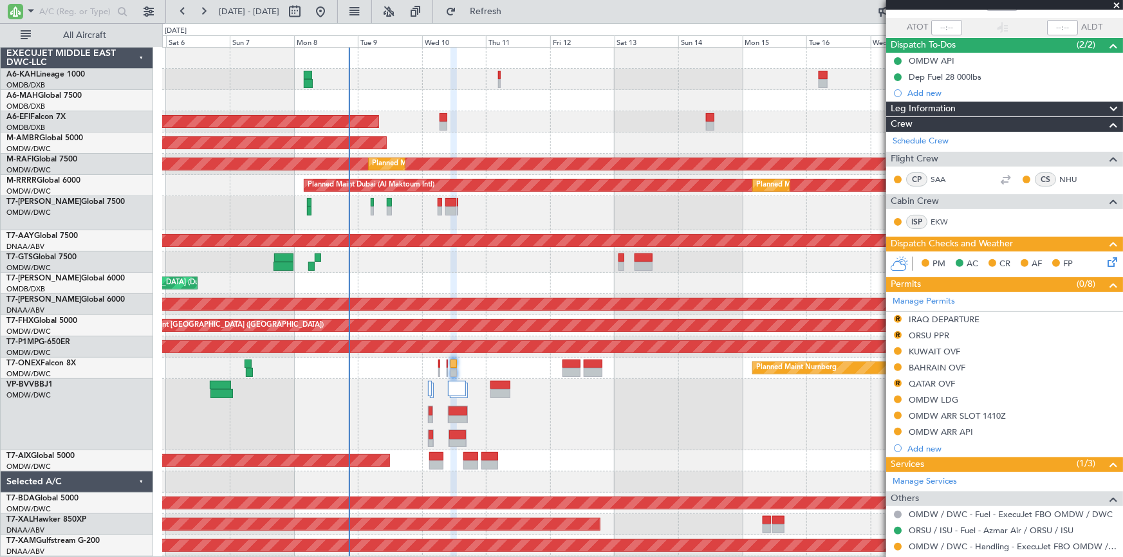
scroll to position [136, 0]
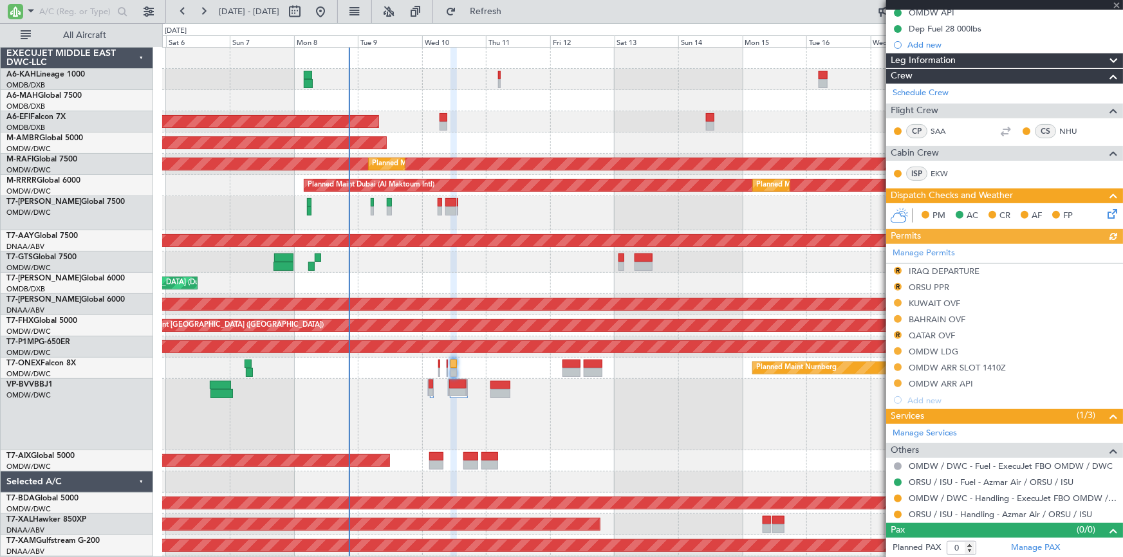
type input "[PERSON_NAME] (ANI)"
type input "7228"
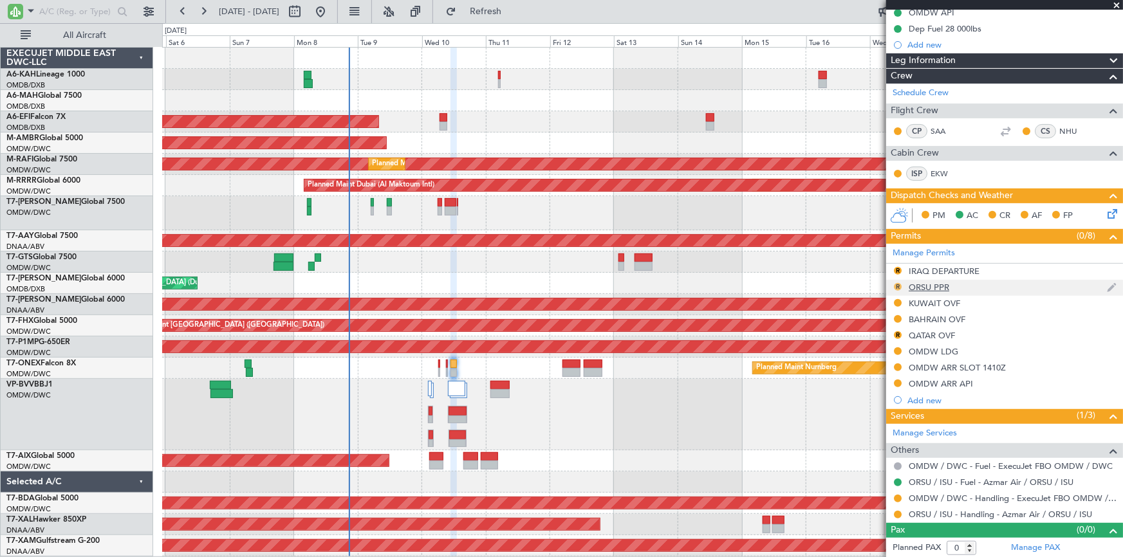
click at [899, 284] on button "R" at bounding box center [898, 287] width 8 height 8
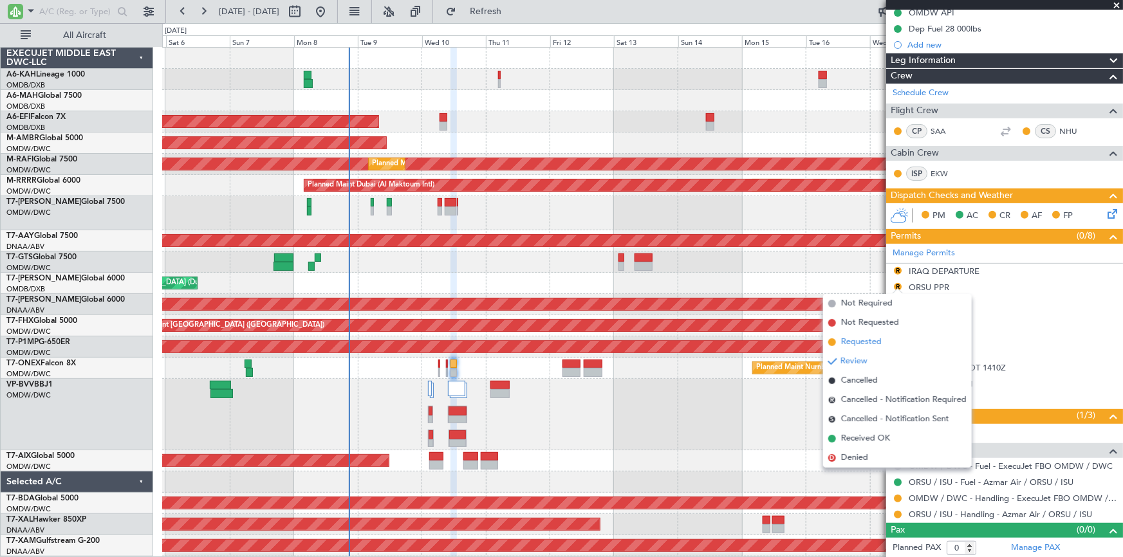
click at [859, 342] on span "Requested" at bounding box center [861, 342] width 41 height 13
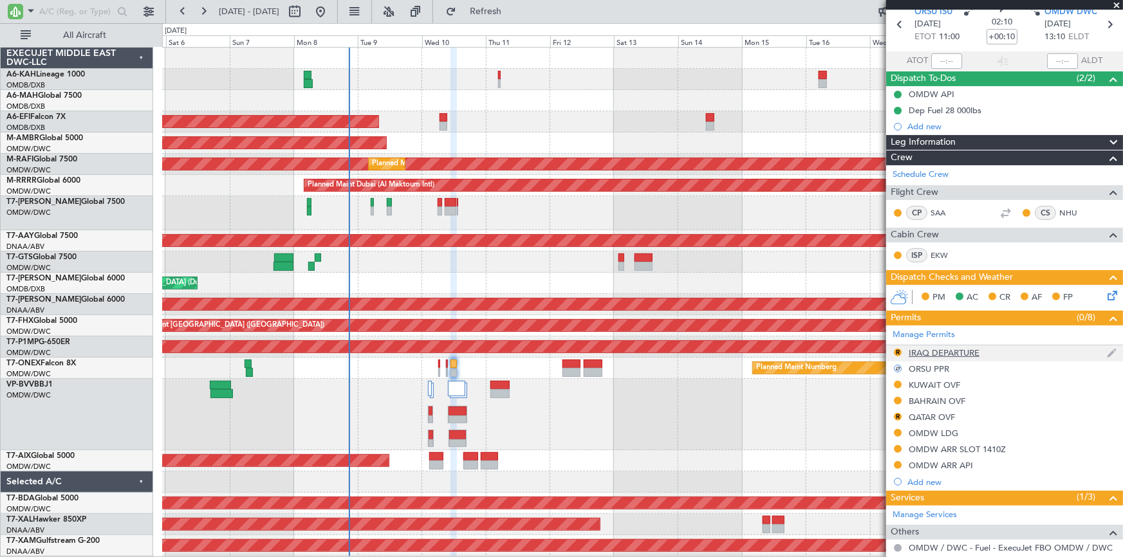
scroll to position [0, 0]
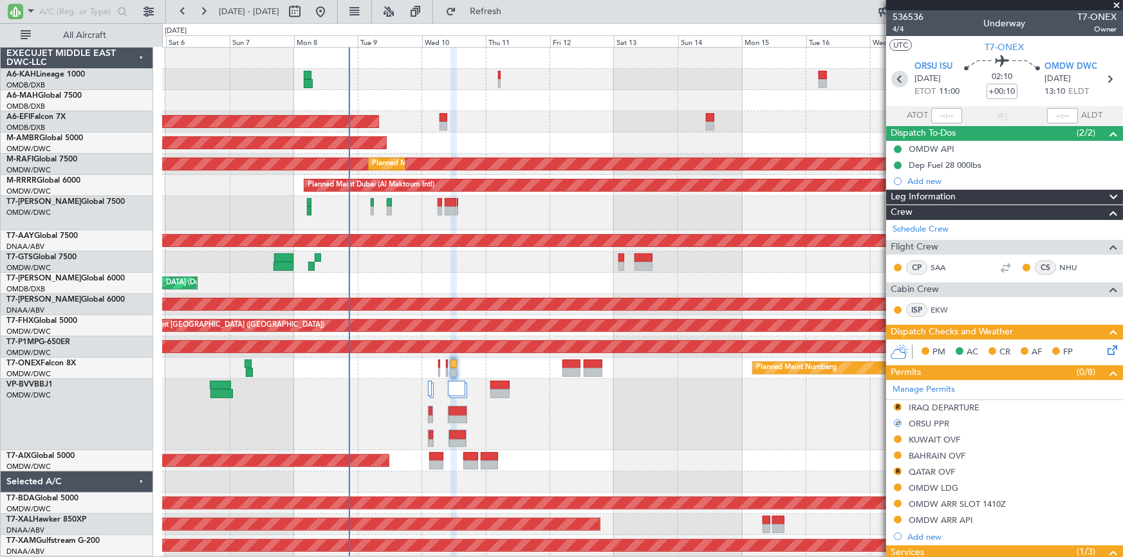
click at [901, 79] on icon at bounding box center [899, 79] width 17 height 17
type input "-00:10"
type input "1"
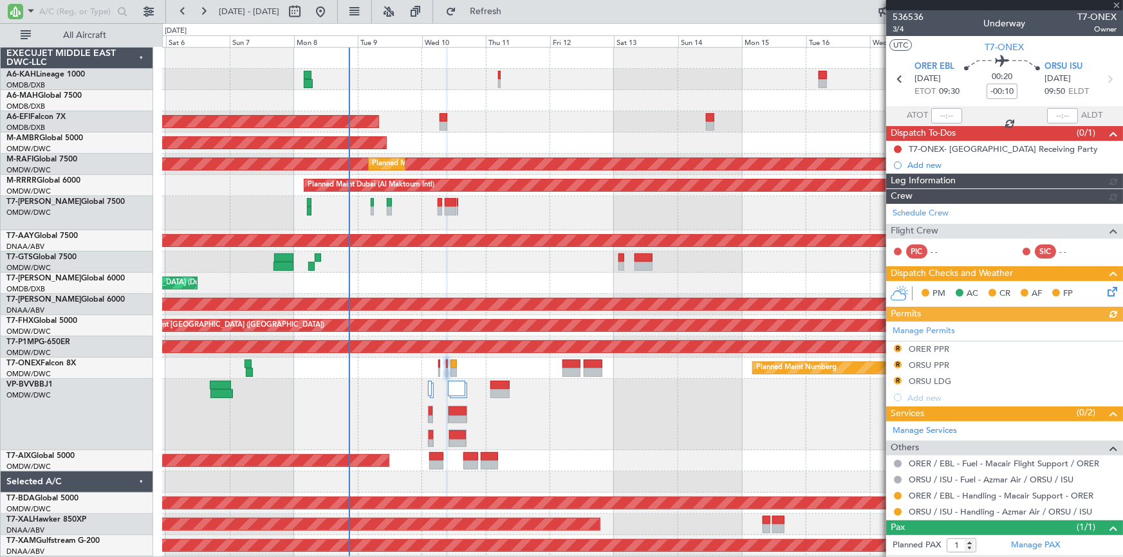
type input "Dherander Fithani (DHF)"
type input "7234"
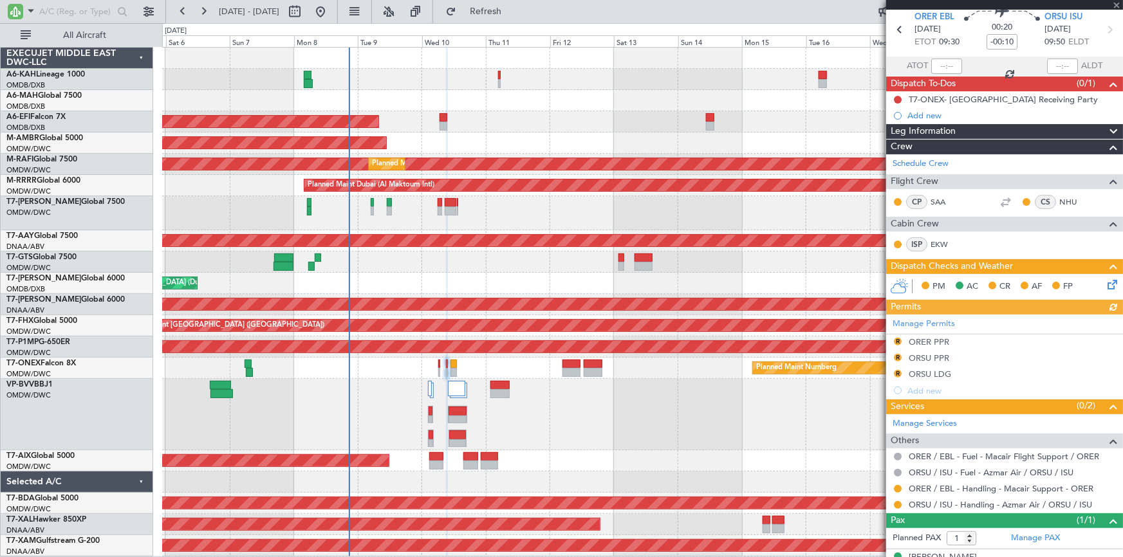
scroll to position [69, 0]
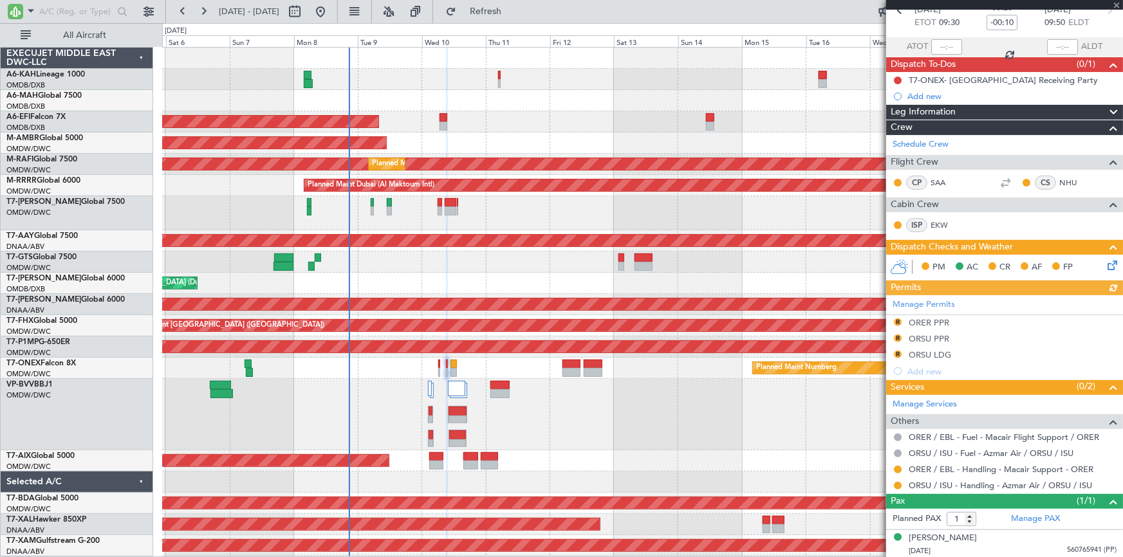
click at [898, 339] on div "Manage Permits R ORER PPR R ORSU PPR R ORSU LDG Add new" at bounding box center [1004, 337] width 237 height 84
click at [898, 339] on button "R" at bounding box center [898, 339] width 8 height 8
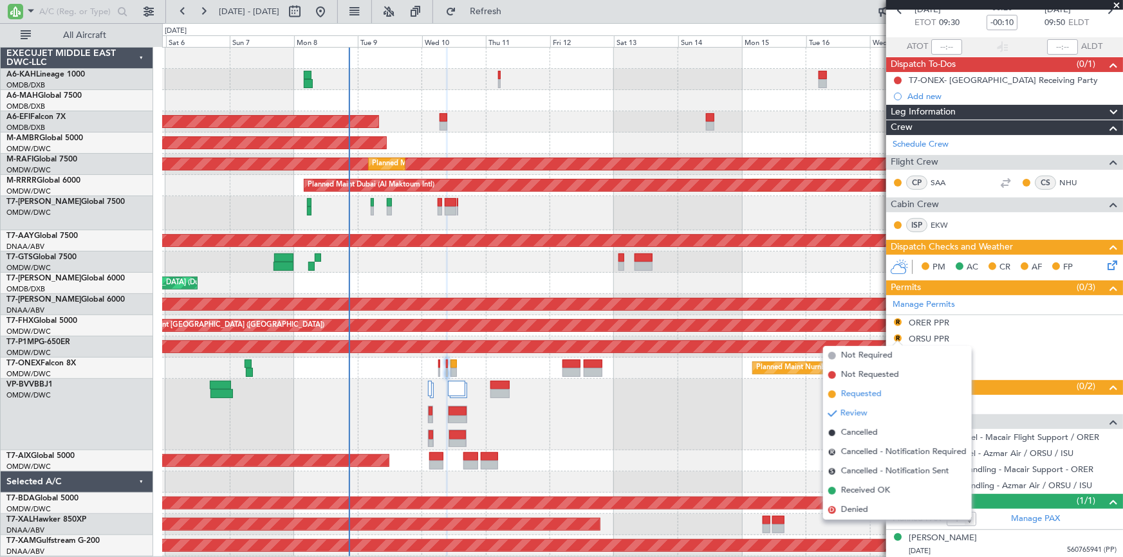
click at [862, 392] on span "Requested" at bounding box center [861, 394] width 41 height 13
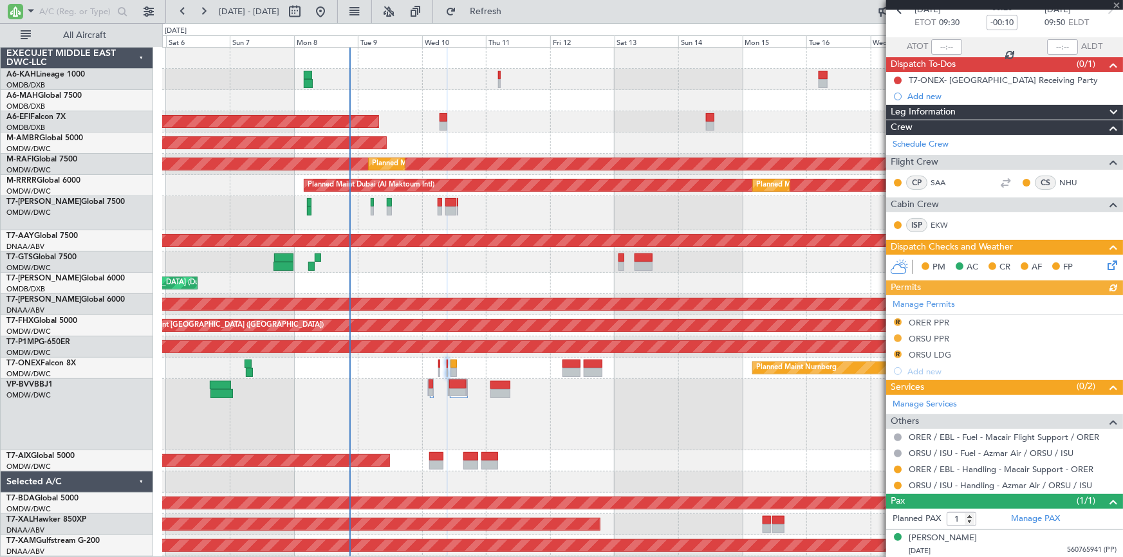
type input "Dherander Fithani (DHF)"
type input "7234"
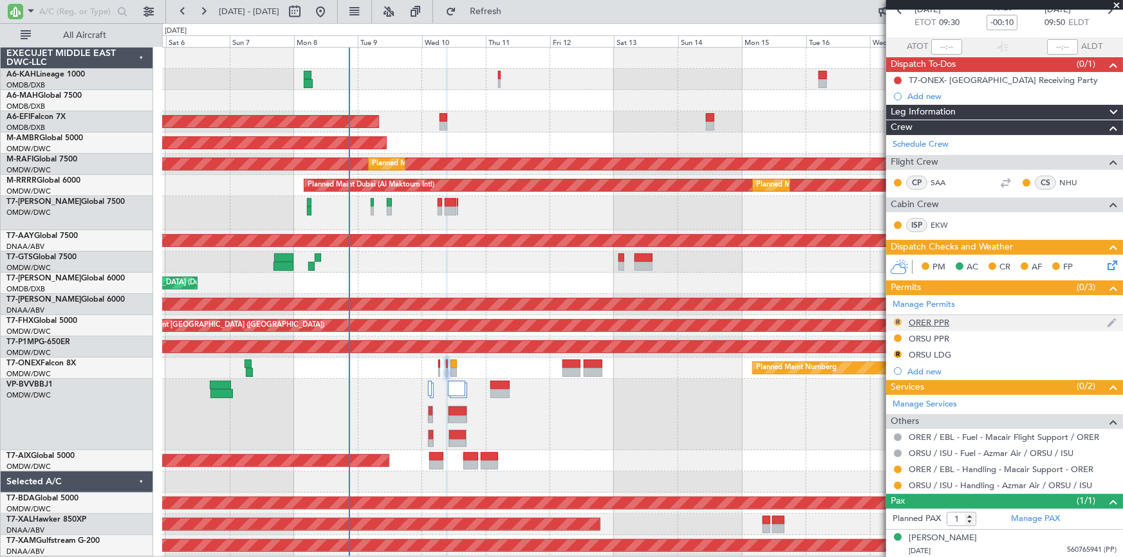
click at [898, 319] on button "R" at bounding box center [898, 323] width 8 height 8
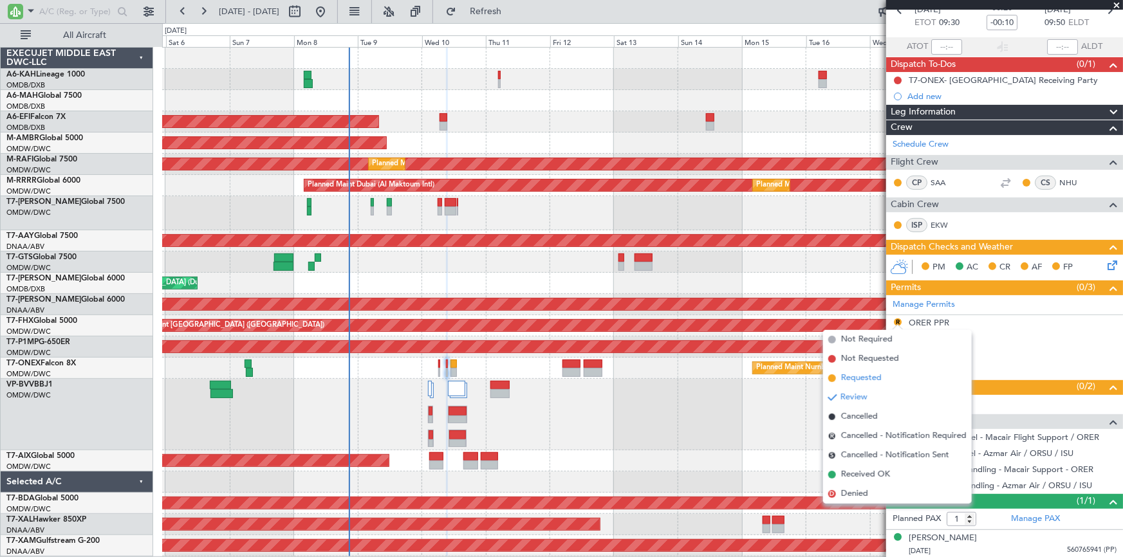
click at [855, 382] on span "Requested" at bounding box center [861, 378] width 41 height 13
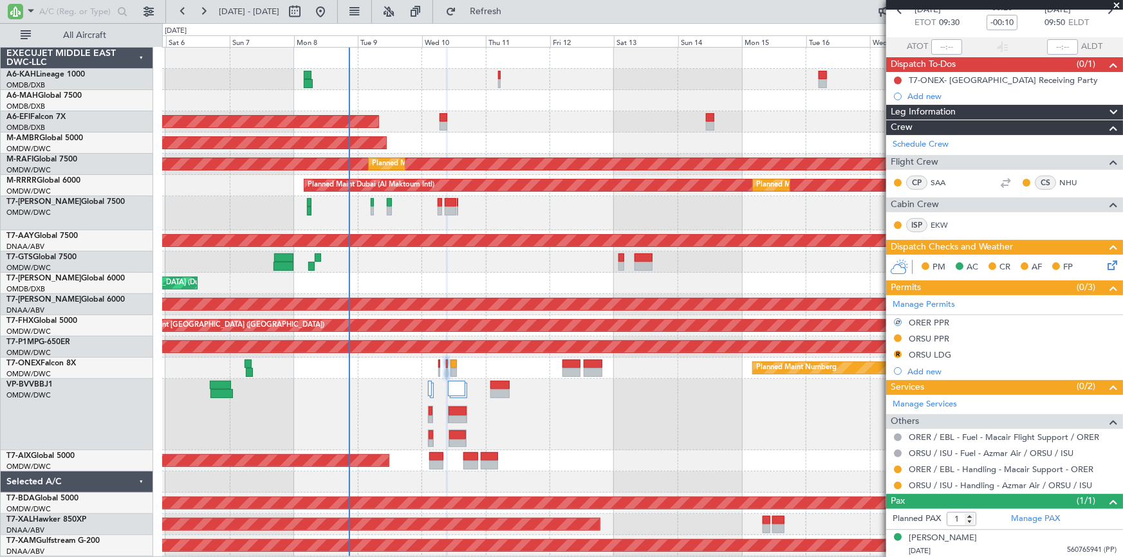
scroll to position [0, 0]
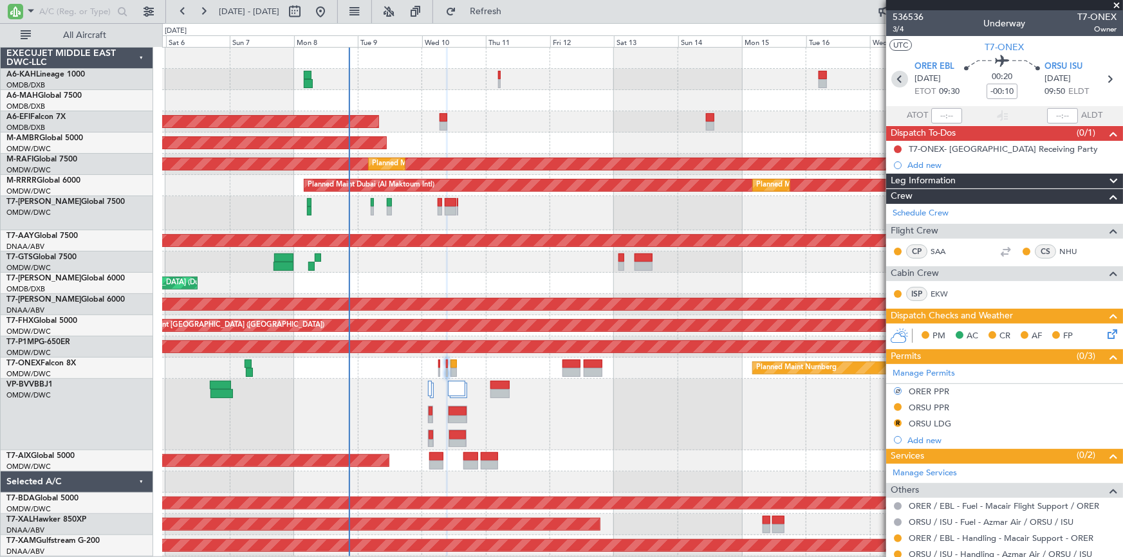
click at [900, 77] on icon at bounding box center [899, 79] width 17 height 17
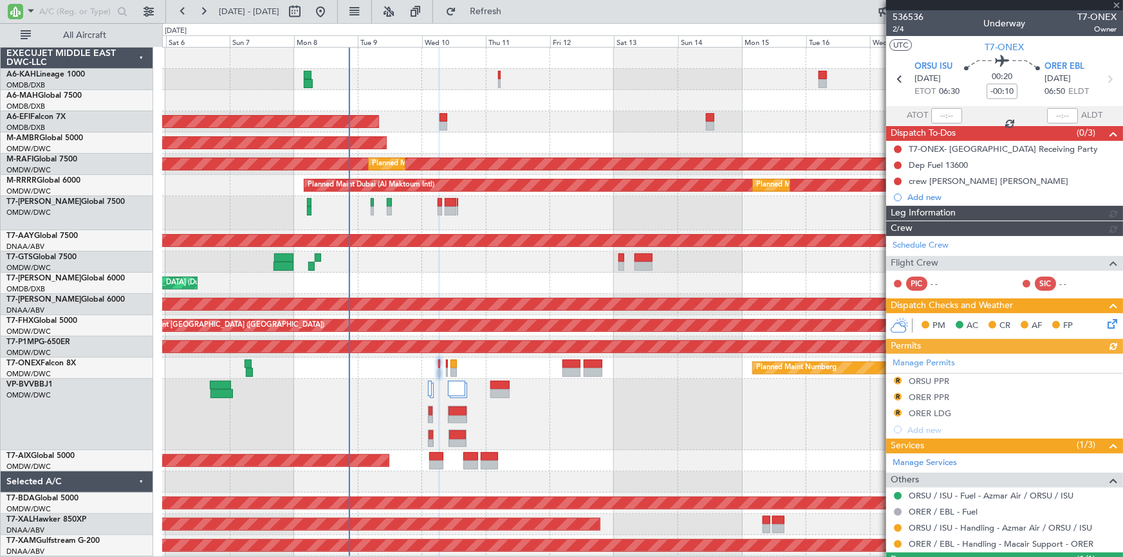
type input "Dherander Fithani (DHF)"
type input "7233"
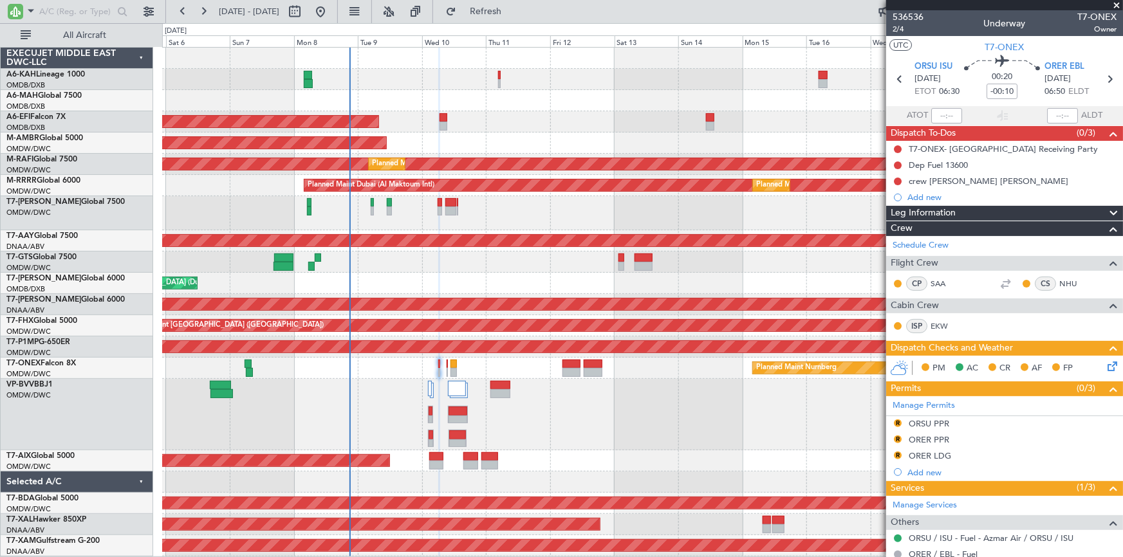
click at [896, 436] on button "R" at bounding box center [898, 440] width 8 height 8
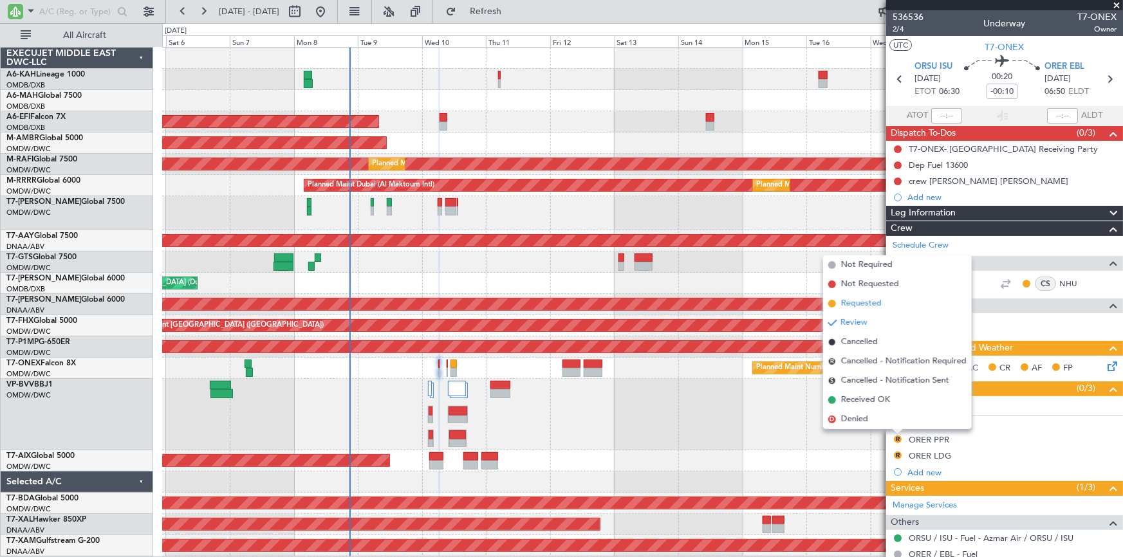
click at [862, 306] on span "Requested" at bounding box center [861, 303] width 41 height 13
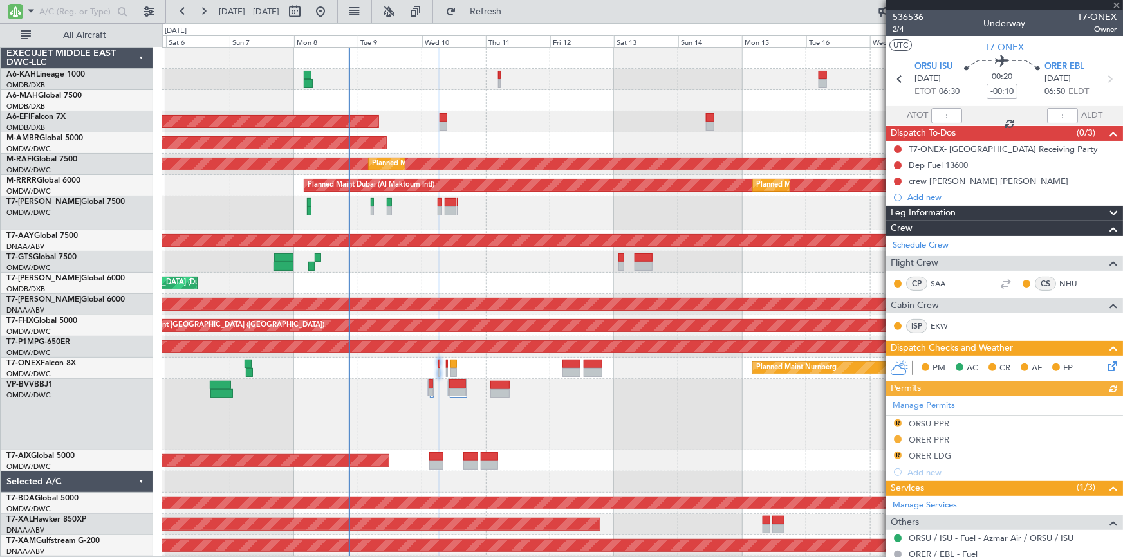
type input "Dherander Fithani (DHF)"
type input "7233"
drag, startPoint x: 896, startPoint y: 420, endPoint x: 855, endPoint y: 438, distance: 44.4
click at [896, 420] on button "R" at bounding box center [898, 424] width 8 height 8
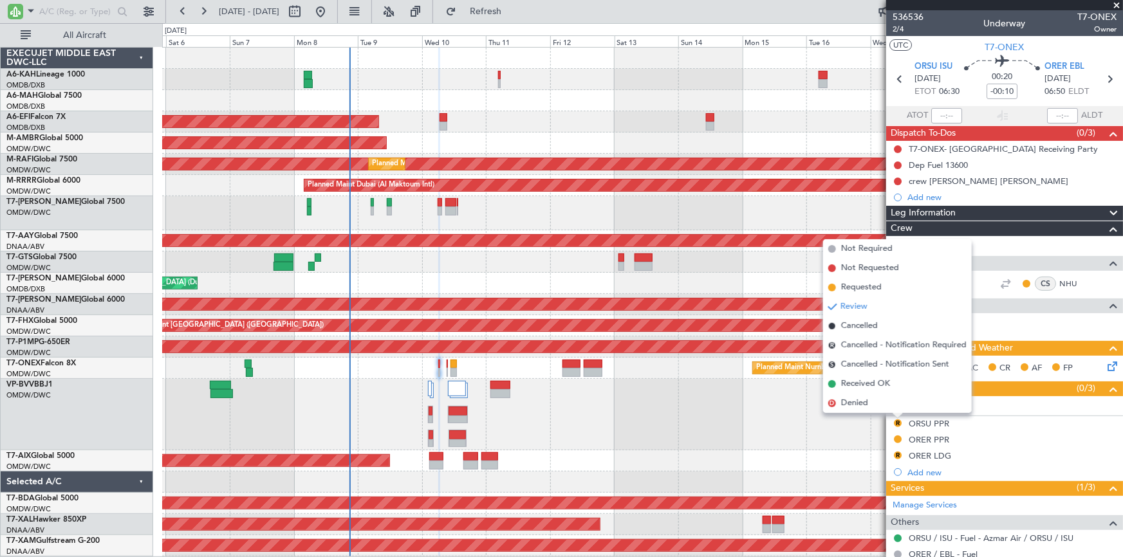
click at [856, 285] on span "Requested" at bounding box center [861, 287] width 41 height 13
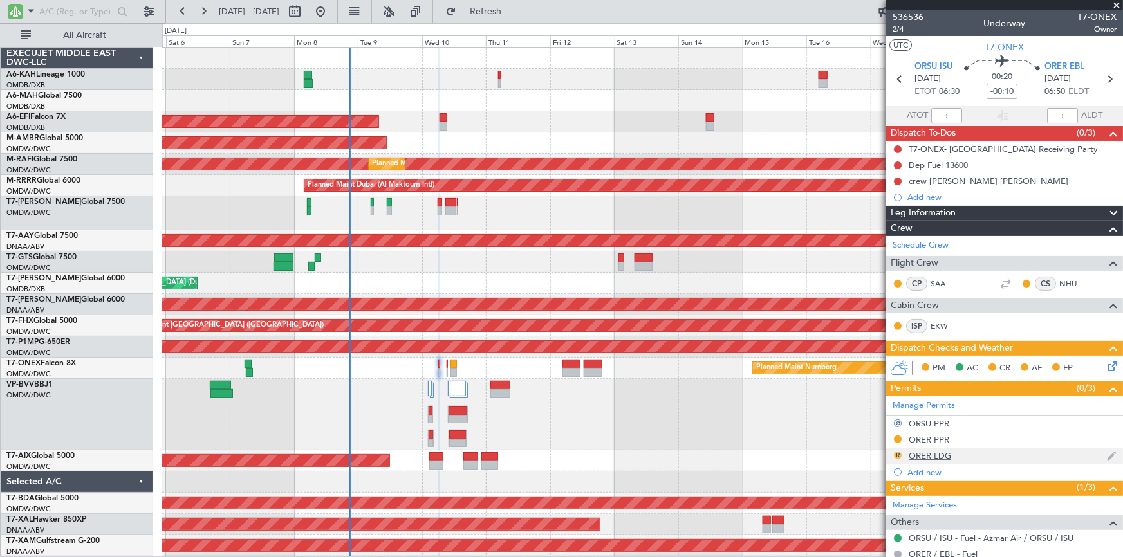
click at [899, 453] on button "R" at bounding box center [898, 456] width 8 height 8
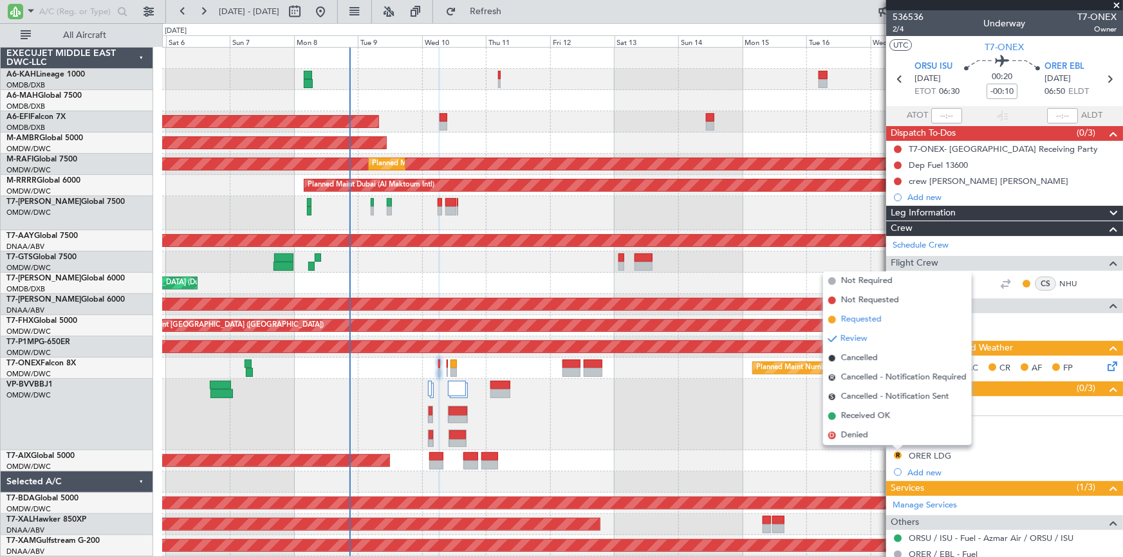
click at [862, 315] on span "Requested" at bounding box center [861, 319] width 41 height 13
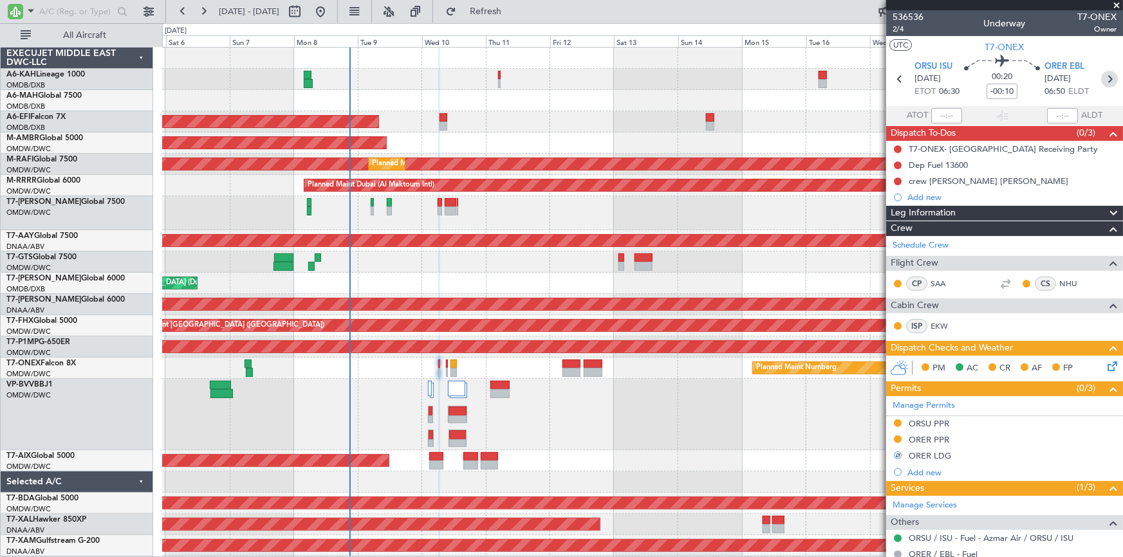
click at [1104, 77] on icon at bounding box center [1109, 79] width 17 height 17
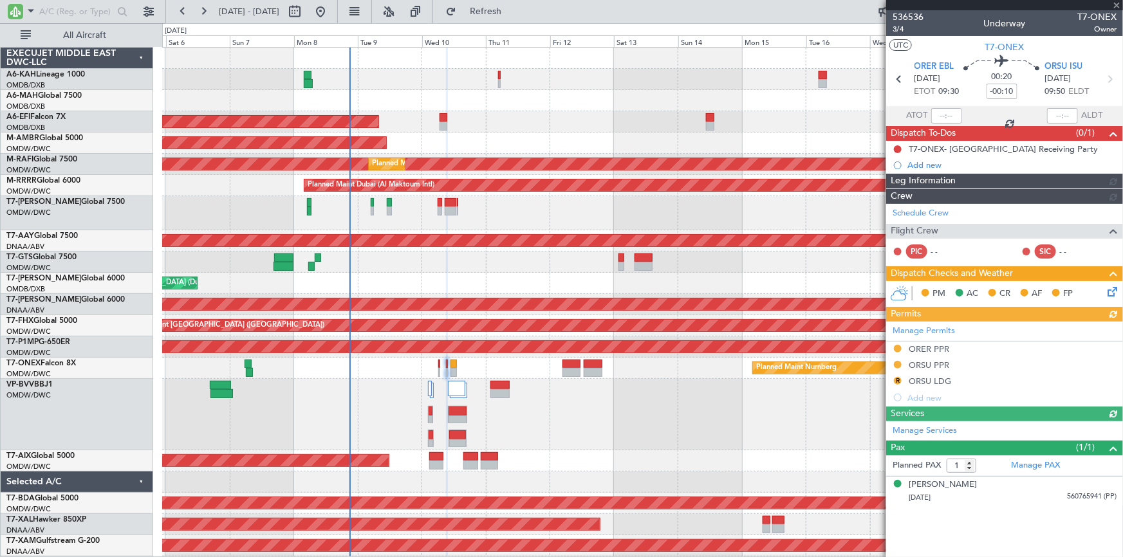
type input "Dherander Fithani (DHF)"
type input "7234"
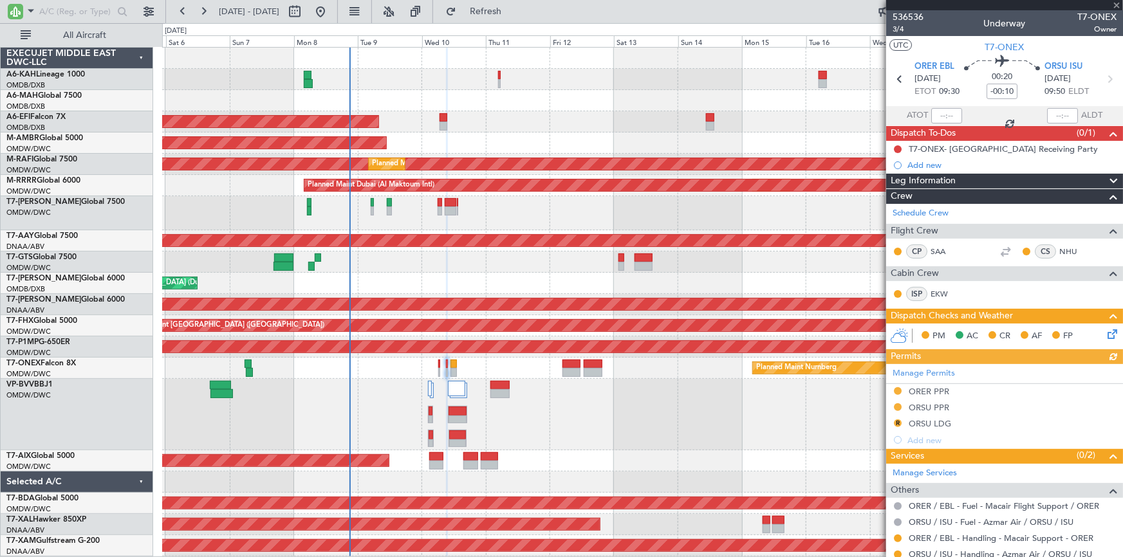
click at [899, 423] on div "Manage Permits ORER PPR ORSU PPR R ORSU LDG Add new" at bounding box center [1004, 406] width 237 height 84
click at [899, 422] on button "R" at bounding box center [898, 424] width 8 height 8
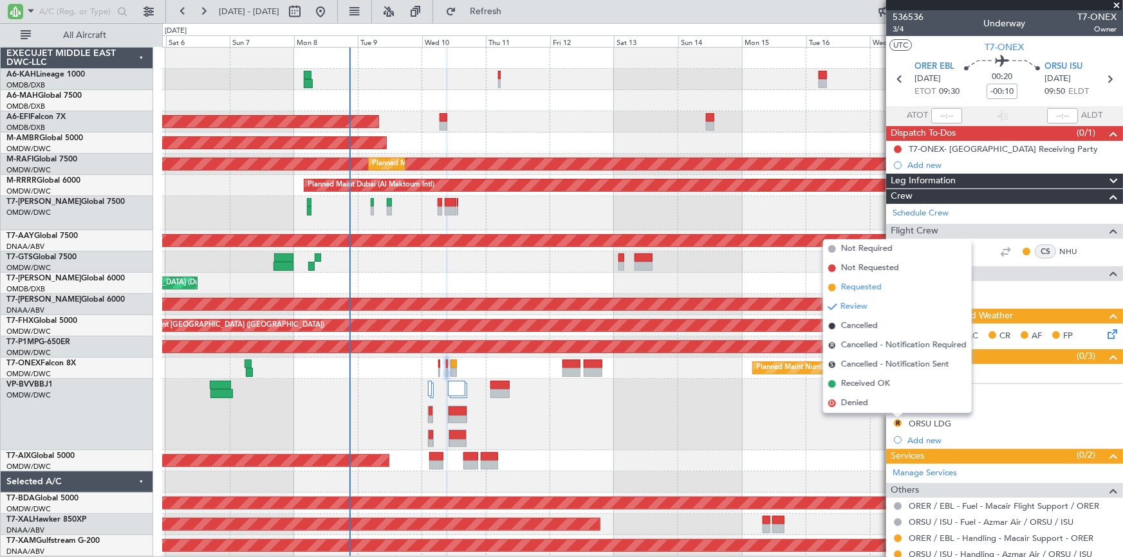
click at [866, 289] on span "Requested" at bounding box center [861, 287] width 41 height 13
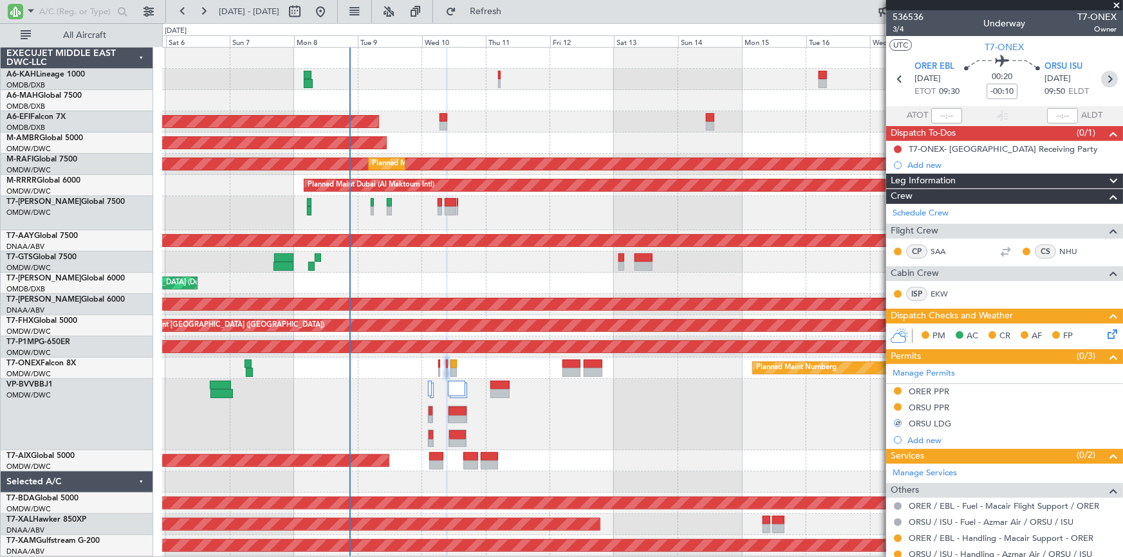
click at [1105, 81] on icon at bounding box center [1109, 79] width 17 height 17
type input "+00:10"
type input "0"
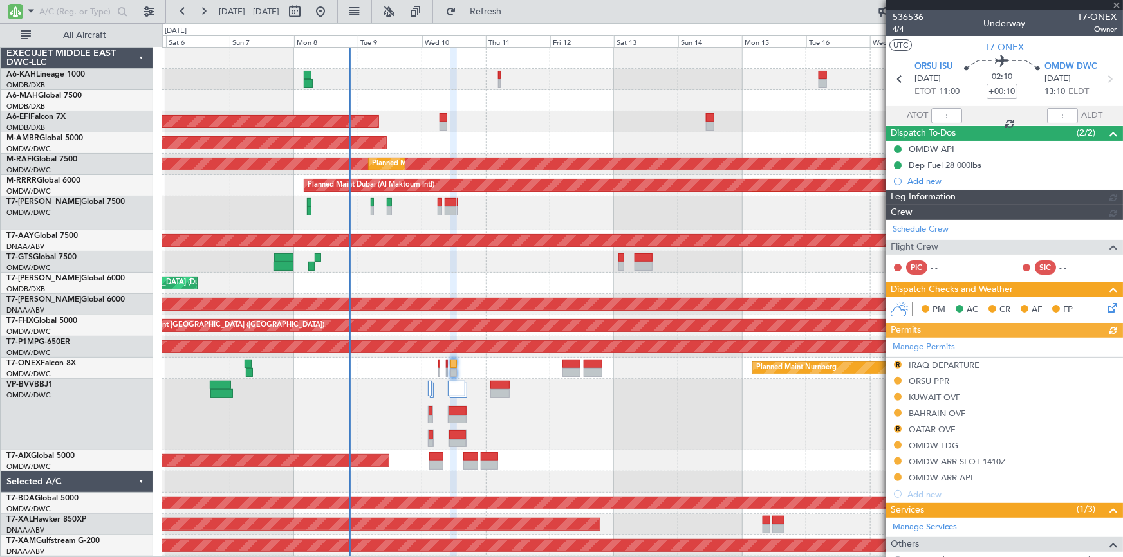
type input "[PERSON_NAME] (ANI)"
type input "7228"
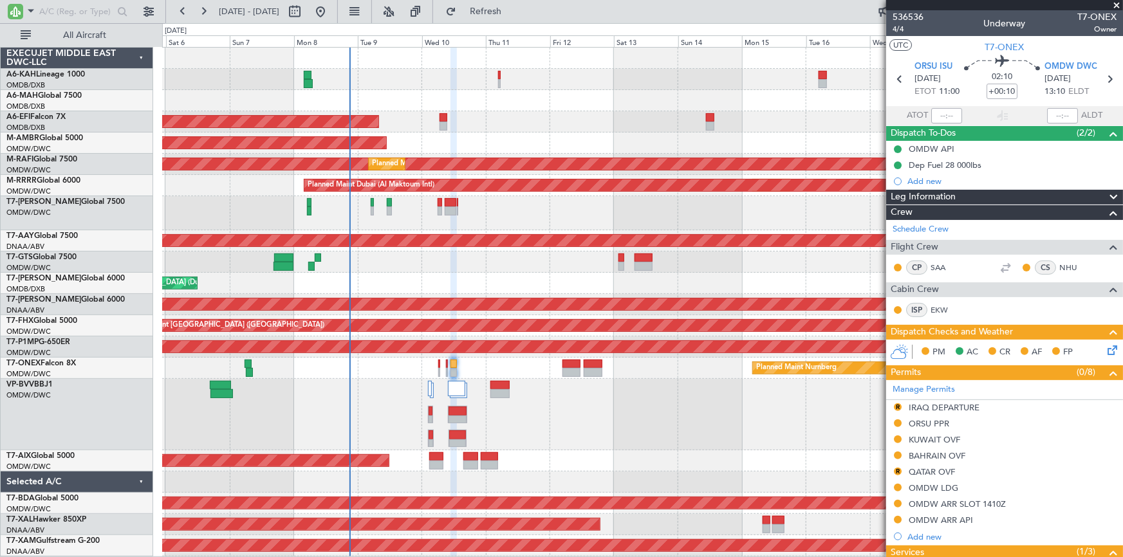
click at [900, 406] on div "Manage Permits R IRAQ DEPARTURE ORSU PPR KUWAIT OVF BAHRAIN OVF R QATAR OVF OMD…" at bounding box center [1004, 462] width 237 height 165
click at [897, 406] on button "R" at bounding box center [898, 408] width 8 height 8
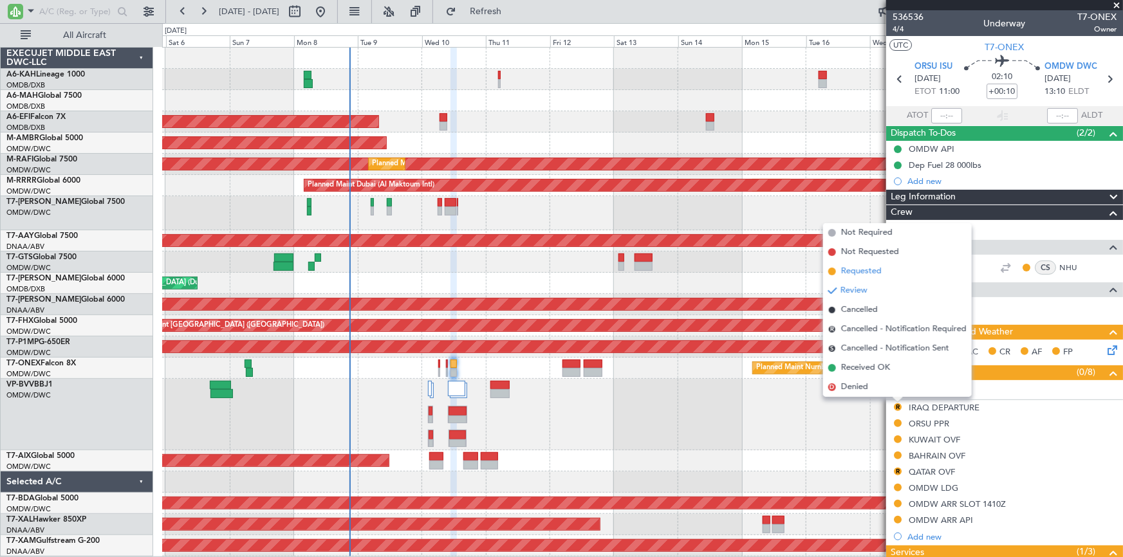
click at [859, 270] on span "Requested" at bounding box center [861, 271] width 41 height 13
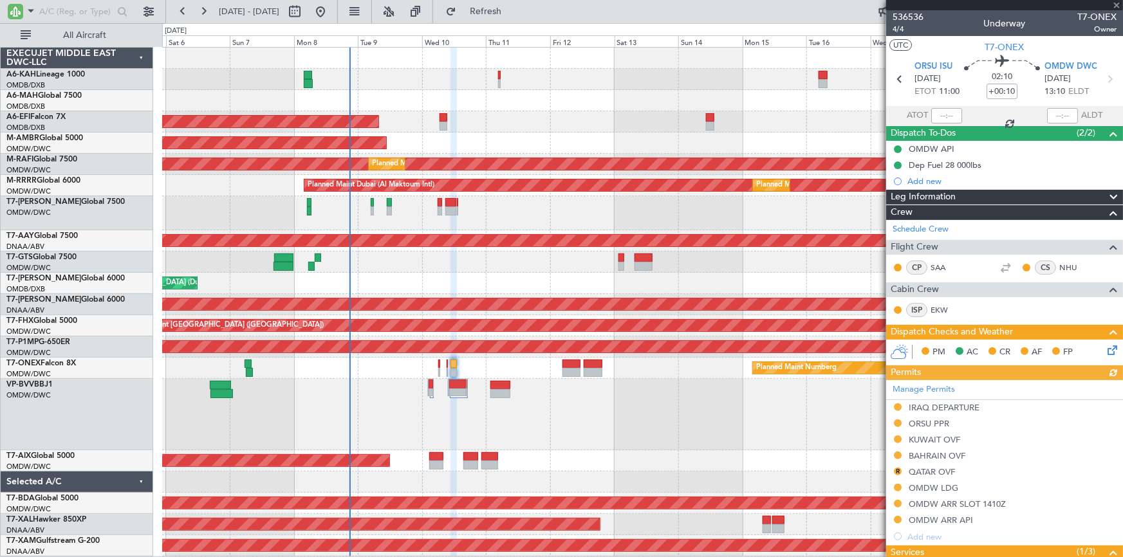
type input "[PERSON_NAME] (ANI)"
type input "7228"
click at [904, 30] on span "4/4" at bounding box center [908, 29] width 31 height 11
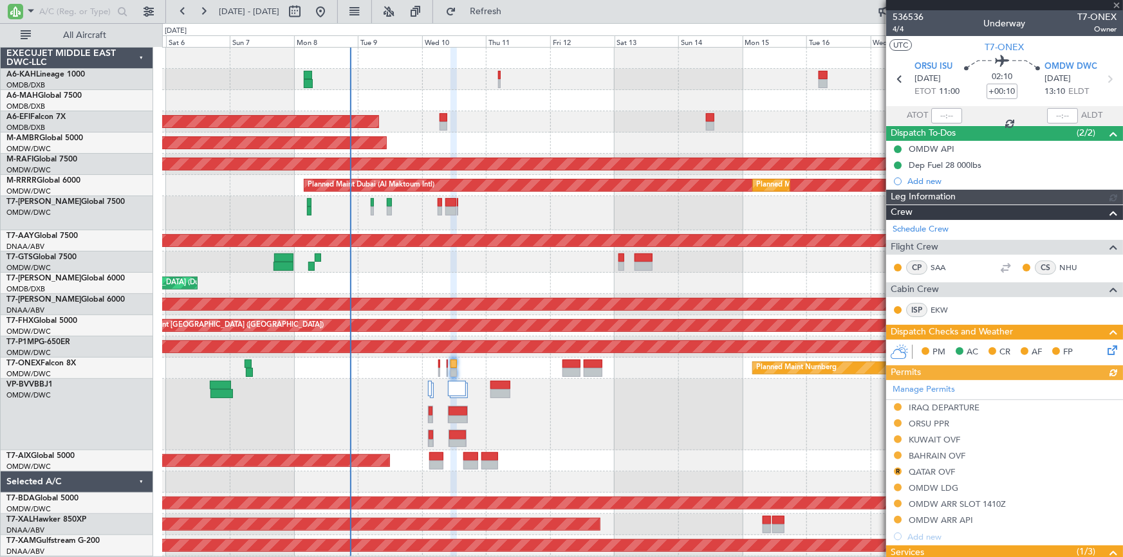
type input "[PERSON_NAME] (ANI)"
type input "7228"
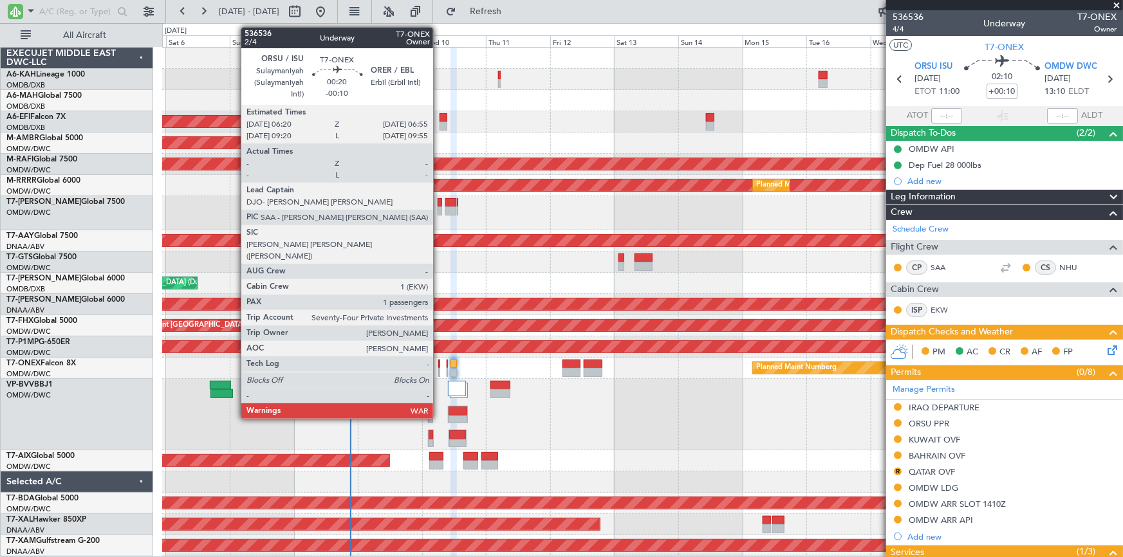
click at [439, 366] on div at bounding box center [439, 364] width 2 height 9
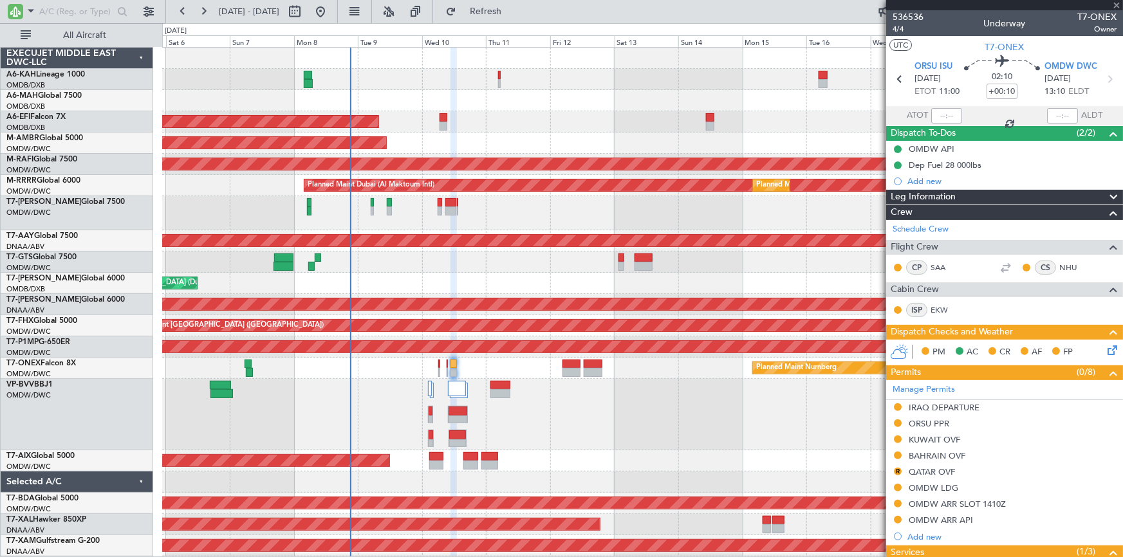
type input "-00:10"
type input "1"
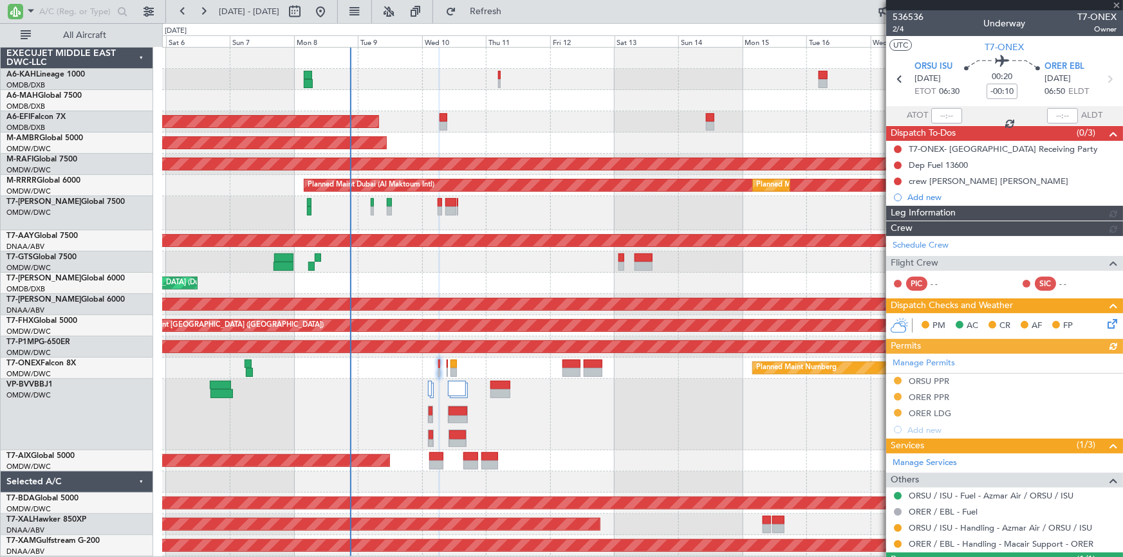
type input "Dherander Fithani (DHF)"
type input "7233"
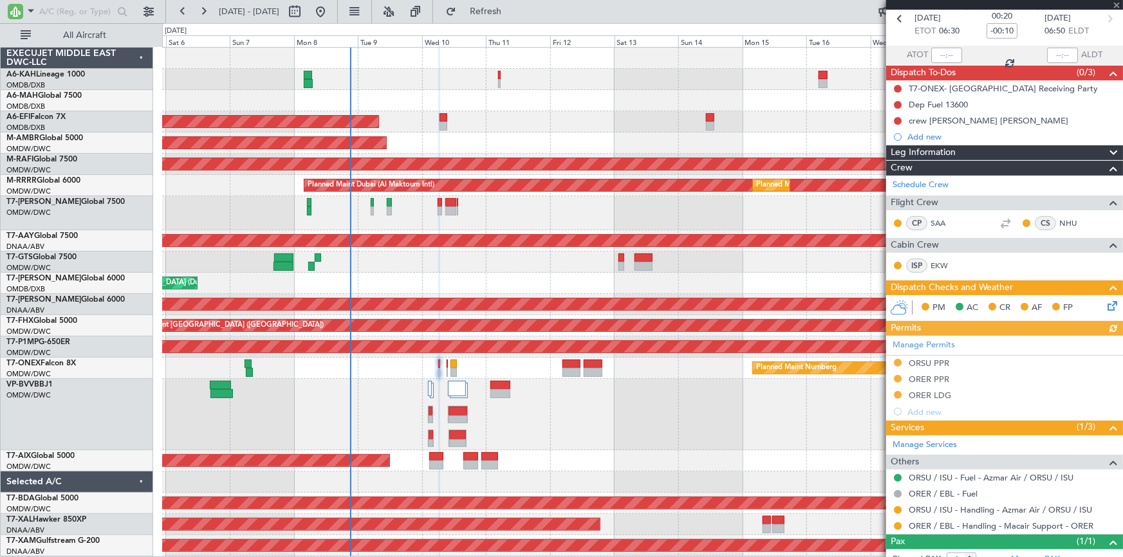
scroll to position [101, 0]
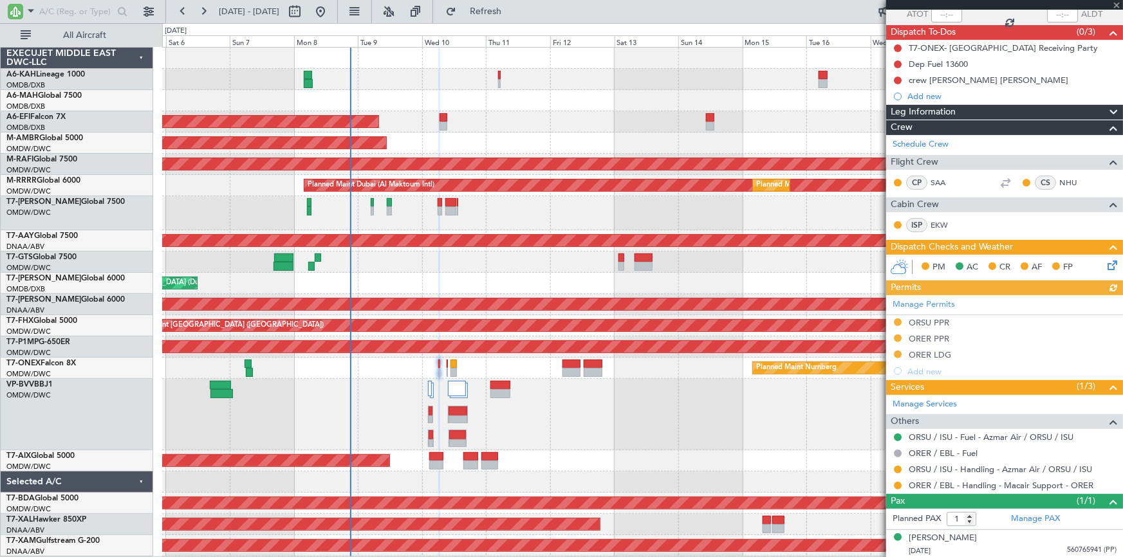
click at [934, 324] on div "Manage Permits ORSU PPR ORER PPR ORER LDG Add new" at bounding box center [1004, 337] width 237 height 84
click at [924, 322] on div "Manage Permits ORSU PPR ORER PPR ORER LDG Add new" at bounding box center [1004, 337] width 237 height 84
click at [926, 322] on div "ORSU PPR" at bounding box center [929, 322] width 41 height 11
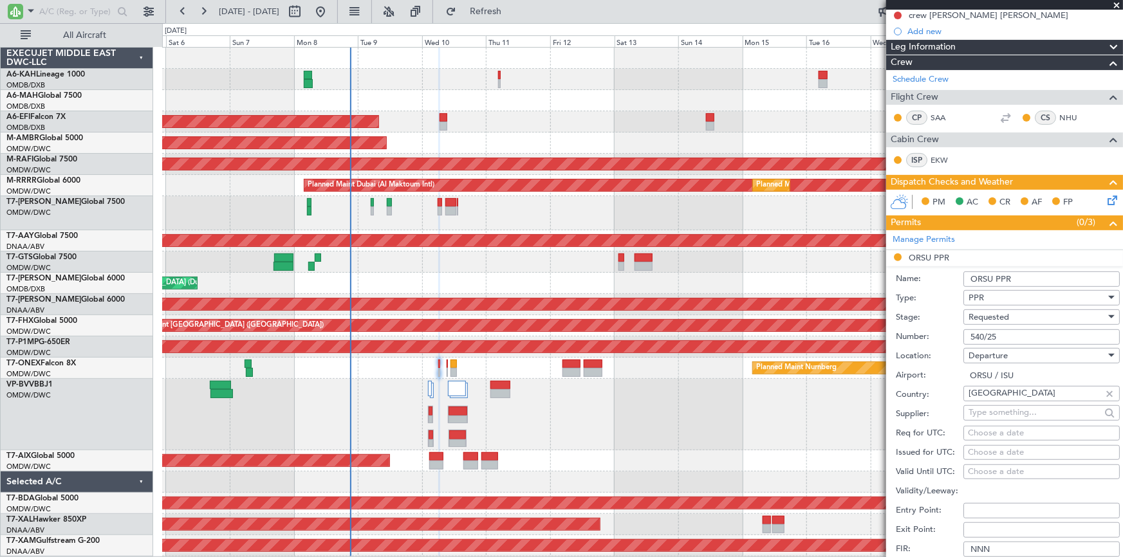
scroll to position [218, 0]
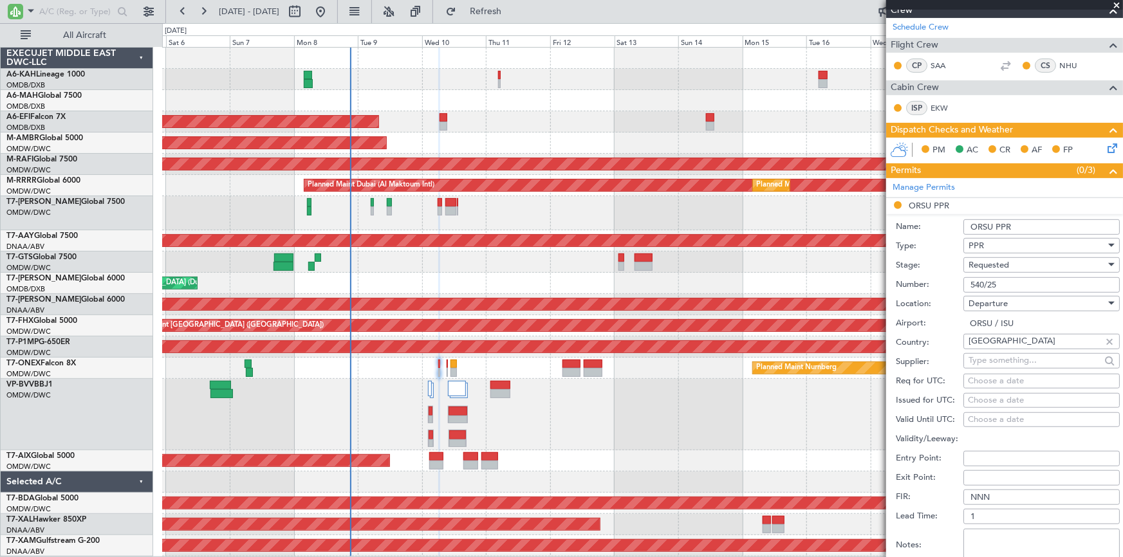
click at [1010, 265] on div "Requested" at bounding box center [1037, 265] width 137 height 19
click at [1014, 362] on span "Received OK" at bounding box center [1037, 362] width 136 height 19
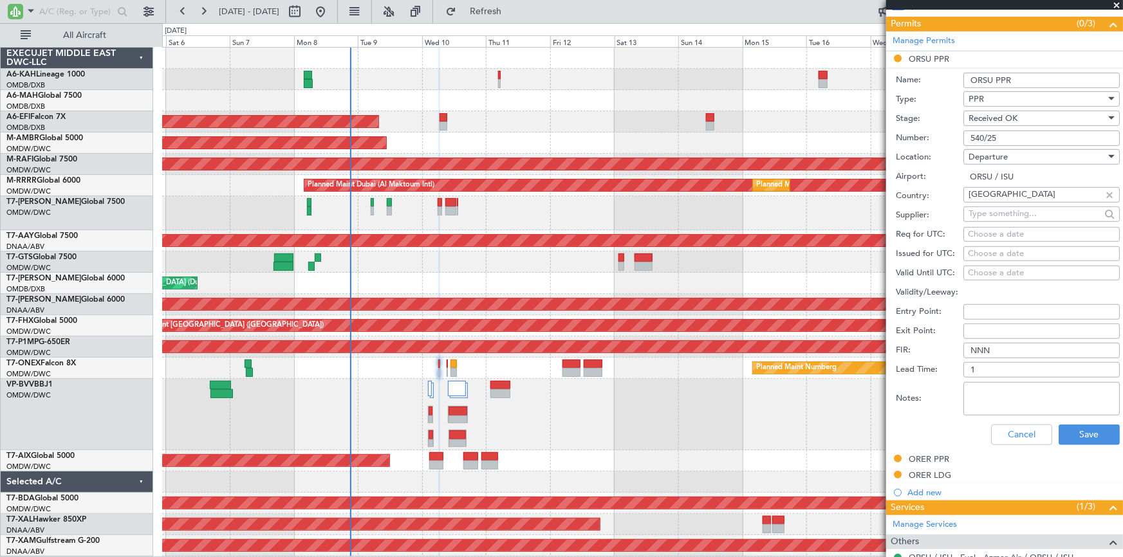
scroll to position [393, 0]
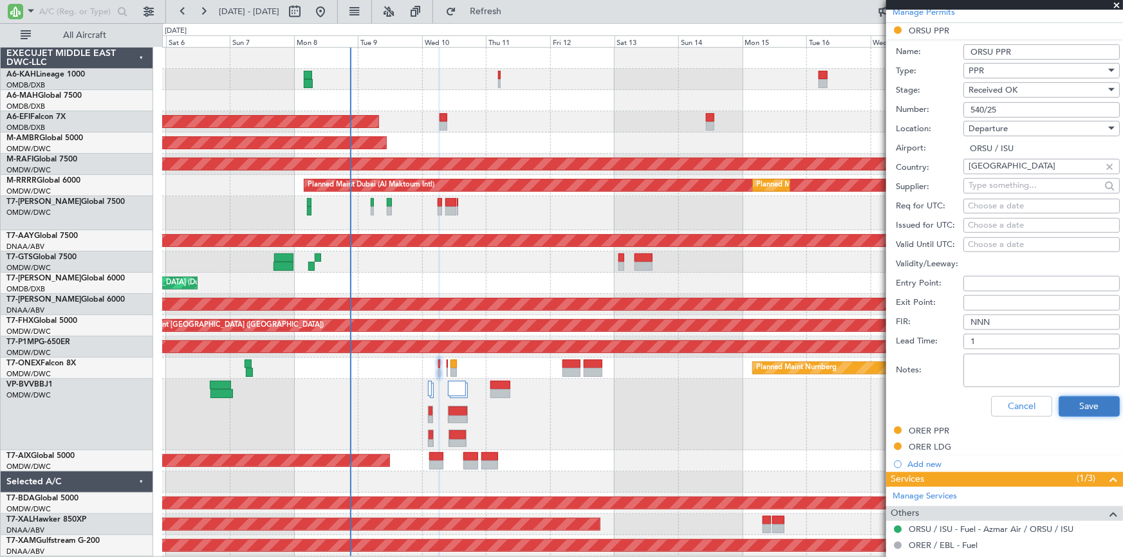
click at [1085, 406] on button "Save" at bounding box center [1089, 406] width 61 height 21
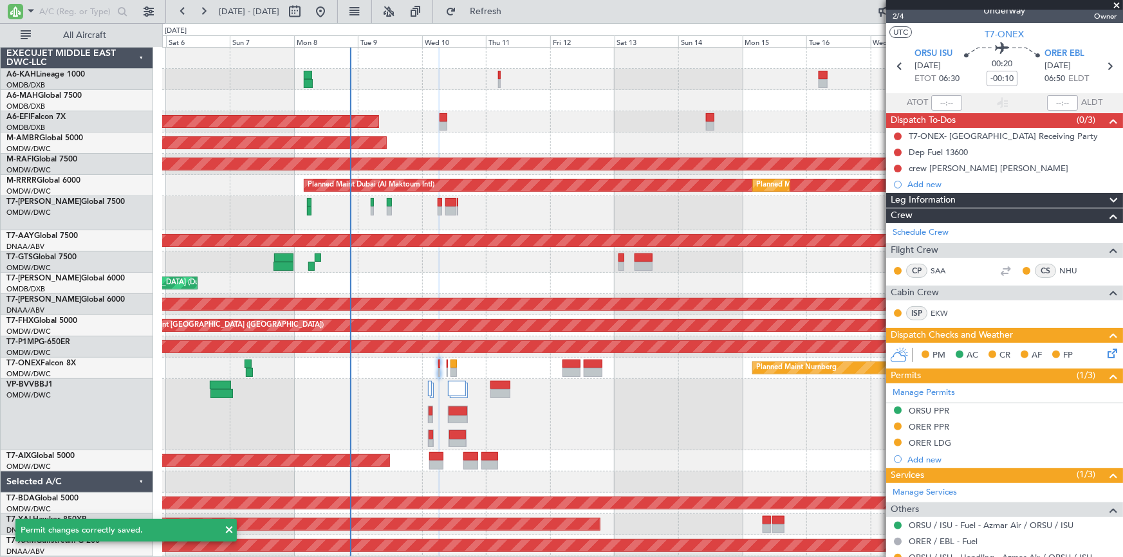
scroll to position [0, 0]
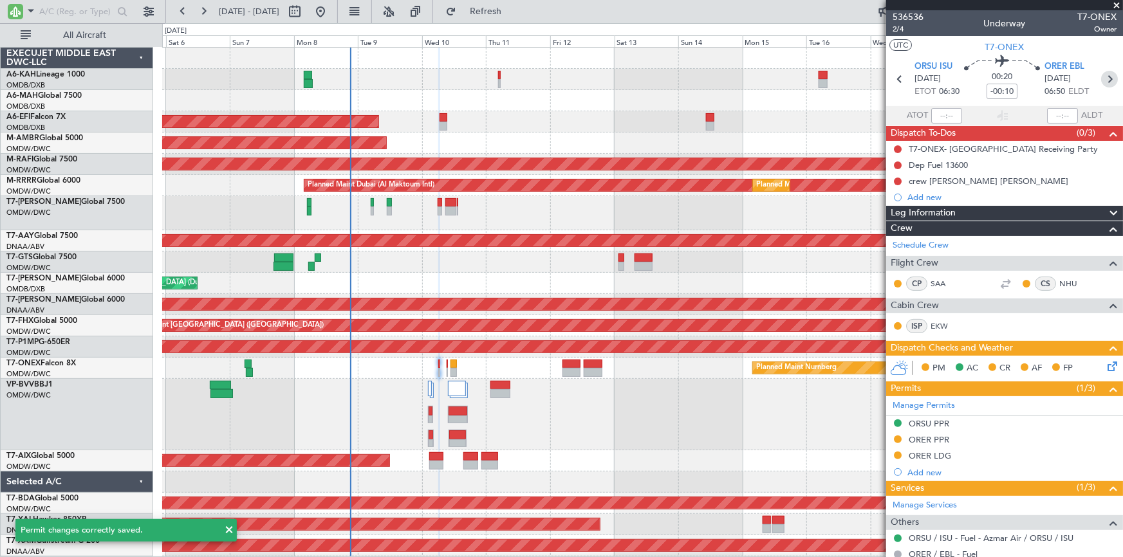
click at [1103, 80] on icon at bounding box center [1109, 79] width 17 height 17
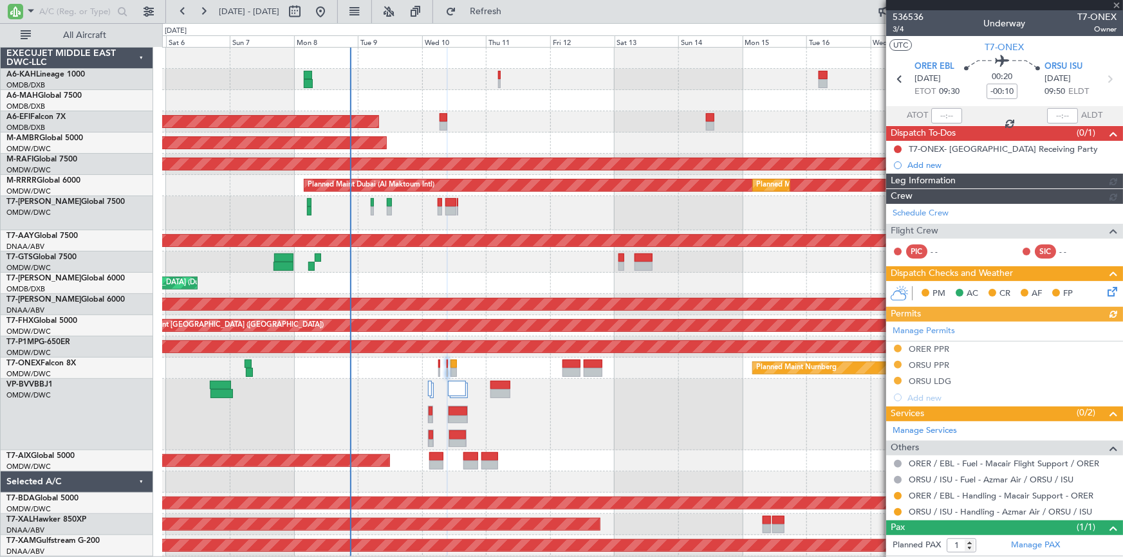
type input "Dherander Fithani (DHF)"
type input "7234"
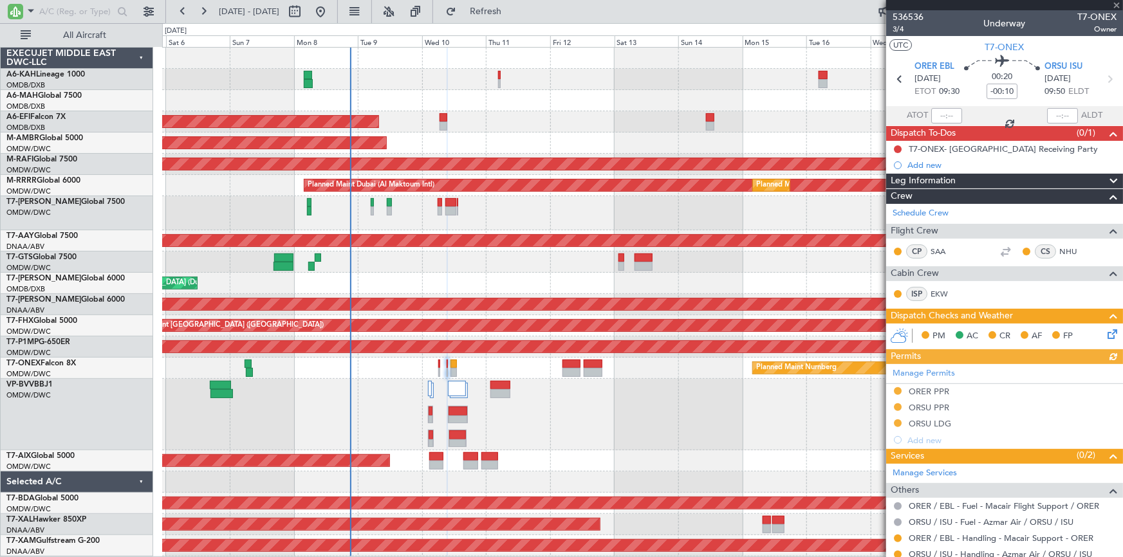
click at [899, 405] on div "Manage Permits ORER PPR ORSU PPR ORSU LDG Add new" at bounding box center [1004, 406] width 237 height 84
click at [922, 405] on div "ORSU PPR" at bounding box center [929, 407] width 41 height 11
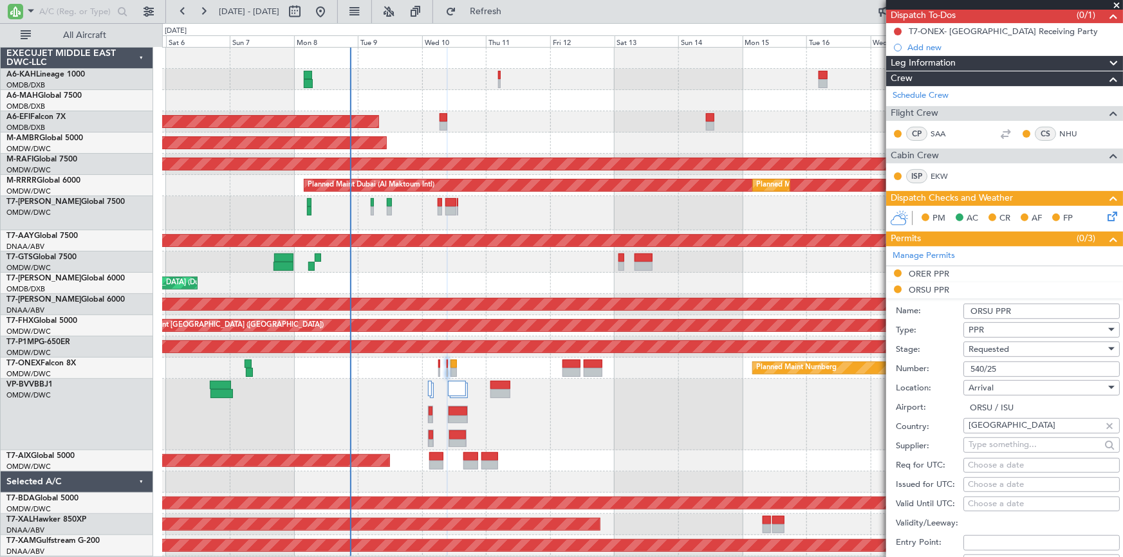
scroll to position [175, 0]
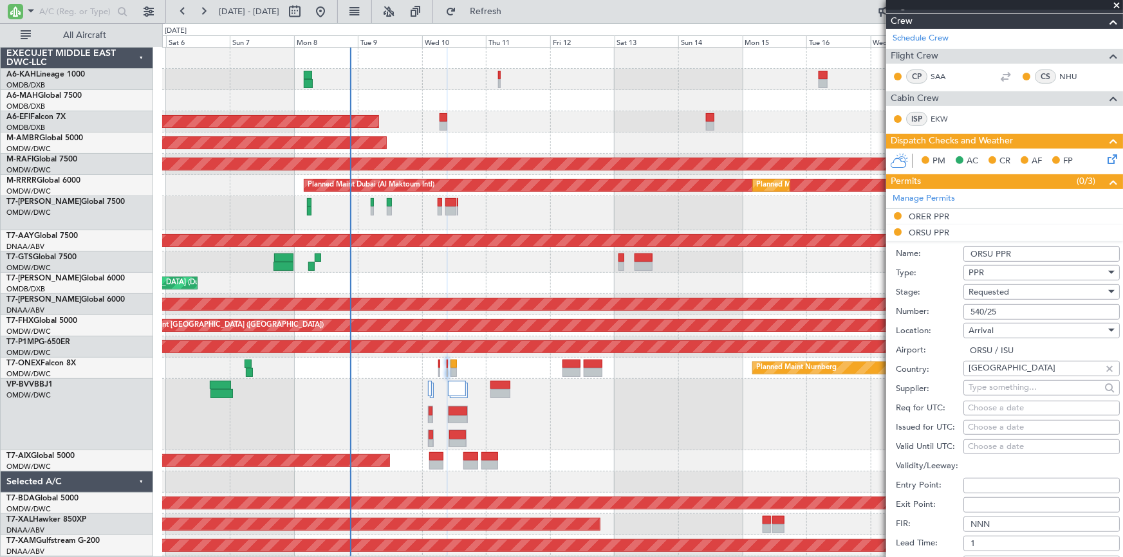
click at [1002, 295] on span "Requested" at bounding box center [989, 292] width 41 height 12
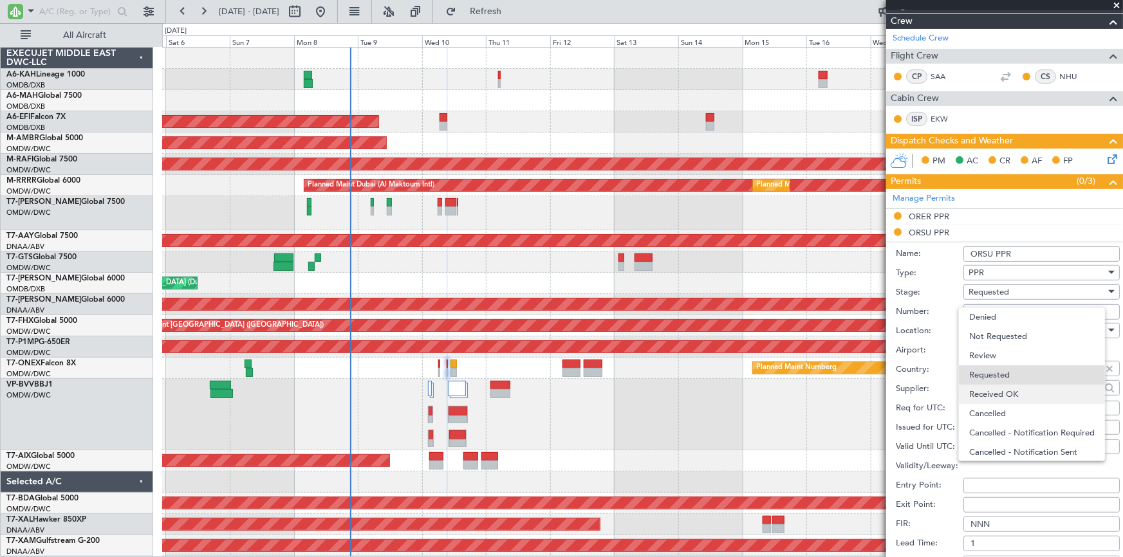
scroll to position [5, 0]
click at [1009, 393] on span "Received OK" at bounding box center [1037, 389] width 136 height 19
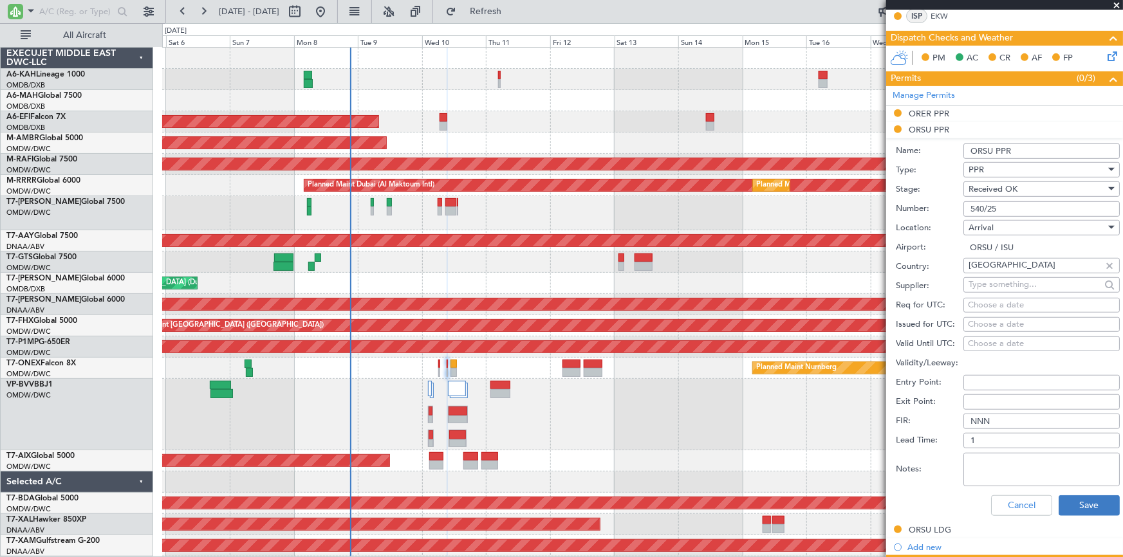
scroll to position [351, 0]
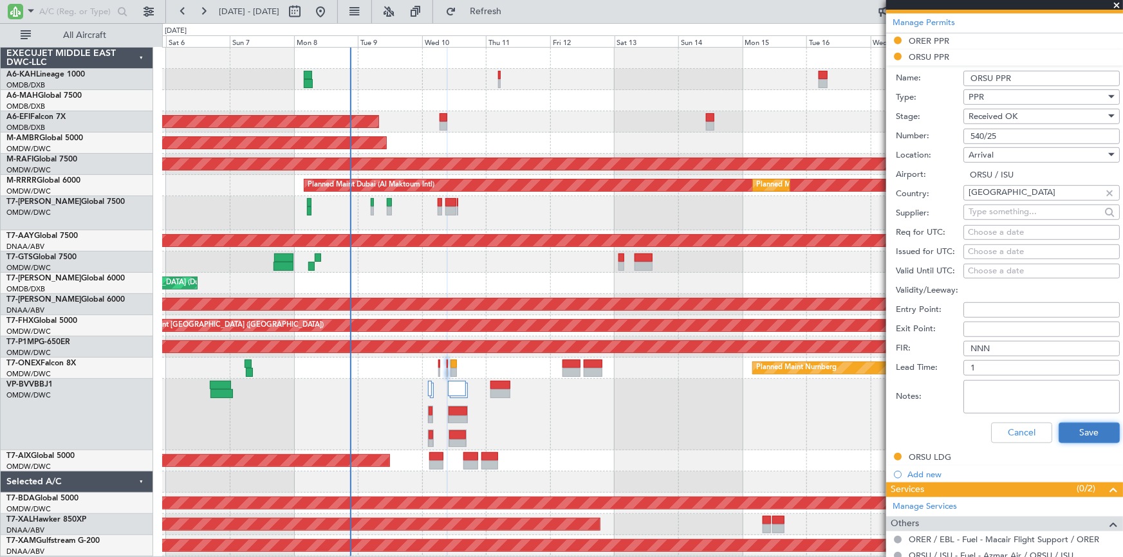
click at [1070, 433] on button "Save" at bounding box center [1089, 433] width 61 height 21
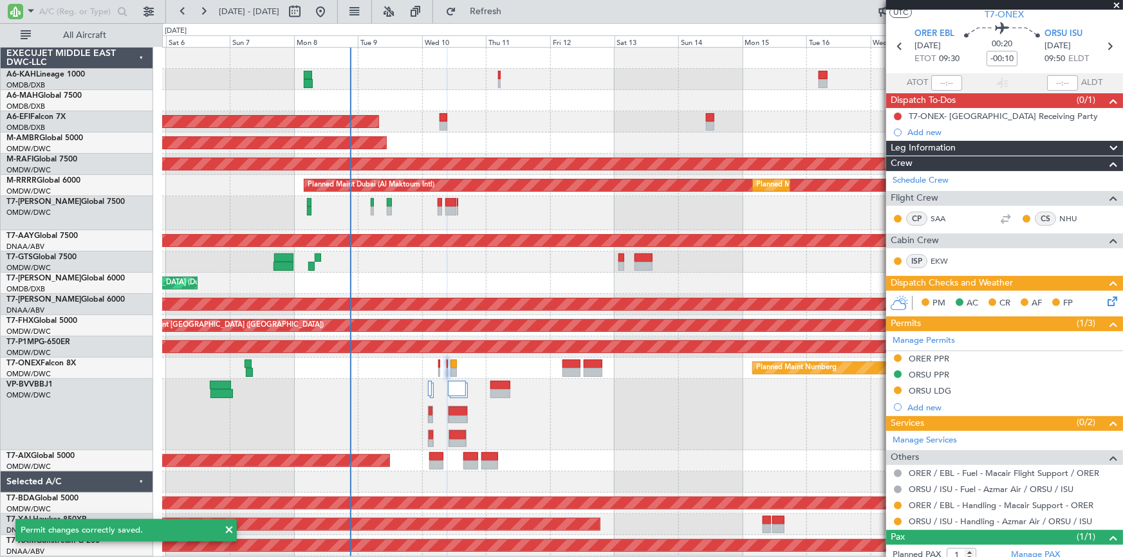
scroll to position [0, 0]
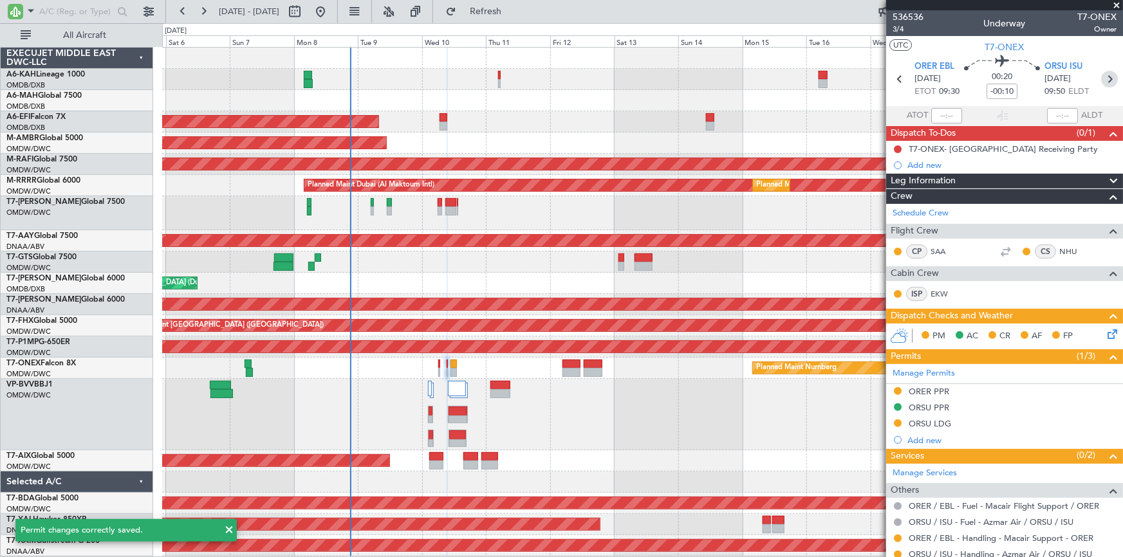
click at [1103, 75] on icon at bounding box center [1109, 79] width 17 height 17
type input "+00:10"
type input "0"
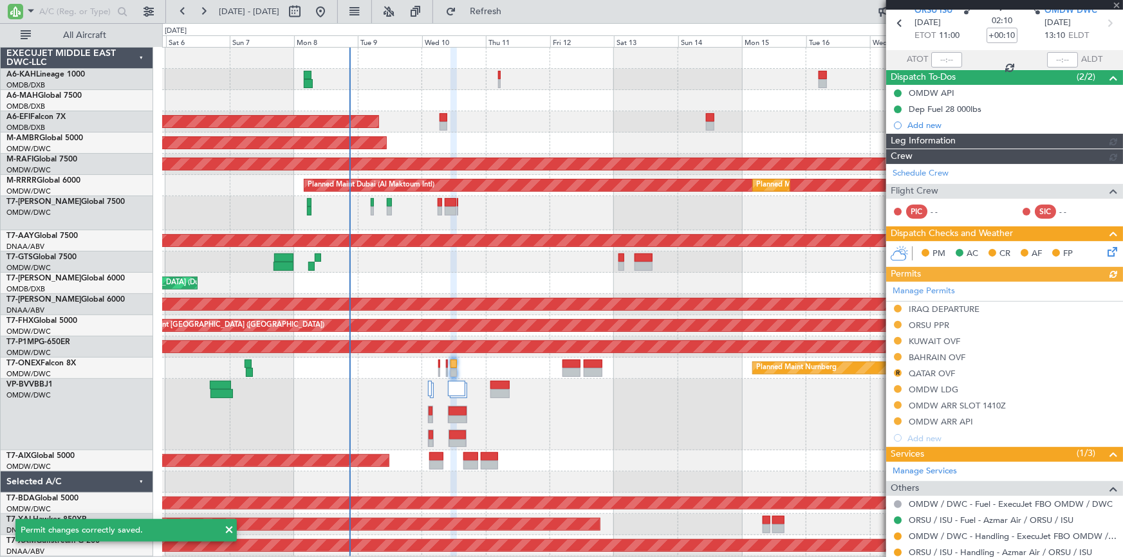
scroll to position [95, 0]
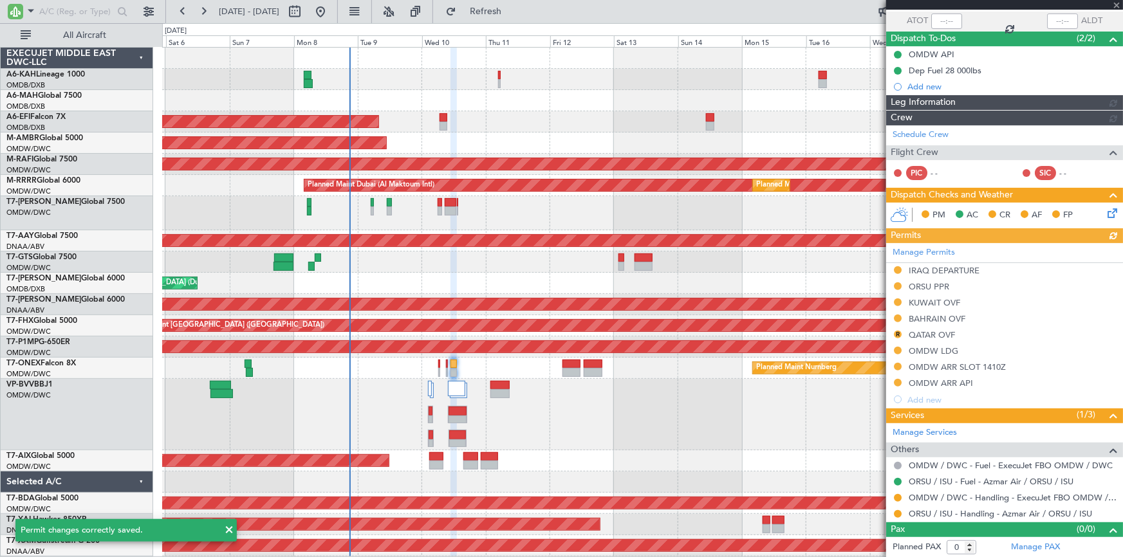
type input "[PERSON_NAME] (ANI)"
type input "7228"
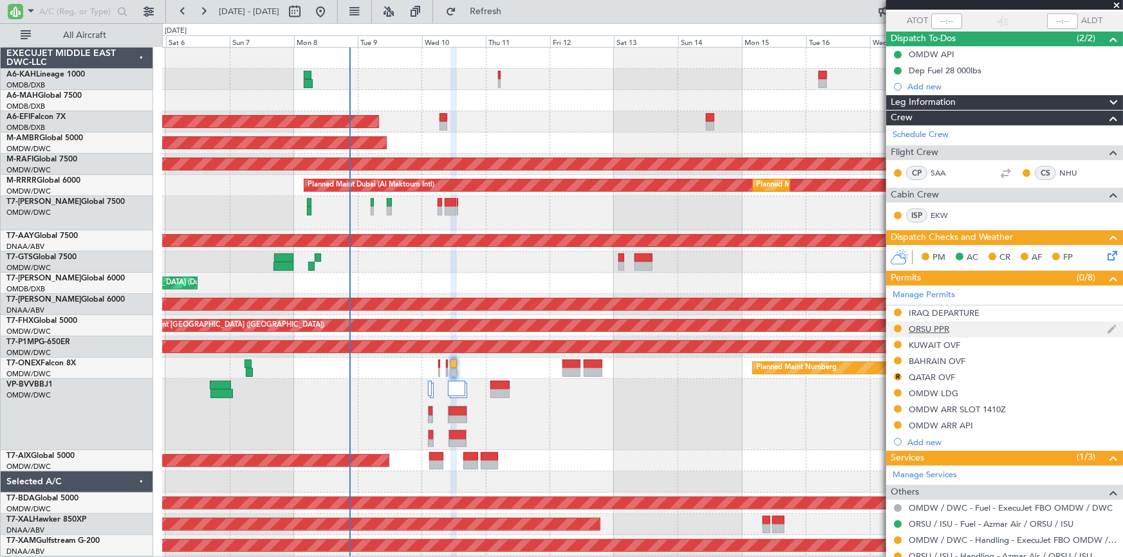
click at [927, 328] on div "ORSU PPR" at bounding box center [929, 329] width 41 height 11
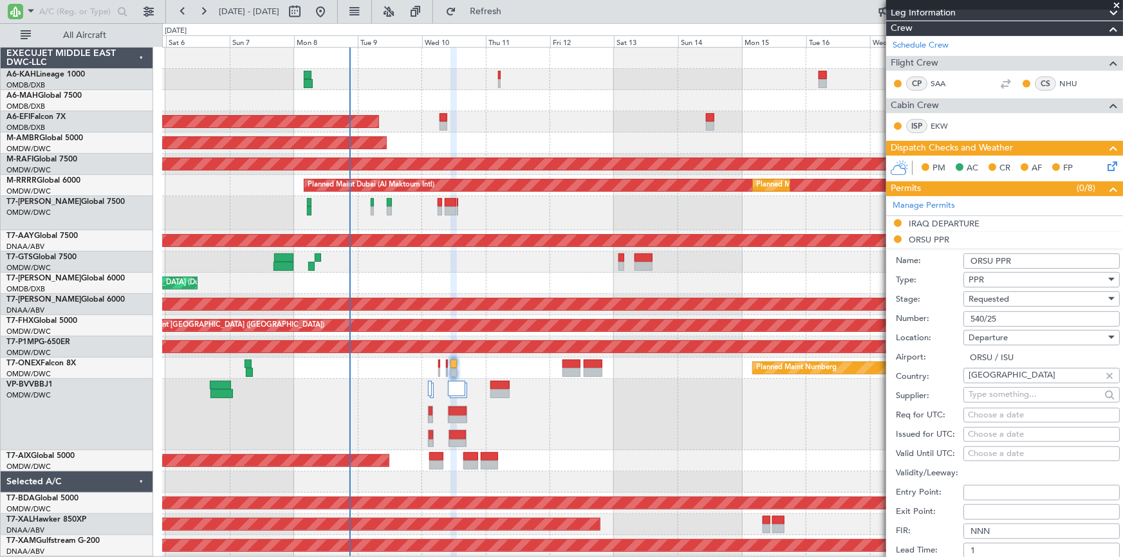
scroll to position [212, 0]
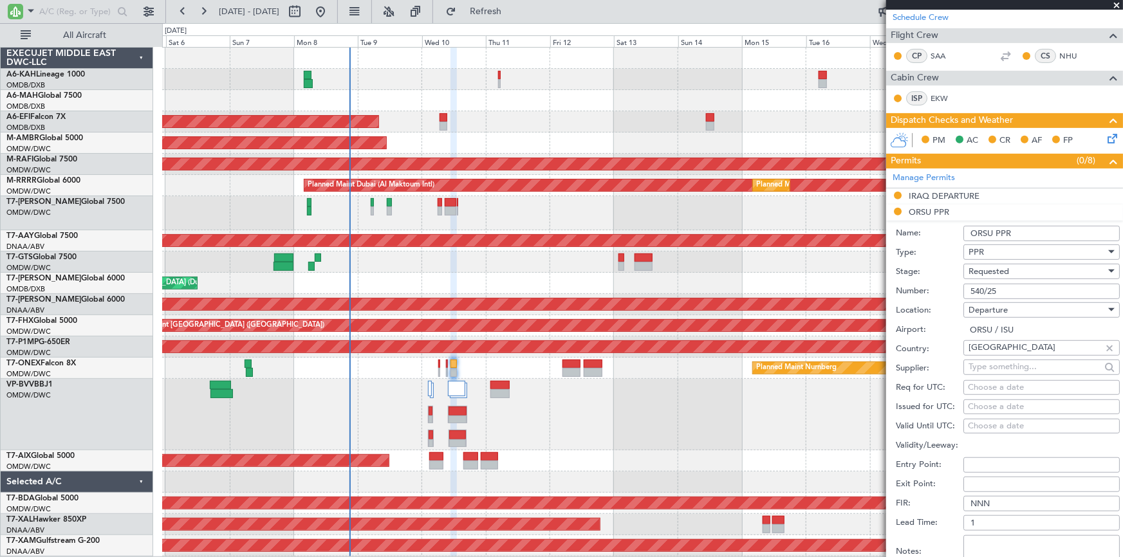
click at [1012, 271] on div "Requested" at bounding box center [1037, 271] width 137 height 19
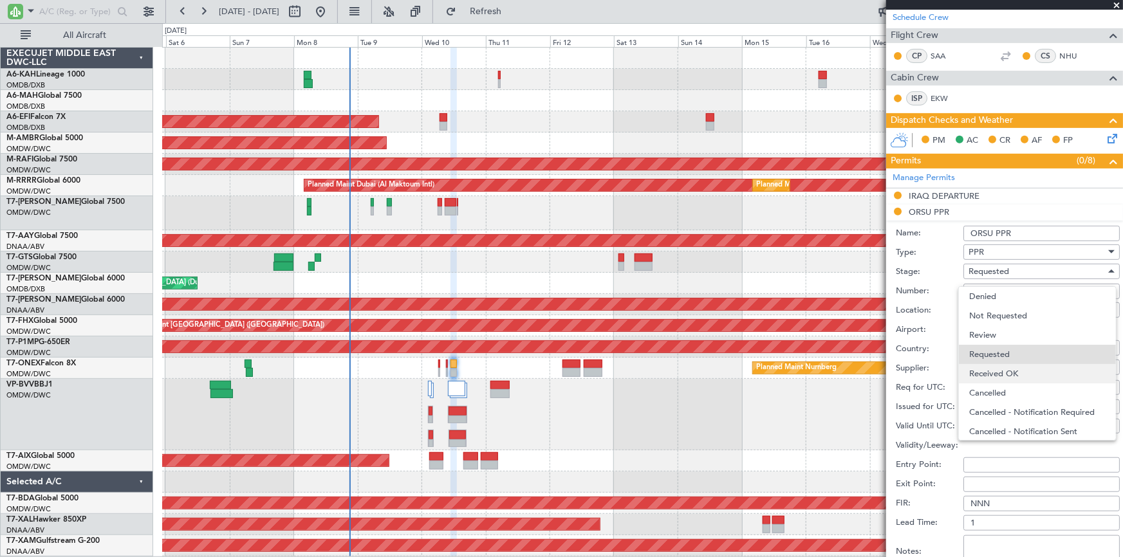
scroll to position [5, 0]
click at [1027, 367] on span "Received OK" at bounding box center [1037, 368] width 136 height 19
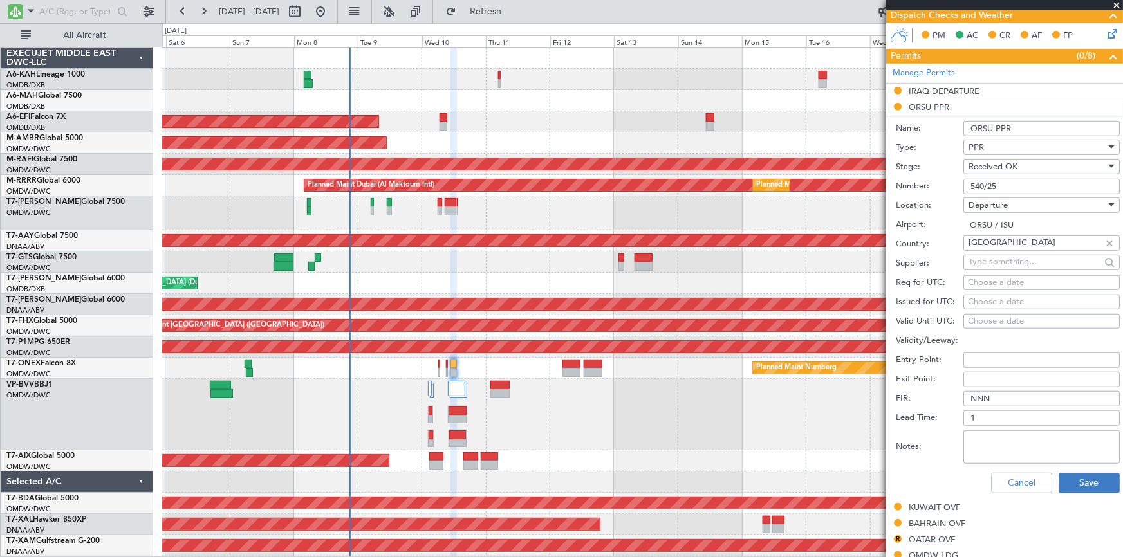
scroll to position [387, 0]
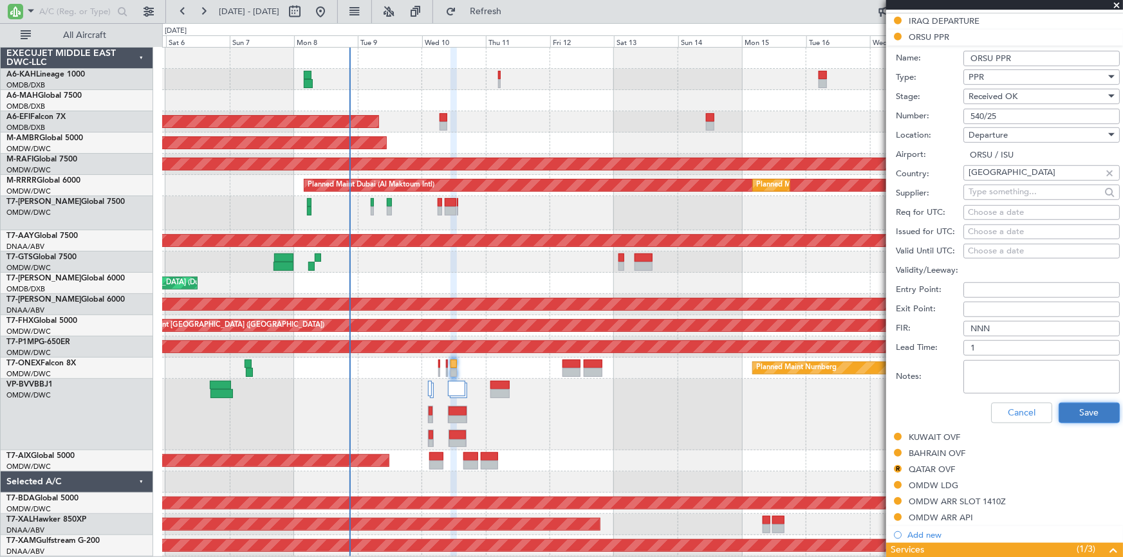
click at [1084, 408] on button "Save" at bounding box center [1089, 413] width 61 height 21
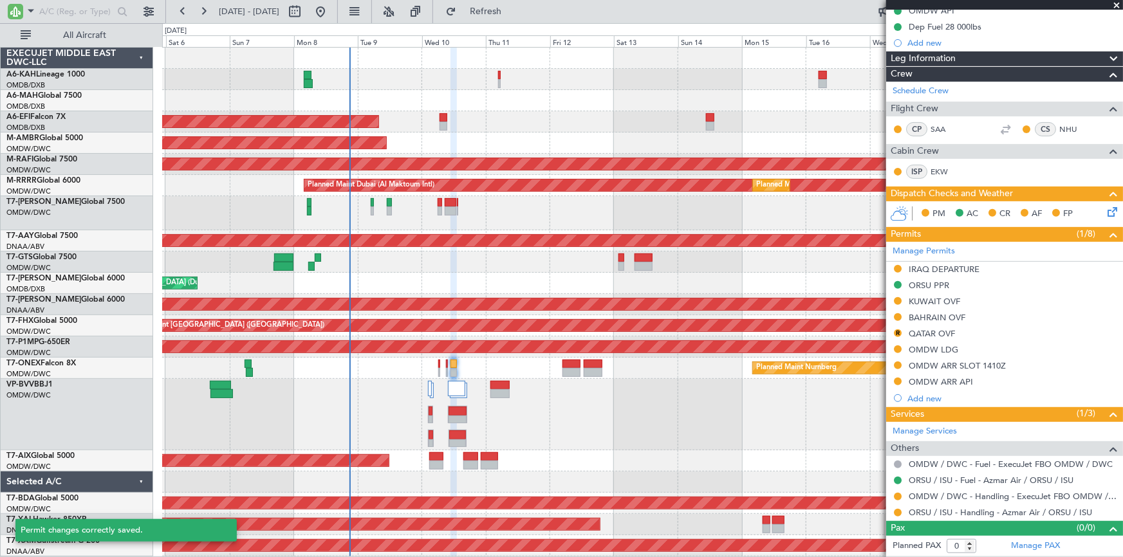
scroll to position [136, 0]
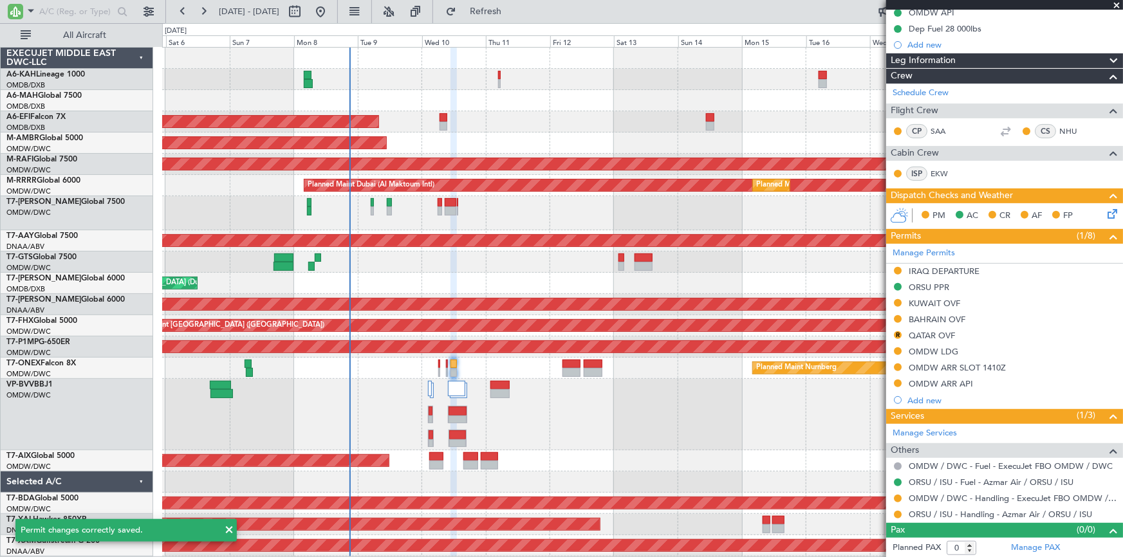
click at [918, 335] on div "QATAR OVF" at bounding box center [932, 335] width 46 height 11
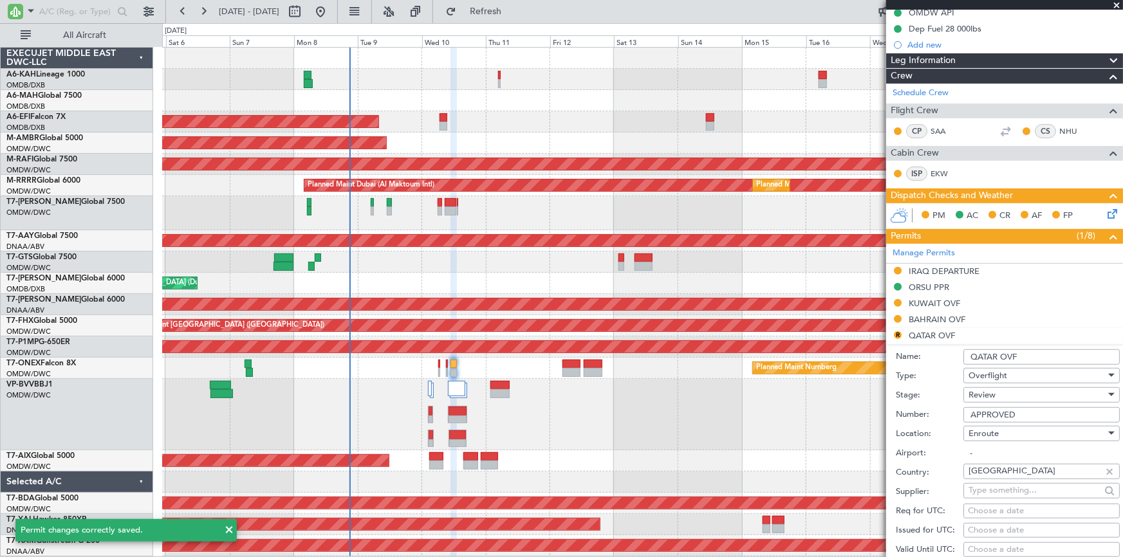
scroll to position [387, 0]
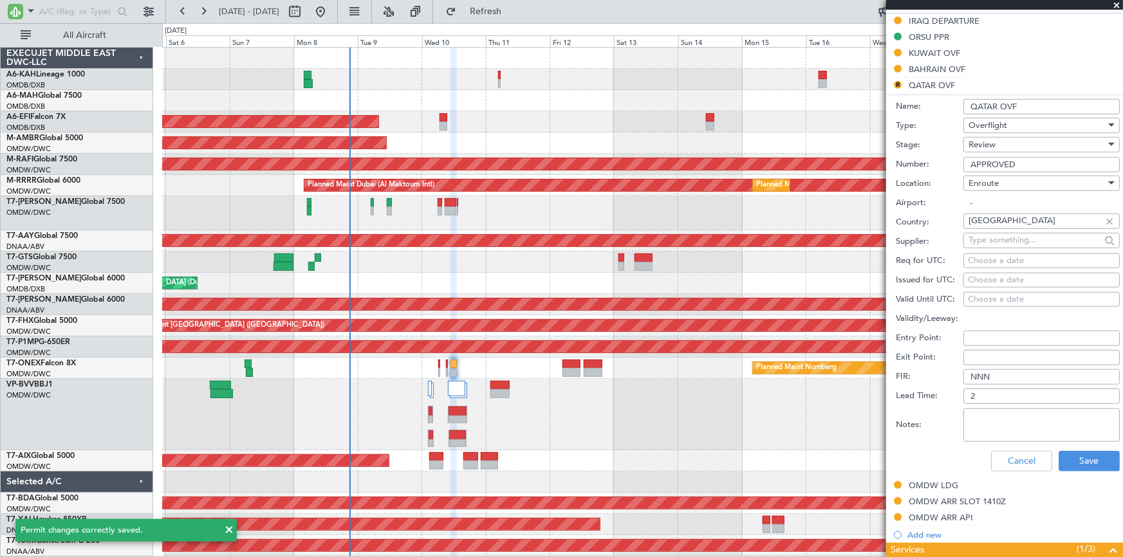
click at [1000, 144] on div "Review" at bounding box center [1037, 144] width 137 height 19
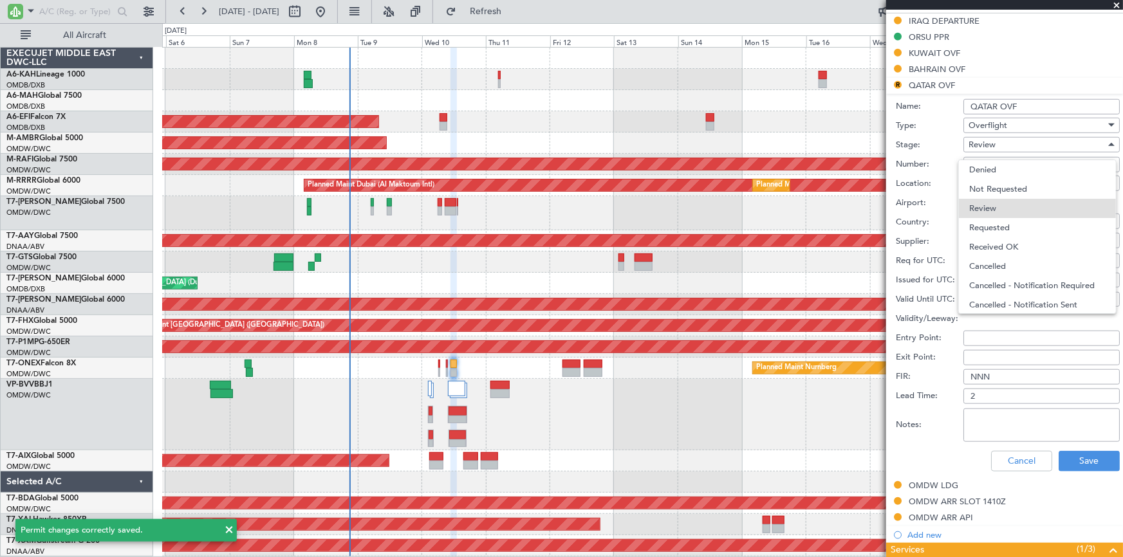
click at [1001, 245] on span "Received OK" at bounding box center [1037, 246] width 136 height 19
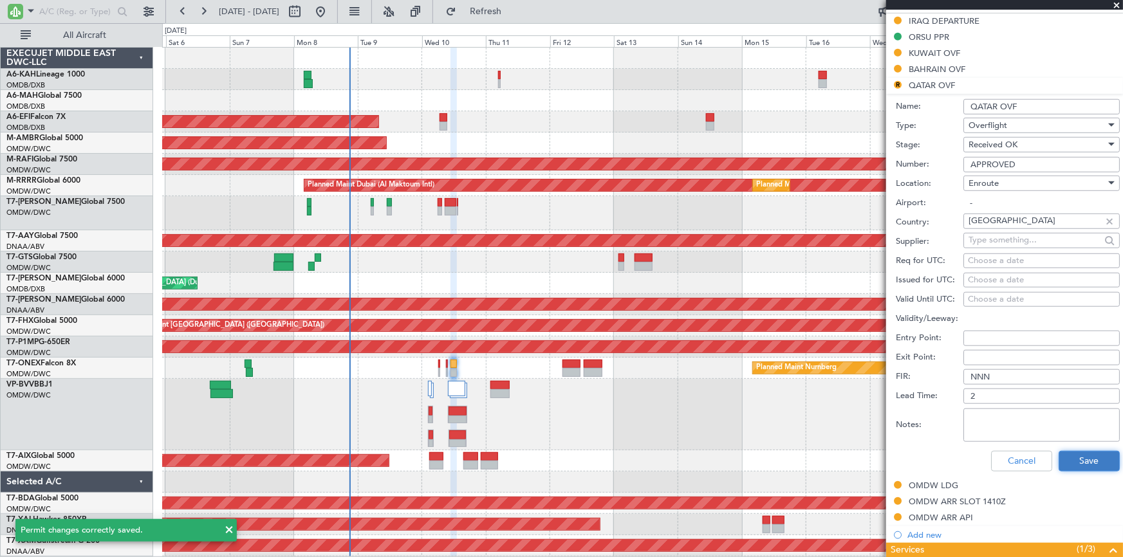
click at [1070, 457] on button "Save" at bounding box center [1089, 461] width 61 height 21
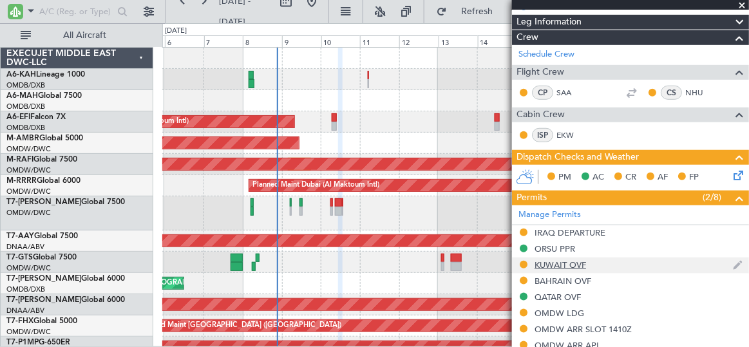
scroll to position [234, 0]
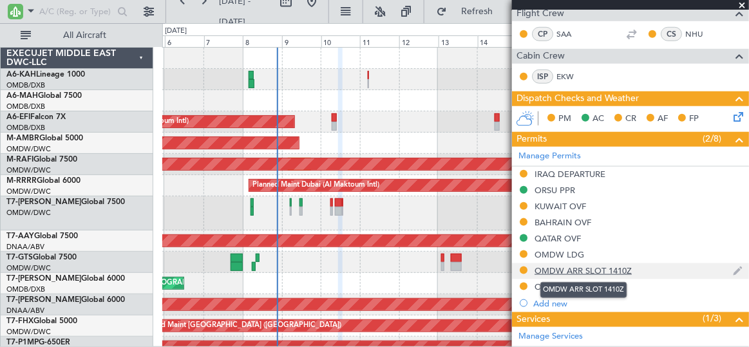
click at [572, 265] on div "OMDW ARR SLOT 1410Z" at bounding box center [582, 270] width 97 height 11
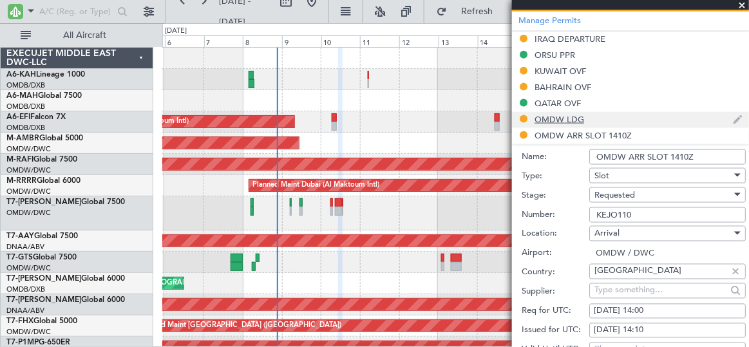
scroll to position [409, 0]
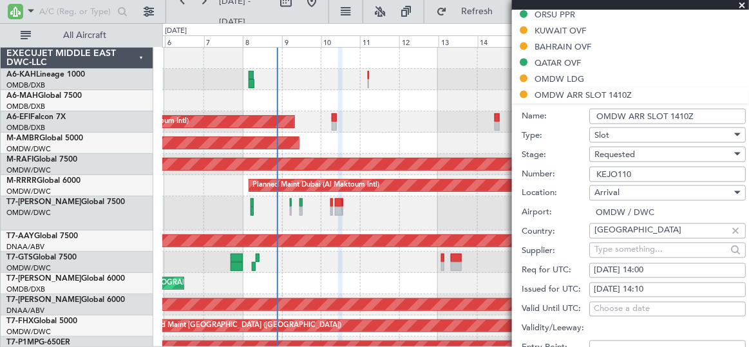
drag, startPoint x: 643, startPoint y: 174, endPoint x: 519, endPoint y: 165, distance: 123.9
click at [519, 165] on form "Name: OMDW ARR SLOT 1410Z Type: Slot Stage: Requested Number: KEJO110 Location:…" at bounding box center [630, 296] width 237 height 384
paste input "EJO145"
type input "EJO145"
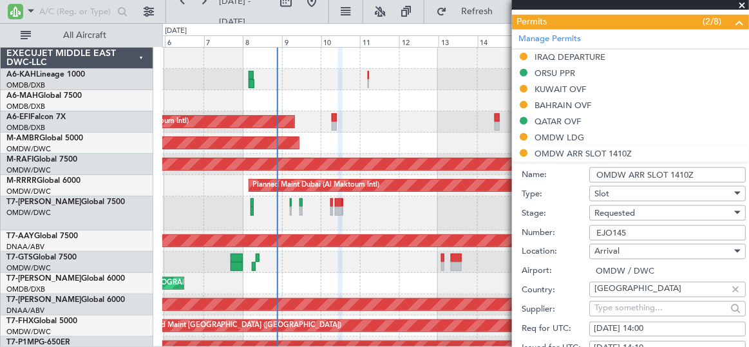
scroll to position [468, 0]
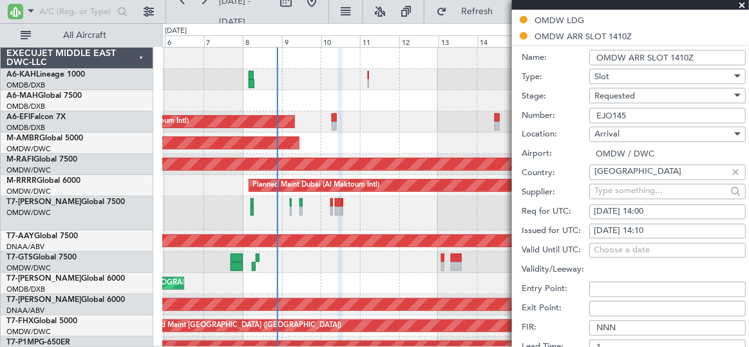
click at [644, 210] on div "[DATE] 14:00" at bounding box center [666, 212] width 147 height 13
select select "9"
select select "2025"
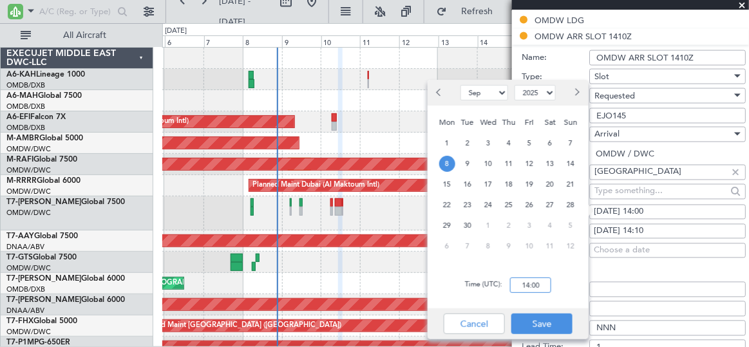
click at [517, 289] on input "14:00" at bounding box center [530, 284] width 41 height 15
click at [491, 166] on span "10" at bounding box center [488, 164] width 16 height 16
click at [517, 286] on input "00:00" at bounding box center [530, 284] width 41 height 15
type input "13:10"
click at [537, 321] on button "Save" at bounding box center [541, 323] width 61 height 21
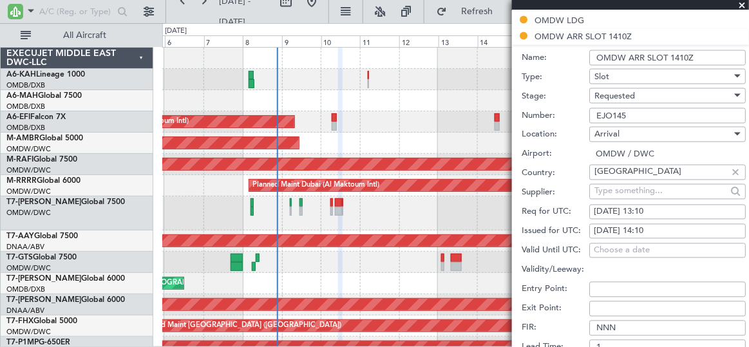
click at [615, 225] on div "[DATE] 14:10" at bounding box center [666, 231] width 147 height 13
select select "9"
select select "2025"
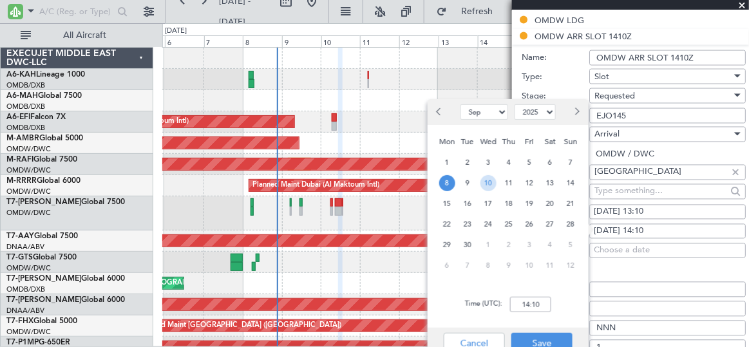
click at [492, 180] on span "10" at bounding box center [488, 183] width 16 height 16
click at [518, 304] on input "00:00" at bounding box center [530, 304] width 41 height 15
type input "13:10"
click at [551, 341] on button "Save" at bounding box center [541, 343] width 61 height 21
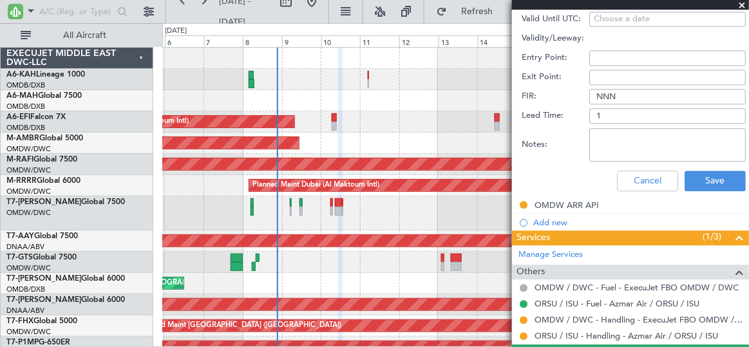
scroll to position [702, 0]
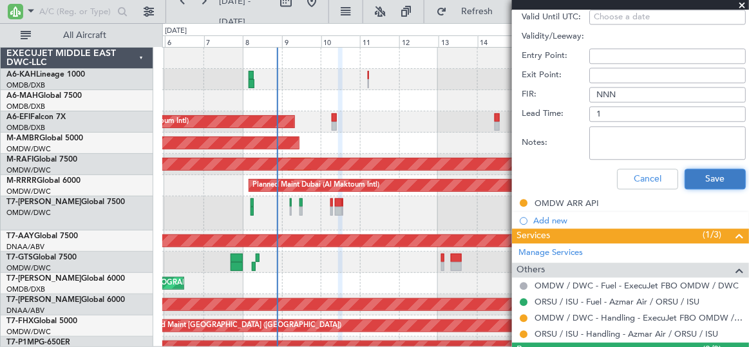
click at [700, 169] on button "Save" at bounding box center [714, 179] width 61 height 21
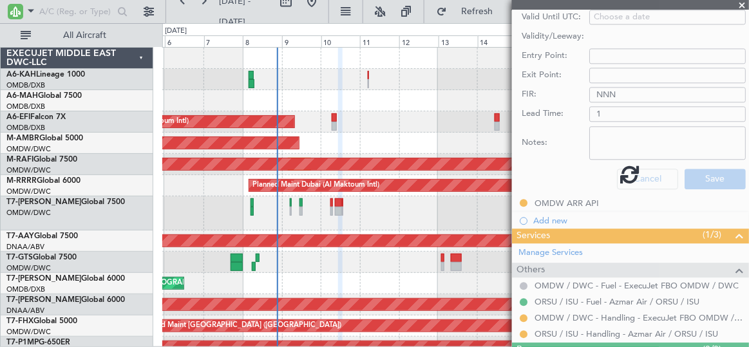
scroll to position [317, 0]
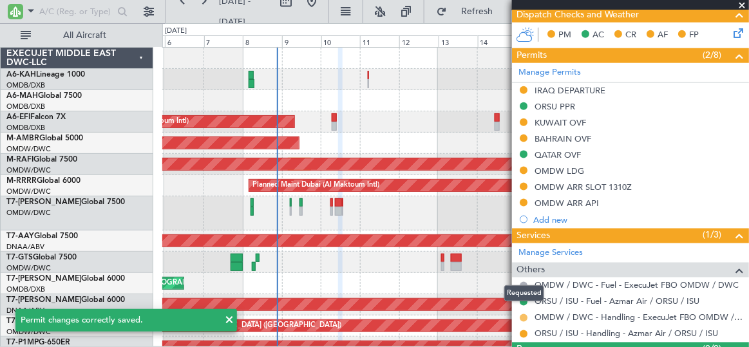
click at [522, 315] on button at bounding box center [523, 318] width 8 height 8
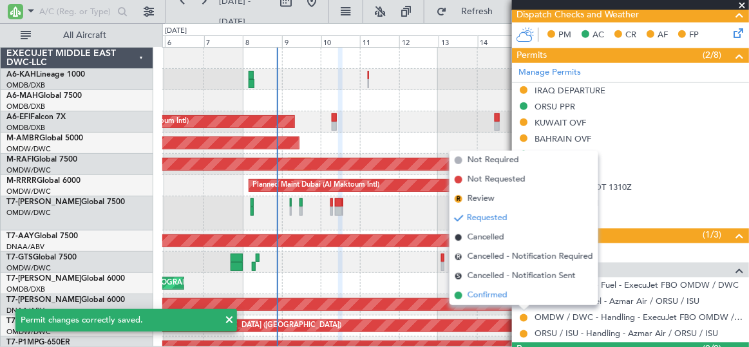
click at [484, 293] on span "Confirmed" at bounding box center [487, 295] width 40 height 13
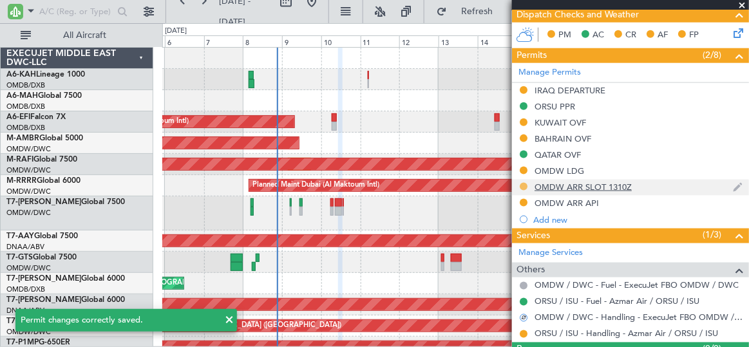
click at [525, 183] on button at bounding box center [523, 187] width 8 height 8
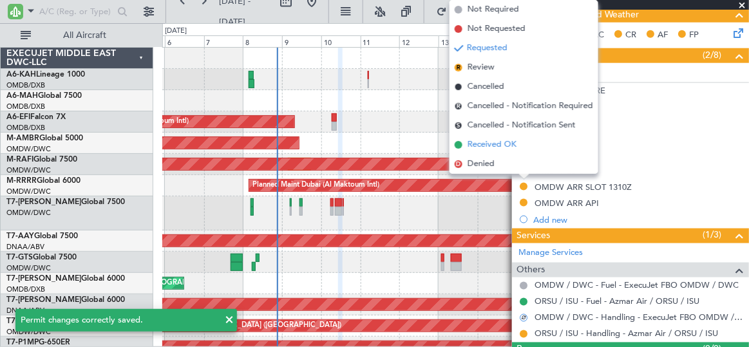
click at [490, 145] on span "Received OK" at bounding box center [491, 144] width 49 height 13
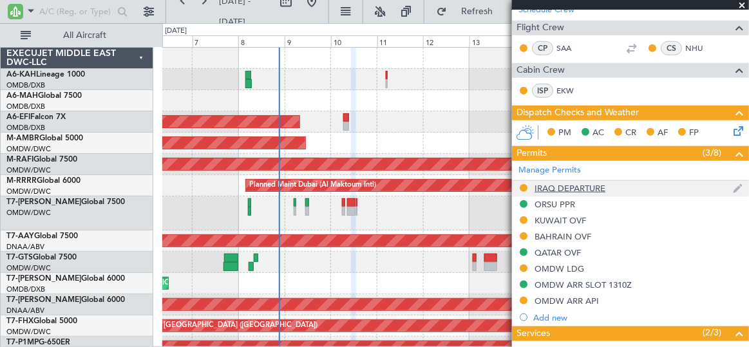
scroll to position [234, 0]
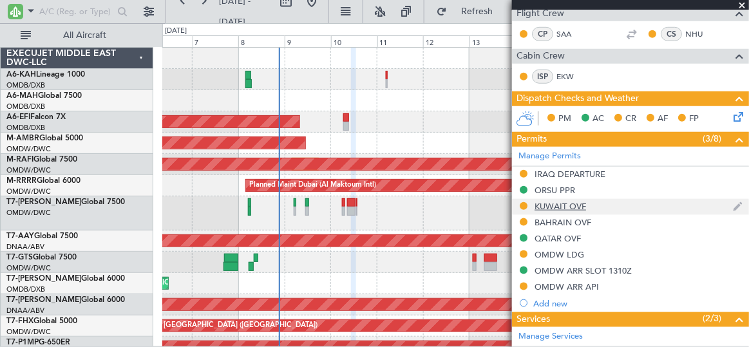
click at [561, 201] on div "KUWAIT OVF" at bounding box center [559, 206] width 51 height 11
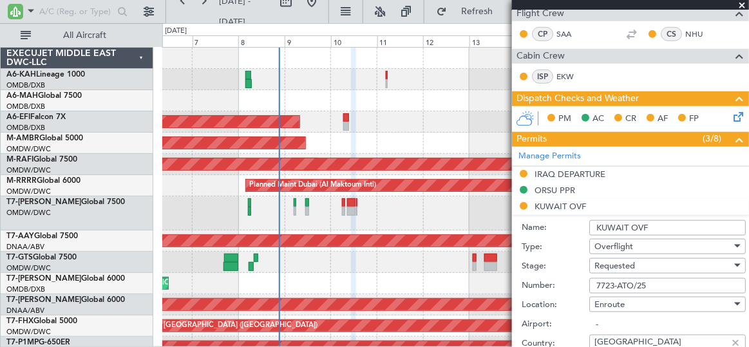
scroll to position [292, 0]
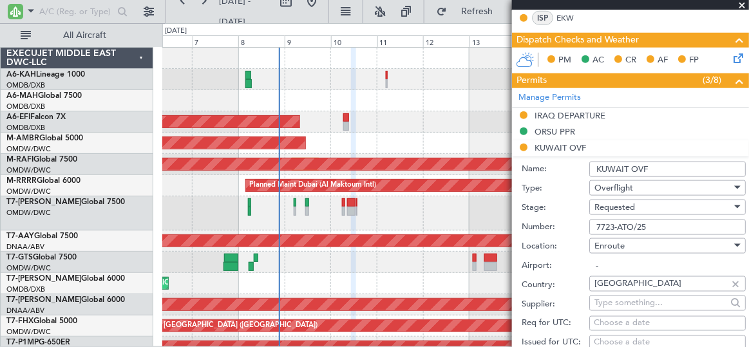
click at [645, 200] on div "Requested" at bounding box center [662, 207] width 137 height 19
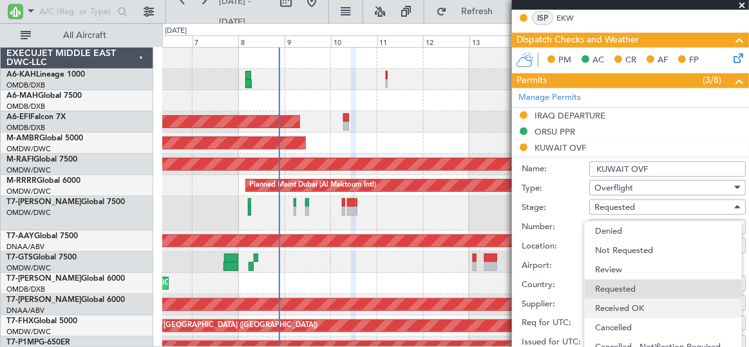
click at [646, 308] on span "Received OK" at bounding box center [663, 308] width 136 height 19
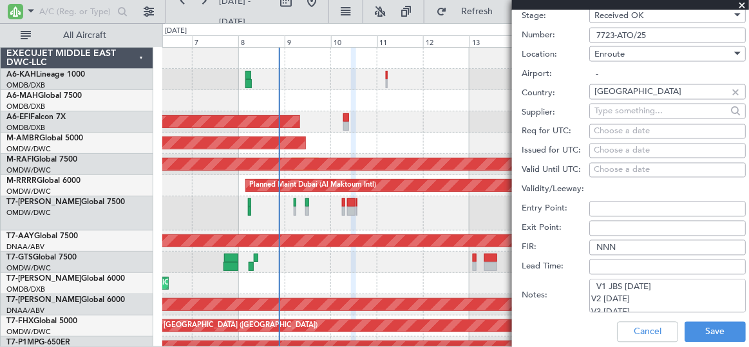
scroll to position [526, 0]
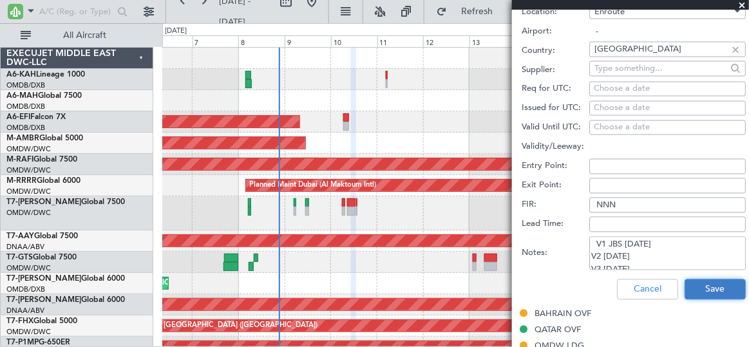
click at [690, 281] on button "Save" at bounding box center [714, 289] width 61 height 21
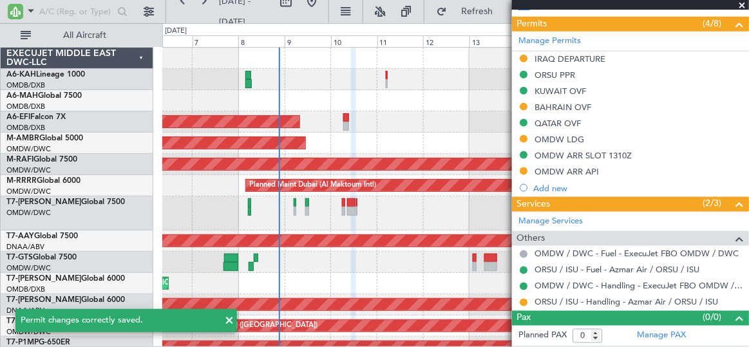
scroll to position [142, 0]
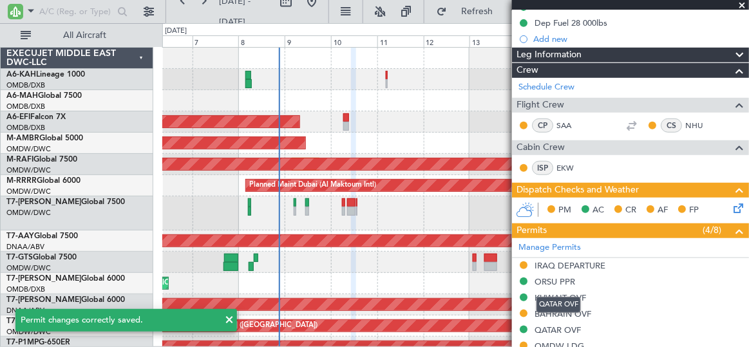
click at [570, 311] on div "QATAR OVF" at bounding box center [558, 305] width 44 height 16
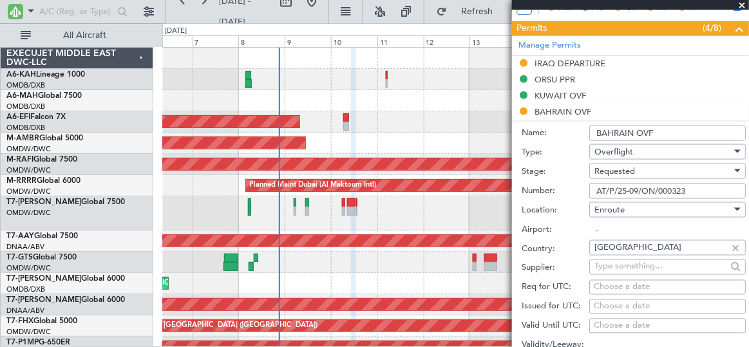
scroll to position [376, 0]
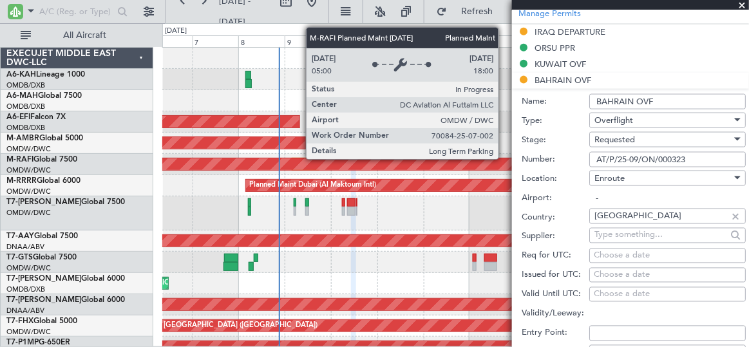
drag, startPoint x: 697, startPoint y: 154, endPoint x: 505, endPoint y: 158, distance: 192.5
click at [505, 158] on fb-app "06 Sep 2025 - 19 Sep 2025 Refresh Quick Links All Aircraft Planned Maint Dubai …" at bounding box center [374, 178] width 749 height 337
paste input "R2 SIT"
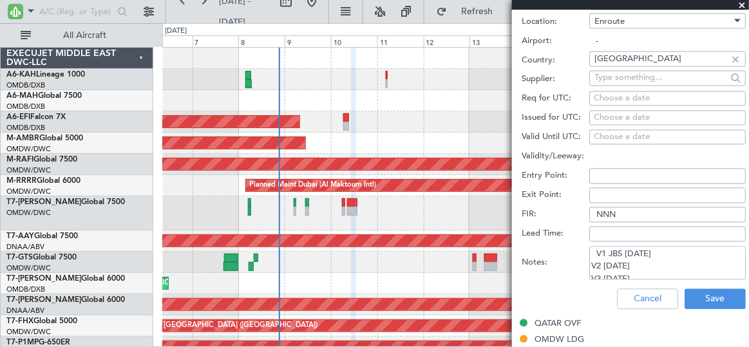
scroll to position [552, 0]
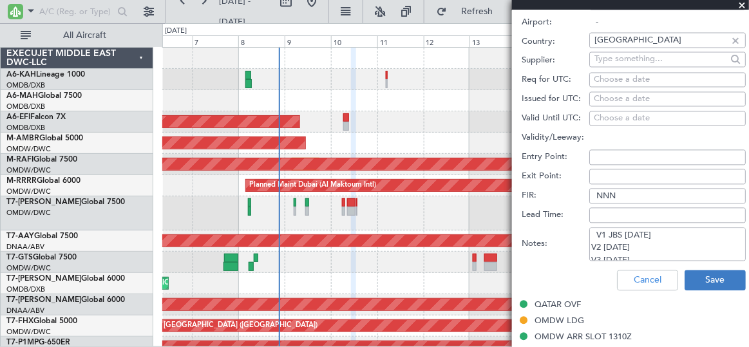
type input "AT/P/25-09/ON/000323R2"
click at [705, 276] on button "Save" at bounding box center [714, 280] width 61 height 21
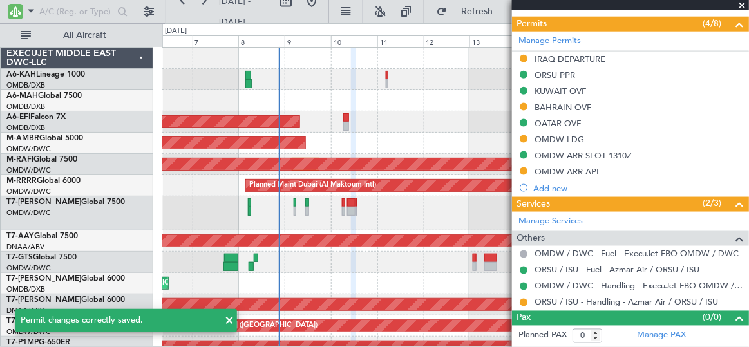
scroll to position [167, 0]
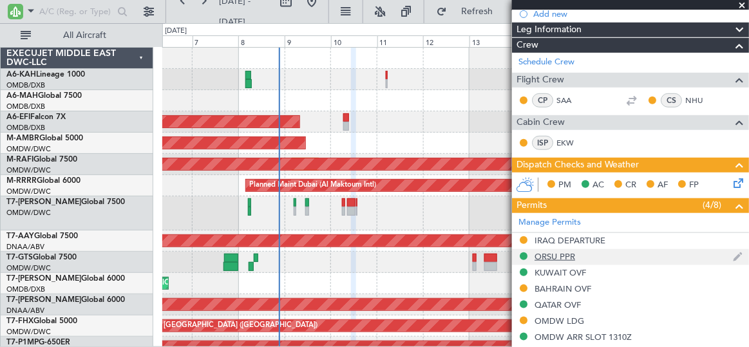
drag, startPoint x: 561, startPoint y: 237, endPoint x: 637, endPoint y: 247, distance: 76.6
click at [561, 237] on div "IRAQ DEPARTURE" at bounding box center [569, 240] width 71 height 11
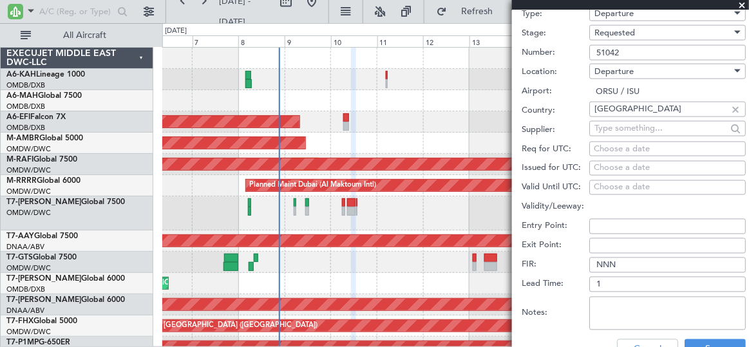
scroll to position [317, 0]
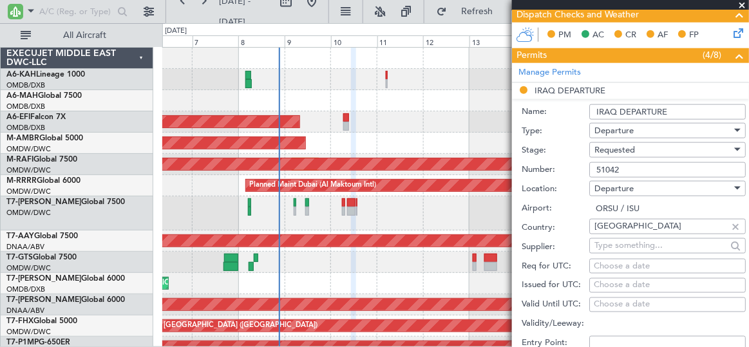
click at [637, 151] on div "Requested" at bounding box center [662, 149] width 137 height 19
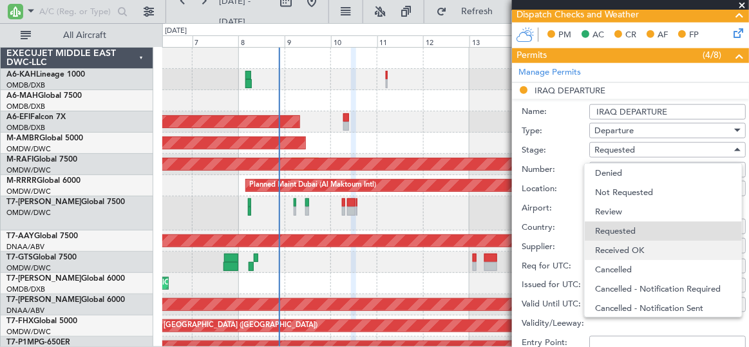
scroll to position [5, 0]
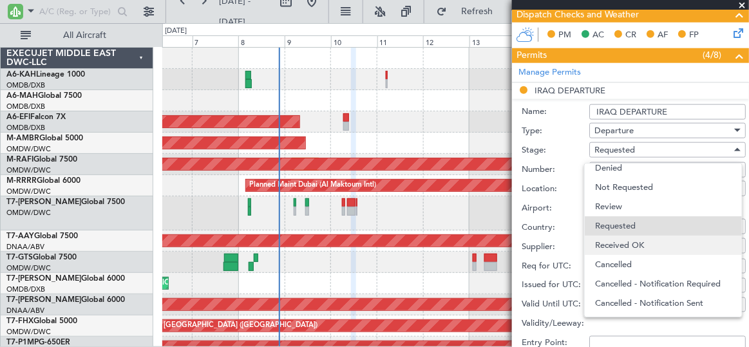
click at [638, 240] on span "Received OK" at bounding box center [663, 245] width 136 height 19
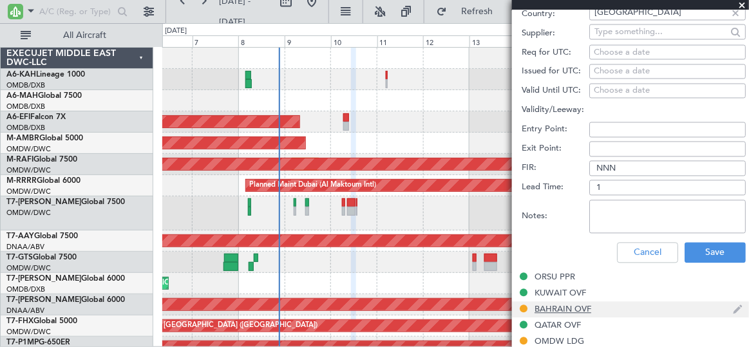
scroll to position [552, 0]
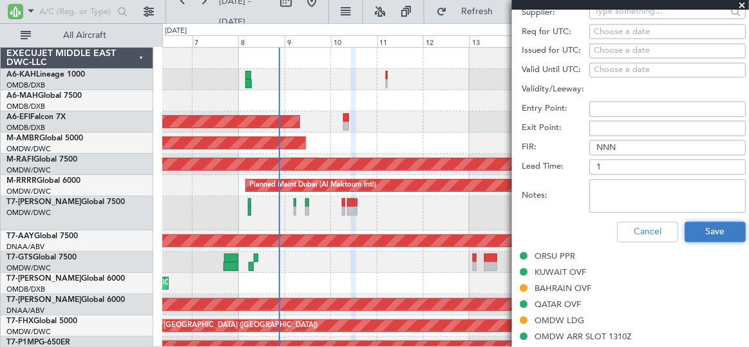
click at [701, 231] on button "Save" at bounding box center [714, 232] width 61 height 21
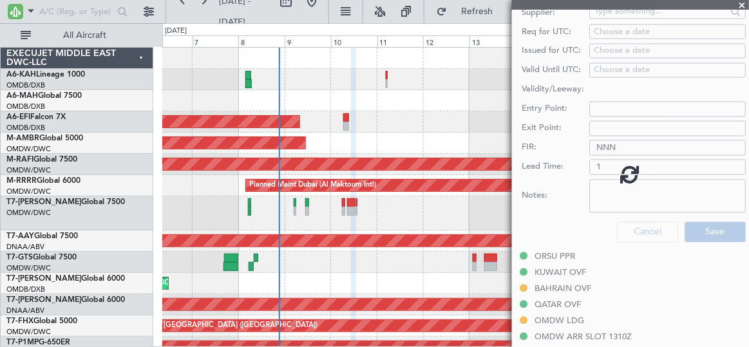
scroll to position [167, 0]
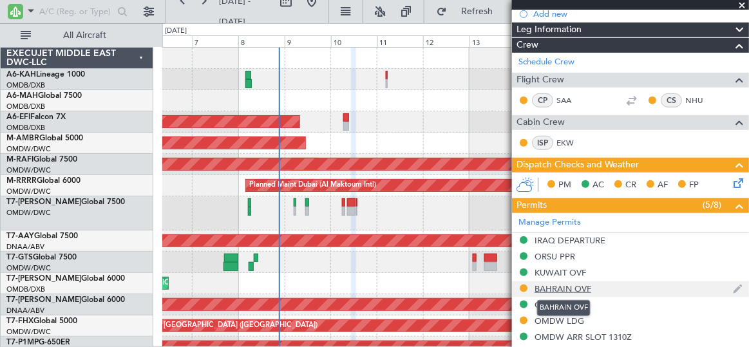
click at [555, 283] on div "BAHRAIN OVF" at bounding box center [562, 288] width 57 height 11
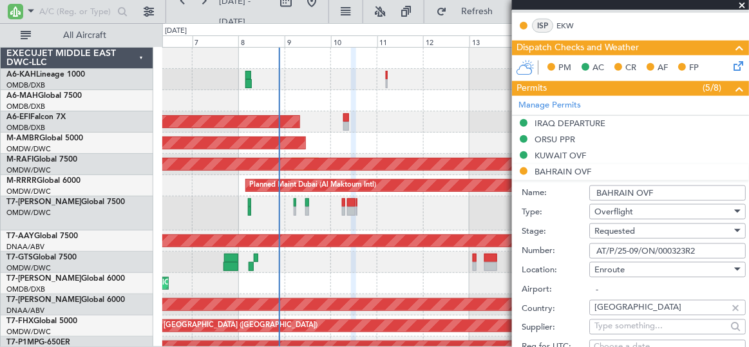
scroll to position [343, 0]
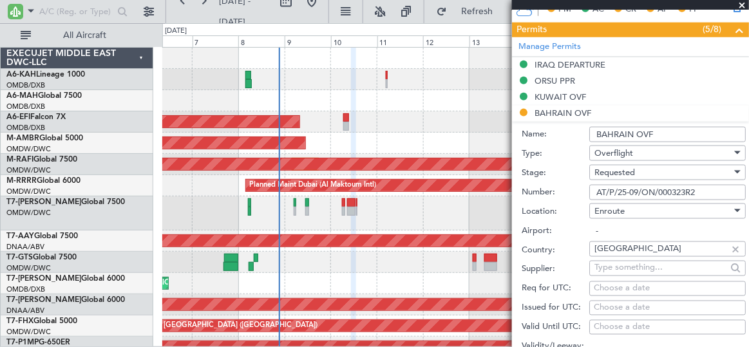
click at [650, 169] on div "Requested" at bounding box center [662, 172] width 137 height 19
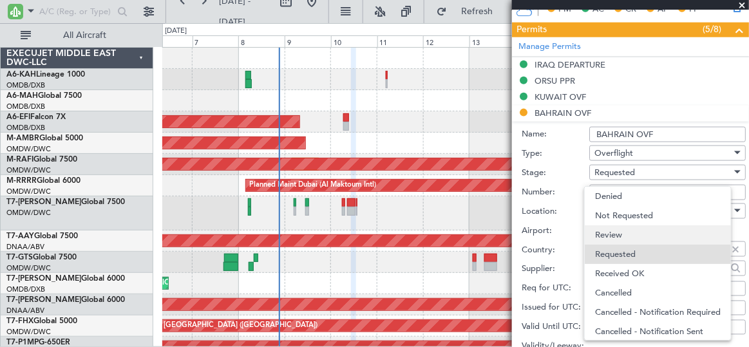
scroll to position [5, 0]
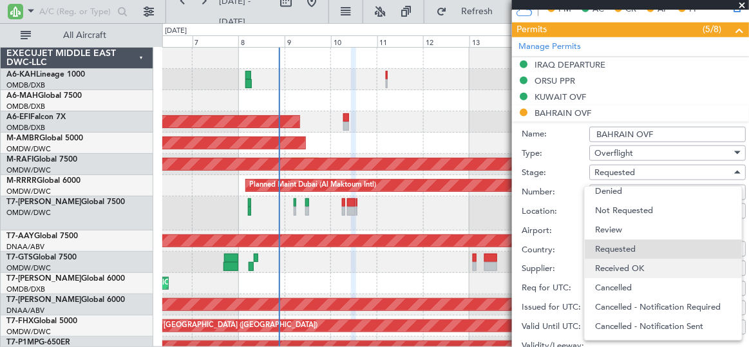
click at [637, 266] on span "Received OK" at bounding box center [663, 268] width 136 height 19
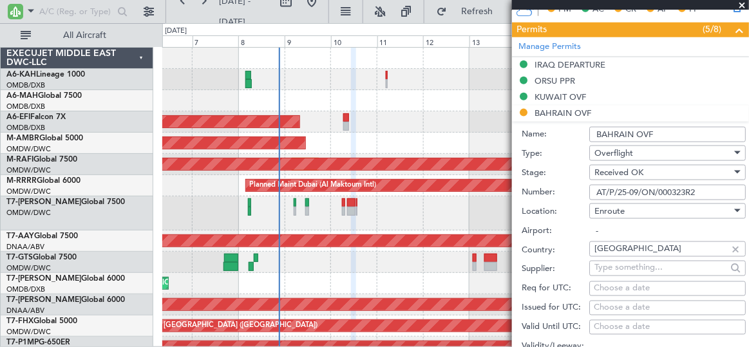
scroll to position [519, 0]
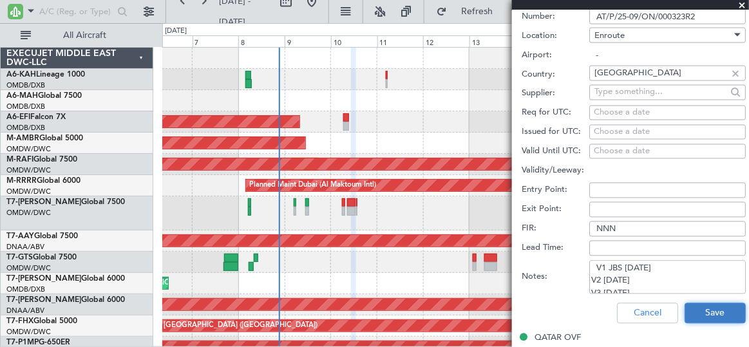
click at [701, 312] on button "Save" at bounding box center [714, 313] width 61 height 21
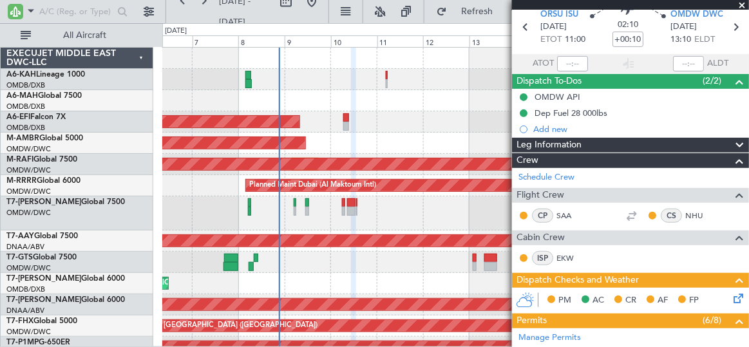
scroll to position [0, 0]
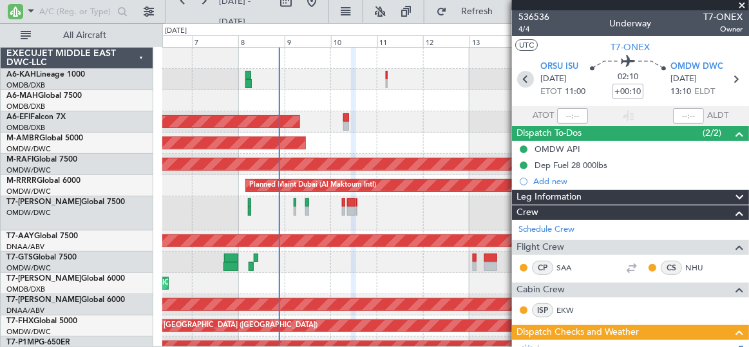
click at [523, 80] on icon at bounding box center [525, 79] width 17 height 17
type input "-00:10"
type input "1"
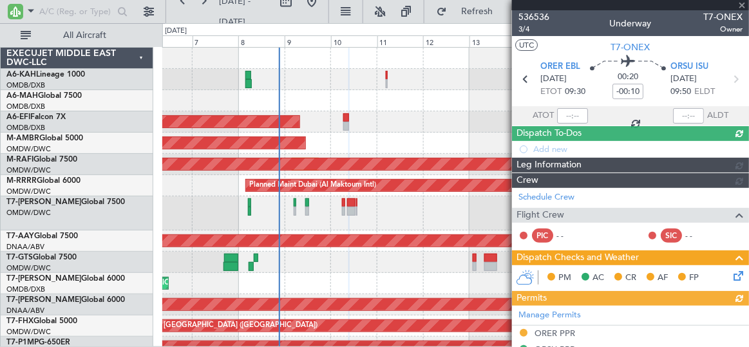
type input "Dherander Fithani (DHF)"
type input "7234"
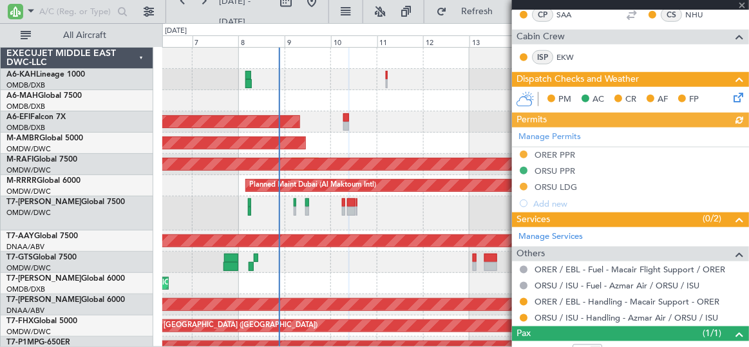
scroll to position [277, 0]
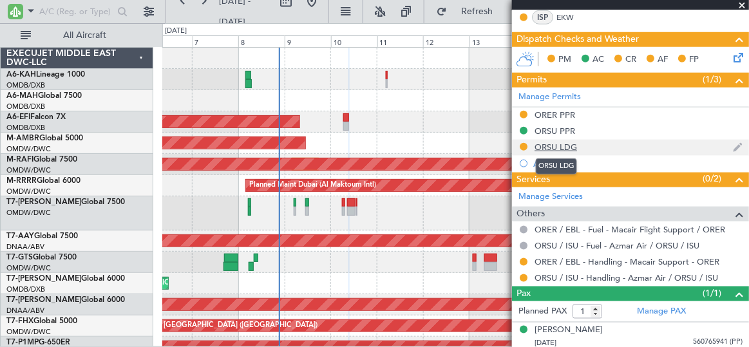
click at [551, 145] on div "ORSU LDG" at bounding box center [555, 147] width 42 height 11
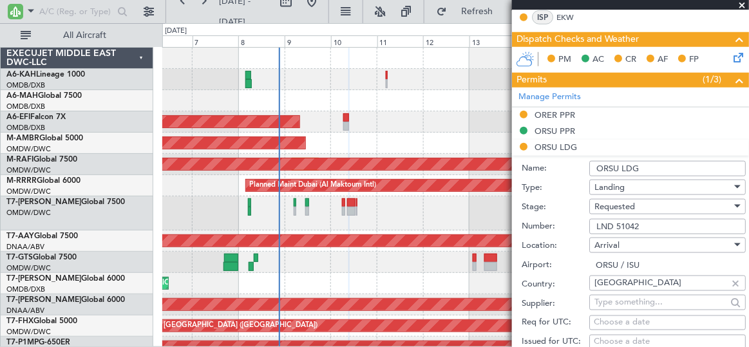
click at [633, 204] on span "Requested" at bounding box center [614, 207] width 41 height 12
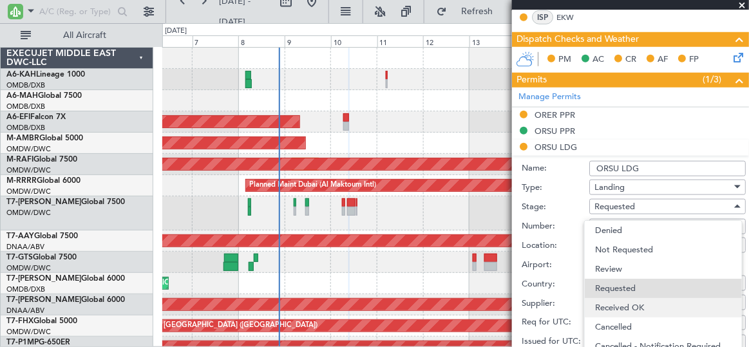
click at [635, 303] on span "Received OK" at bounding box center [663, 307] width 136 height 19
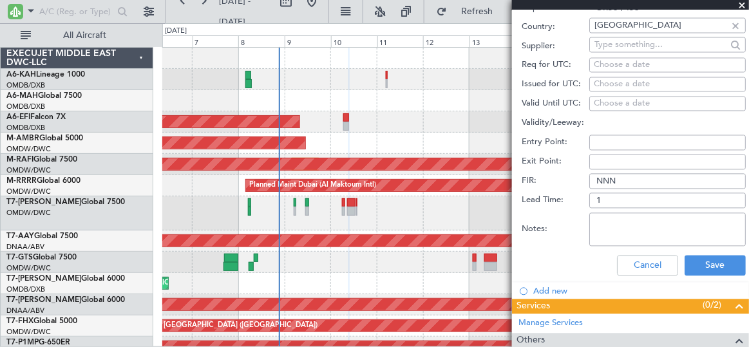
scroll to position [569, 0]
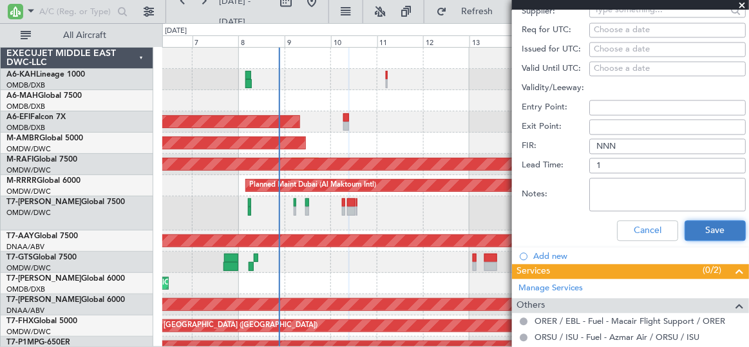
click at [715, 225] on button "Save" at bounding box center [714, 231] width 61 height 21
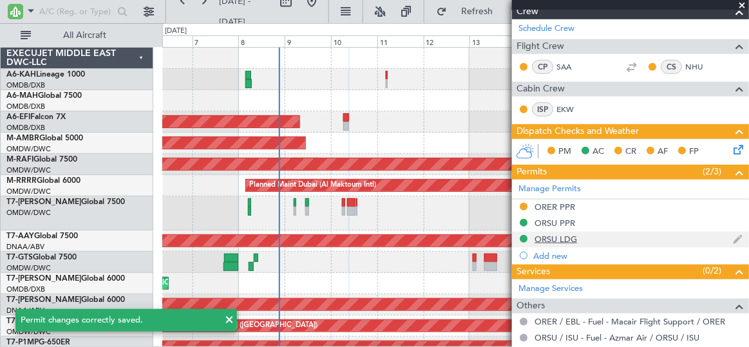
scroll to position [277, 0]
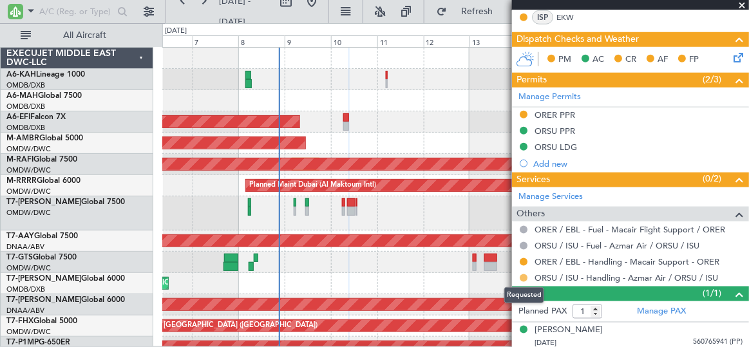
click at [523, 274] on button at bounding box center [523, 278] width 8 height 8
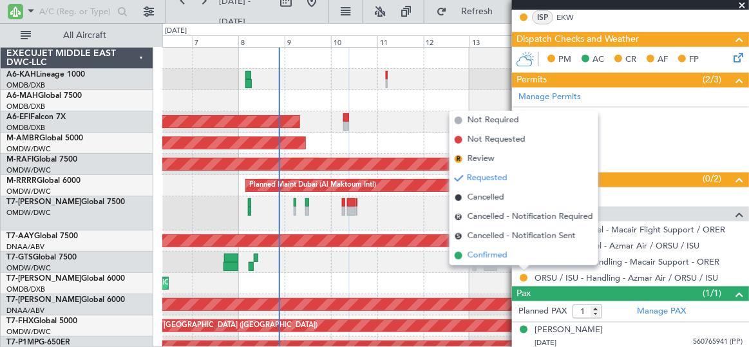
click at [505, 256] on span "Confirmed" at bounding box center [487, 255] width 40 height 13
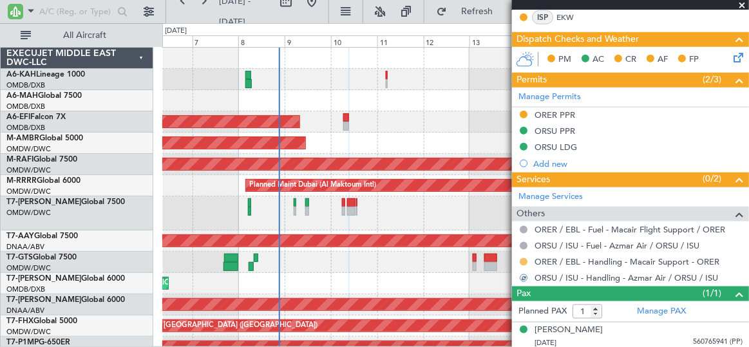
click at [523, 259] on button at bounding box center [523, 262] width 8 height 8
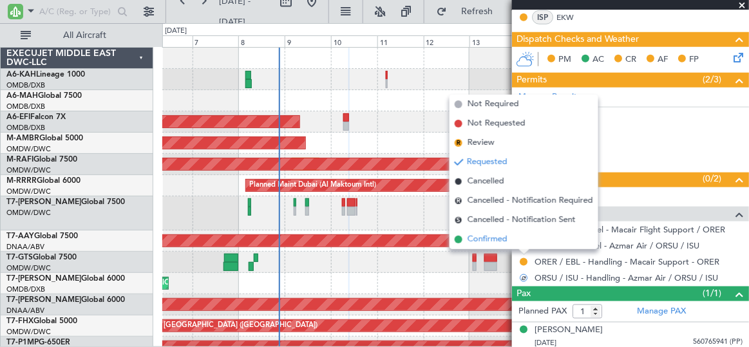
click at [492, 241] on span "Confirmed" at bounding box center [487, 239] width 40 height 13
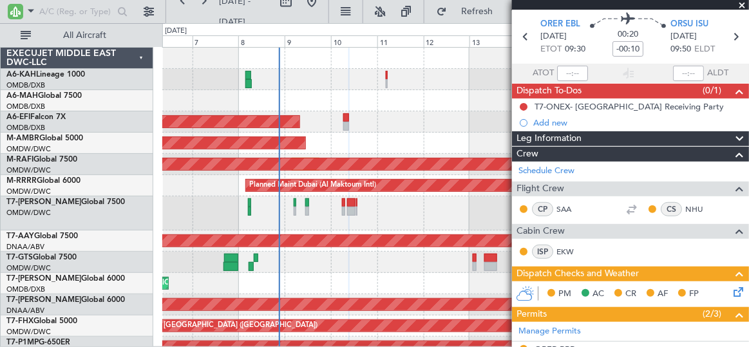
scroll to position [0, 0]
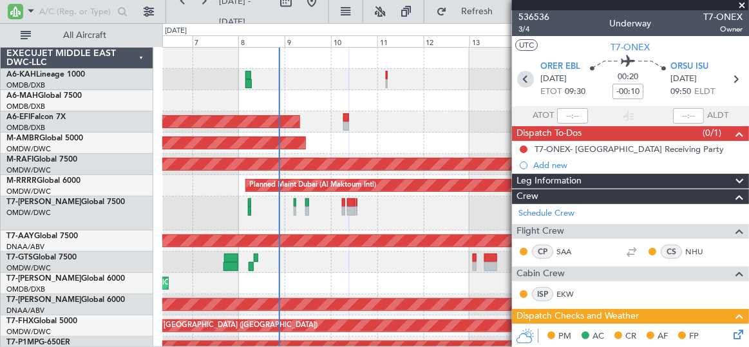
click at [526, 79] on icon at bounding box center [525, 79] width 17 height 17
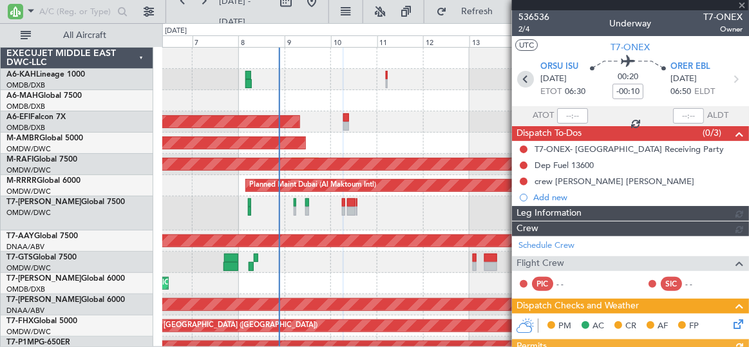
type input "Dherander Fithani (DHF)"
type input "7233"
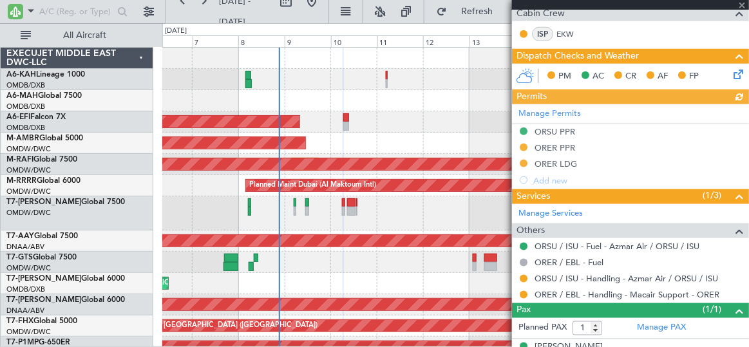
scroll to position [309, 0]
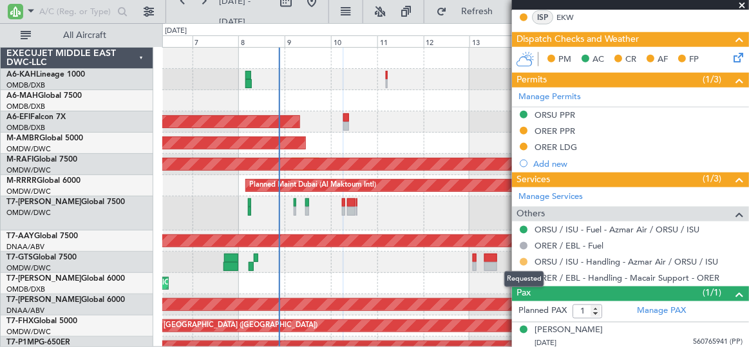
click at [523, 258] on button at bounding box center [523, 262] width 8 height 8
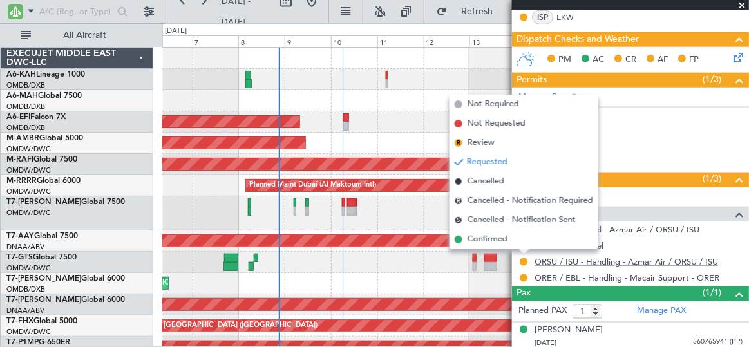
drag, startPoint x: 494, startPoint y: 237, endPoint x: 534, endPoint y: 261, distance: 46.7
click at [496, 238] on span "Confirmed" at bounding box center [487, 239] width 40 height 13
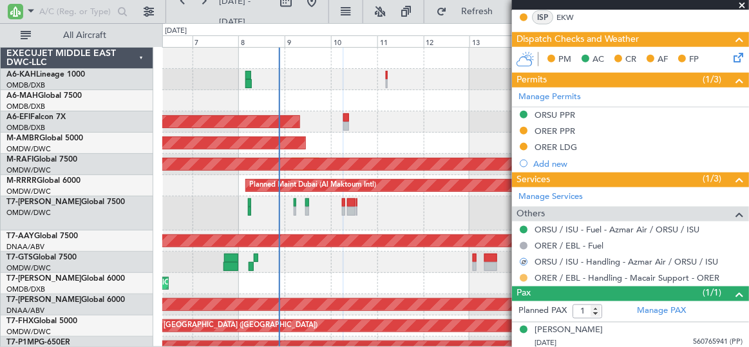
click at [522, 274] on button at bounding box center [523, 278] width 8 height 8
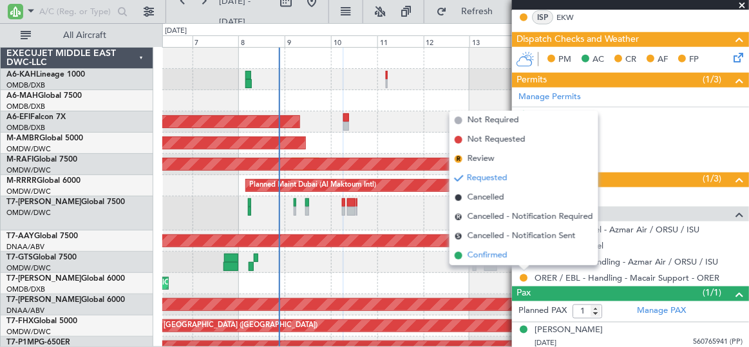
click at [504, 258] on span "Confirmed" at bounding box center [487, 255] width 40 height 13
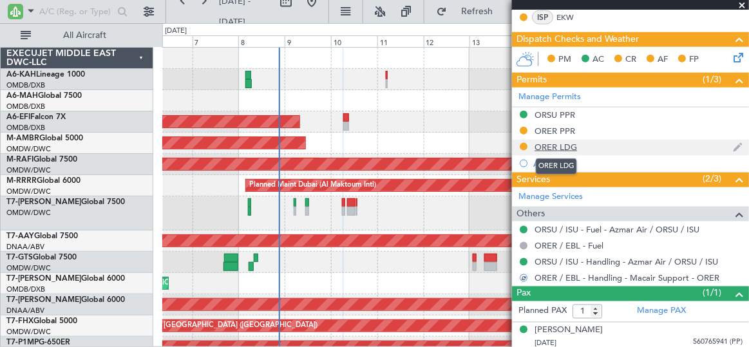
click at [546, 145] on div "ORER LDG" at bounding box center [555, 147] width 42 height 11
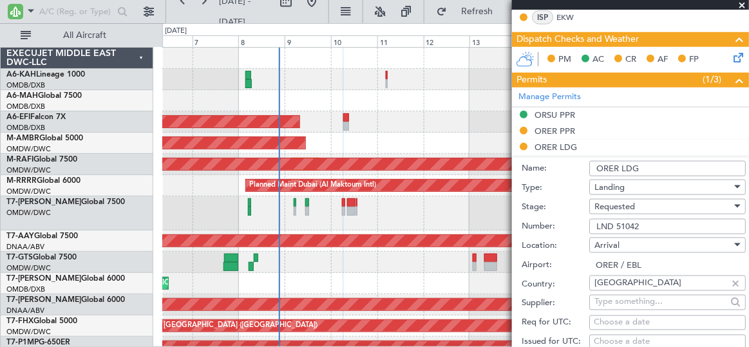
click at [628, 206] on span "Requested" at bounding box center [614, 207] width 41 height 12
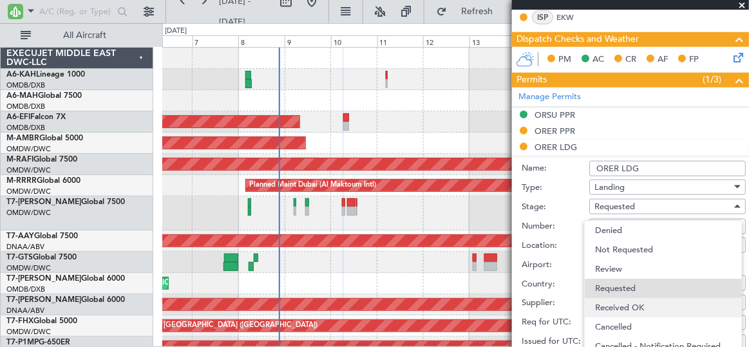
click at [628, 311] on span "Received OK" at bounding box center [663, 307] width 136 height 19
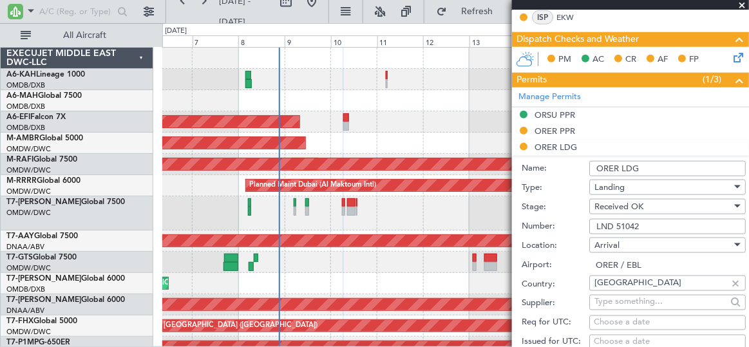
scroll to position [602, 0]
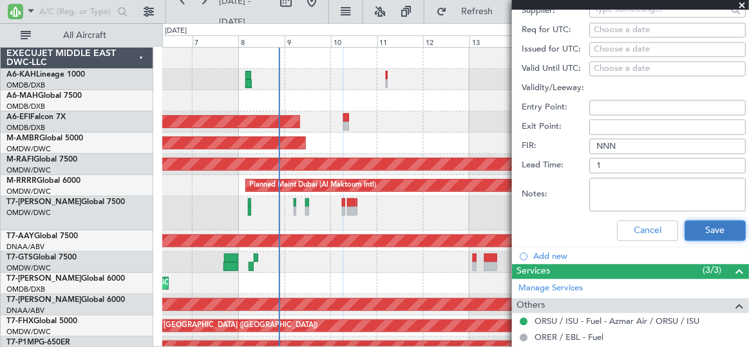
click at [696, 228] on button "Save" at bounding box center [714, 230] width 61 height 21
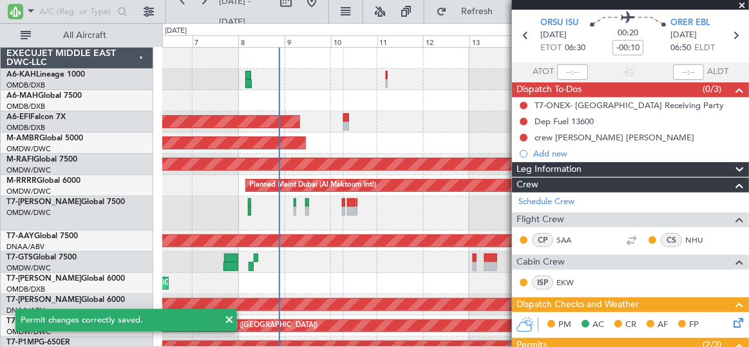
scroll to position [0, 0]
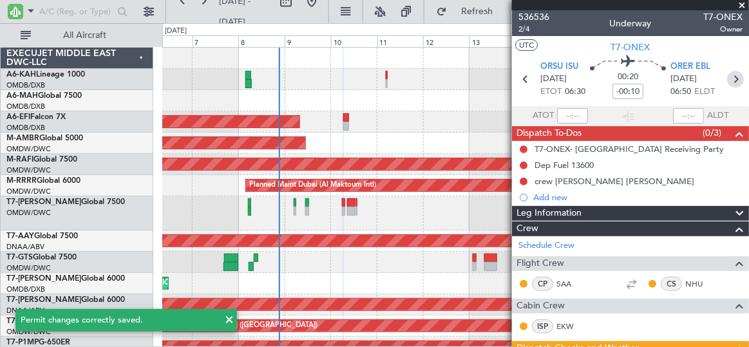
click at [728, 77] on icon at bounding box center [735, 79] width 17 height 17
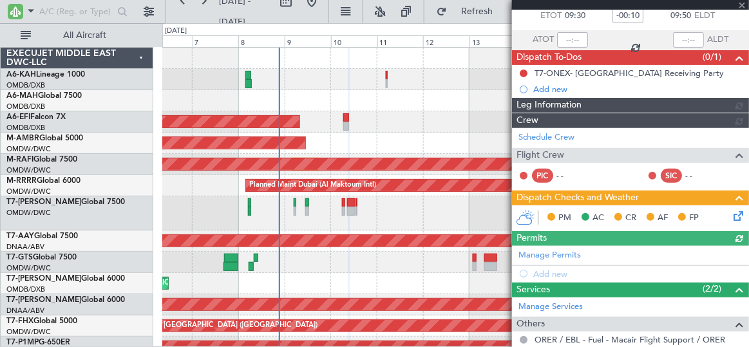
scroll to position [144, 0]
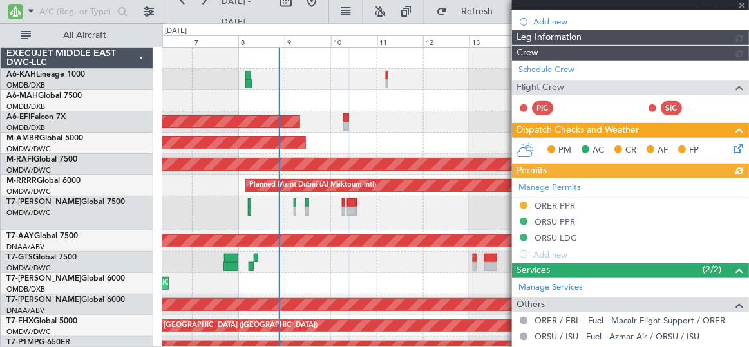
type input "Dherander Fithani (DHF)"
type input "7234"
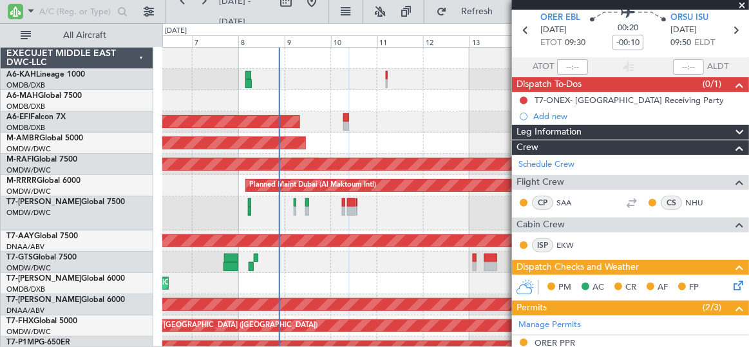
scroll to position [0, 0]
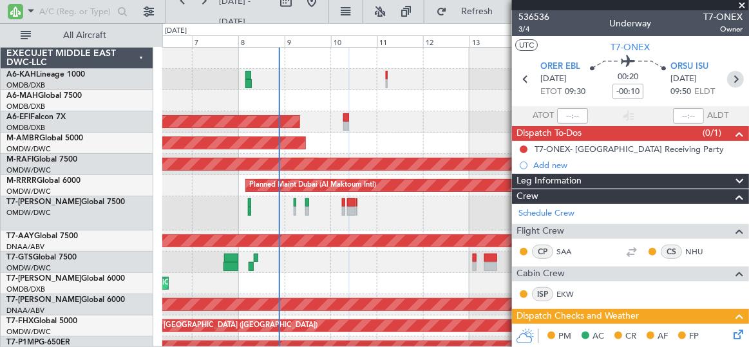
click at [729, 81] on icon at bounding box center [735, 79] width 17 height 17
type input "+00:10"
type input "0"
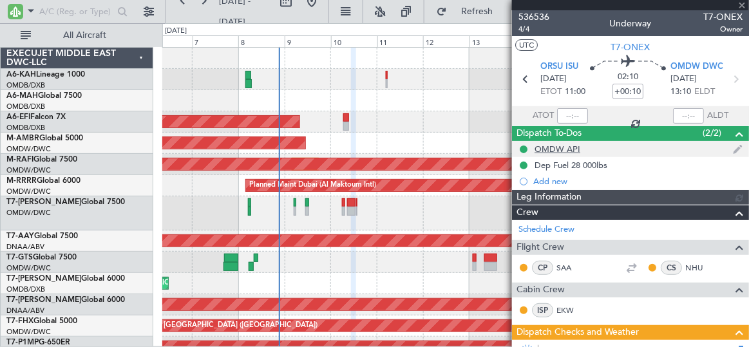
type input "[PERSON_NAME] (ANI)"
type input "7228"
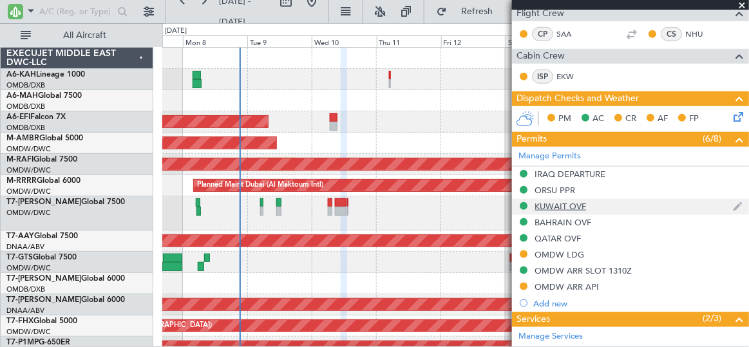
scroll to position [344, 0]
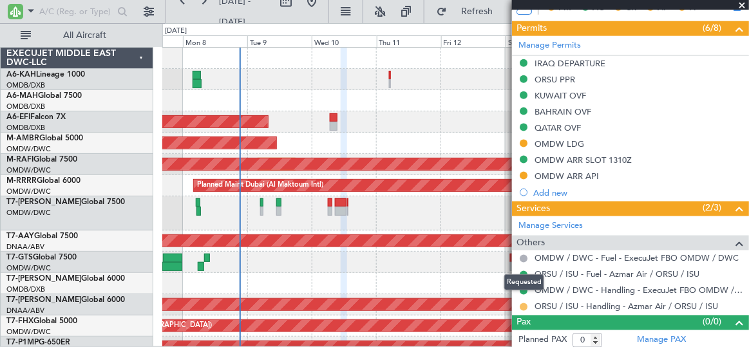
click at [525, 303] on button at bounding box center [523, 307] width 8 height 8
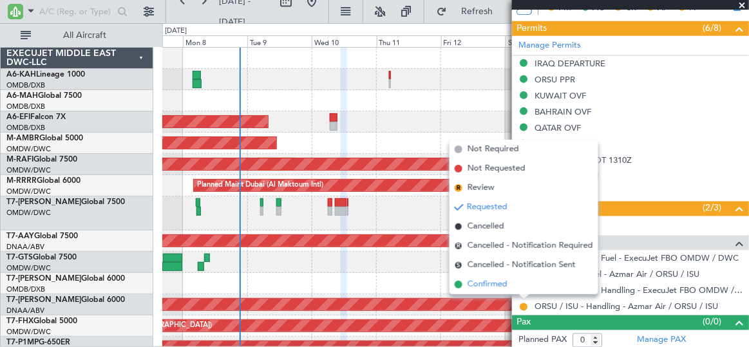
click at [485, 286] on span "Confirmed" at bounding box center [487, 284] width 40 height 13
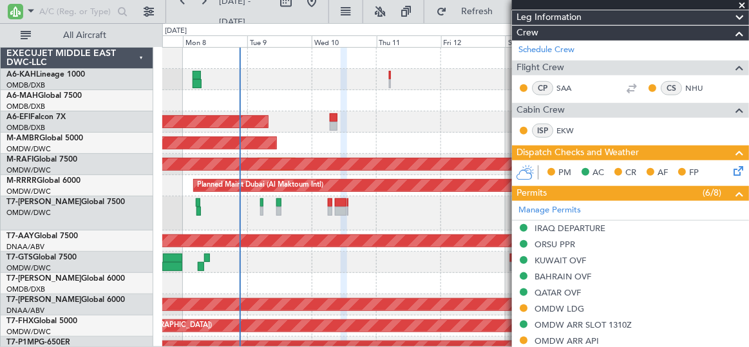
scroll to position [111, 0]
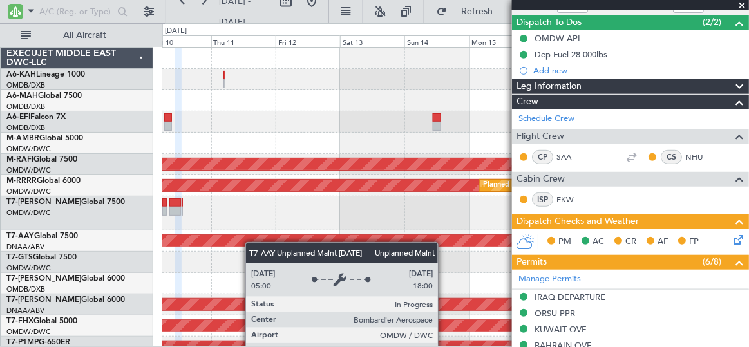
click at [237, 245] on div "Planned Maint Dubai (Al Maktoum Intl) AOG Maint Dubai (Al Maktoum Intl) Planned…" at bounding box center [455, 313] width 586 height 530
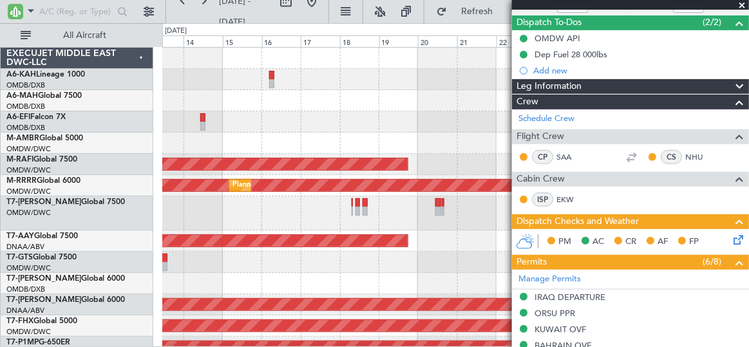
click at [150, 158] on div "Planned Maint Singapore (Seletar) Planned Maint Dubai (Al Maktoum Intl) Planned…" at bounding box center [374, 185] width 749 height 324
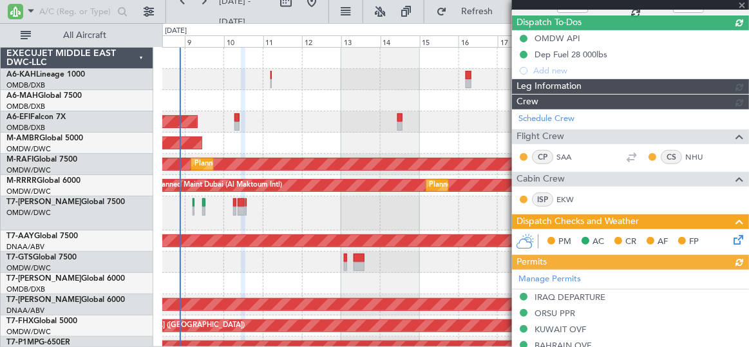
type input "[PERSON_NAME] (ANI)"
type input "7228"
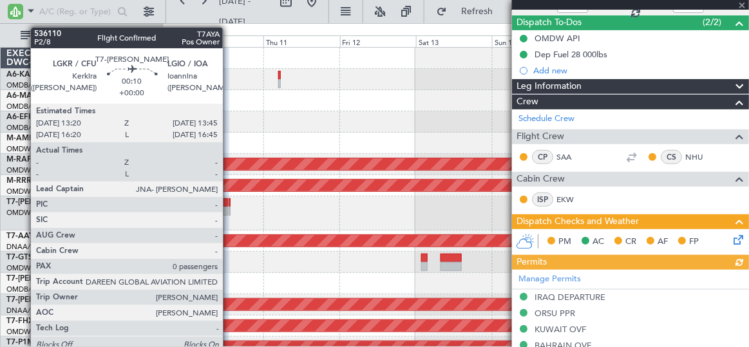
click at [229, 202] on div at bounding box center [229, 202] width 2 height 9
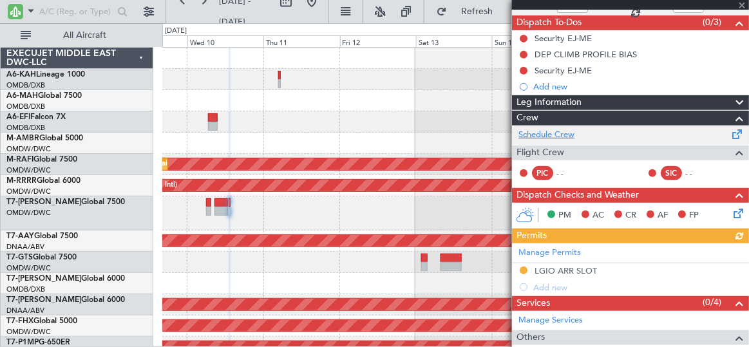
scroll to position [205, 0]
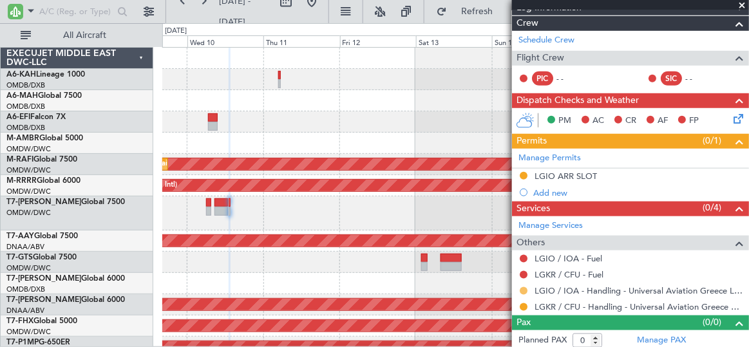
click at [523, 287] on button at bounding box center [523, 291] width 8 height 8
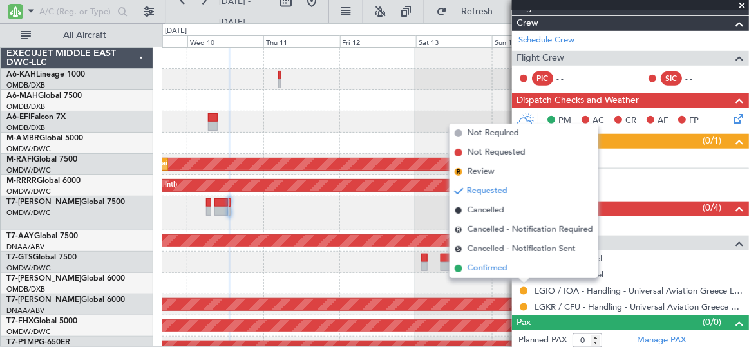
click at [490, 270] on span "Confirmed" at bounding box center [487, 268] width 40 height 13
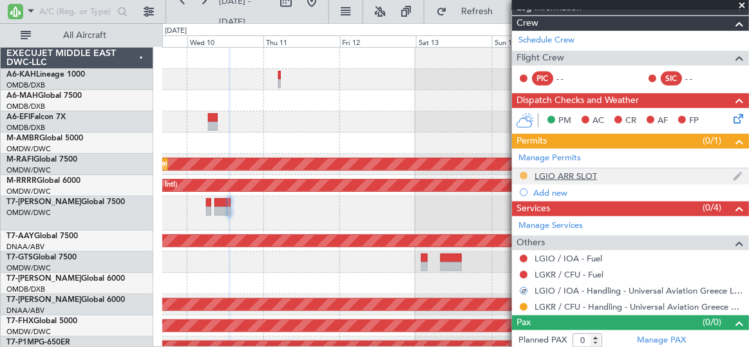
click at [523, 172] on button at bounding box center [523, 176] width 8 height 8
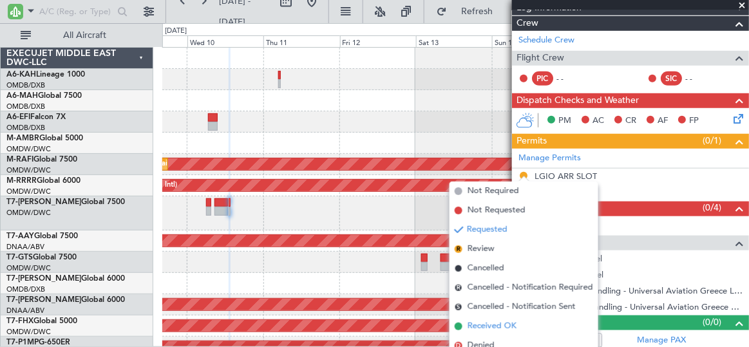
click at [492, 324] on span "Received OK" at bounding box center [491, 326] width 49 height 13
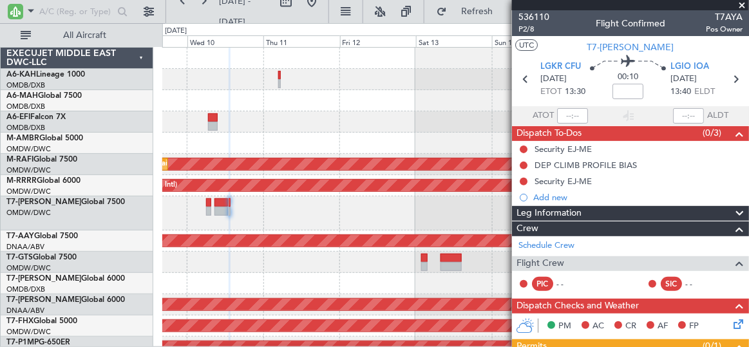
scroll to position [0, 0]
click at [727, 77] on icon at bounding box center [735, 79] width 17 height 17
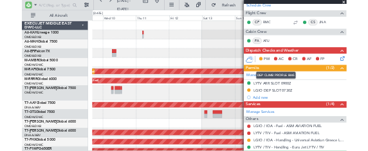
scroll to position [248, 0]
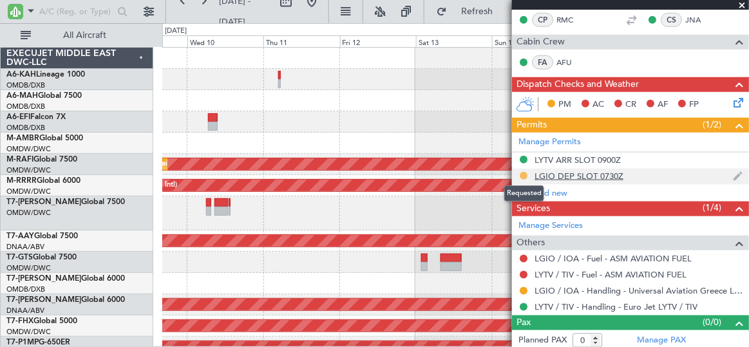
click at [523, 172] on button at bounding box center [523, 176] width 8 height 8
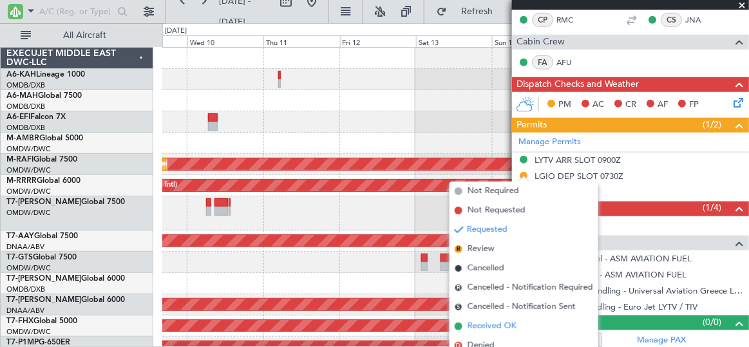
click at [501, 327] on span "Received OK" at bounding box center [491, 326] width 49 height 13
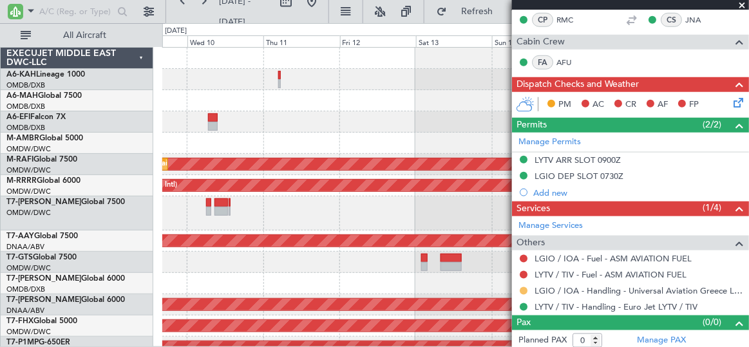
click at [525, 287] on button at bounding box center [523, 291] width 8 height 8
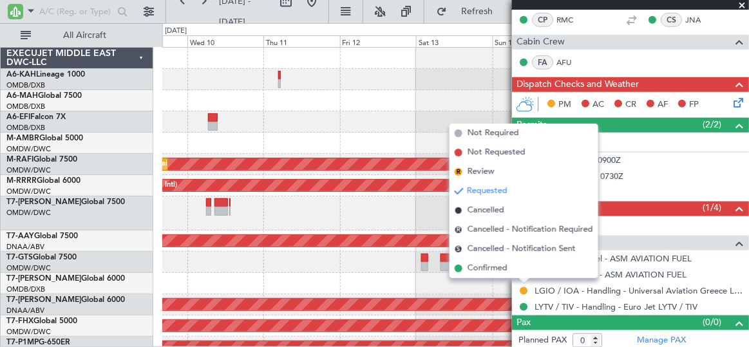
click at [487, 267] on span "Confirmed" at bounding box center [487, 268] width 40 height 13
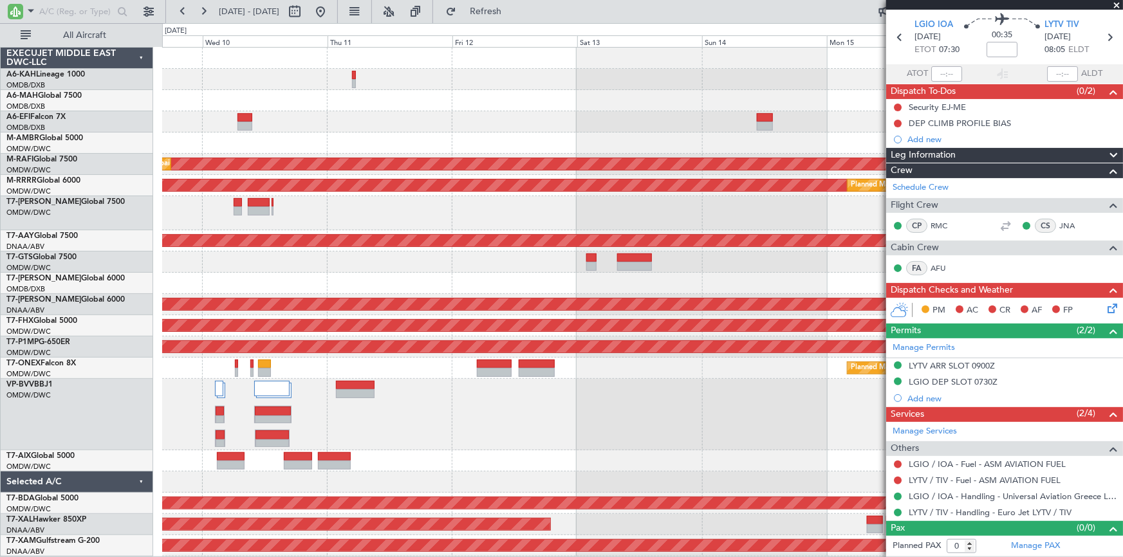
scroll to position [40, 0]
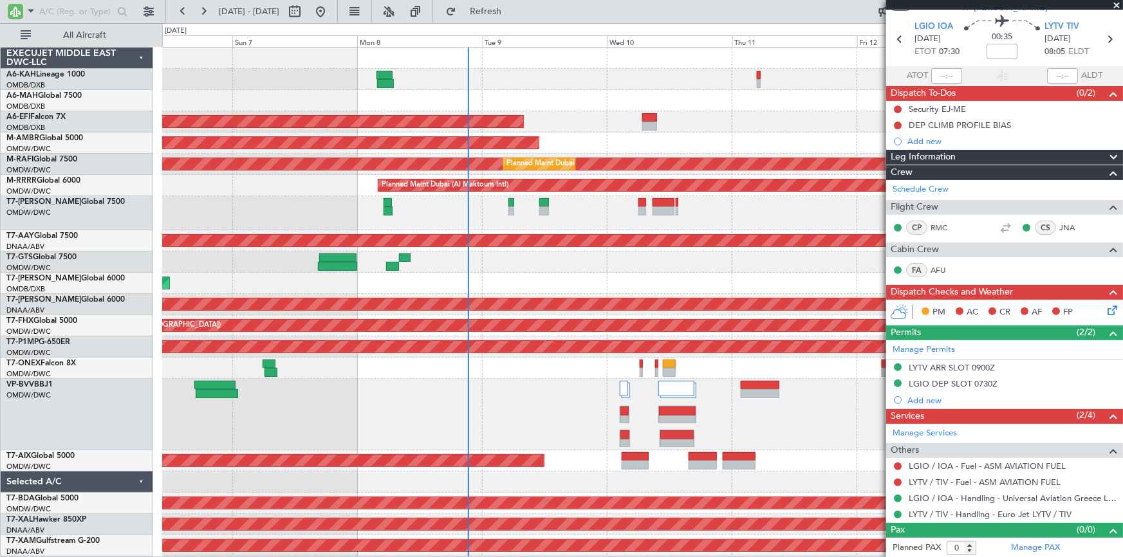
click at [718, 145] on div "Planned Maint Dubai (Al Maktoum Intl) Planned Maint Dubai (Dubai Intl) Planned …" at bounding box center [642, 313] width 960 height 530
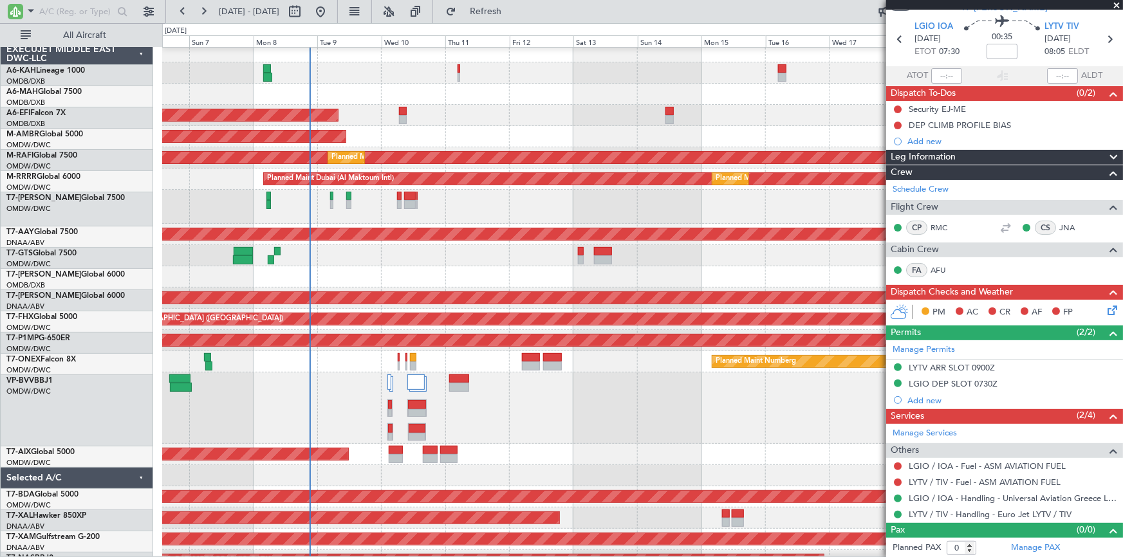
scroll to position [6, 0]
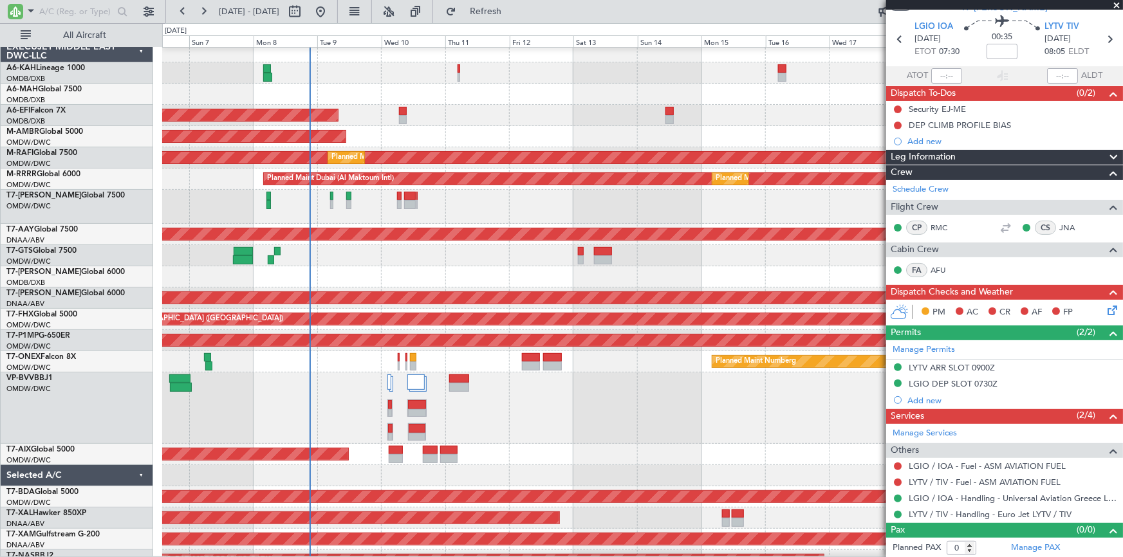
click at [557, 80] on div "Planned Maint Dubai (Al Maktoum Intl)" at bounding box center [642, 72] width 960 height 21
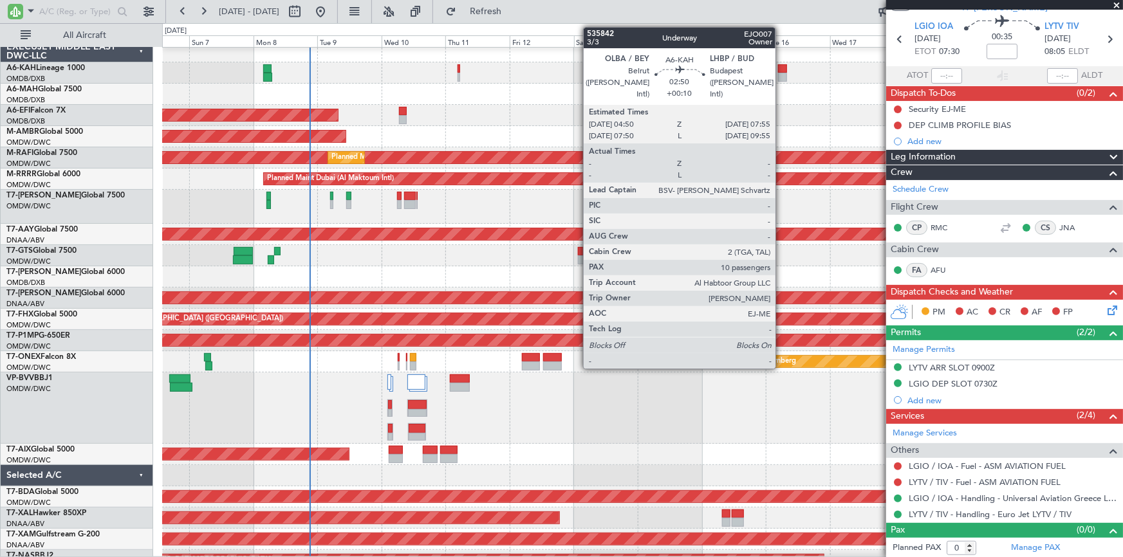
click at [748, 70] on div at bounding box center [782, 68] width 8 height 9
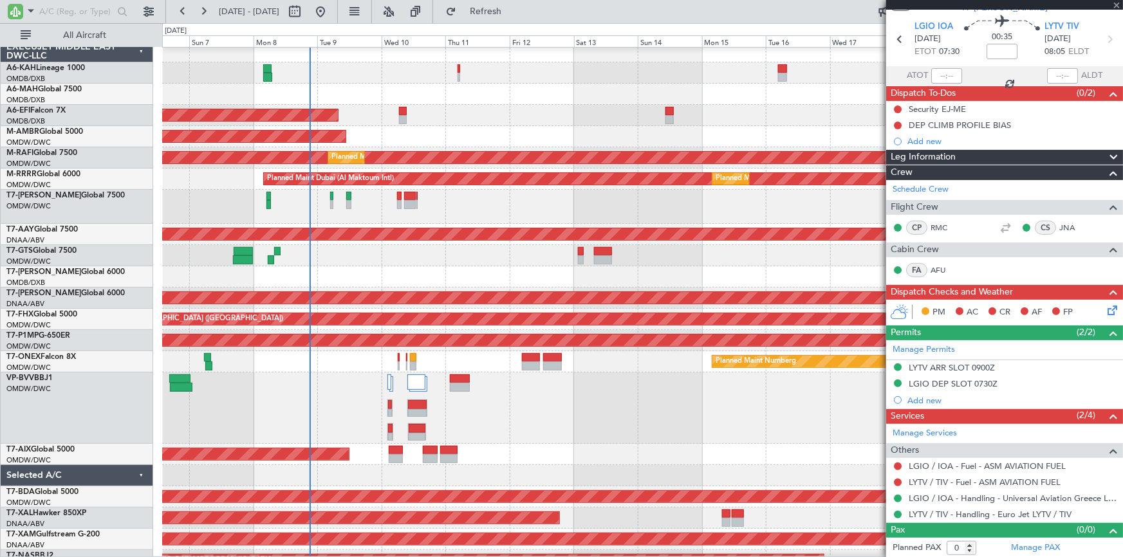
type input "+00:10"
type input "10"
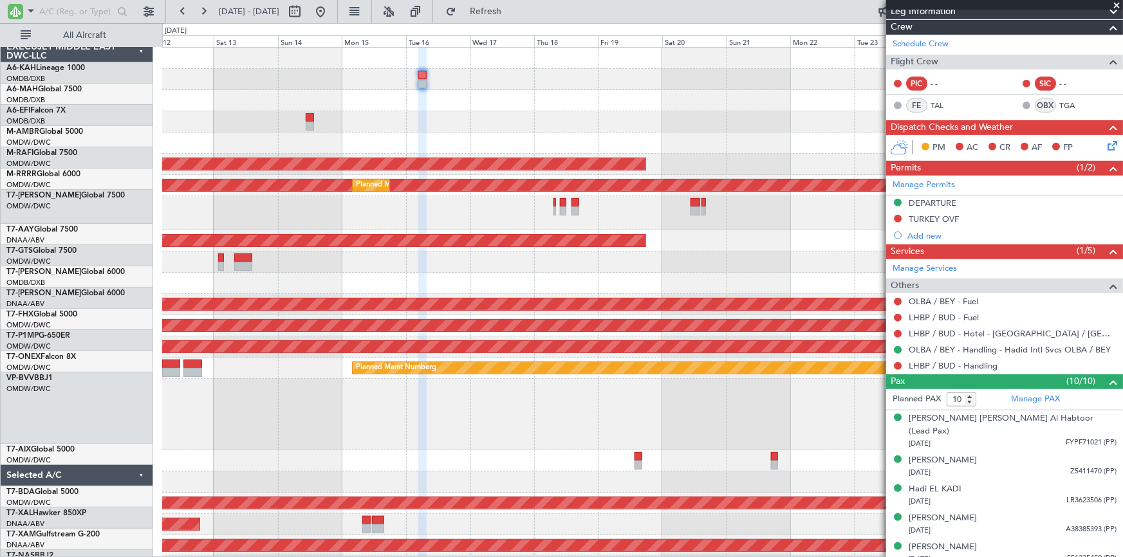
scroll to position [0, 0]
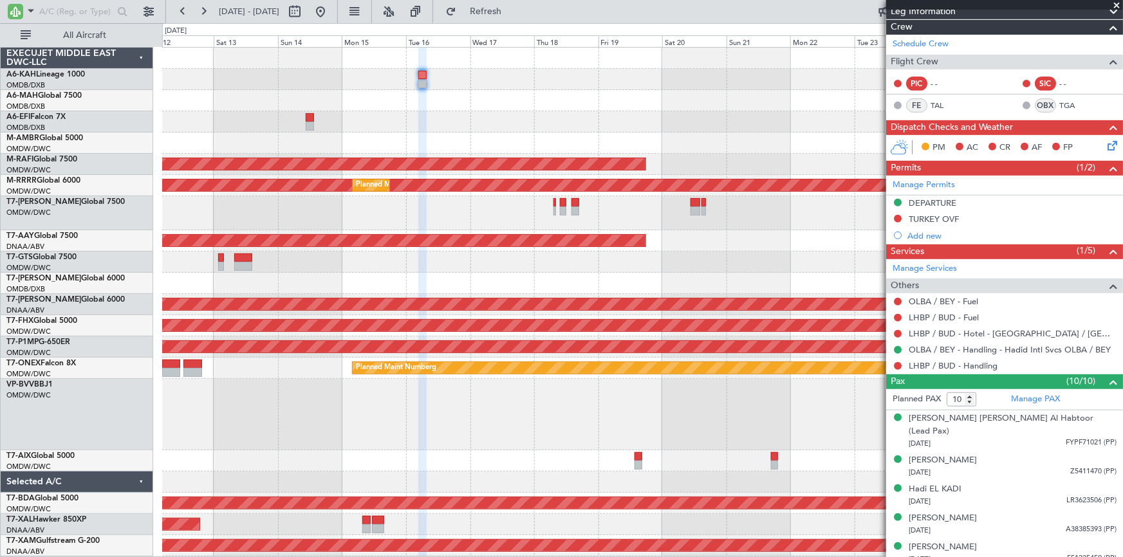
click at [298, 219] on div at bounding box center [642, 213] width 961 height 34
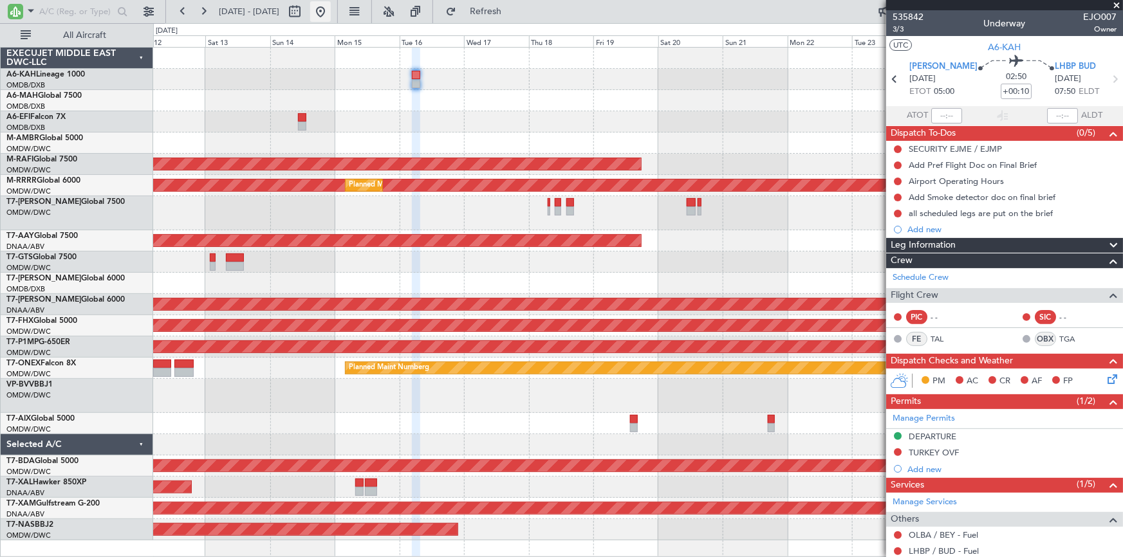
click at [331, 13] on button at bounding box center [320, 11] width 21 height 21
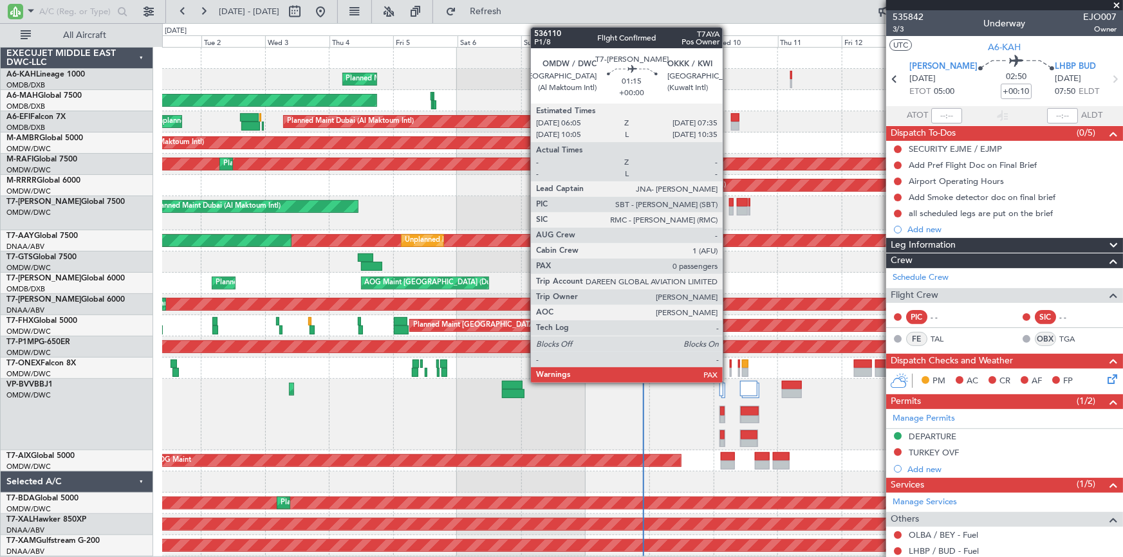
click at [729, 203] on div at bounding box center [731, 202] width 5 height 9
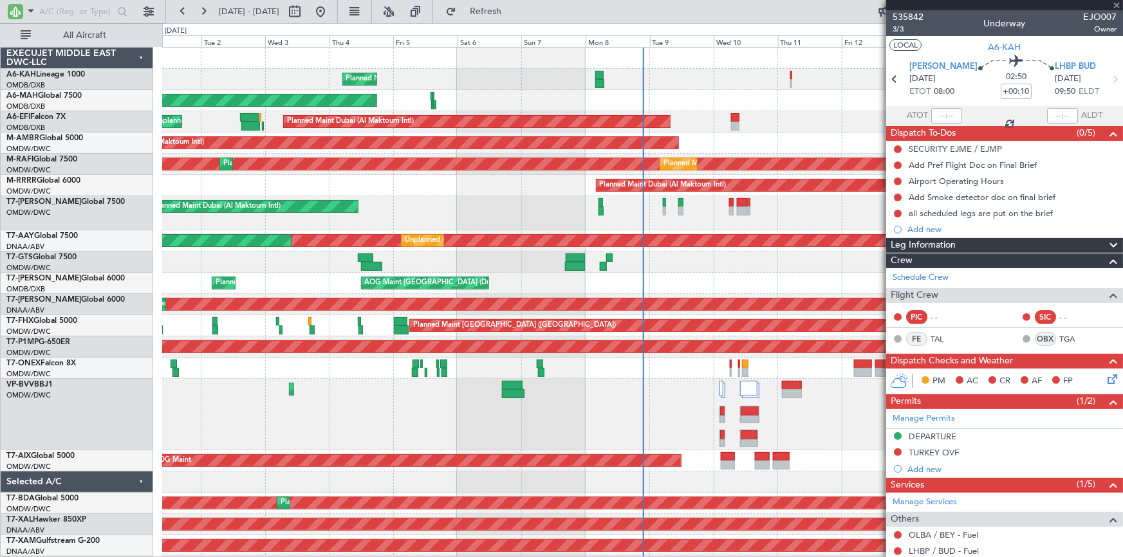
type input "0"
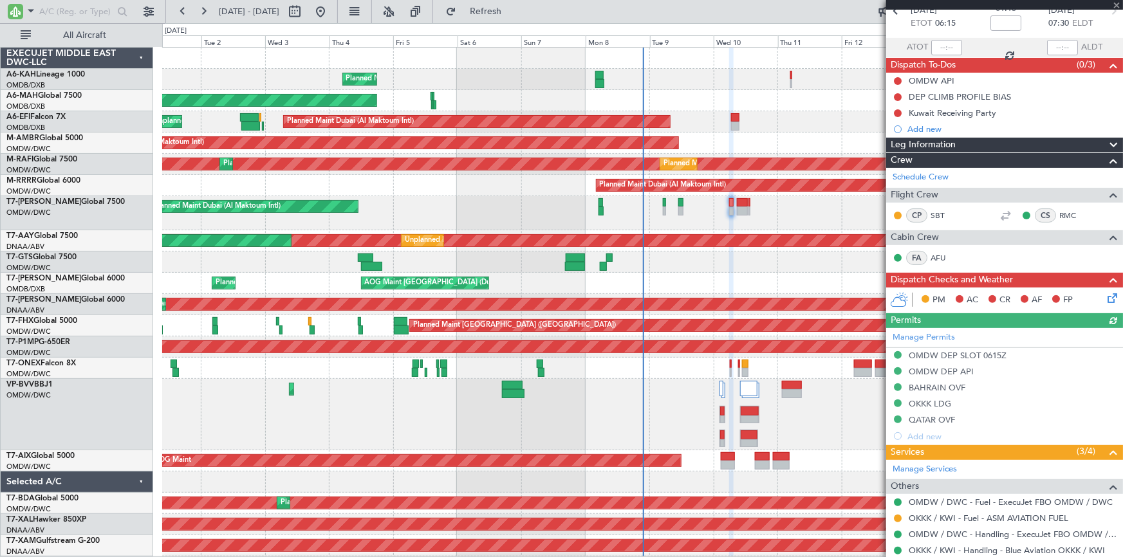
scroll to position [104, 0]
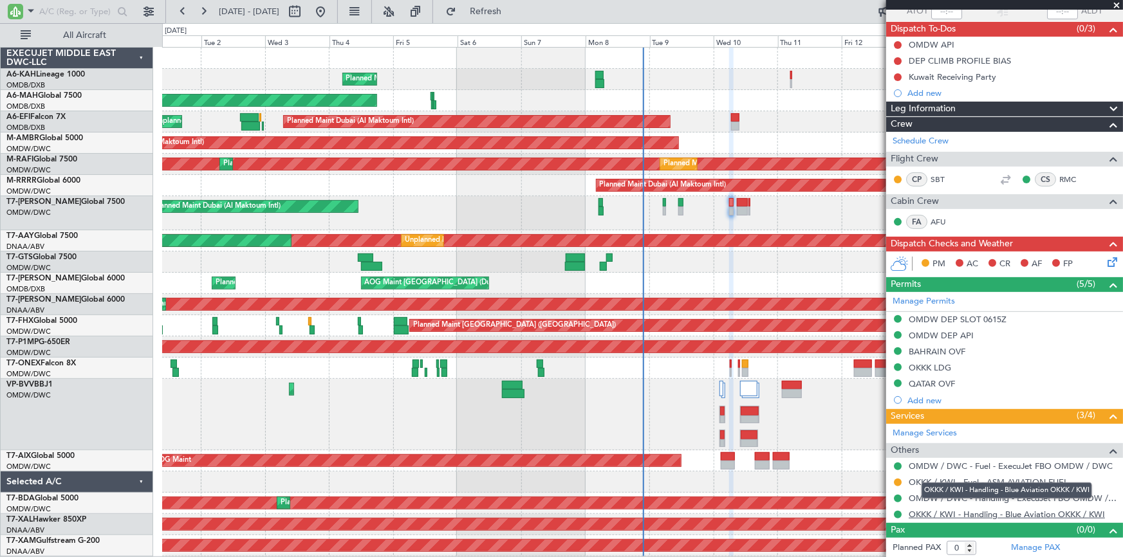
click at [748, 346] on link "OKKK / KWI - Handling - Blue Aviation OKKK / KWI" at bounding box center [1007, 514] width 196 height 11
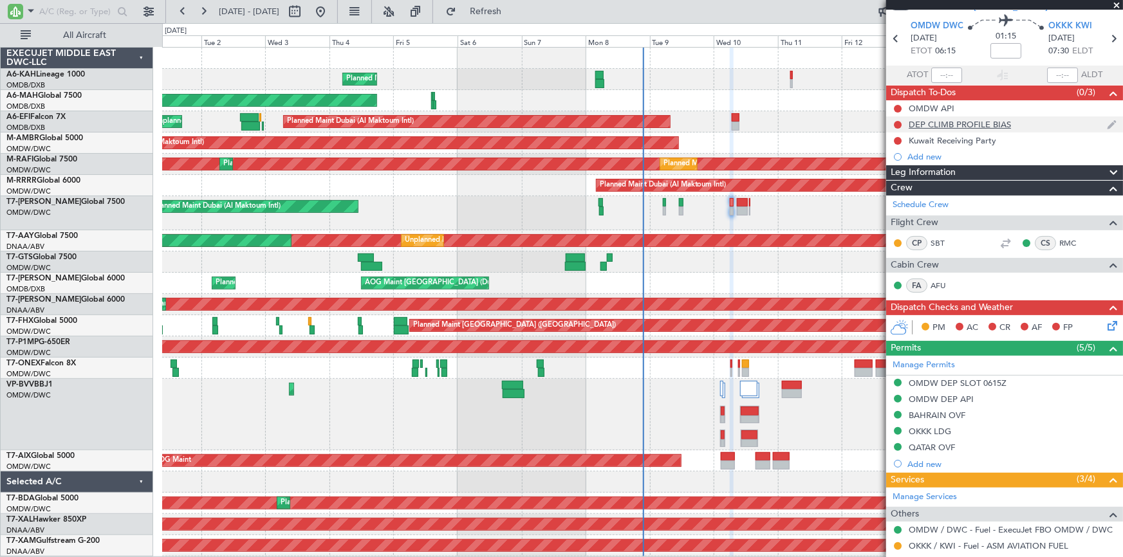
scroll to position [0, 0]
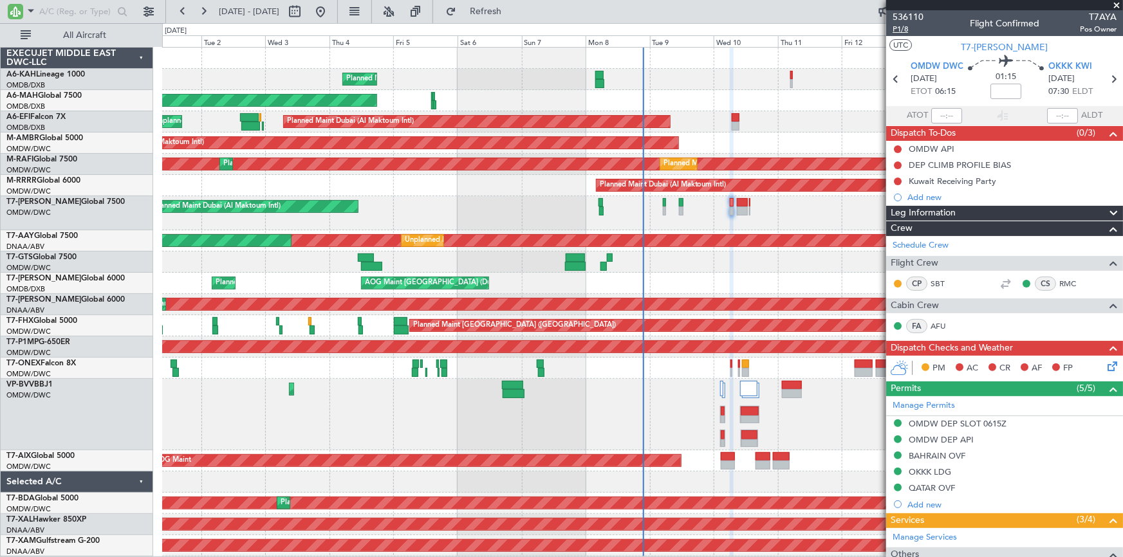
click at [748, 32] on span "P1/8" at bounding box center [908, 29] width 31 height 11
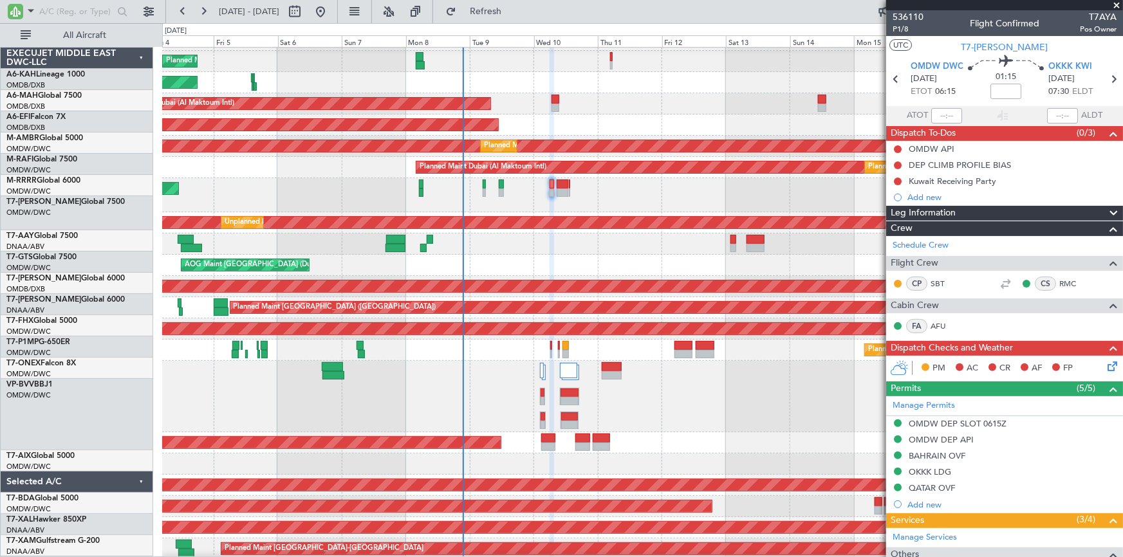
scroll to position [18, 0]
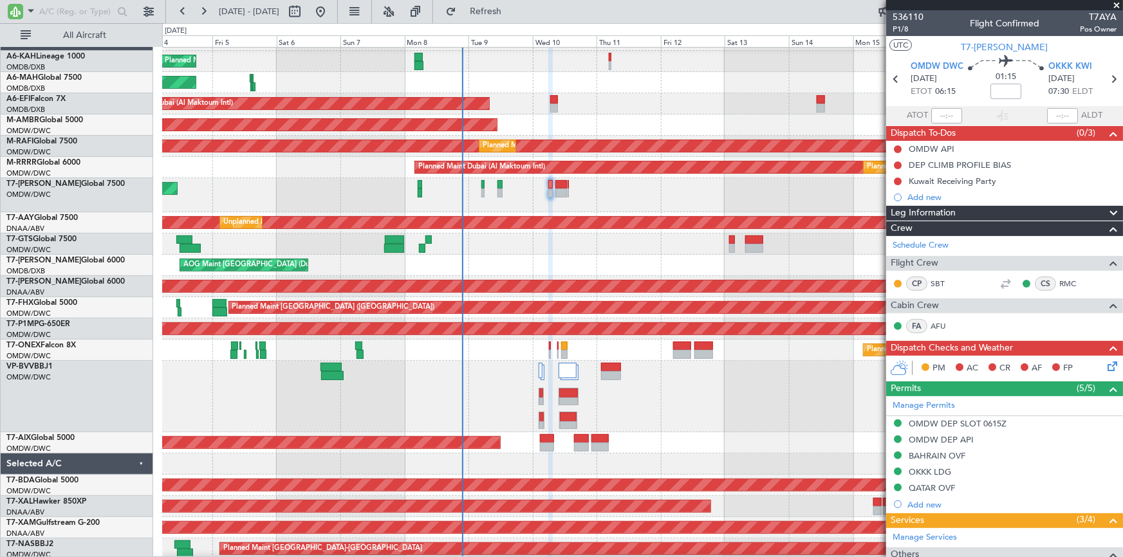
click at [542, 198] on div "Planned Maint Dubai (Al Maktoum Intl)" at bounding box center [642, 195] width 961 height 34
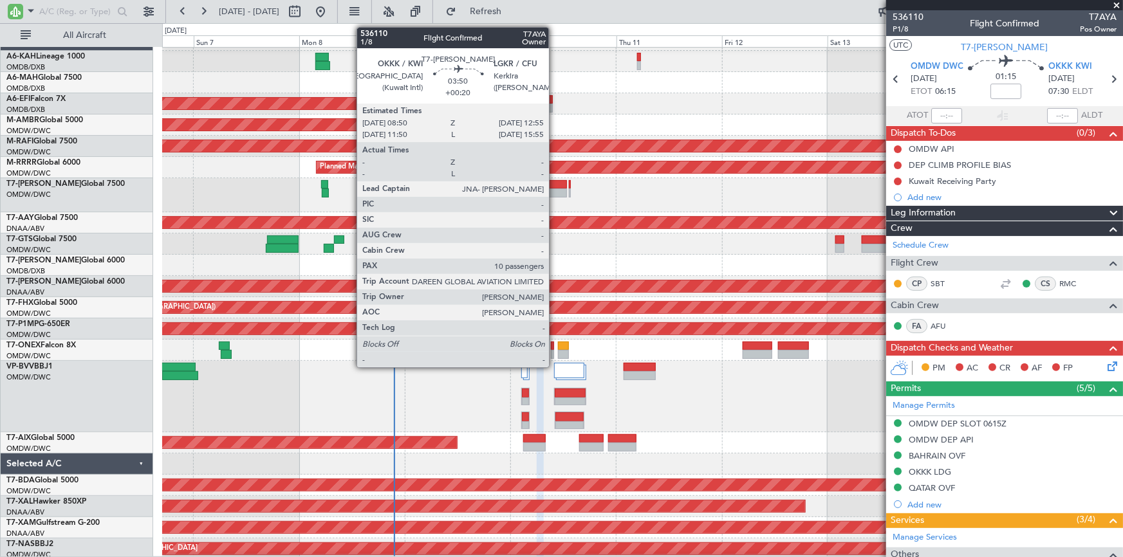
click at [555, 184] on div at bounding box center [558, 184] width 18 height 9
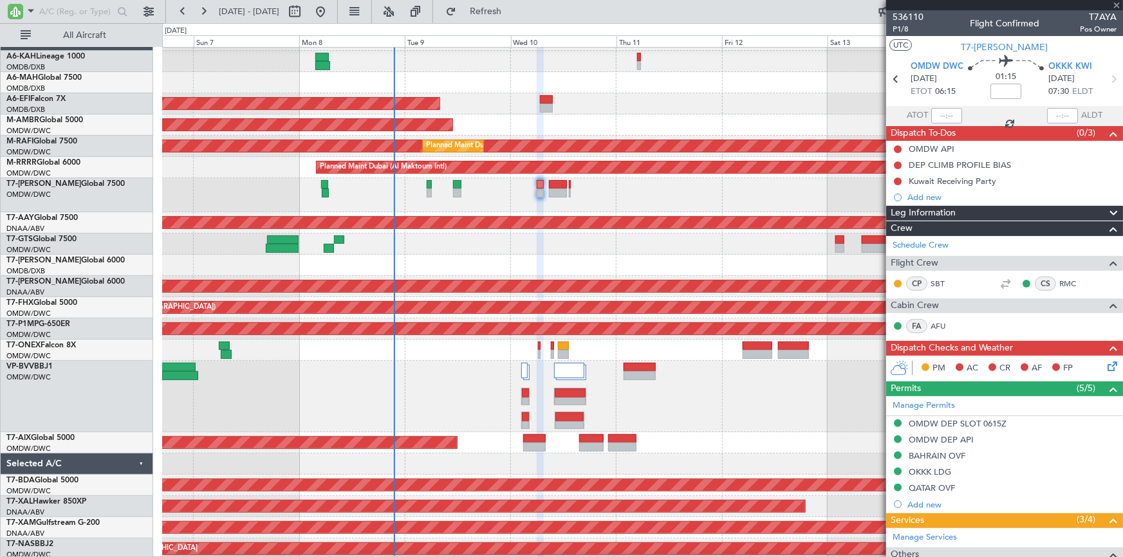
type input "+00:20"
type input "10"
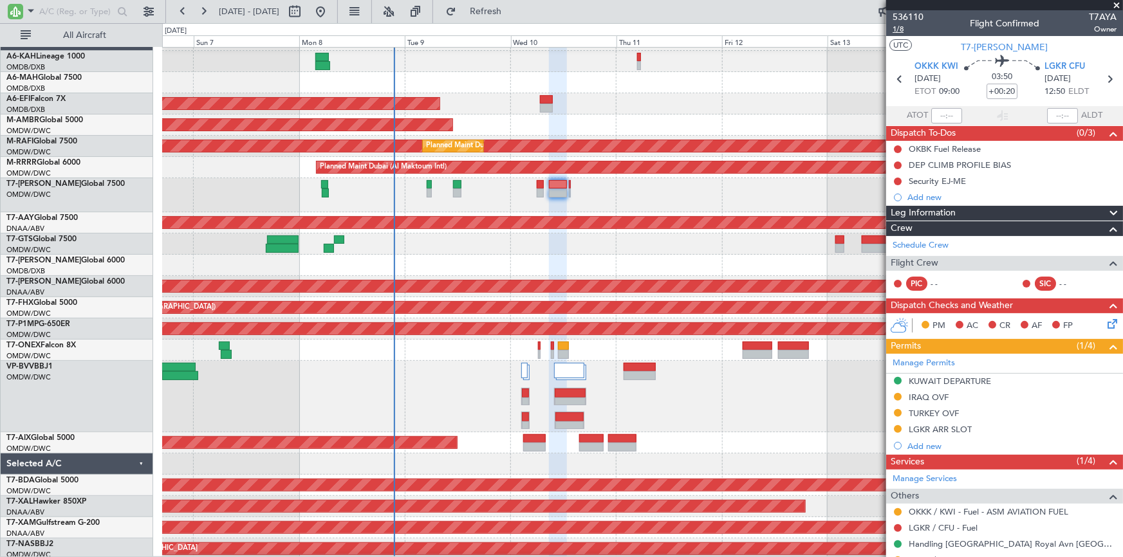
click at [748, 26] on span "1/8" at bounding box center [908, 29] width 31 height 11
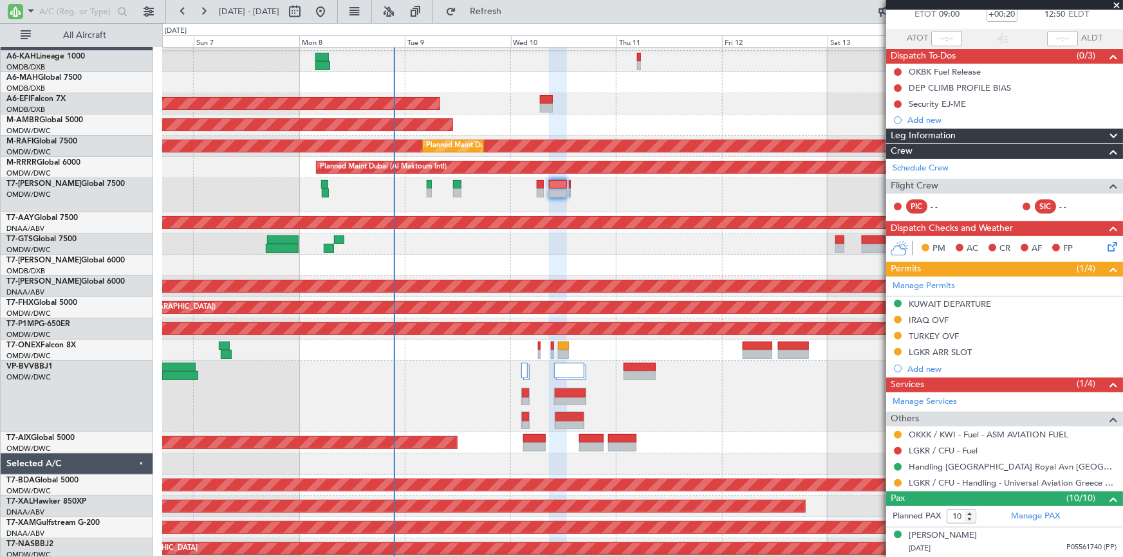
scroll to position [0, 0]
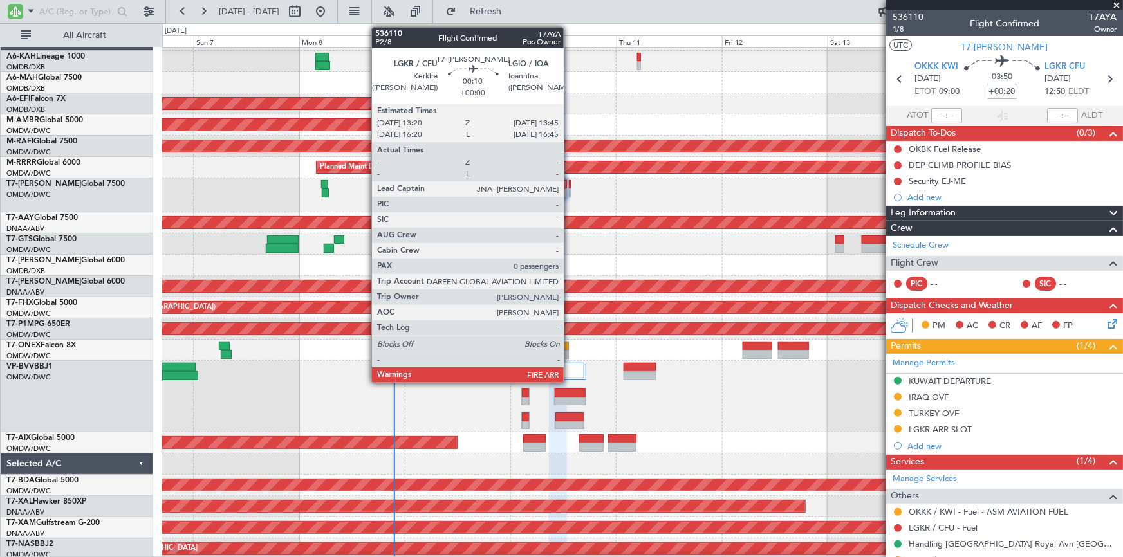
click at [570, 185] on div at bounding box center [570, 184] width 2 height 9
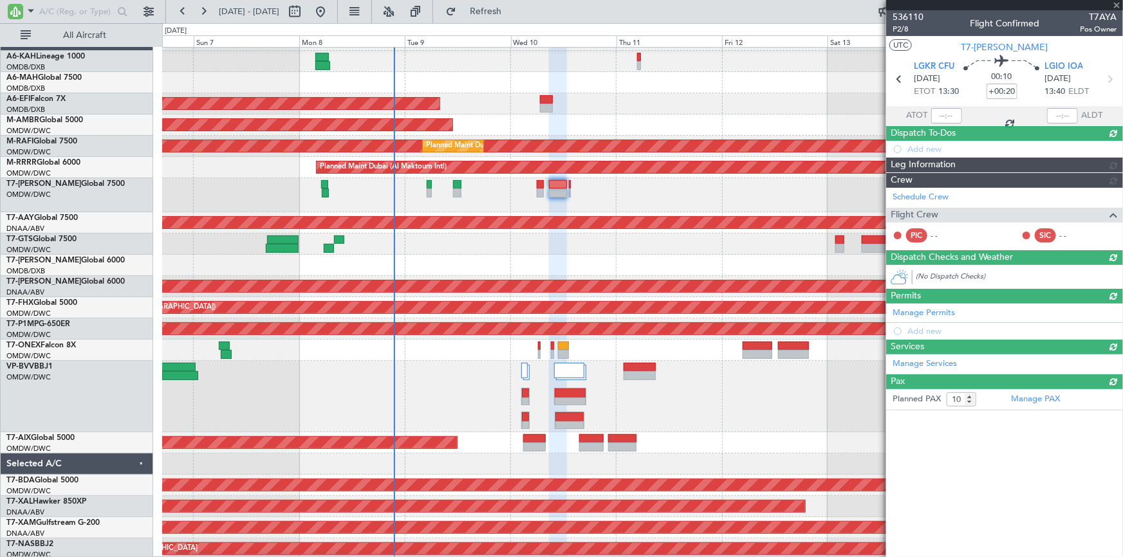
type input "0"
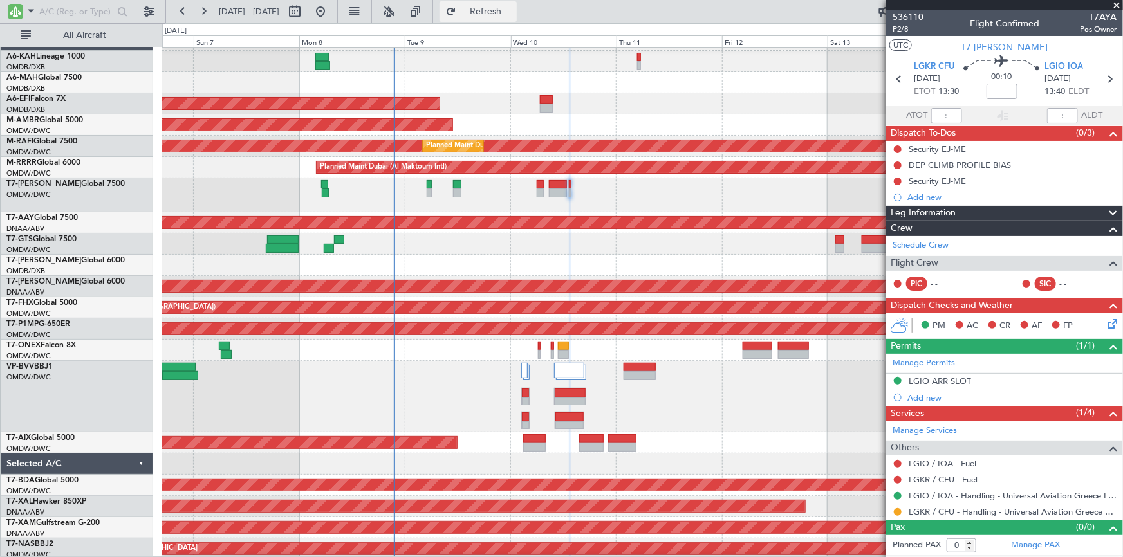
click at [513, 8] on span "Refresh" at bounding box center [486, 11] width 54 height 9
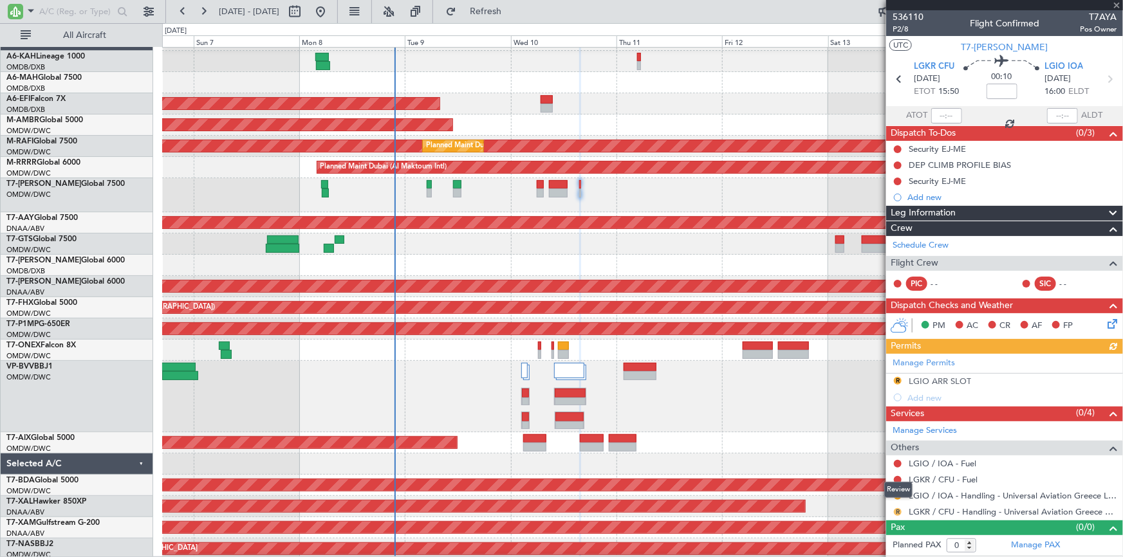
click at [748, 346] on button "R" at bounding box center [898, 512] width 8 height 8
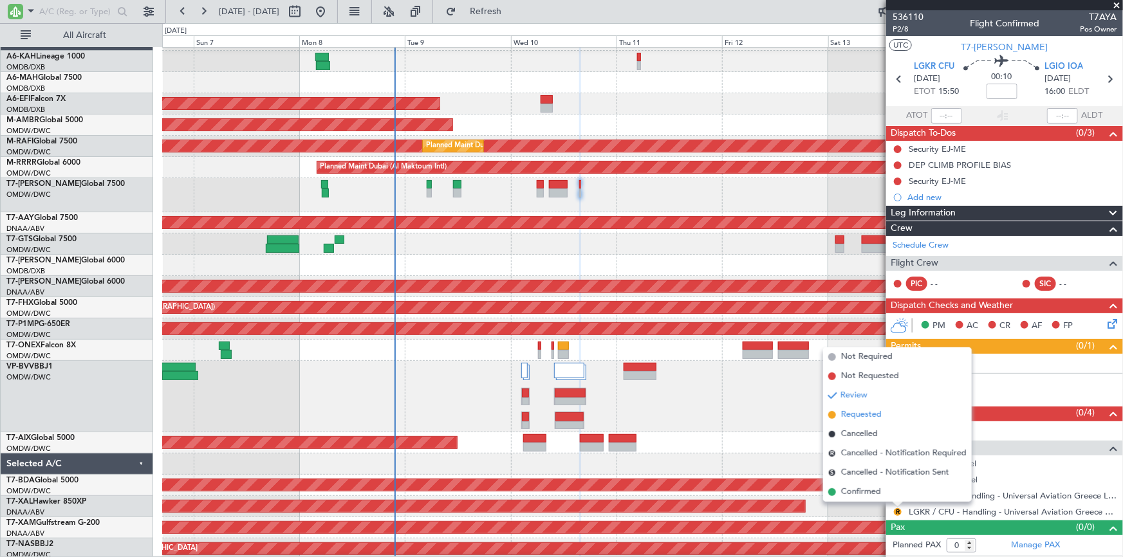
click at [748, 346] on span at bounding box center [832, 415] width 8 height 8
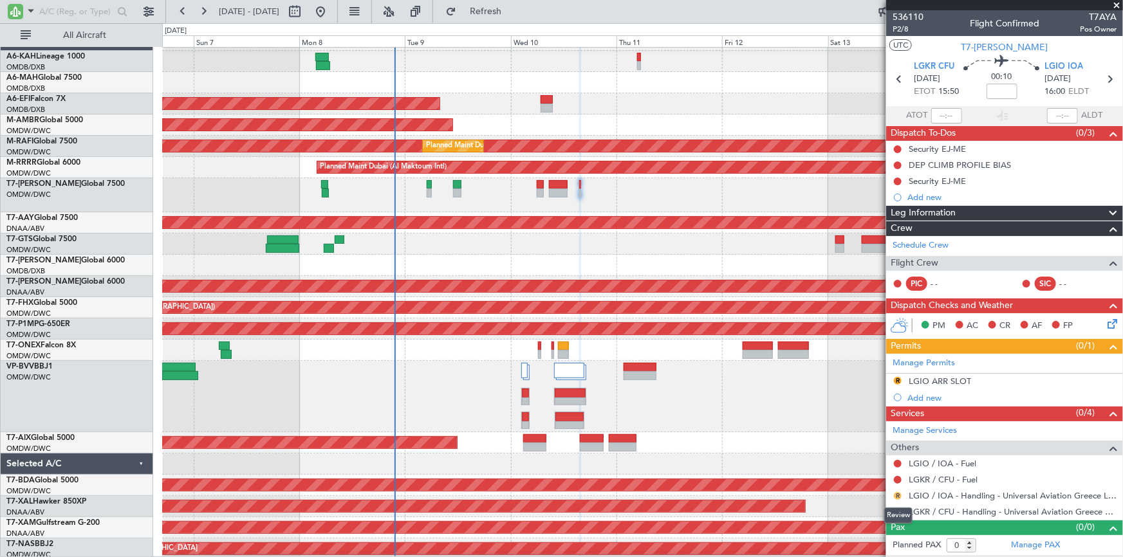
click at [748, 346] on button "R" at bounding box center [898, 496] width 8 height 8
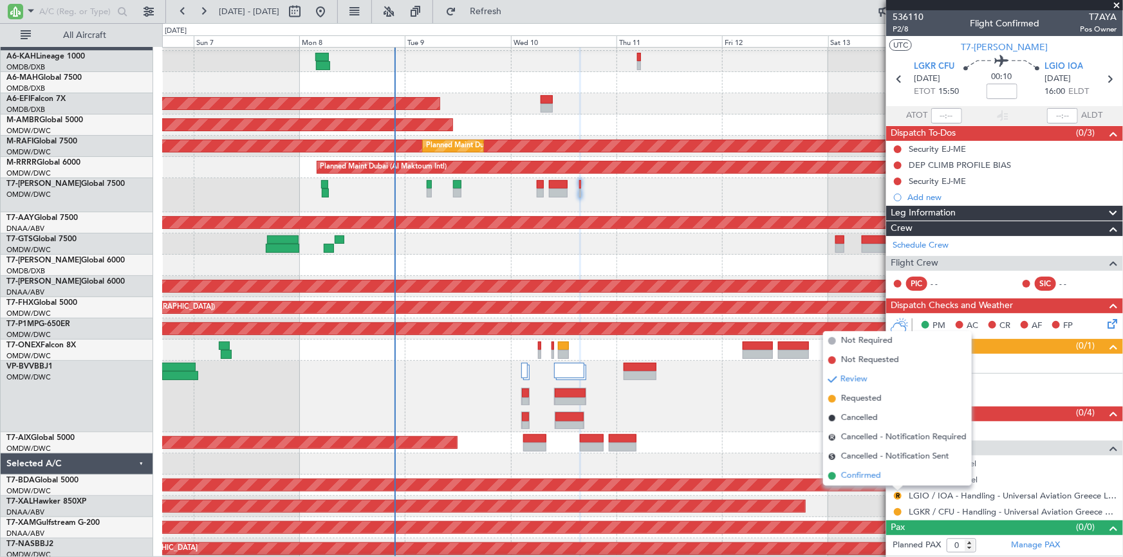
click at [748, 346] on span "Confirmed" at bounding box center [861, 476] width 40 height 13
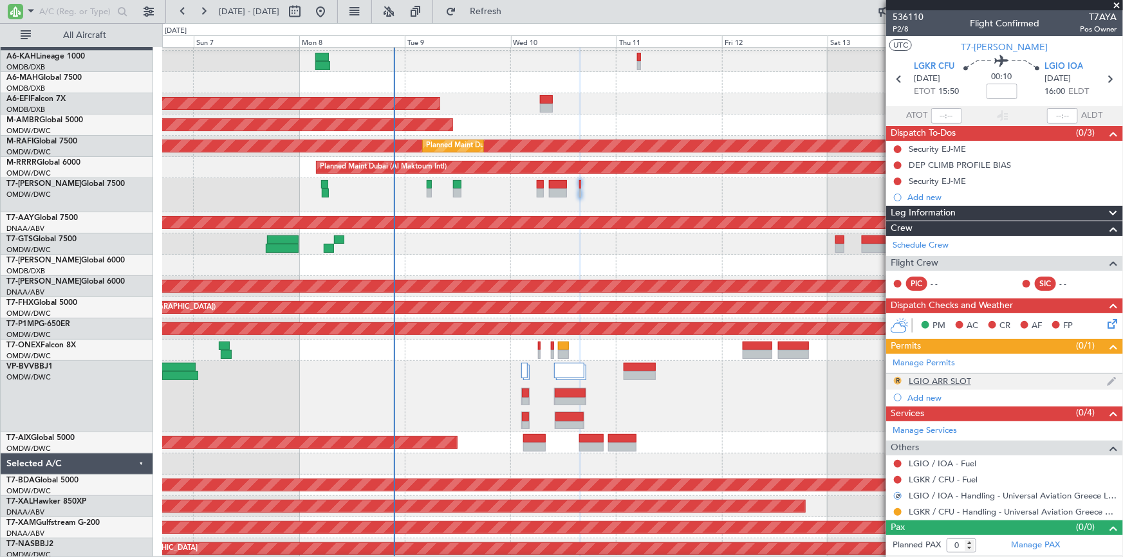
click at [748, 346] on button "R" at bounding box center [898, 381] width 8 height 8
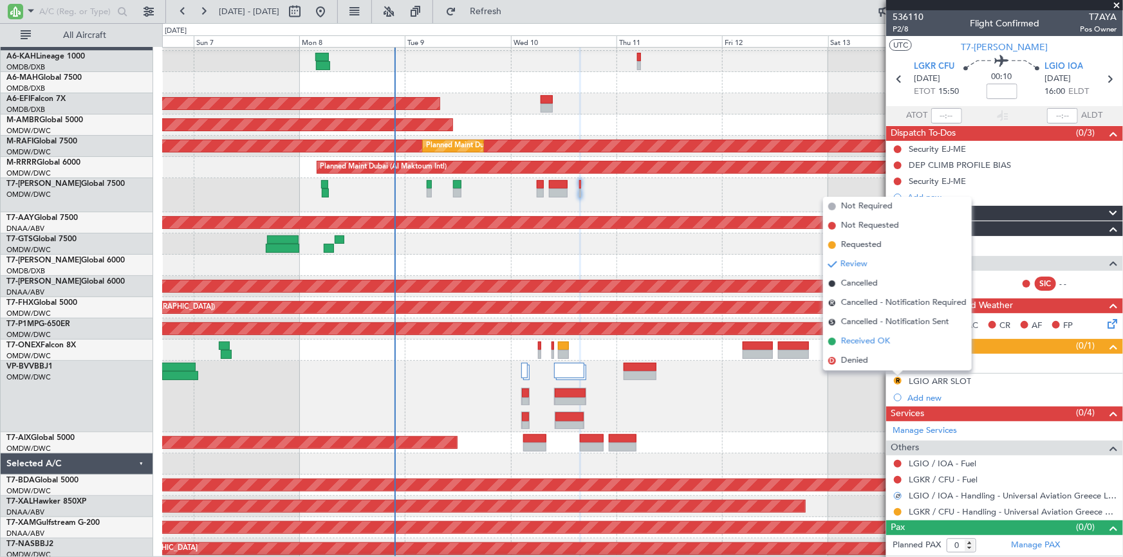
click at [748, 340] on span "Received OK" at bounding box center [865, 341] width 49 height 13
